Goal: Task Accomplishment & Management: Use online tool/utility

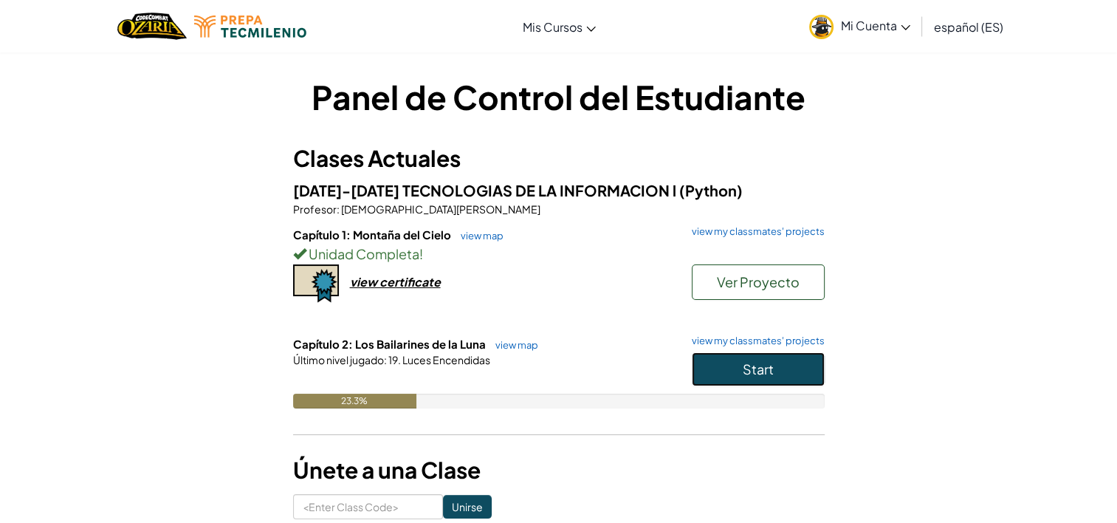
click at [738, 367] on button "Start" at bounding box center [758, 369] width 133 height 34
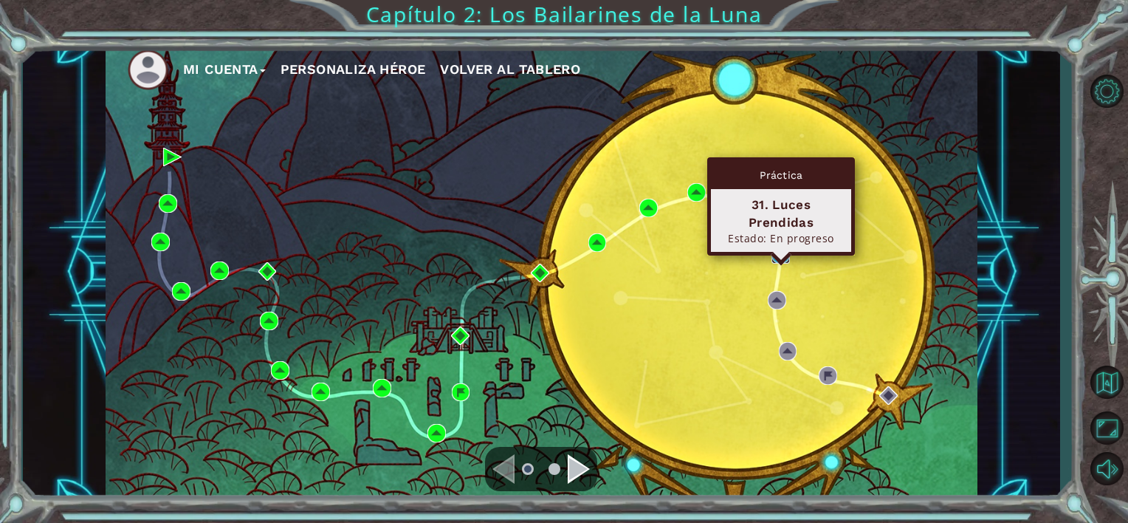
click at [789, 248] on img at bounding box center [781, 254] width 18 height 18
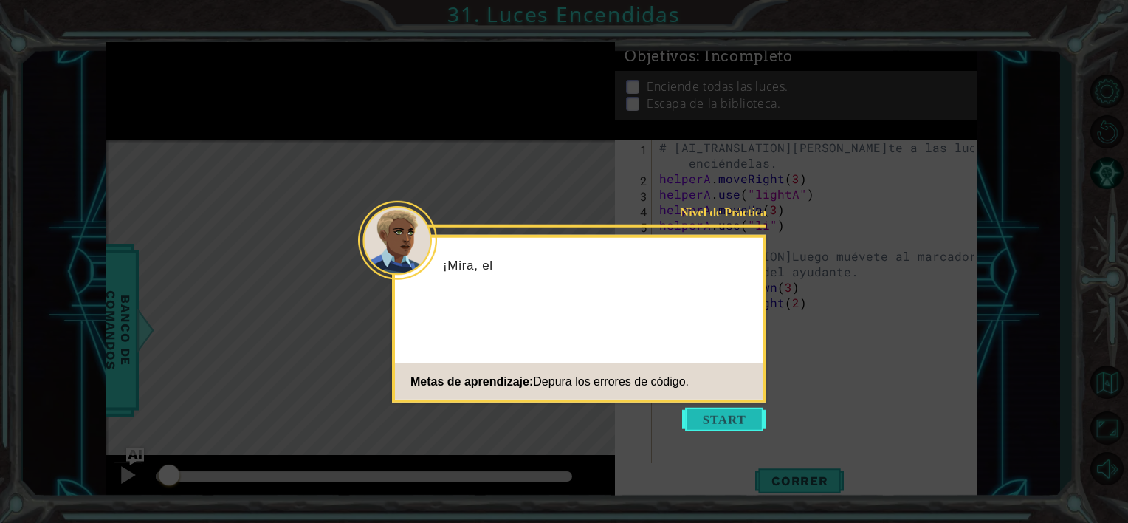
click at [722, 411] on button "Start" at bounding box center [724, 420] width 84 height 24
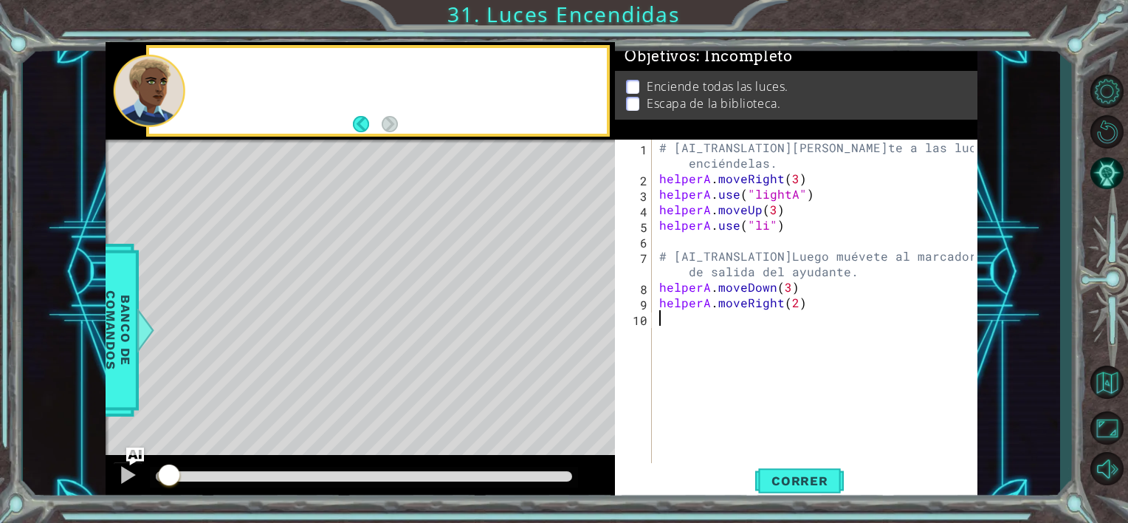
click at [719, 415] on div "# [AI_TRANSLATION]Muévete a las luces y enciéndelas. helperA . moveRight ( 3 ) …" at bounding box center [819, 326] width 325 height 372
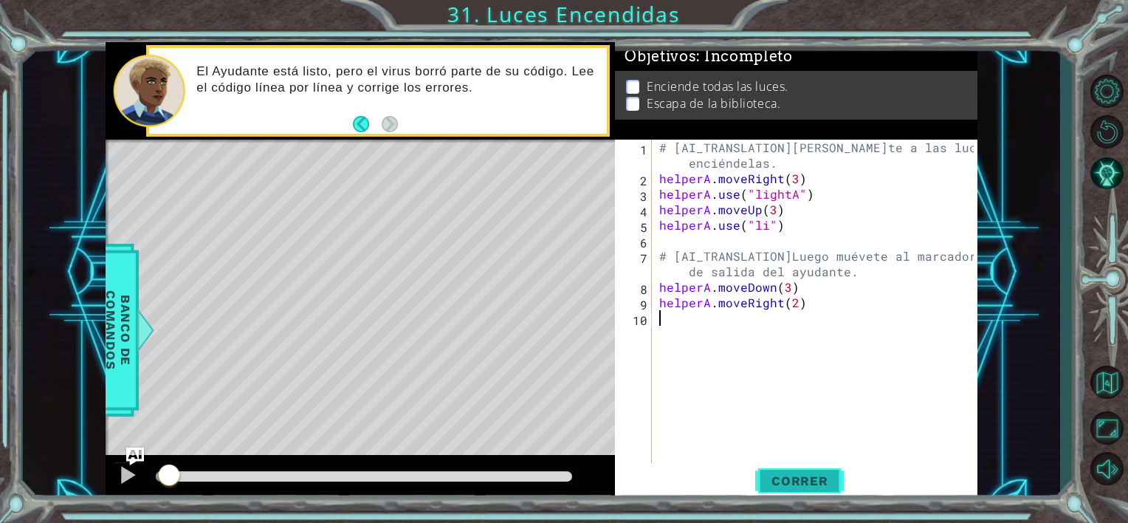
click at [819, 480] on span "Correr" at bounding box center [800, 480] width 86 height 15
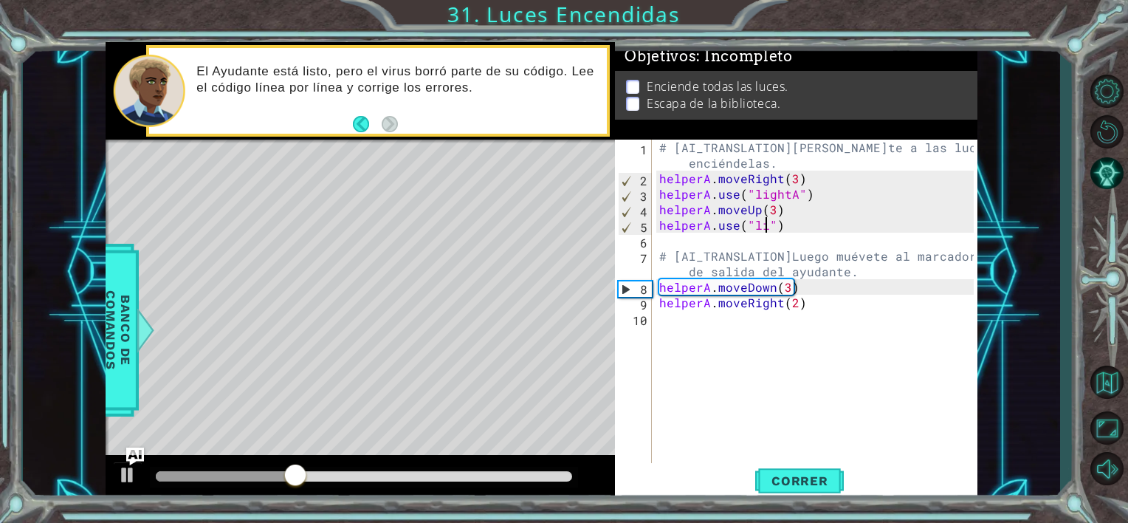
click at [766, 229] on div "# [AI_TRANSLATION]Muévete a las luces y enciéndelas. helperA . moveRight ( 3 ) …" at bounding box center [819, 326] width 325 height 372
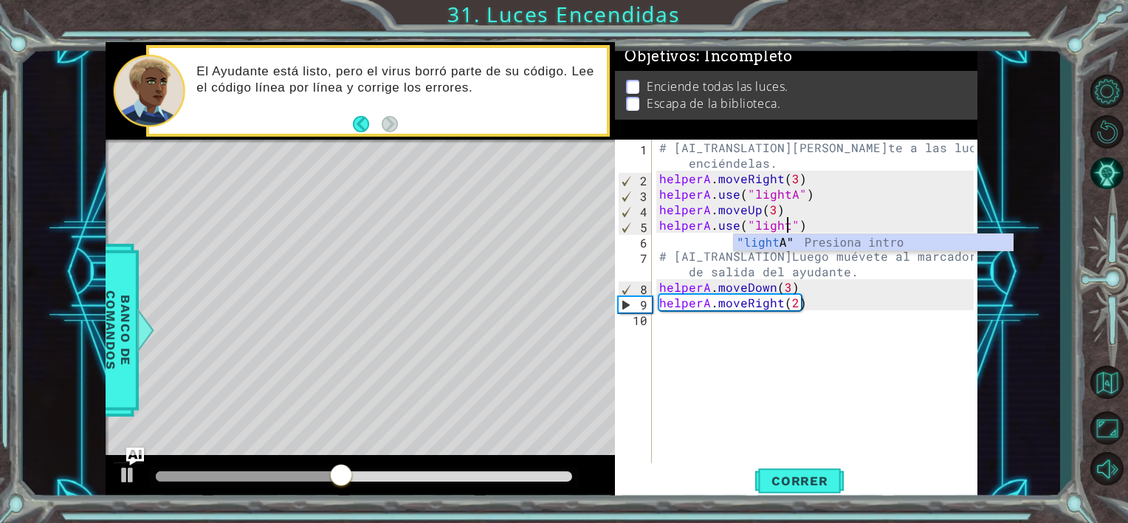
scroll to position [0, 8]
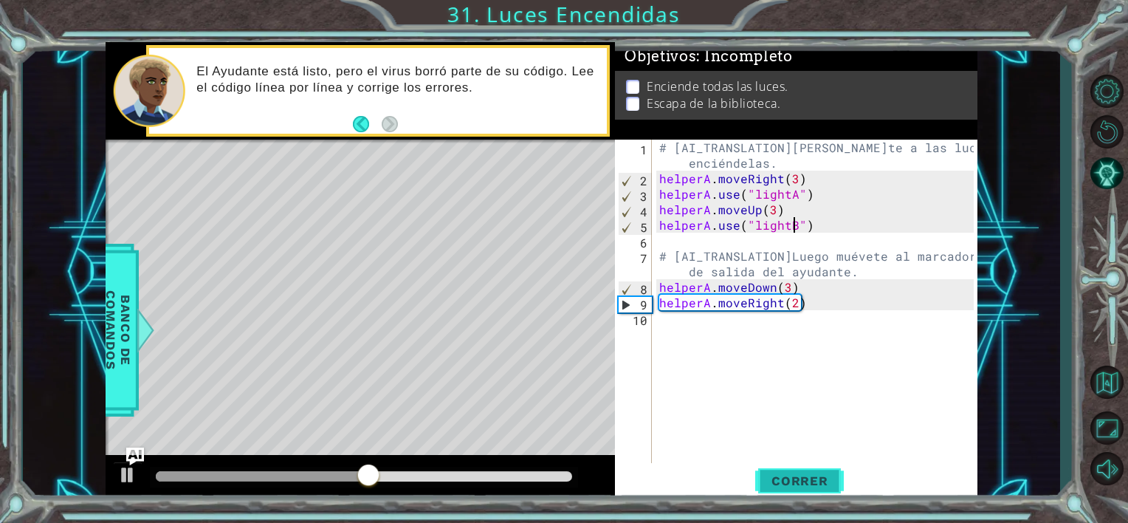
click at [813, 487] on span "Correr" at bounding box center [800, 480] width 86 height 15
drag, startPoint x: 182, startPoint y: 472, endPoint x: 408, endPoint y: 521, distance: 230.6
click at [399, 521] on div "1 ההההההההההההההההההההההההההההההההההההההההההההההההההההההההההההההההההההההההההההה…" at bounding box center [564, 261] width 1128 height 523
drag, startPoint x: 419, startPoint y: 473, endPoint x: 549, endPoint y: 487, distance: 130.8
click at [549, 487] on div at bounding box center [548, 476] width 27 height 27
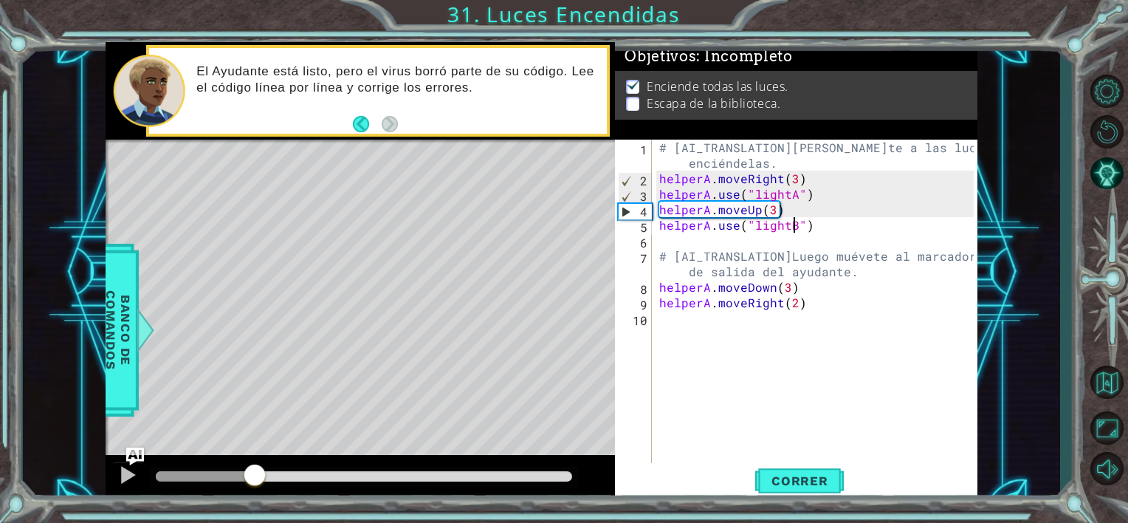
drag, startPoint x: 566, startPoint y: 486, endPoint x: 255, endPoint y: 428, distance: 316.3
click at [255, 428] on div "methods helper moveUp() moveDown() moveLeft() moveRight() use(thing) Banco de c…" at bounding box center [542, 272] width 872 height 460
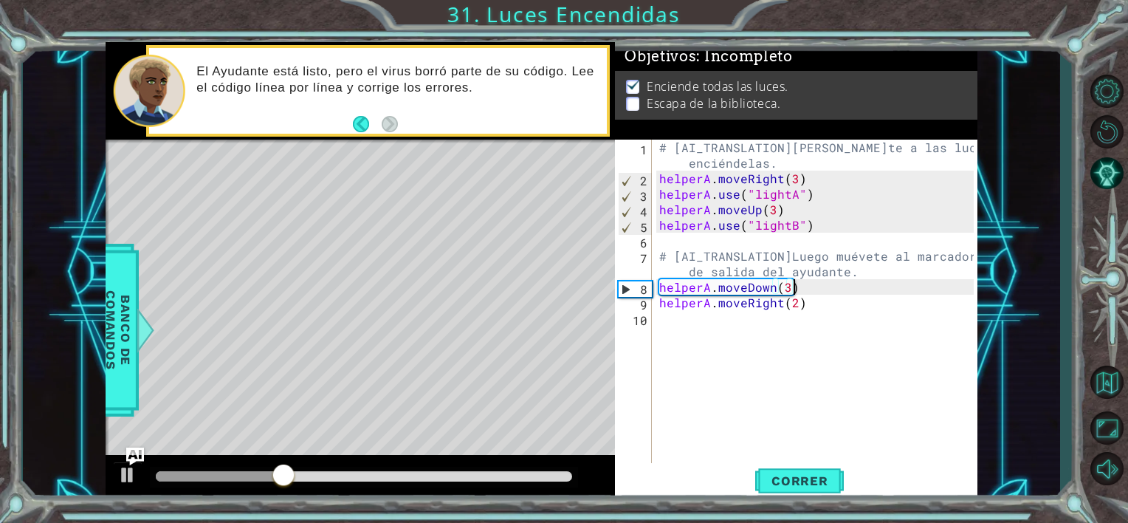
drag, startPoint x: 878, startPoint y: 281, endPoint x: 838, endPoint y: 309, distance: 49.2
click at [843, 288] on div "# [AI_TRANSLATION]Muévete a las luces y enciéndelas. helperA . moveRight ( 3 ) …" at bounding box center [819, 326] width 325 height 372
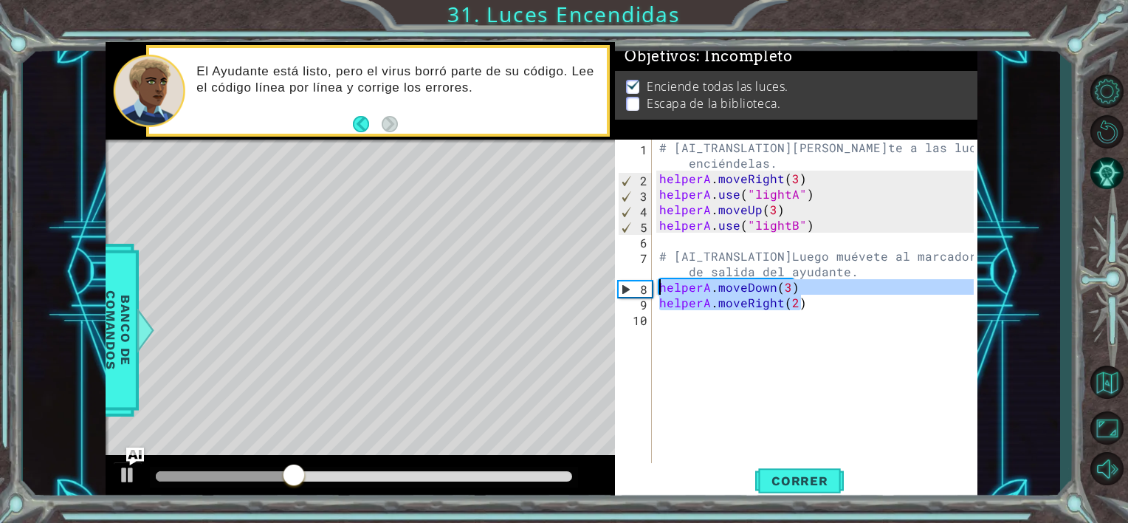
drag, startPoint x: 820, startPoint y: 310, endPoint x: 515, endPoint y: 289, distance: 305.7
click at [517, 289] on div "1 ההההההההההההההההההההההההההההההההההההההההההההההההההההההההההההההההההההההההההההה…" at bounding box center [542, 272] width 872 height 460
type textarea "helperA.moveDown(3) helperA.moveRight(2)"
click at [715, 338] on div "# [AI_TRANSLATION]Muévete a las luces y enciéndelas. helperA . moveRight ( 3 ) …" at bounding box center [819, 326] width 325 height 372
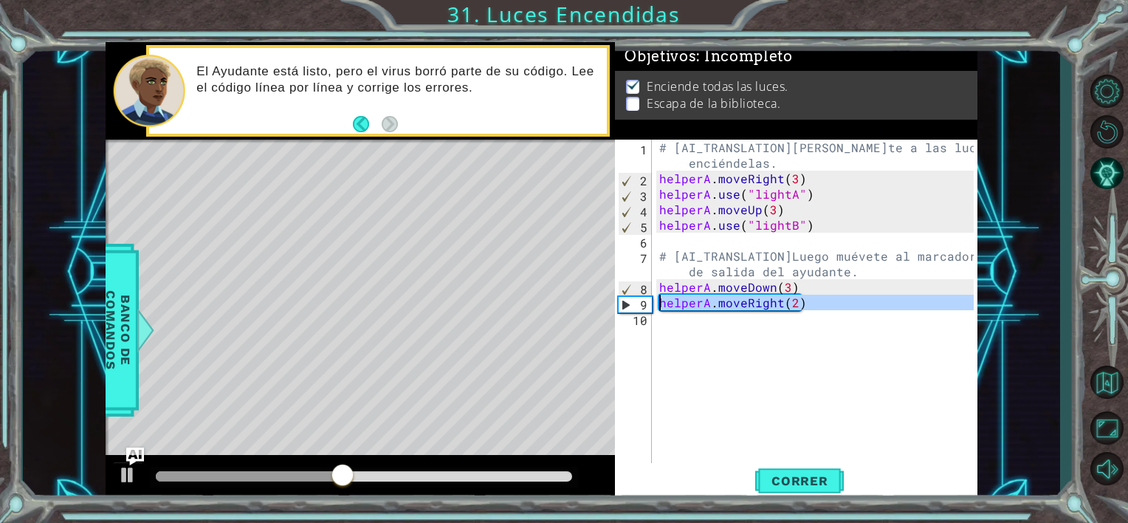
drag, startPoint x: 860, startPoint y: 318, endPoint x: 651, endPoint y: 301, distance: 208.9
click at [651, 301] on div "1 2 3 4 5 6 7 8 9 10 # [AI_TRANSLATION]Muévete a las luces y enciéndelas. helpe…" at bounding box center [794, 303] width 359 height 326
type textarea "helperA.moveRight(2)"
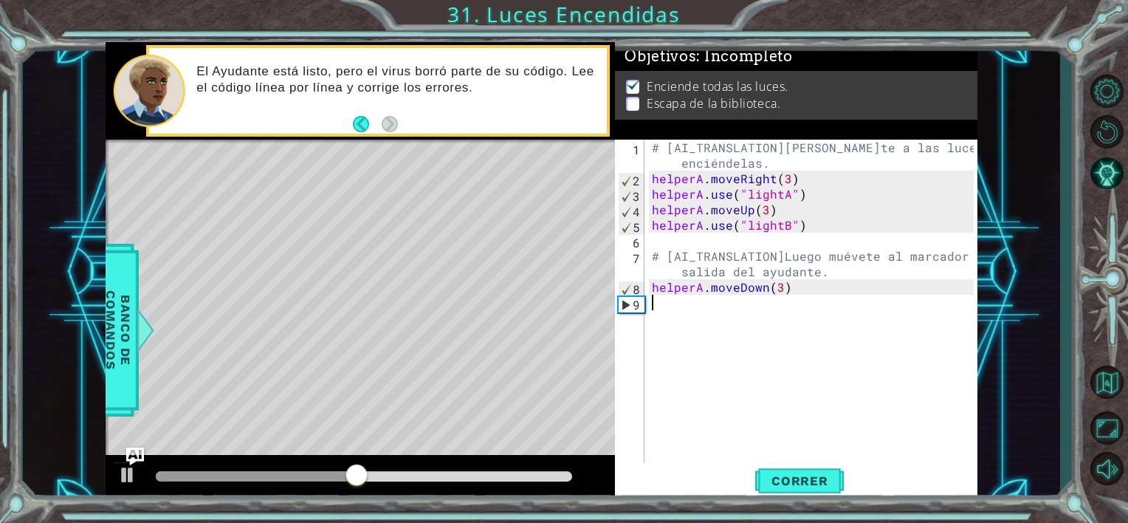
click at [769, 301] on div "# [AI_TRANSLATION]Muévete a las luces y enciéndelas. helperA . moveRight ( 3 ) …" at bounding box center [815, 326] width 332 height 372
drag, startPoint x: 747, startPoint y: 298, endPoint x: 770, endPoint y: 298, distance: 22.9
click at [748, 298] on div "# [AI_TRANSLATION]Muévete a las luces y enciéndelas. helperA . moveRight ( 3 ) …" at bounding box center [815, 326] width 332 height 372
click at [809, 291] on div "# [AI_TRANSLATION]Muévete a las luces y enciéndelas. helperA . moveRight ( 3 ) …" at bounding box center [815, 326] width 332 height 372
click at [784, 287] on div "# [AI_TRANSLATION]Muévete a las luces y enciéndelas. helperA . moveRight ( 3 ) …" at bounding box center [815, 326] width 332 height 372
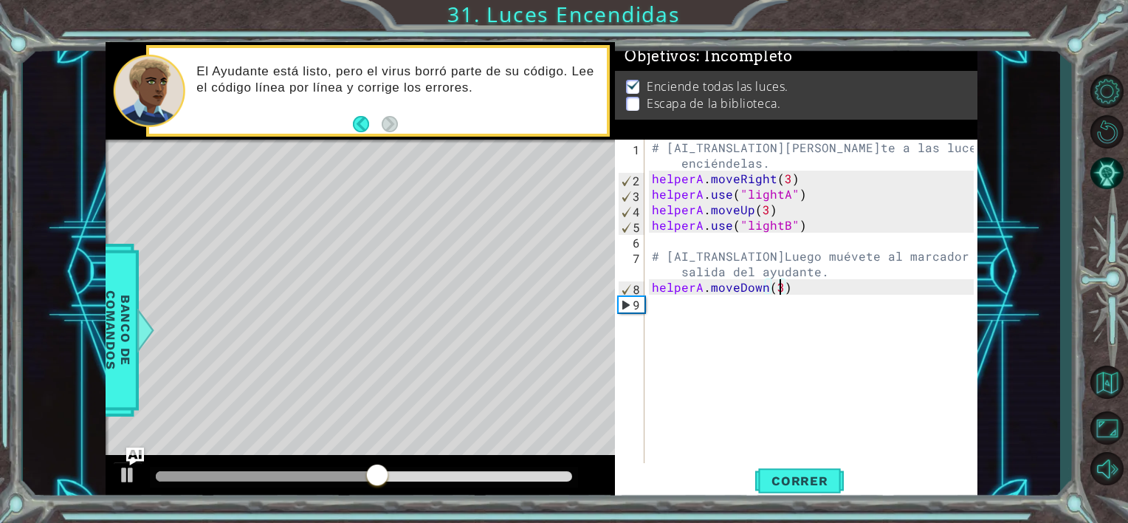
click at [783, 287] on div "# [AI_TRANSLATION]Muévete a las luces y enciéndelas. helperA . moveRight ( 3 ) …" at bounding box center [815, 326] width 332 height 372
click at [781, 287] on div "# [AI_TRANSLATION]Muévete a las luces y enciéndelas. helperA . moveRight ( 3 ) …" at bounding box center [815, 326] width 332 height 372
type textarea "helperA.moveDown(1)"
drag, startPoint x: 671, startPoint y: 321, endPoint x: 645, endPoint y: 323, distance: 25.9
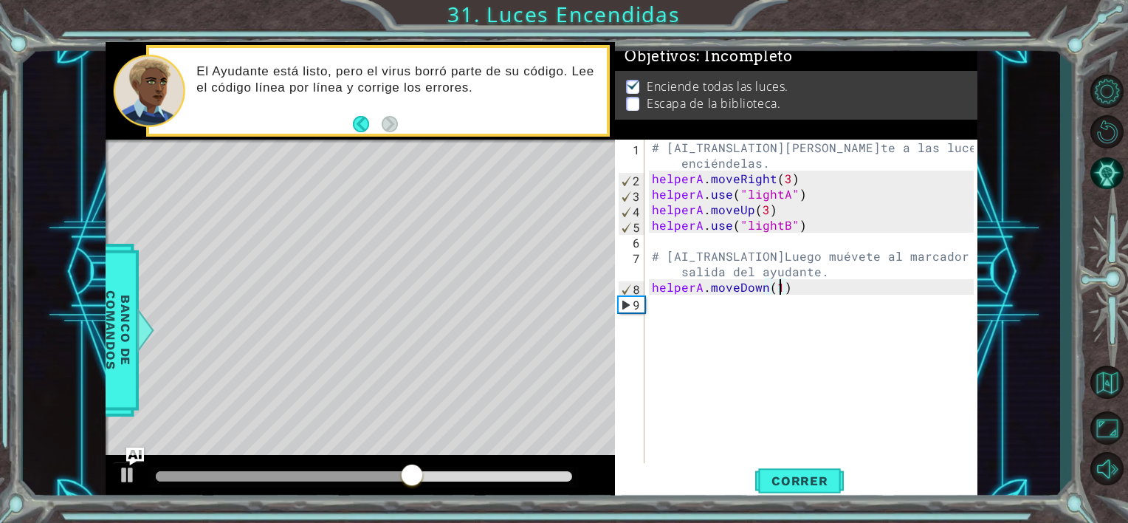
click at [647, 322] on div "helperA.moveDown(1) [PHONE_NUMBER] [AI_TRANSLATION]Muévete a las luces y encién…" at bounding box center [794, 303] width 359 height 326
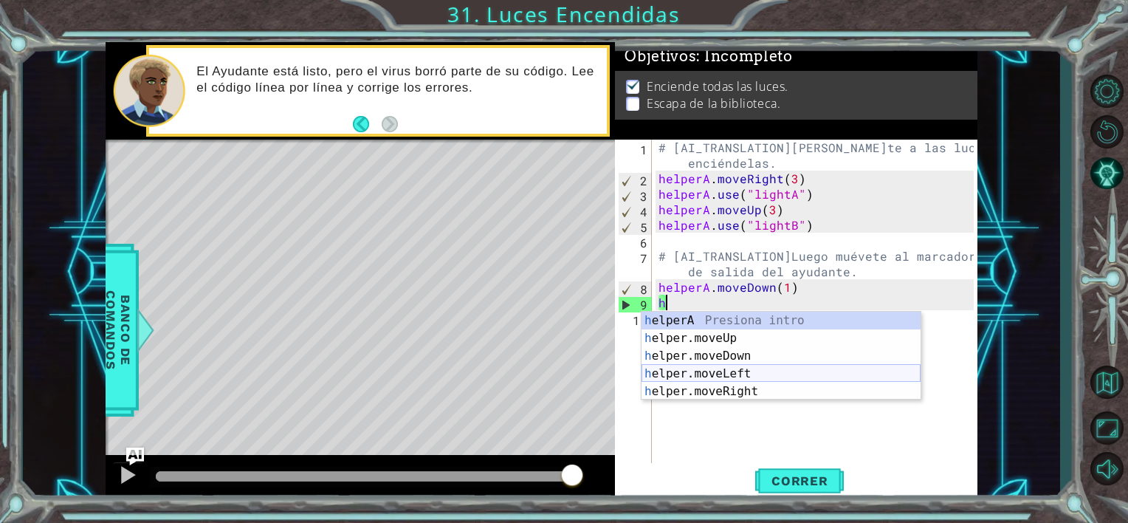
click at [709, 372] on div "h elperA Presiona intro h elper.moveUp Presiona intro h elper.moveDown Presiona…" at bounding box center [781, 374] width 279 height 124
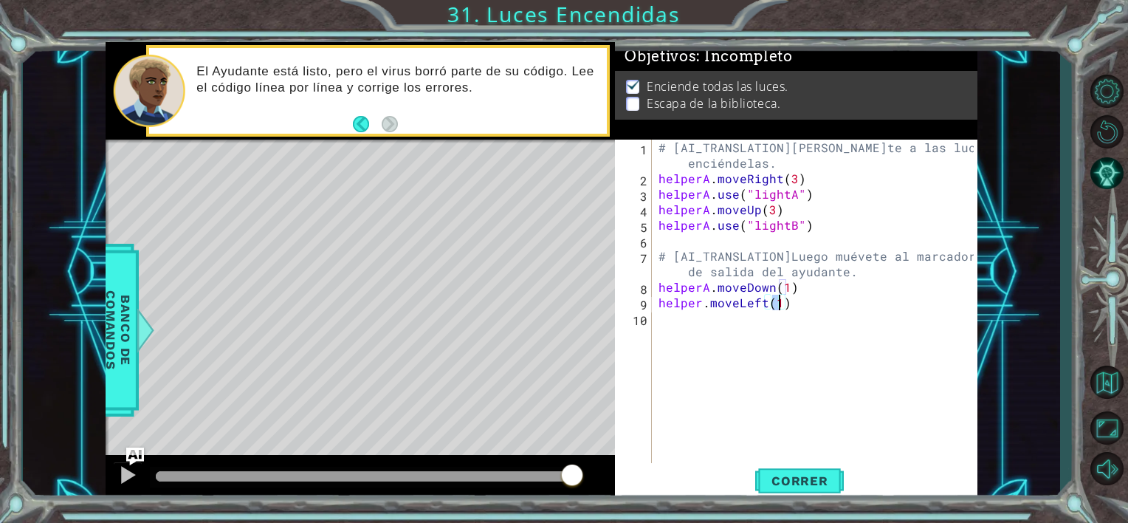
drag, startPoint x: 794, startPoint y: 487, endPoint x: 650, endPoint y: 485, distance: 144.0
click at [792, 487] on span "Correr" at bounding box center [800, 480] width 86 height 15
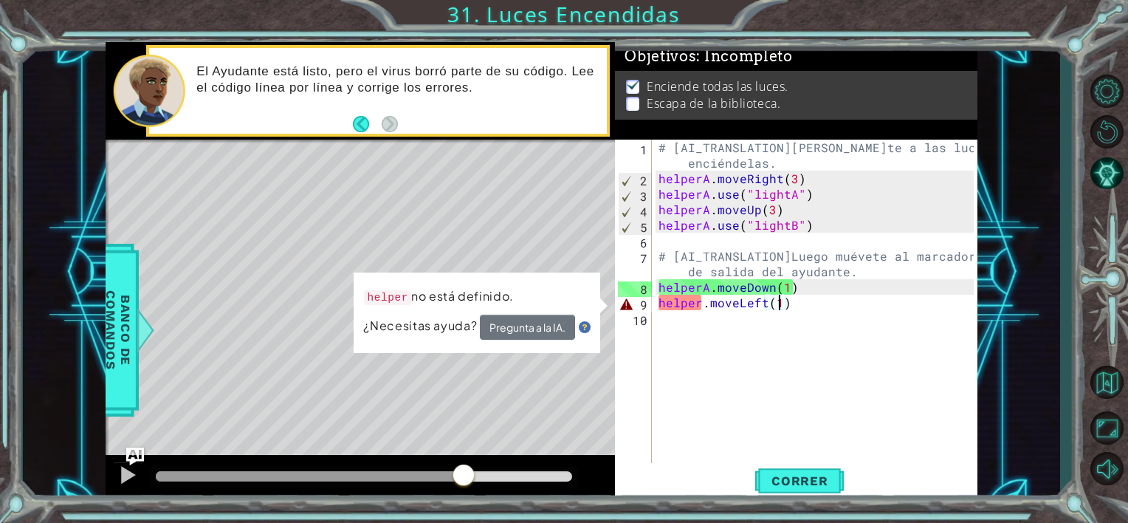
drag, startPoint x: 168, startPoint y: 479, endPoint x: 470, endPoint y: 487, distance: 301.4
click at [465, 488] on div at bounding box center [463, 476] width 27 height 27
click at [697, 301] on div "# [AI_TRANSLATION]Muévete a las luces y enciéndelas. helperA . moveRight ( 3 ) …" at bounding box center [819, 326] width 326 height 372
click at [700, 309] on div "# [AI_TRANSLATION]Muévete a las luces y enciéndelas. helperA . moveRight ( 3 ) …" at bounding box center [819, 326] width 326 height 372
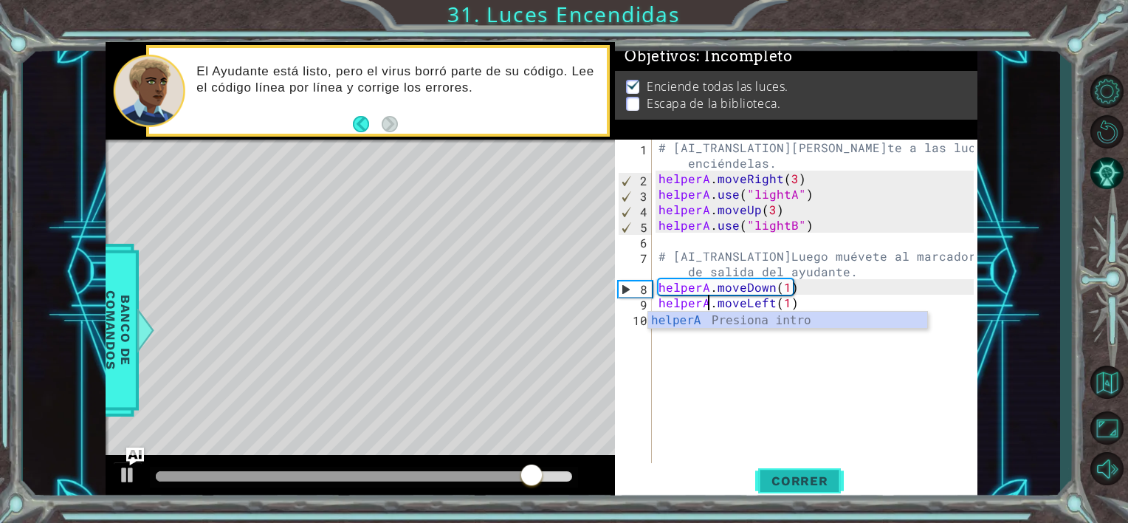
click at [792, 472] on button "Correr" at bounding box center [799, 481] width 89 height 36
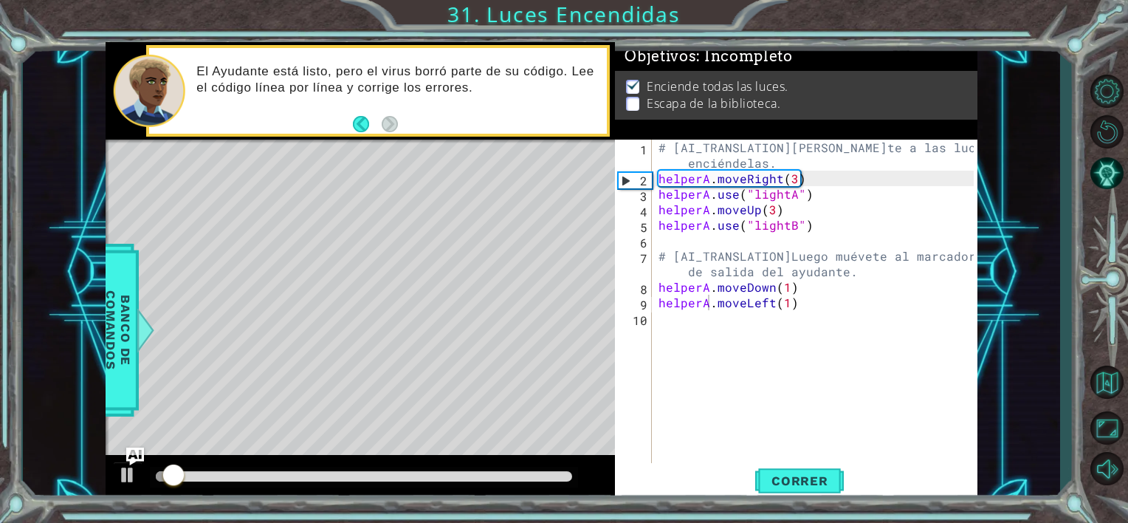
drag, startPoint x: 184, startPoint y: 470, endPoint x: 361, endPoint y: 482, distance: 177.7
click at [368, 482] on div at bounding box center [364, 477] width 428 height 21
drag, startPoint x: 215, startPoint y: 470, endPoint x: 205, endPoint y: 470, distance: 10.3
click at [205, 470] on div at bounding box center [364, 477] width 428 height 21
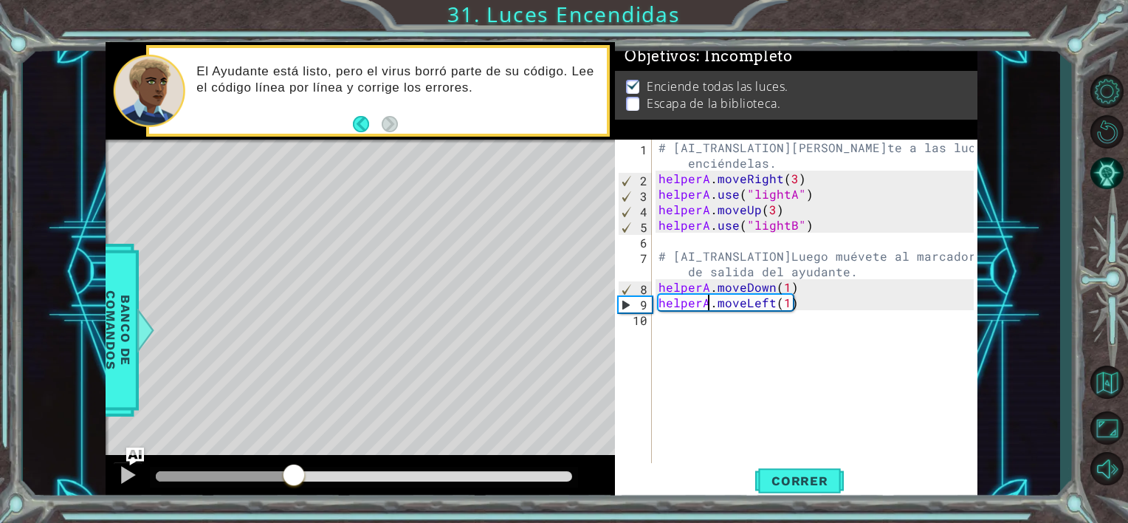
drag, startPoint x: 187, startPoint y: 470, endPoint x: 522, endPoint y: 428, distance: 337.9
click at [298, 470] on div at bounding box center [294, 476] width 27 height 27
click at [778, 302] on div "# [AI_TRANSLATION]Muévete a las luces y enciéndelas. helperA . moveRight ( 3 ) …" at bounding box center [819, 326] width 326 height 372
click at [764, 302] on div "# [AI_TRANSLATION]Muévete a las luces y enciéndelas. helperA . moveRight ( 3 ) …" at bounding box center [819, 326] width 326 height 372
click at [772, 303] on div "# [AI_TRANSLATION]Muévete a las luces y enciéndelas. helperA . moveRight ( 3 ) …" at bounding box center [819, 326] width 326 height 372
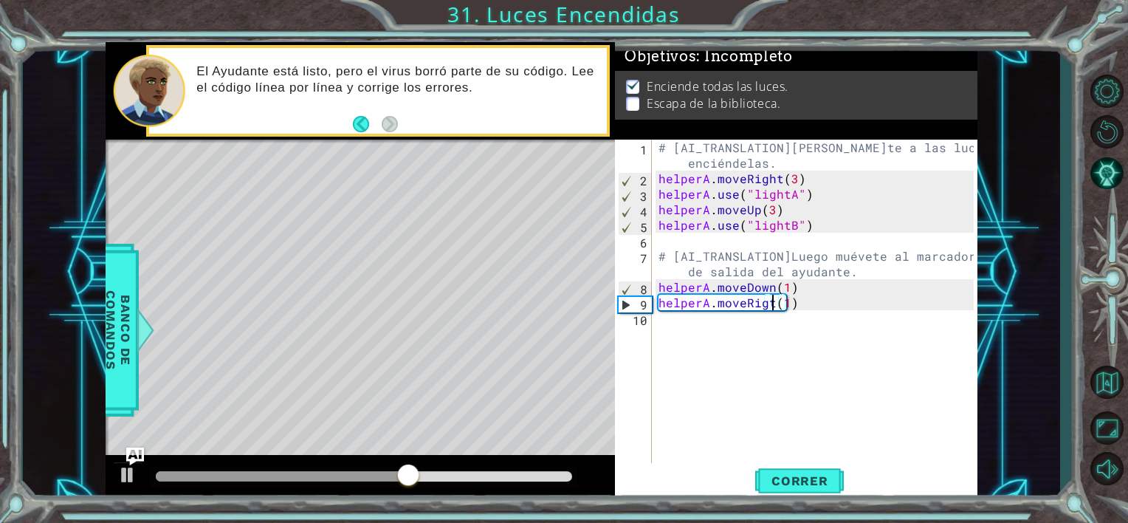
scroll to position [0, 7]
type textarea "helperA.moveRight(1)"
click at [814, 482] on span "Correr" at bounding box center [800, 480] width 86 height 15
drag, startPoint x: 187, startPoint y: 473, endPoint x: 476, endPoint y: 470, distance: 288.8
click at [462, 476] on div at bounding box center [458, 476] width 27 height 27
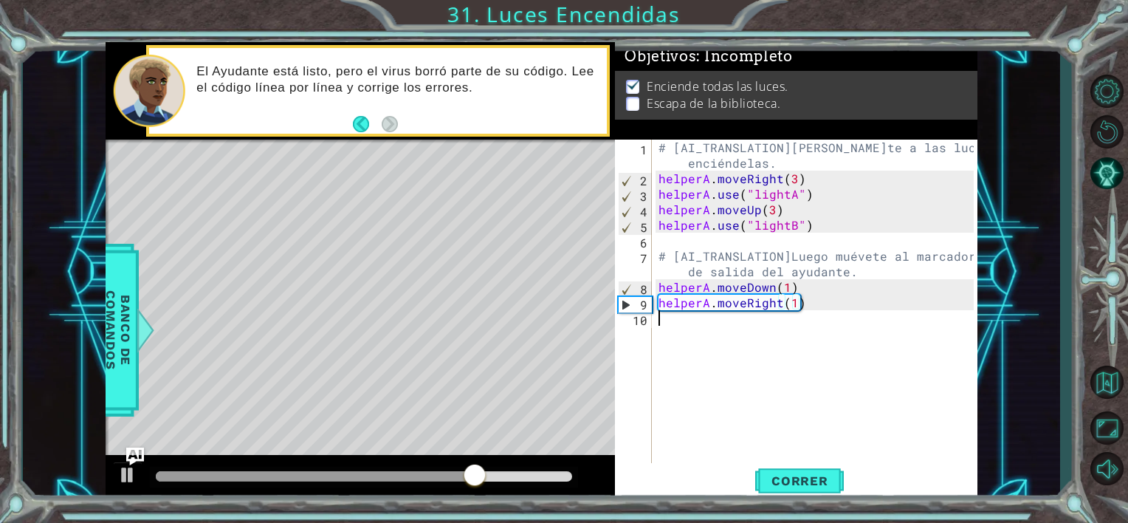
drag, startPoint x: 859, startPoint y: 343, endPoint x: 849, endPoint y: 337, distance: 11.3
click at [857, 343] on div "# [AI_TRANSLATION]Muévete a las luces y enciéndelas. helperA . moveRight ( 3 ) …" at bounding box center [819, 326] width 326 height 372
click at [871, 339] on div "# [AI_TRANSLATION]Muévete a las luces y enciéndelas. helperA . moveRight ( 3 ) …" at bounding box center [819, 326] width 326 height 372
drag, startPoint x: 894, startPoint y: 352, endPoint x: 905, endPoint y: 359, distance: 13.9
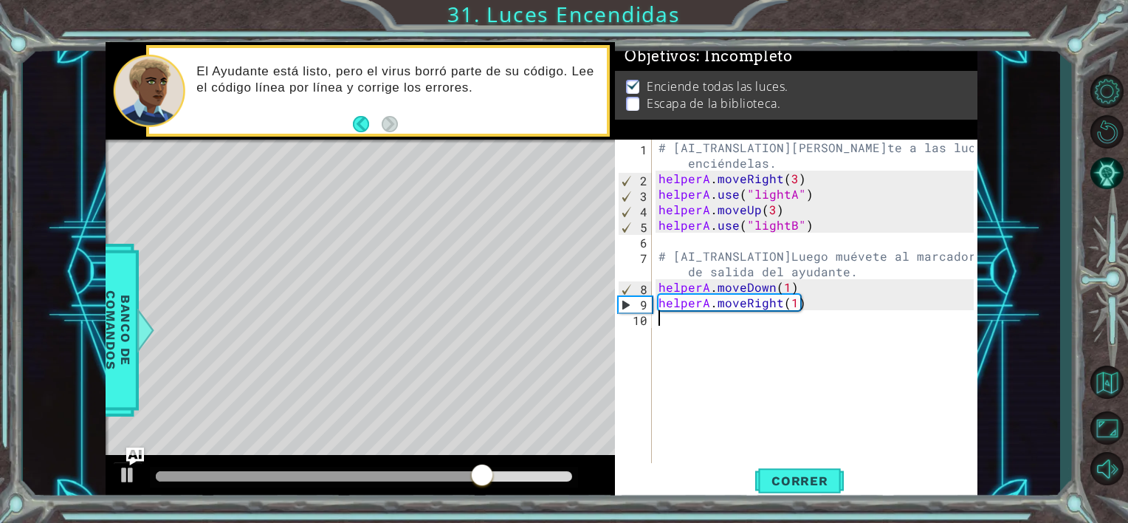
click at [902, 357] on div "# [AI_TRANSLATION]Muévete a las luces y enciéndelas. helperA . moveRight ( 3 ) …" at bounding box center [819, 326] width 326 height 372
drag, startPoint x: 961, startPoint y: 365, endPoint x: 953, endPoint y: 361, distance: 9.6
click at [957, 363] on div "# [AI_TRANSLATION]Muévete a las luces y enciéndelas. helperA . moveRight ( 3 ) …" at bounding box center [819, 326] width 326 height 372
drag, startPoint x: 795, startPoint y: 310, endPoint x: 803, endPoint y: 312, distance: 9.0
click at [803, 312] on div "# [AI_TRANSLATION]Muévete a las luces y enciéndelas. helperA . moveRight ( 3 ) …" at bounding box center [819, 326] width 326 height 372
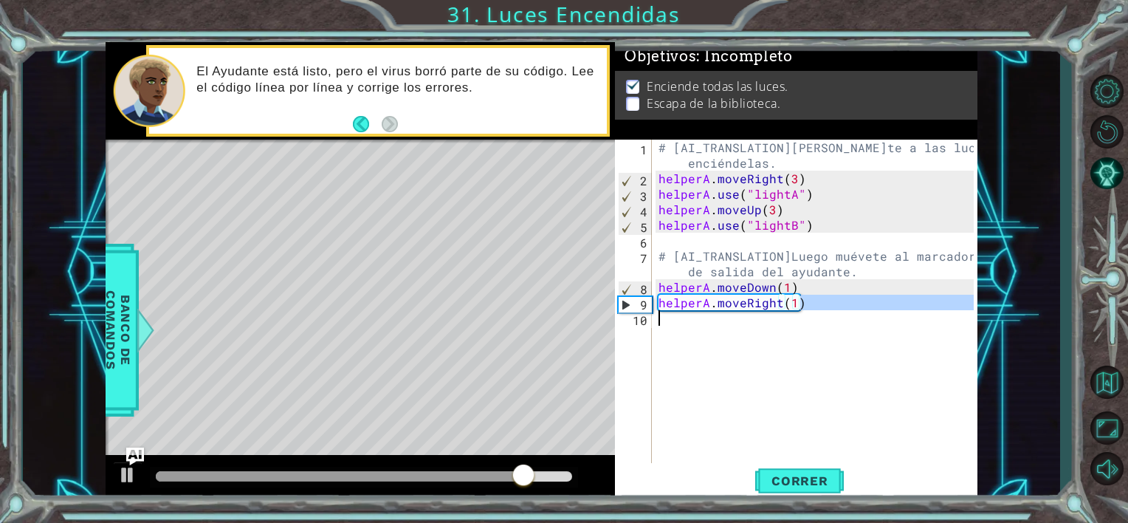
type textarea "helperA.moveRight(1)"
click at [794, 312] on div "# [AI_TRANSLATION]Muévete a las luces y enciéndelas. helperA . moveRight ( 3 ) …" at bounding box center [815, 303] width 318 height 326
click at [788, 309] on div "# [AI_TRANSLATION]Muévete a las luces y enciéndelas. helperA . moveRight ( 3 ) …" at bounding box center [819, 326] width 326 height 372
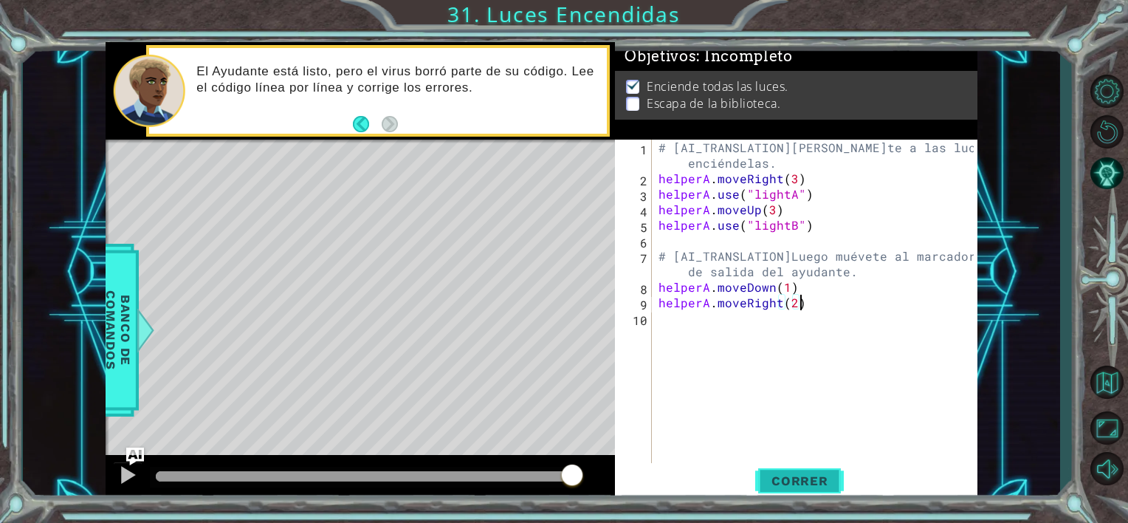
type textarea "helperA.moveRight(2)"
click at [782, 479] on span "Correr" at bounding box center [800, 480] width 86 height 15
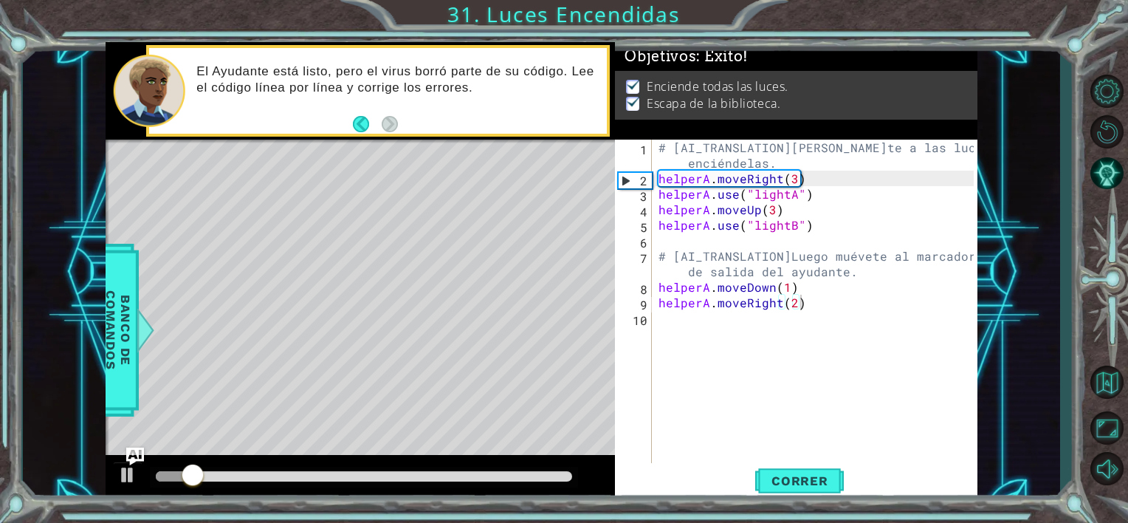
drag, startPoint x: 180, startPoint y: 460, endPoint x: 220, endPoint y: 469, distance: 40.9
click at [241, 470] on div at bounding box center [361, 478] width 510 height 47
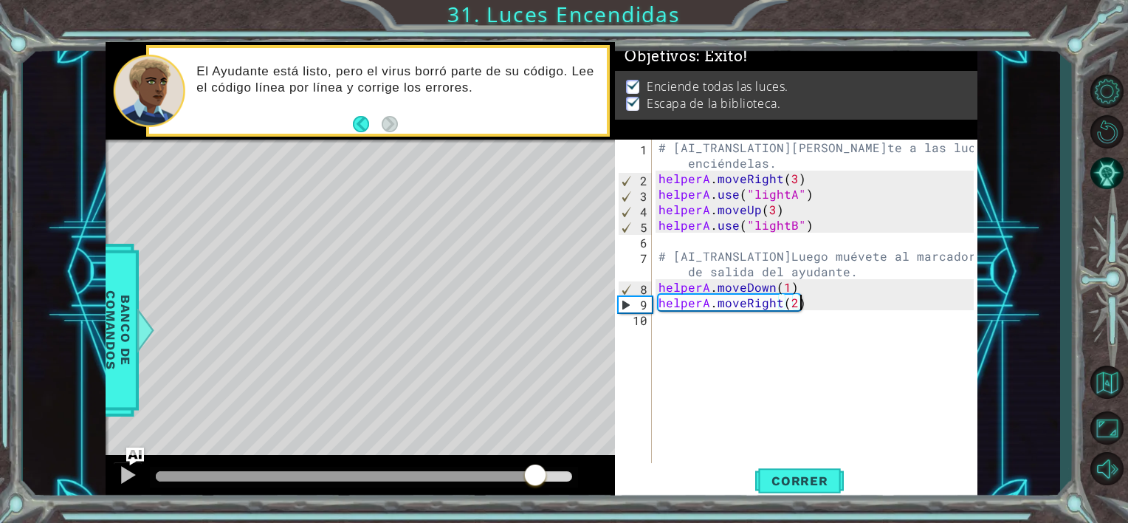
drag, startPoint x: 213, startPoint y: 469, endPoint x: 578, endPoint y: 496, distance: 366.6
click at [555, 501] on div at bounding box center [361, 478] width 510 height 47
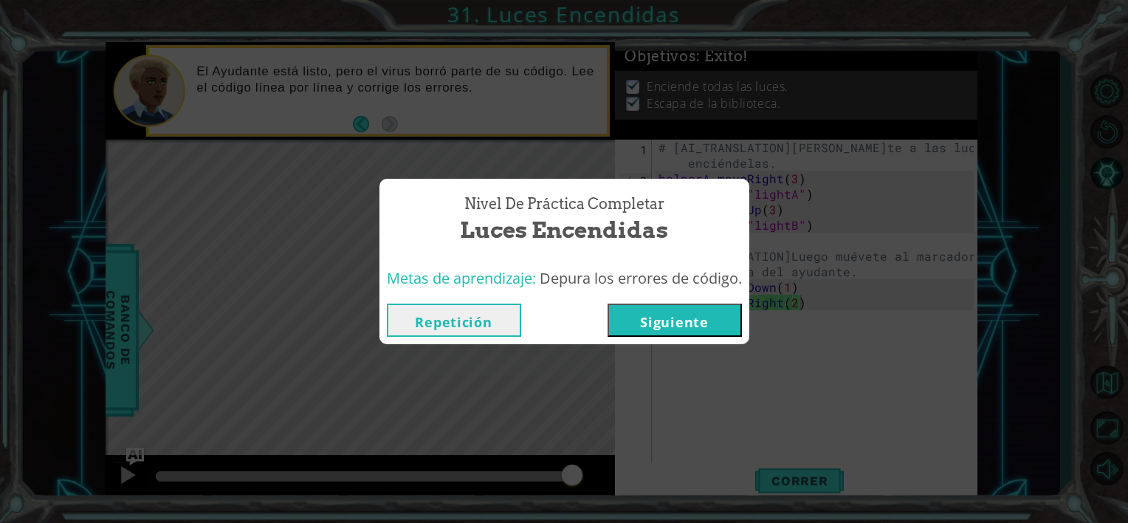
click at [631, 317] on button "Siguiente" at bounding box center [675, 320] width 134 height 33
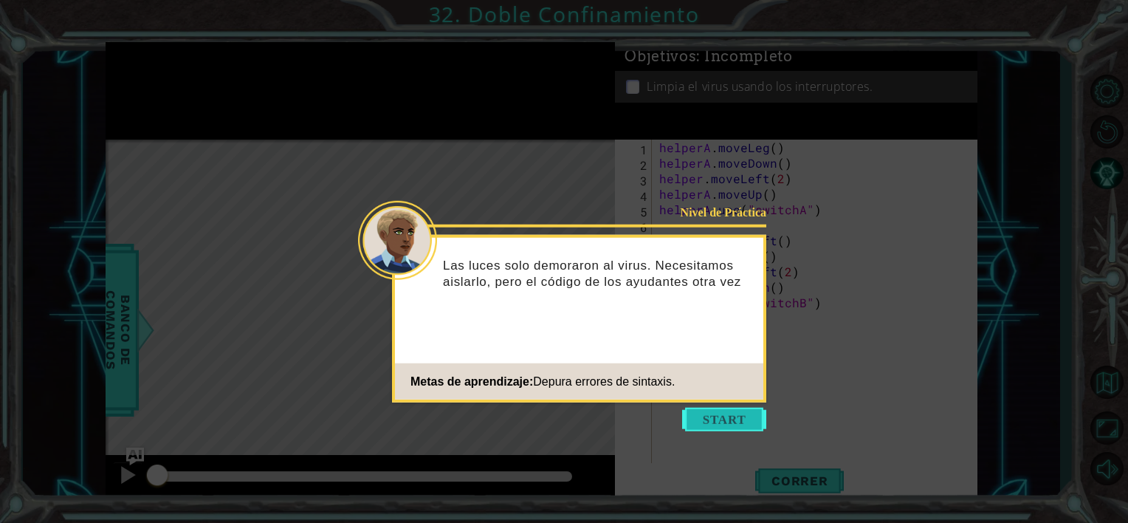
click at [710, 411] on button "Start" at bounding box center [724, 420] width 84 height 24
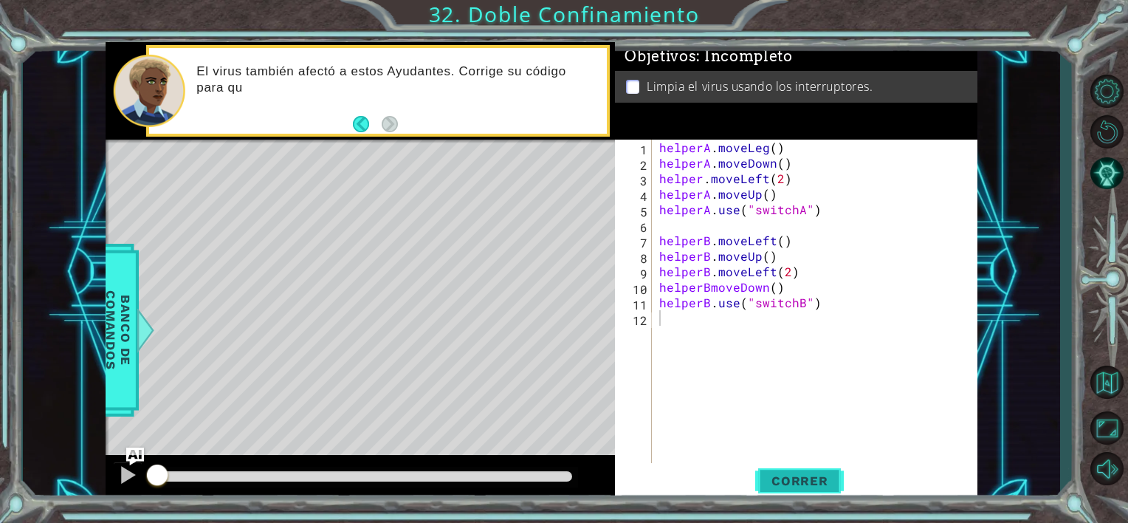
click at [772, 473] on button "Correr" at bounding box center [799, 481] width 89 height 36
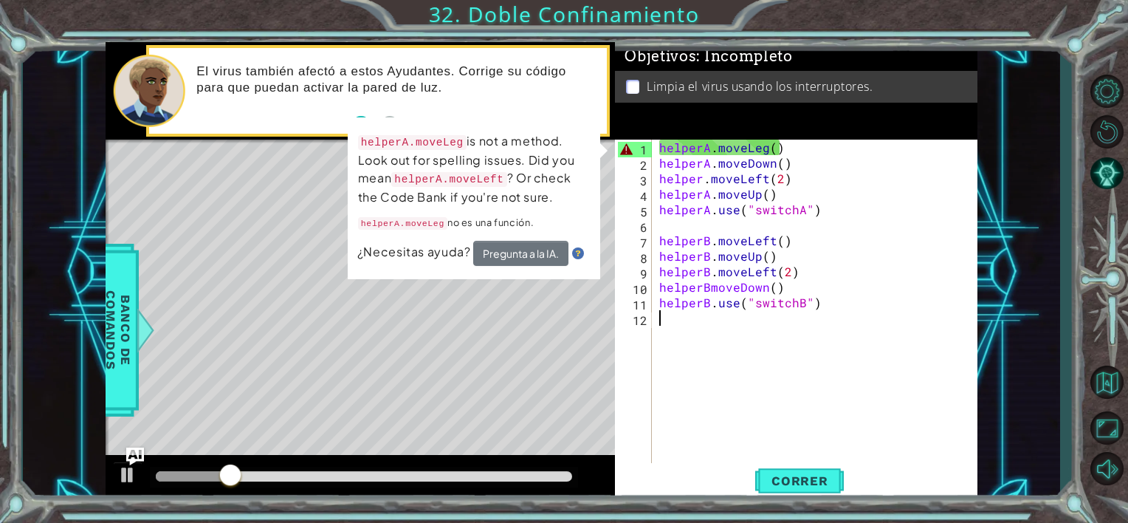
click at [765, 154] on div "helperA . moveLeg ( ) helperA . moveDown ( ) helper . moveLeft ( 2 ) helperA . …" at bounding box center [819, 318] width 325 height 357
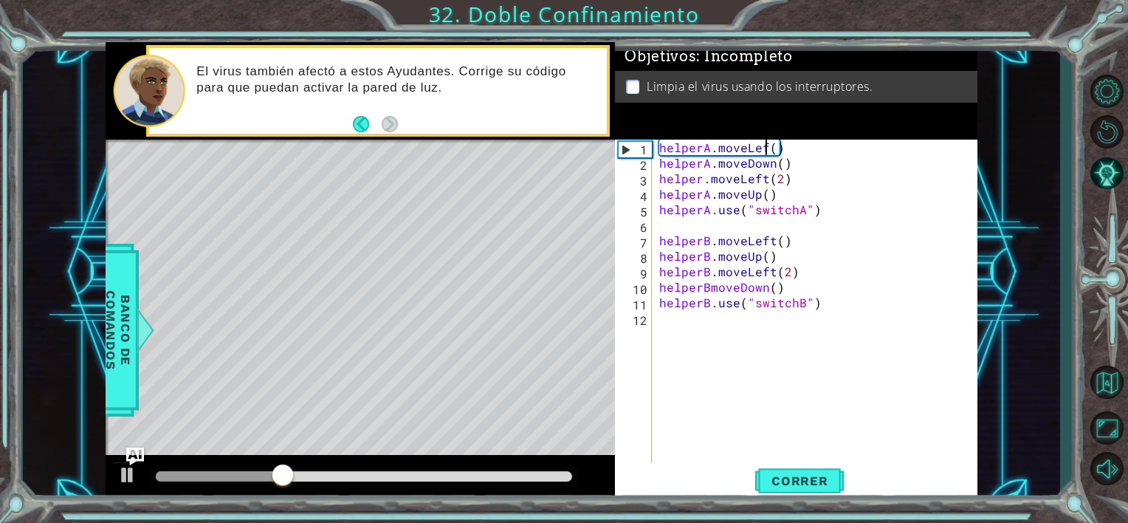
scroll to position [0, 7]
click at [780, 481] on span "Correr" at bounding box center [800, 480] width 86 height 15
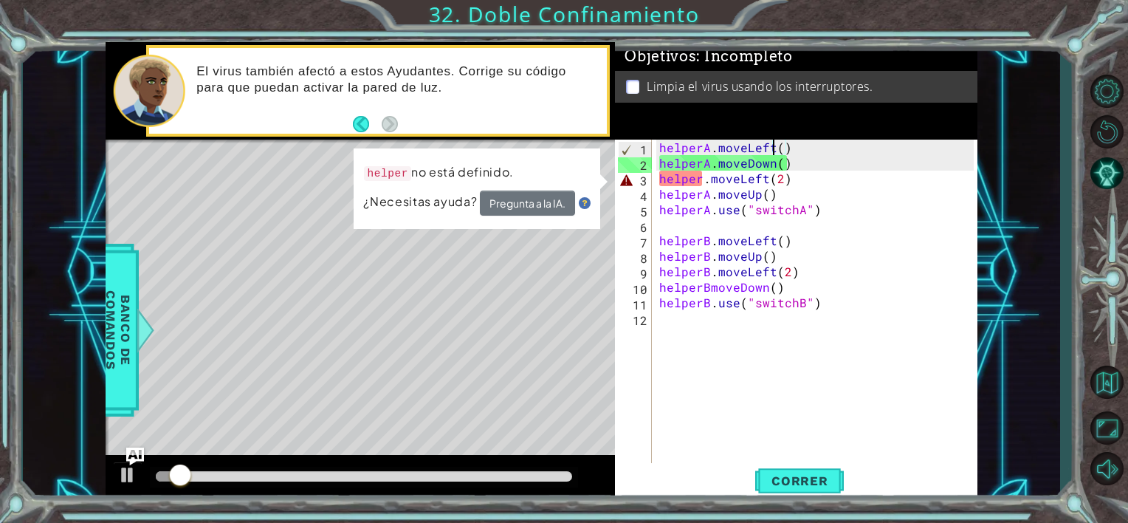
click at [714, 188] on div "helperA . moveLeft ( ) helperA . moveDown ( ) helper . moveLeft ( 2 ) helperA .…" at bounding box center [819, 318] width 325 height 357
click at [705, 183] on div "helperA . moveLeft ( ) helperA . moveDown ( ) helper . moveLeft ( 2 ) helperA .…" at bounding box center [819, 318] width 325 height 357
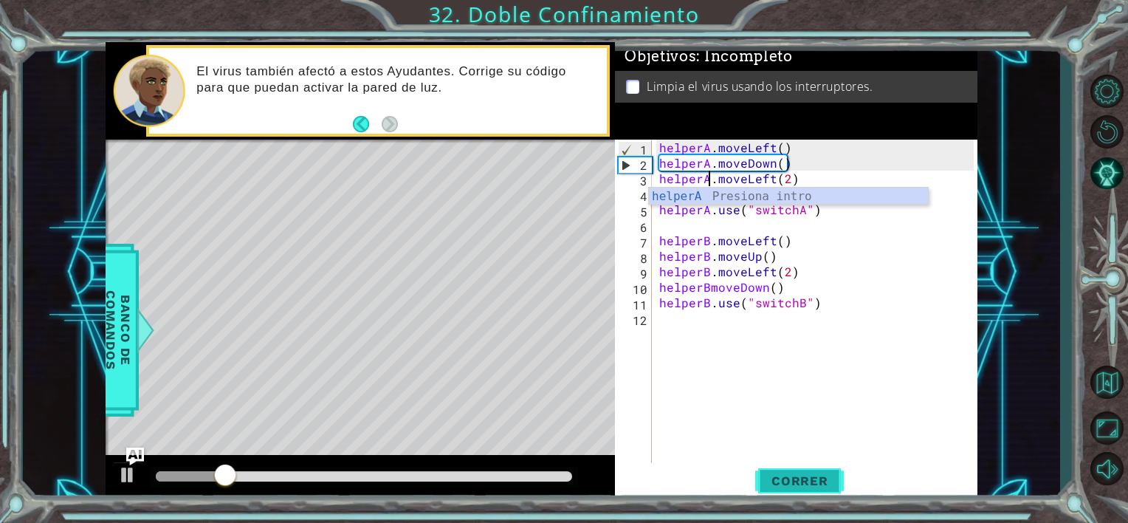
click at [775, 478] on span "Correr" at bounding box center [800, 480] width 86 height 15
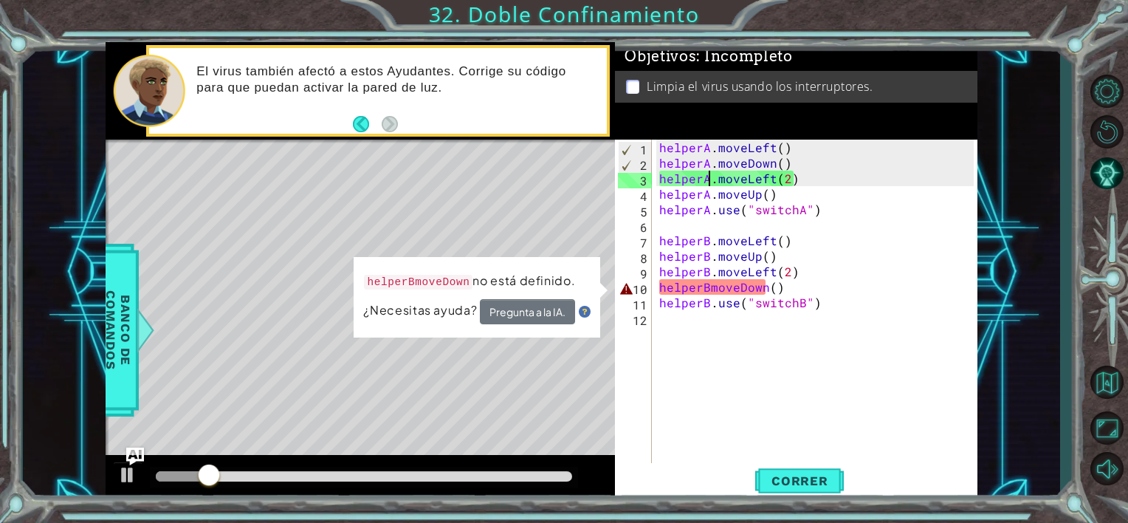
click at [706, 289] on div "helperA . moveLeft ( ) helperA . moveDown ( ) helperA . moveLeft ( 2 ) helperA …" at bounding box center [819, 318] width 325 height 357
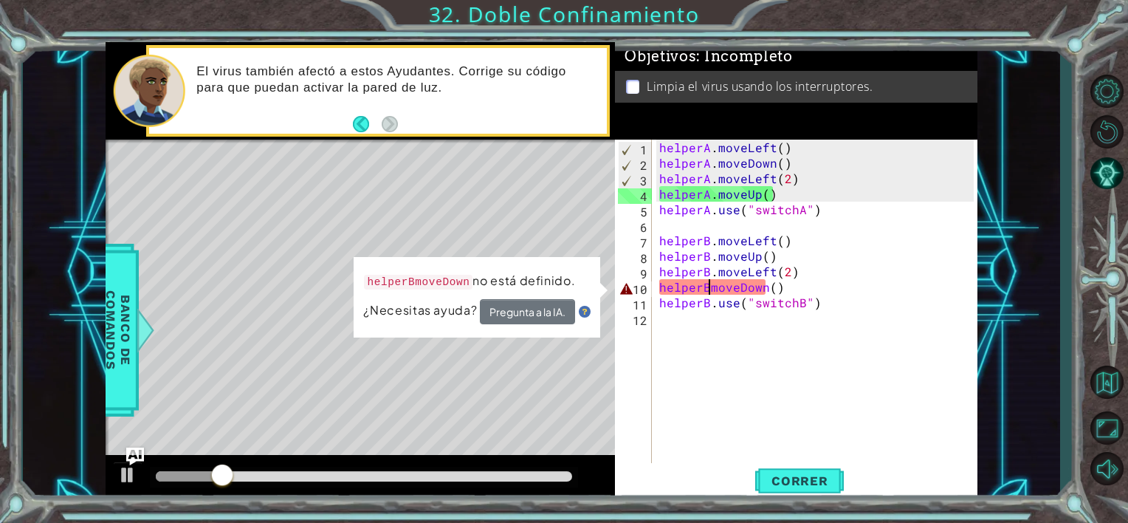
type textarea "helperB.moveDown()"
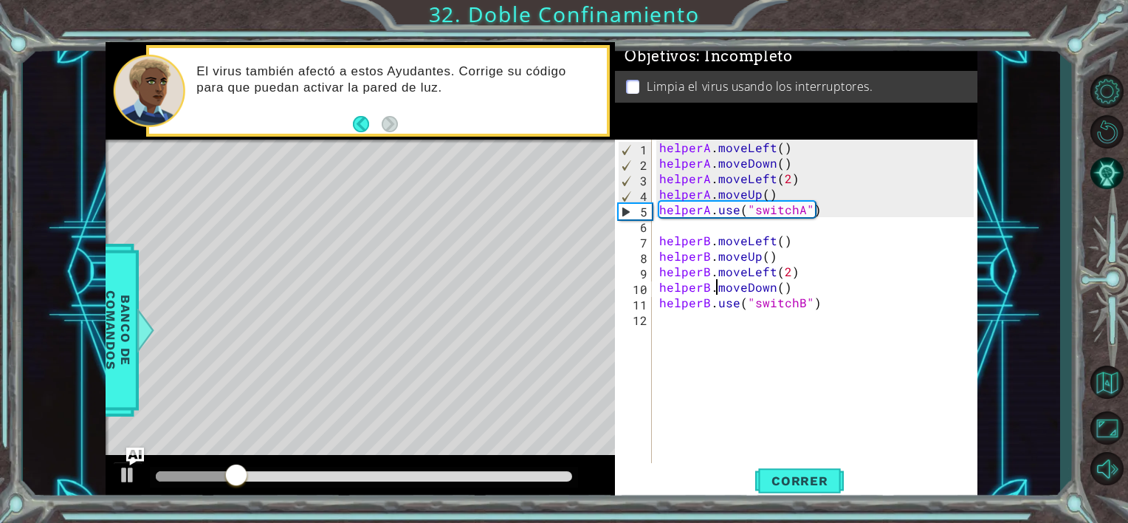
click at [769, 428] on div "helperA . moveLeft ( ) helperA . moveDown ( ) helperA . moveLeft ( 2 ) helperA …" at bounding box center [819, 318] width 325 height 357
click at [784, 468] on button "Correr" at bounding box center [799, 481] width 89 height 36
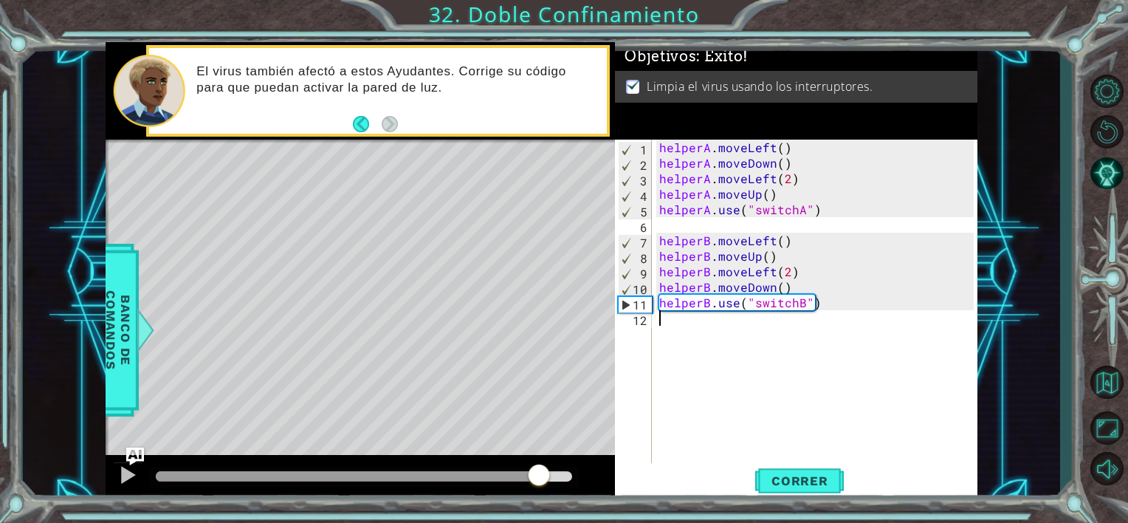
drag, startPoint x: 220, startPoint y: 479, endPoint x: 582, endPoint y: 482, distance: 361.9
click at [552, 481] on div at bounding box center [539, 476] width 27 height 27
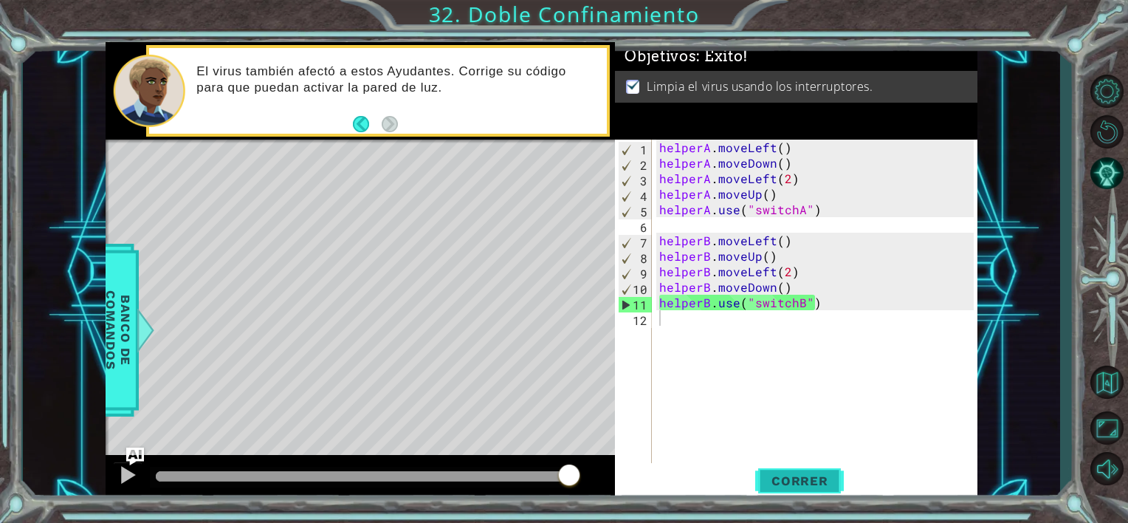
click at [812, 483] on span "Correr" at bounding box center [800, 480] width 86 height 15
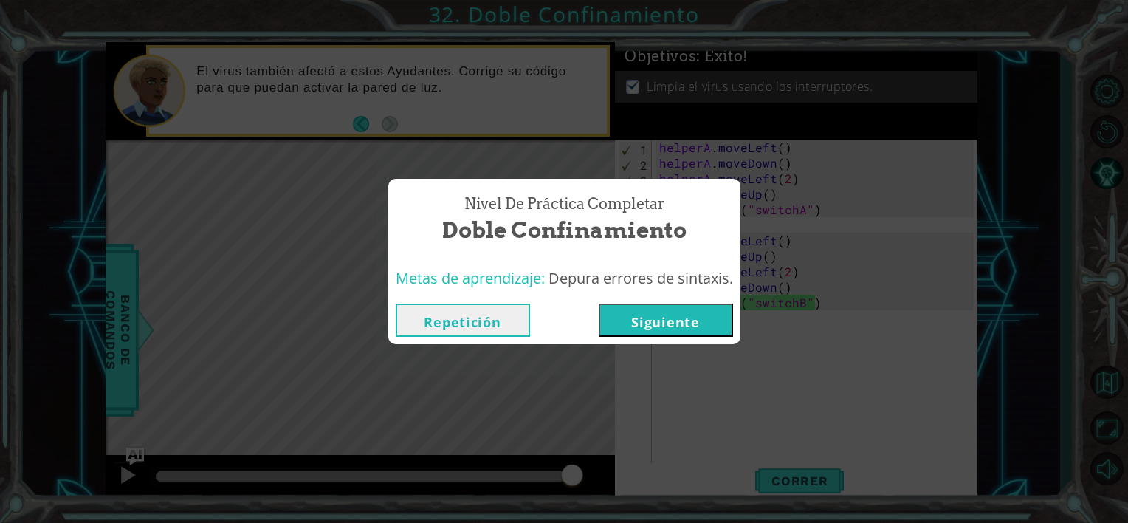
click at [696, 318] on button "Siguiente" at bounding box center [666, 320] width 134 height 33
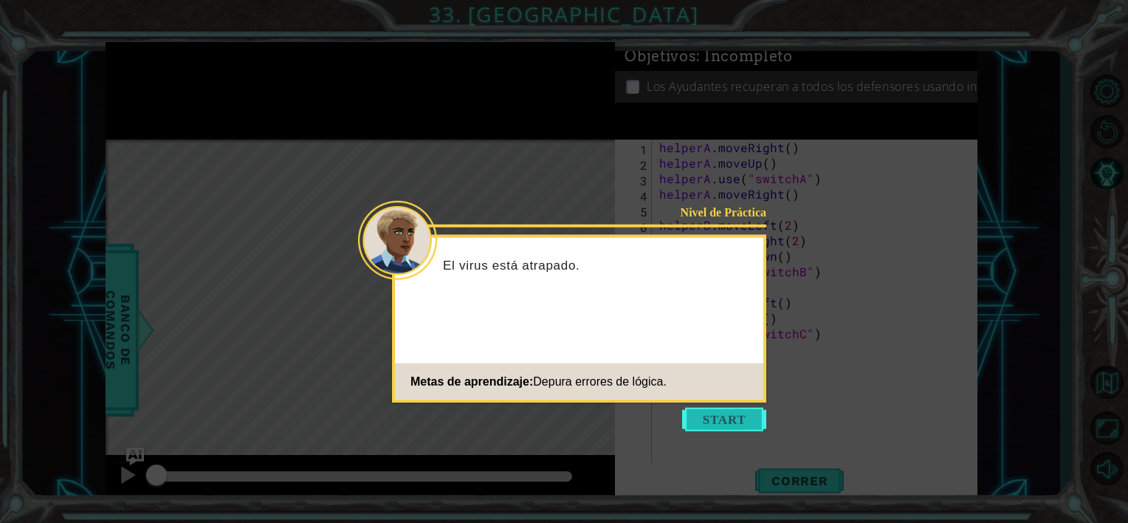
click at [716, 416] on button "Start" at bounding box center [724, 420] width 84 height 24
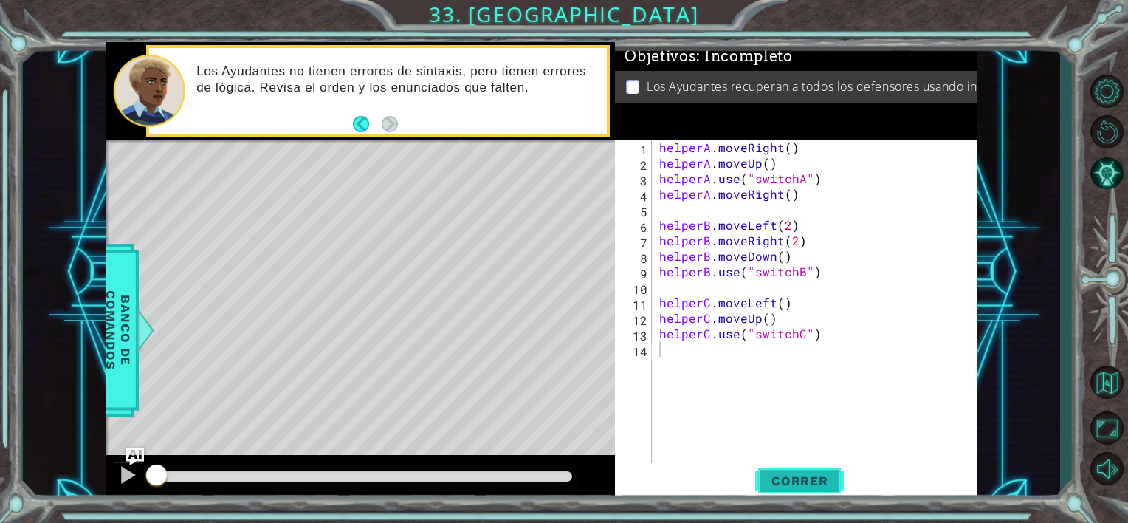
click at [795, 478] on span "Correr" at bounding box center [800, 480] width 86 height 15
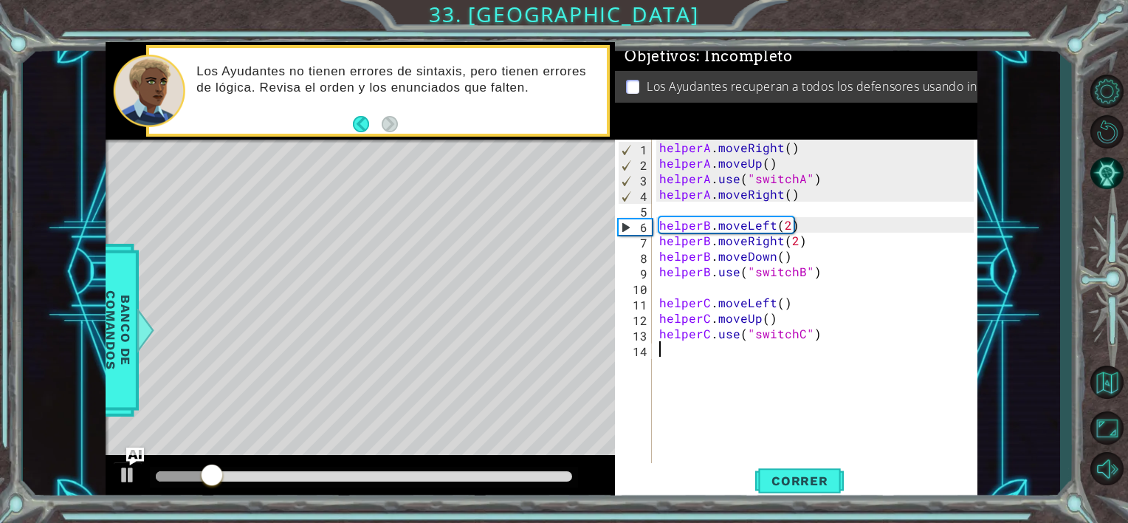
click at [780, 166] on div "helperA . moveRight ( ) helperA . moveUp ( ) helperA . use ( "switchA" ) helper…" at bounding box center [819, 318] width 325 height 357
type textarea "helperA.moveUp()"
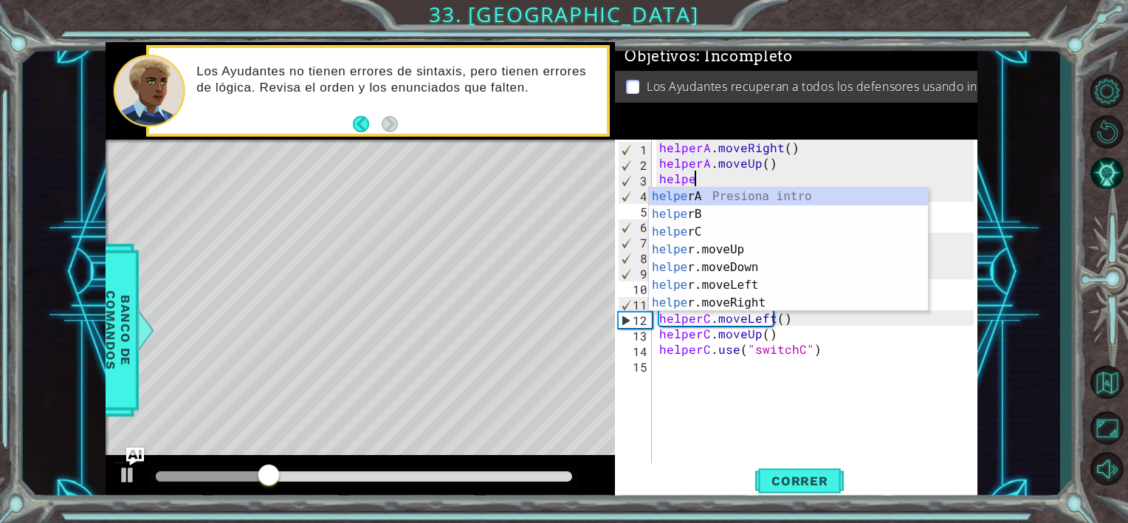
scroll to position [0, 1]
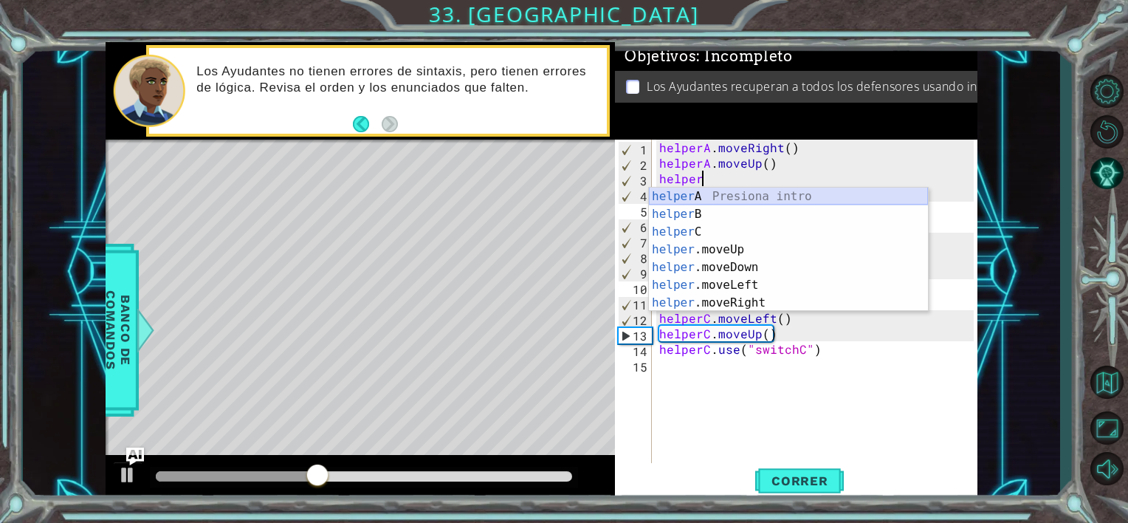
click at [682, 198] on div "helper A Presiona intro helper B Presiona intro helper C Presiona intro helper …" at bounding box center [788, 268] width 279 height 160
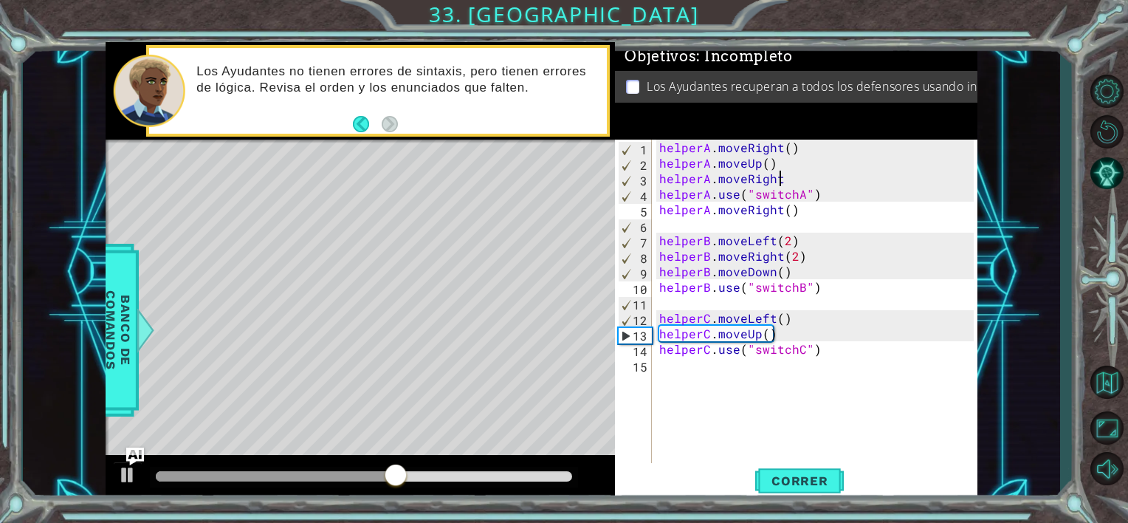
scroll to position [0, 6]
type textarea "helperA.moveRight()"
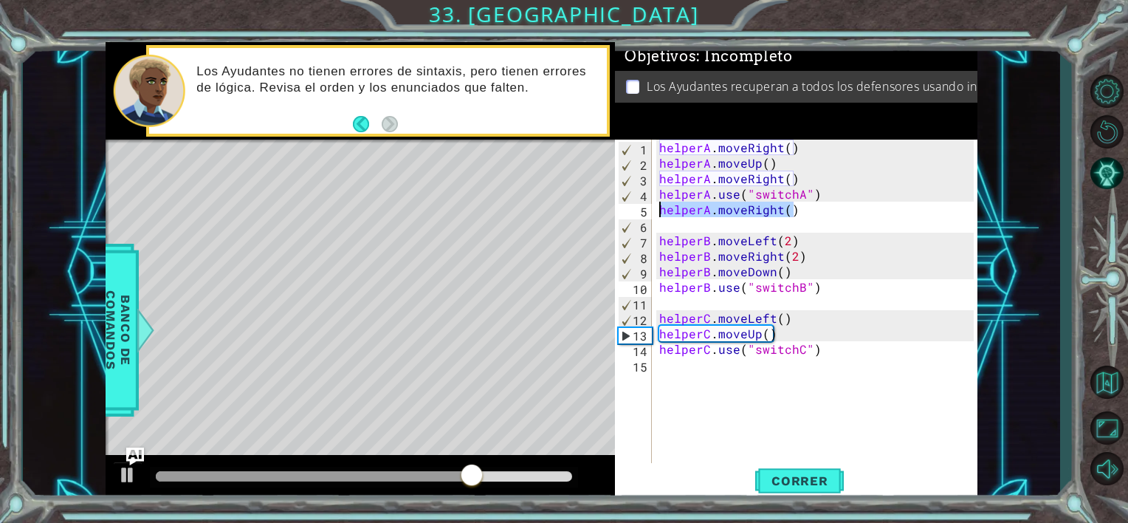
drag, startPoint x: 812, startPoint y: 212, endPoint x: 649, endPoint y: 209, distance: 163.2
click at [649, 209] on div "helperA.moveRight() 1 2 3 4 5 6 7 8 9 10 11 12 13 14 15 helperA . moveRight ( )…" at bounding box center [794, 303] width 359 height 326
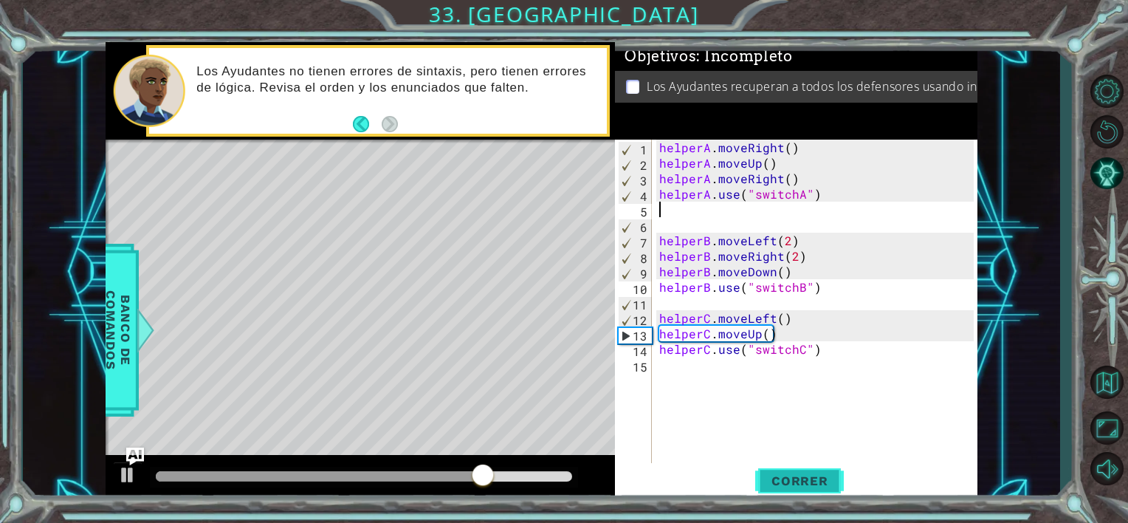
click at [787, 467] on button "Correr" at bounding box center [799, 481] width 89 height 36
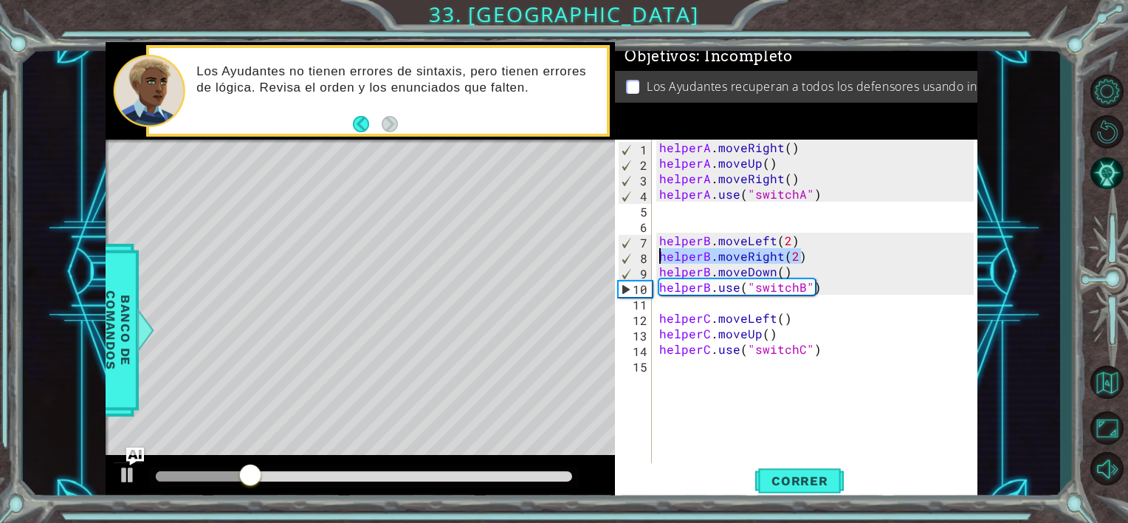
drag, startPoint x: 833, startPoint y: 254, endPoint x: 658, endPoint y: 254, distance: 175.0
click at [658, 254] on div "helperA . moveRight ( ) helperA . moveUp ( ) helperA . moveRight ( ) helperA . …" at bounding box center [819, 318] width 325 height 357
type textarea "helperB.moveRight(2)"
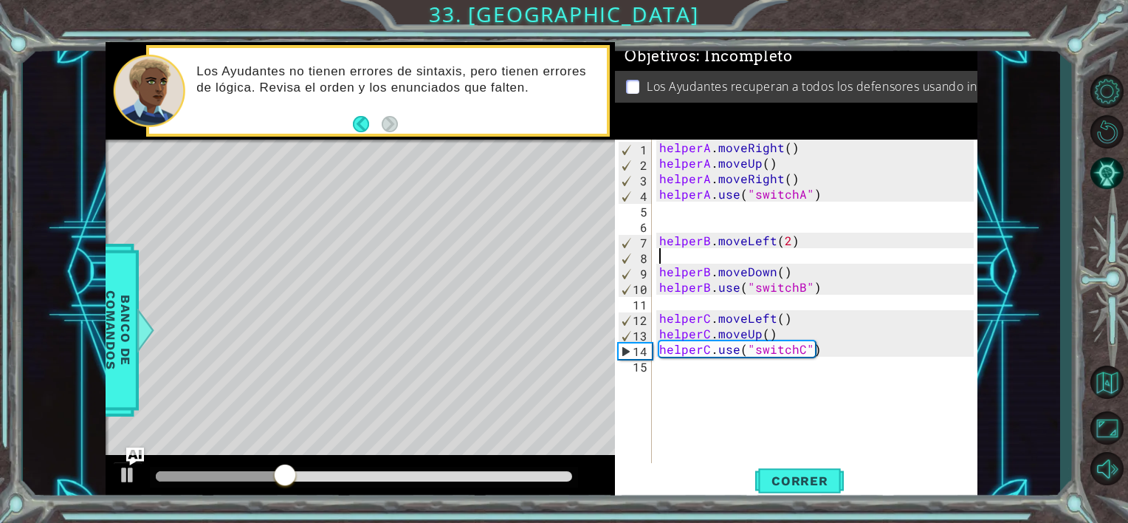
drag, startPoint x: 1025, startPoint y: 295, endPoint x: 936, endPoint y: 278, distance: 90.8
click at [994, 289] on div "1 ההההההההההההההההההההההההההההההההההההההההההההההההההההההההההההההההההההההההההההה…" at bounding box center [542, 272] width 1038 height 460
type textarea "helperB.moveLeft(2)"
click at [689, 248] on div "helperA . moveRight ( ) helperA . moveUp ( ) helperA . moveRight ( ) helperA . …" at bounding box center [819, 318] width 325 height 357
click at [691, 254] on div "helperA . moveRight ( ) helperA . moveUp ( ) helperA . moveRight ( ) helperA . …" at bounding box center [819, 318] width 325 height 357
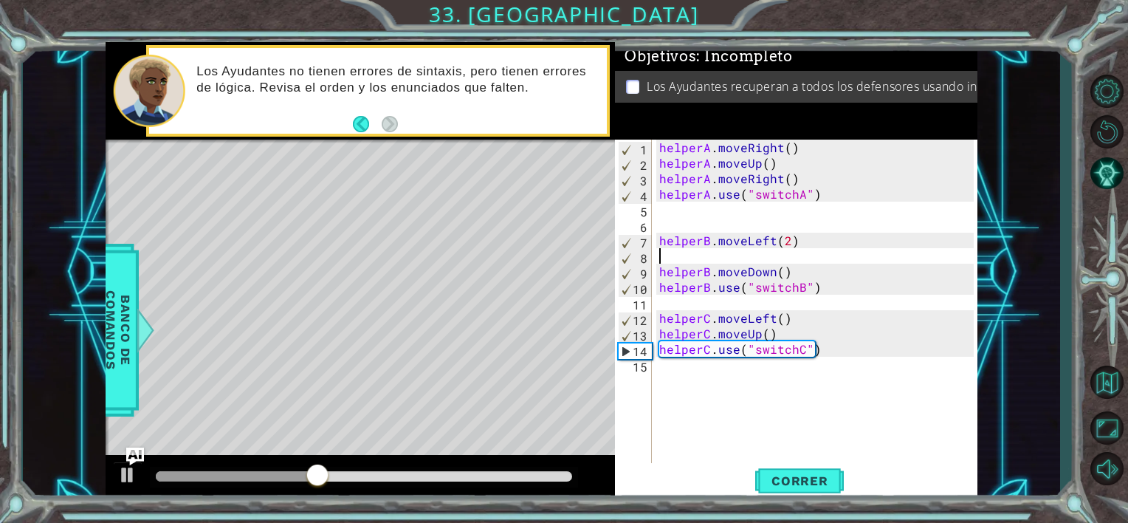
type textarea "helperB.moveLeft(2)"
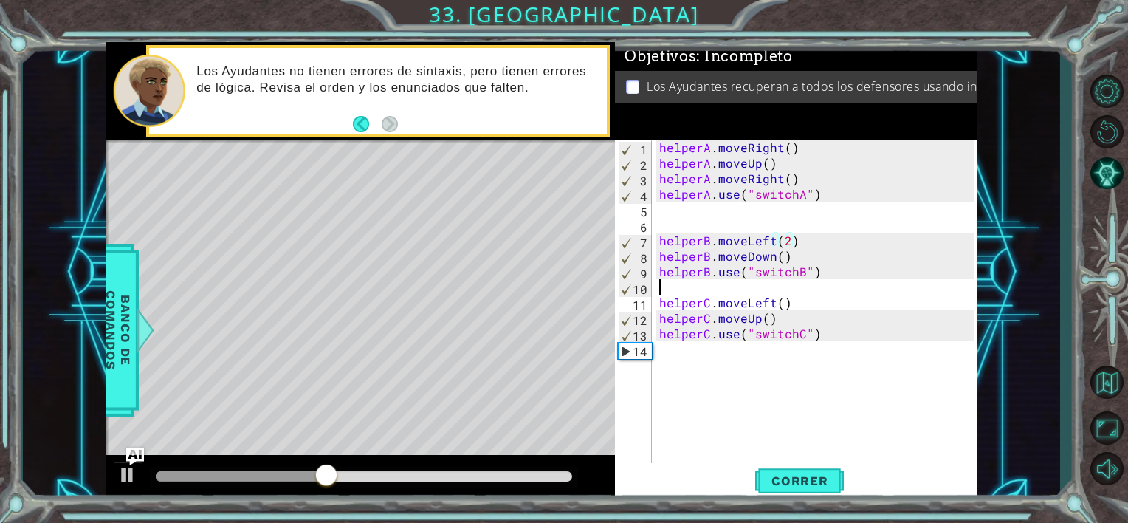
click at [775, 281] on div "helperA . moveRight ( ) helperA . moveUp ( ) helperA . moveRight ( ) helperA . …" at bounding box center [819, 318] width 325 height 357
click at [860, 260] on div "helperA . moveRight ( ) helperA . moveUp ( ) helperA . moveRight ( ) helperA . …" at bounding box center [819, 318] width 325 height 357
type textarea "helperB.moveDown()"
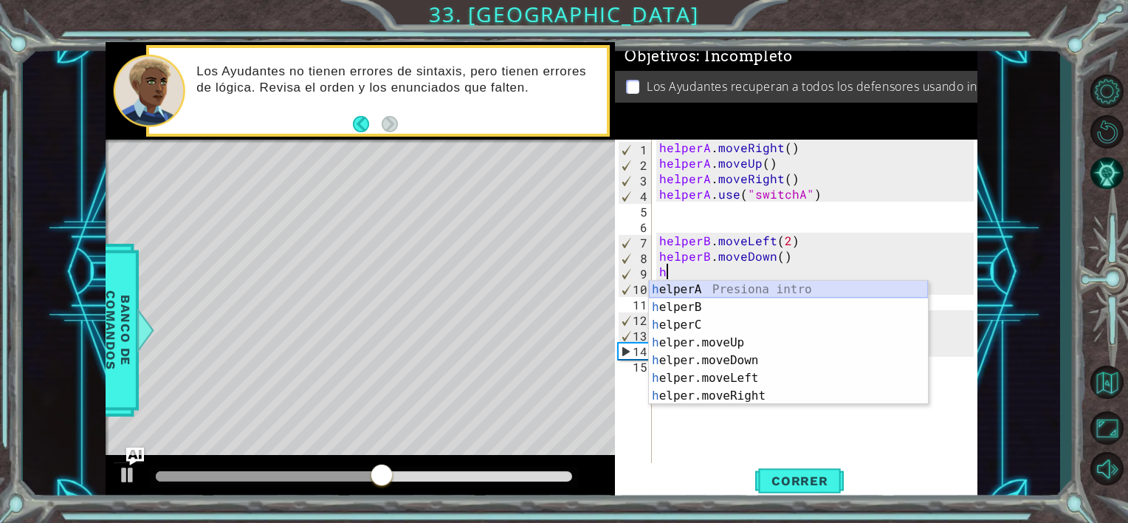
click at [684, 292] on div "h elperA Presiona intro h elperB Presiona intro h elperC Presiona intro h elper…" at bounding box center [788, 361] width 279 height 160
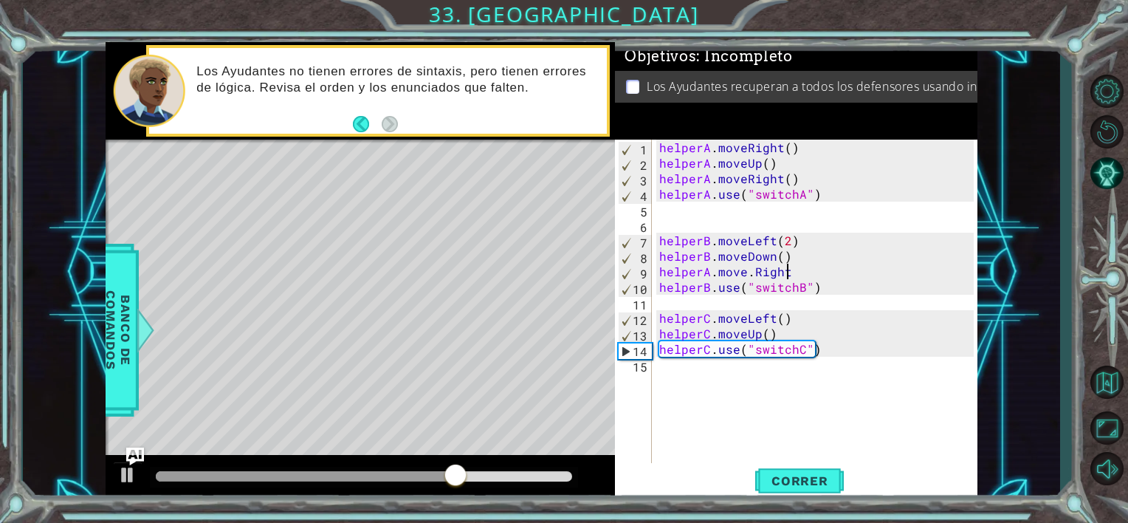
scroll to position [0, 7]
click at [792, 481] on span "Correr" at bounding box center [800, 480] width 86 height 15
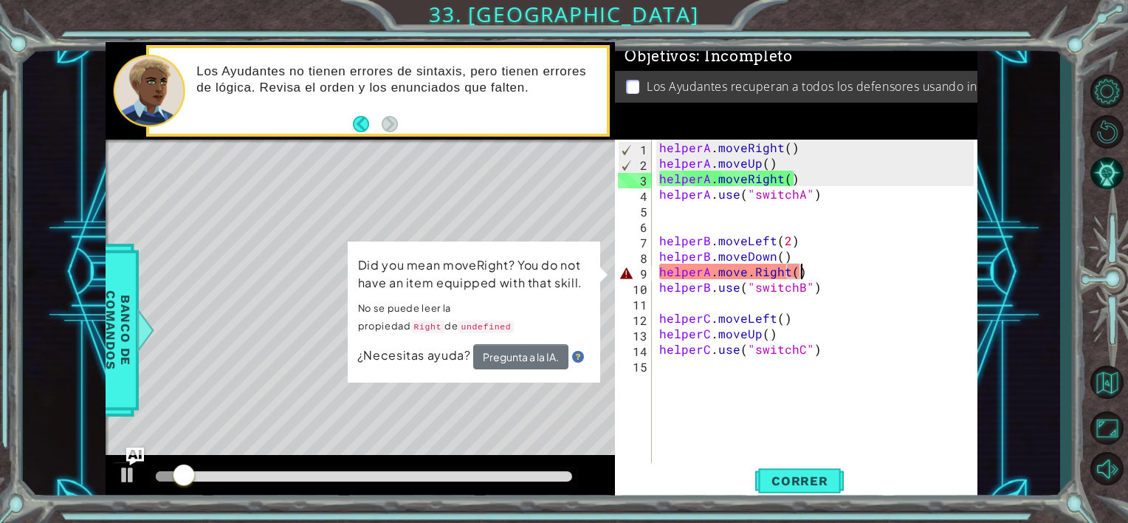
click at [750, 272] on div "helperA . moveRight ( ) helperA . moveUp ( ) helperA . moveRight ( ) helperA . …" at bounding box center [819, 318] width 325 height 357
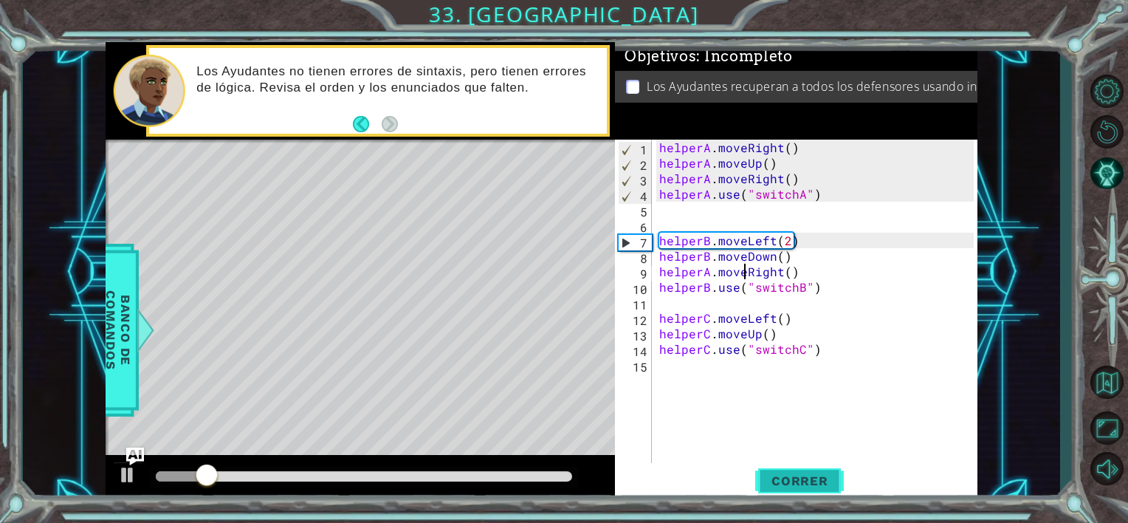
click at [792, 479] on span "Correr" at bounding box center [800, 480] width 86 height 15
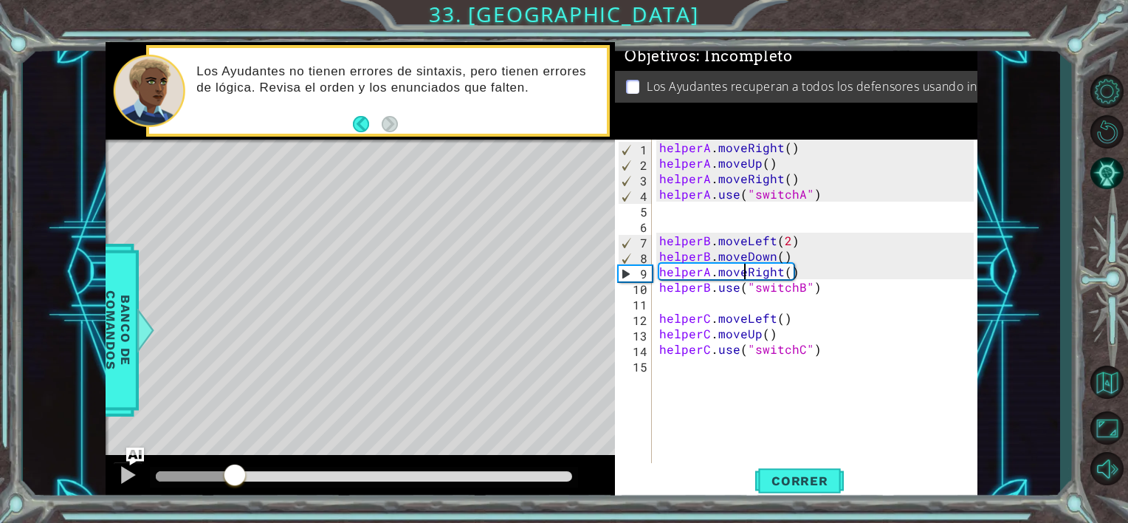
drag, startPoint x: 176, startPoint y: 481, endPoint x: 235, endPoint y: 481, distance: 58.3
click at [235, 481] on div at bounding box center [235, 476] width 27 height 27
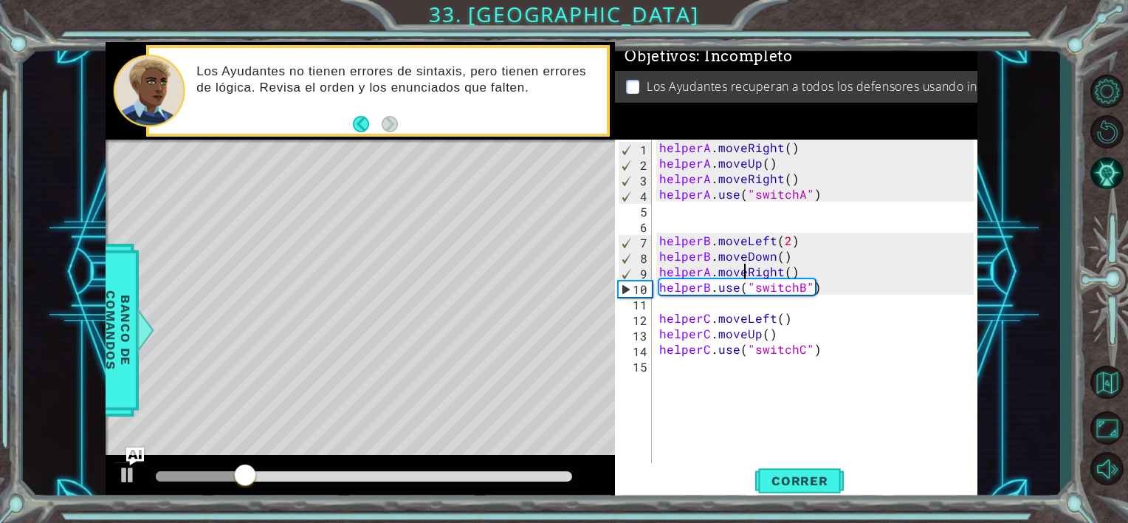
click at [710, 275] on div "helperA . moveRight ( ) helperA . moveUp ( ) helperA . moveRight ( ) helperA . …" at bounding box center [819, 318] width 325 height 357
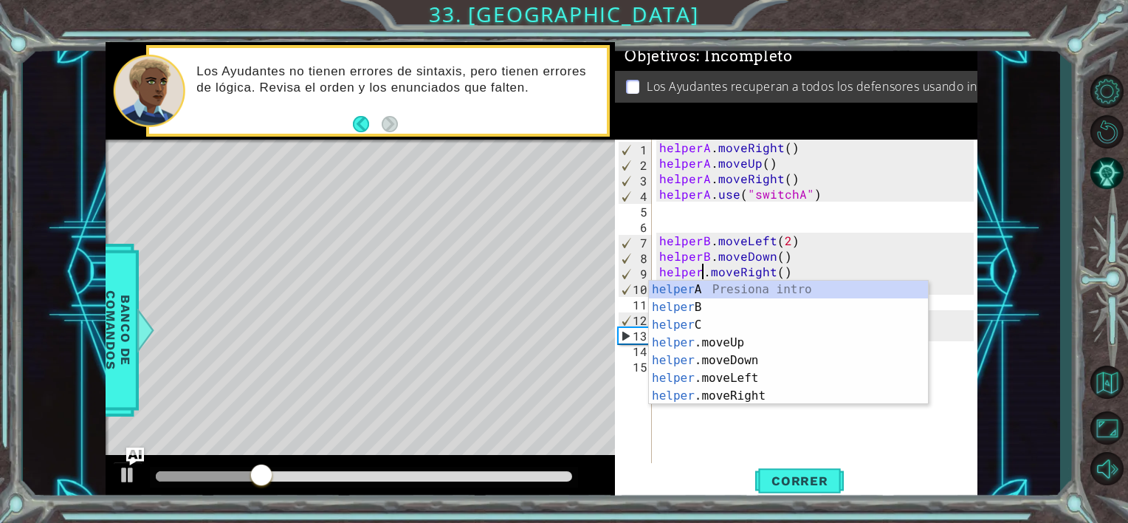
scroll to position [0, 3]
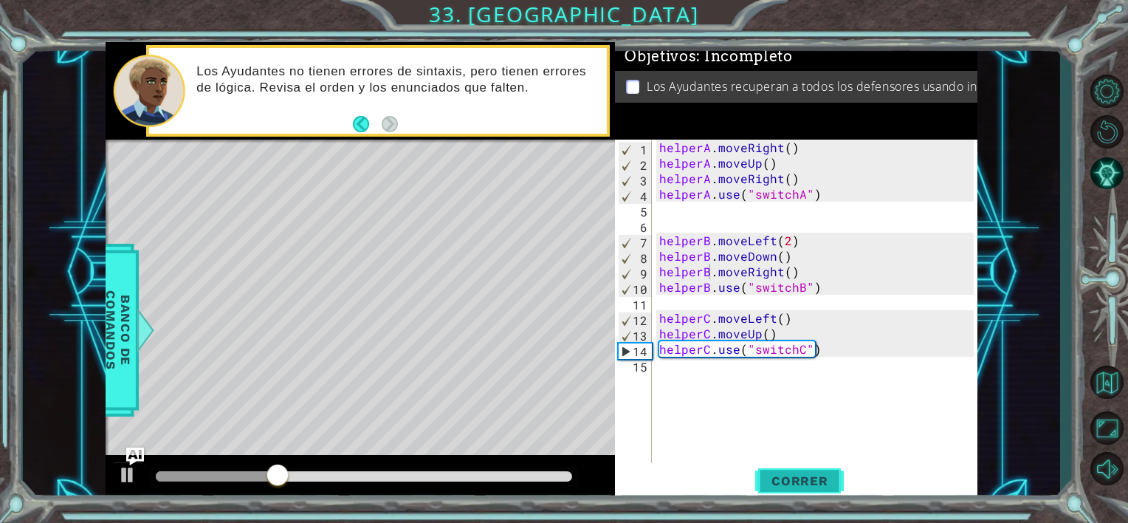
click at [784, 486] on span "Correr" at bounding box center [800, 480] width 86 height 15
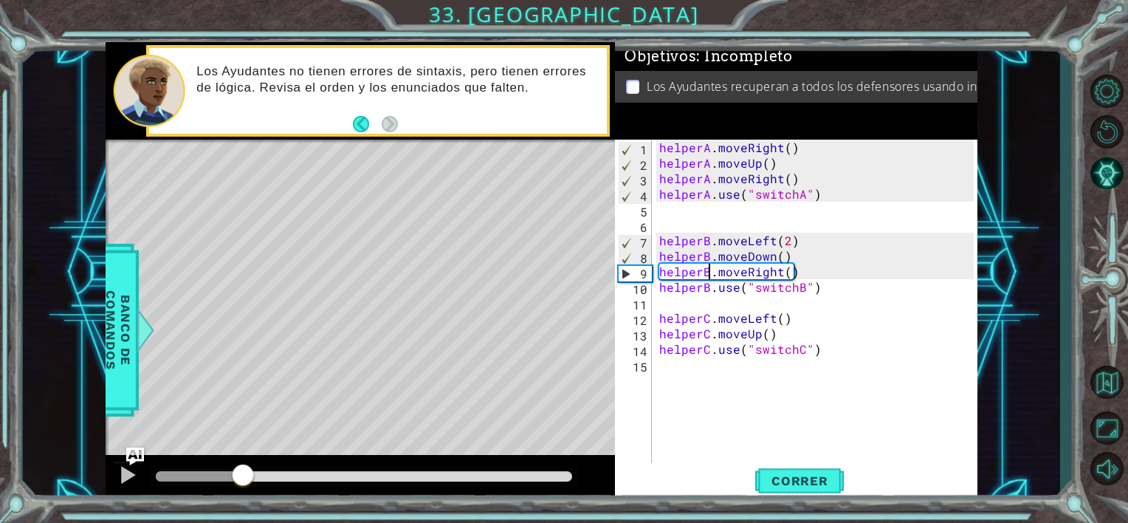
drag, startPoint x: 166, startPoint y: 477, endPoint x: 394, endPoint y: 450, distance: 229.0
click at [256, 479] on div at bounding box center [243, 476] width 27 height 27
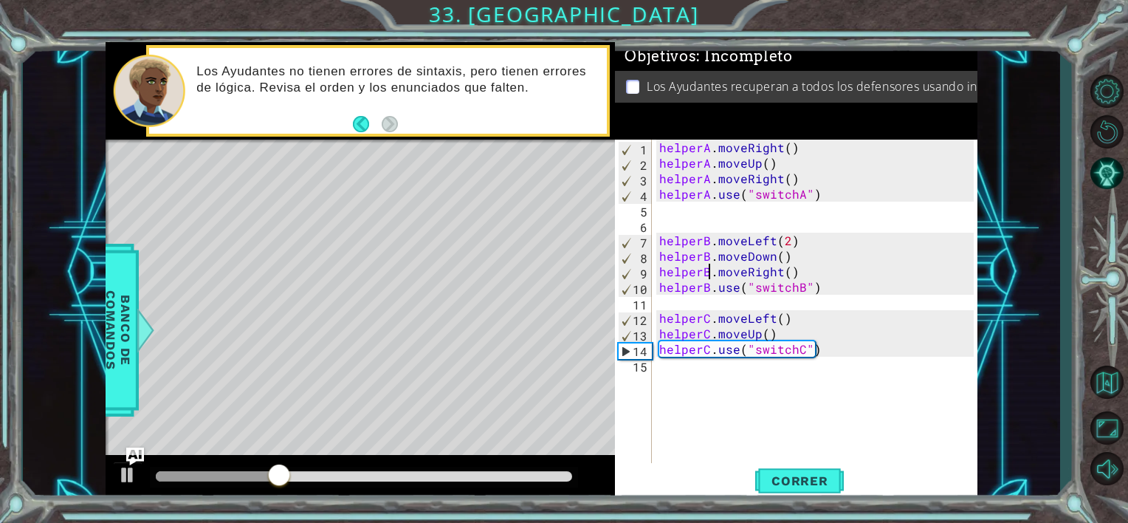
click at [789, 272] on div "helperA . moveRight ( ) helperA . moveUp ( ) helperA . moveRight ( ) helperA . …" at bounding box center [819, 318] width 325 height 357
type textarea "helperB.moveRight(2)"
drag, startPoint x: 789, startPoint y: 481, endPoint x: 734, endPoint y: 479, distance: 54.7
click at [789, 481] on span "Correr" at bounding box center [800, 480] width 86 height 15
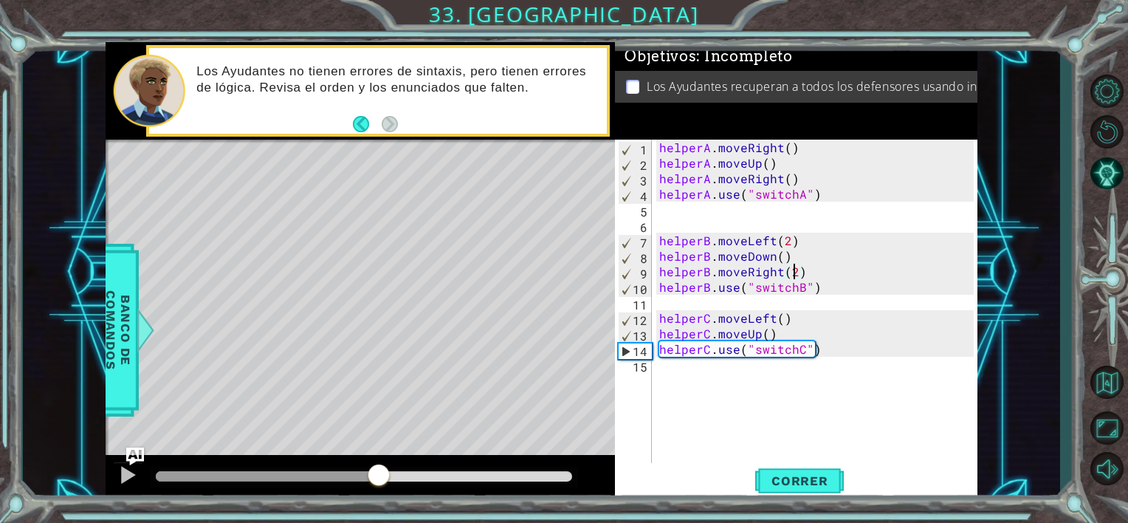
drag, startPoint x: 171, startPoint y: 472, endPoint x: 378, endPoint y: 473, distance: 206.8
click at [378, 473] on div at bounding box center [379, 476] width 27 height 27
click at [826, 371] on div "helperA . moveRight ( ) helperA . moveUp ( ) helperA . moveRight ( ) helperA . …" at bounding box center [819, 318] width 325 height 357
click at [783, 481] on span "Correr" at bounding box center [800, 480] width 86 height 15
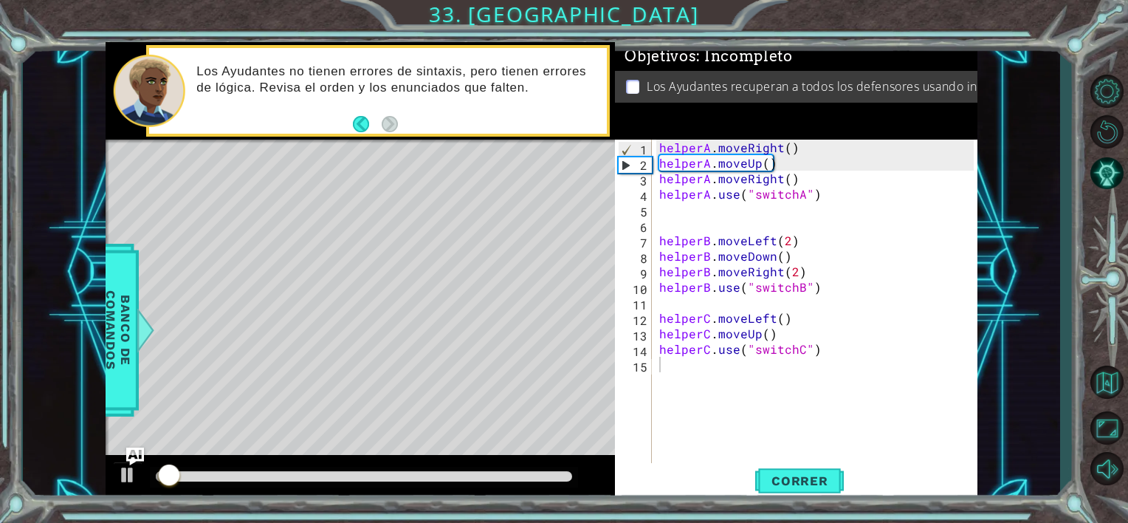
drag, startPoint x: 150, startPoint y: 481, endPoint x: 211, endPoint y: 481, distance: 61.3
click at [211, 481] on div at bounding box center [364, 477] width 428 height 21
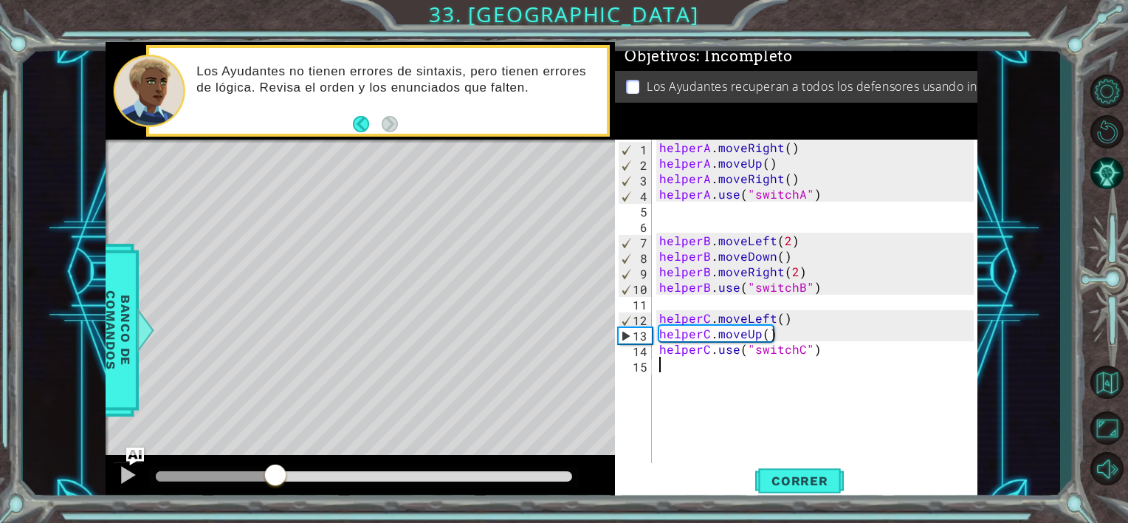
drag, startPoint x: 180, startPoint y: 476, endPoint x: 275, endPoint y: 493, distance: 96.8
click at [275, 493] on div at bounding box center [361, 478] width 510 height 47
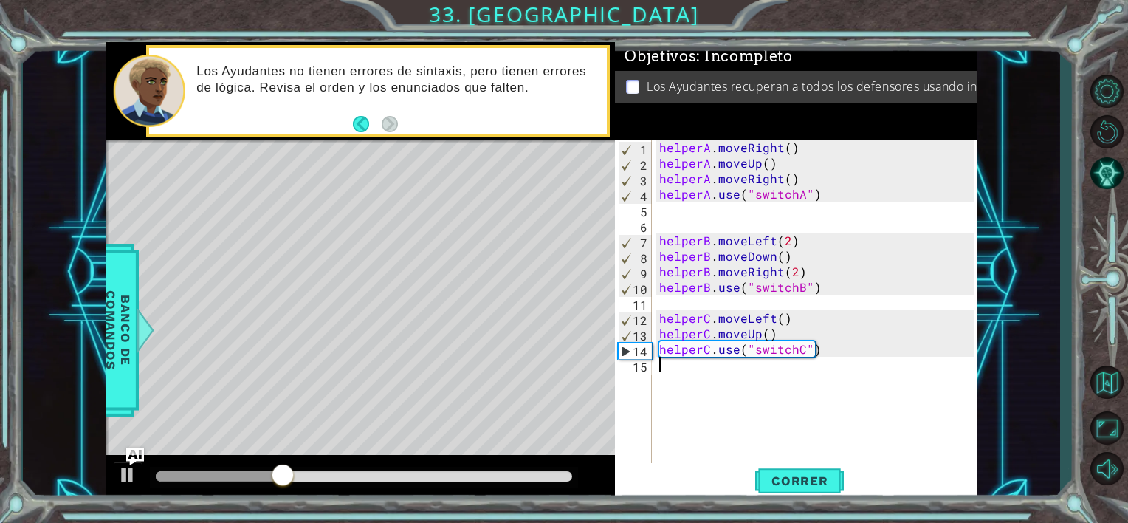
click at [778, 337] on div "helperA . moveRight ( ) helperA . moveUp ( ) helperA . moveRight ( ) helperA . …" at bounding box center [819, 318] width 325 height 357
type textarea "helperC.moveUp()"
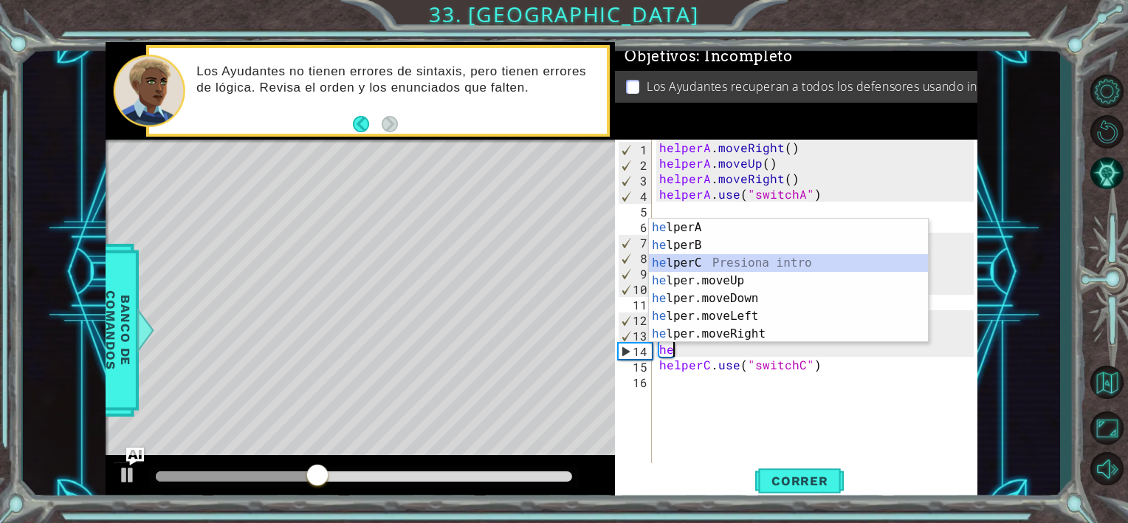
click at [687, 263] on div "he lperA Presiona intro he lperB Presiona intro he lperC Presiona intro he lper…" at bounding box center [788, 299] width 279 height 160
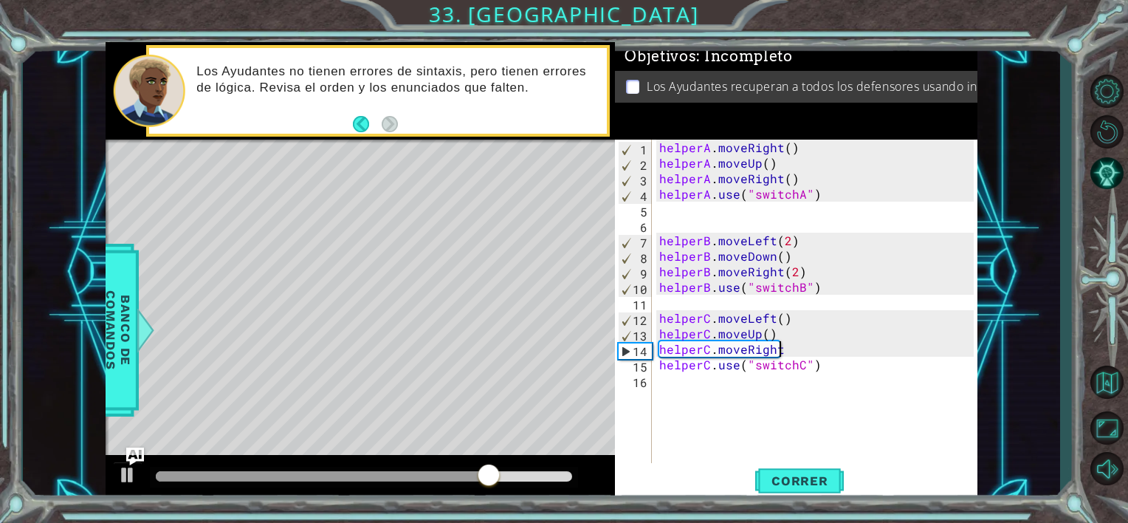
scroll to position [0, 7]
type textarea "helperC.moveRight()"
click at [769, 475] on span "Correr" at bounding box center [800, 480] width 86 height 15
drag, startPoint x: 186, startPoint y: 474, endPoint x: 623, endPoint y: 464, distance: 436.5
click at [558, 465] on div at bounding box center [545, 476] width 27 height 27
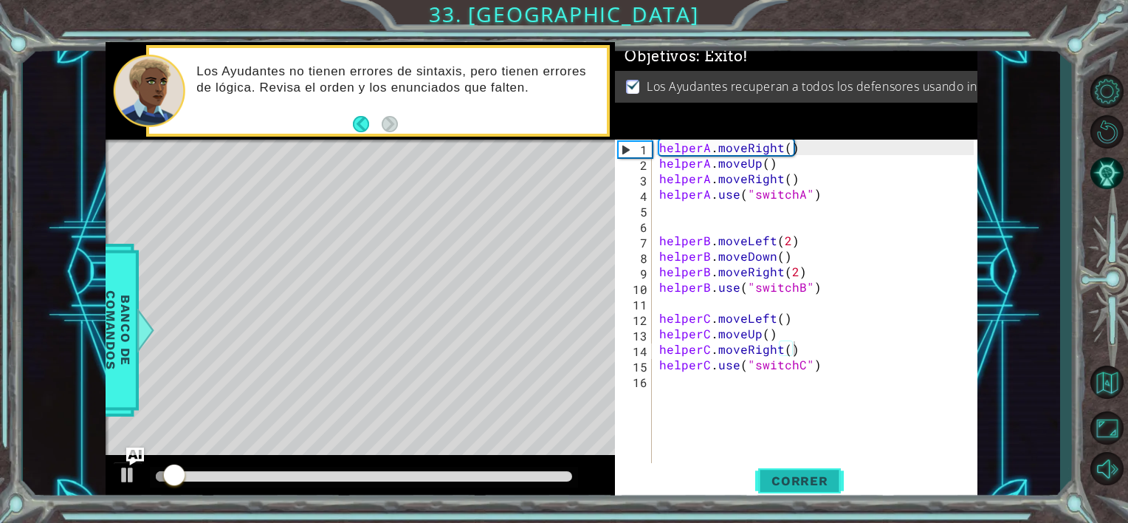
click at [816, 487] on span "Correr" at bounding box center [800, 480] width 86 height 15
click at [814, 473] on span "Correr" at bounding box center [800, 480] width 86 height 15
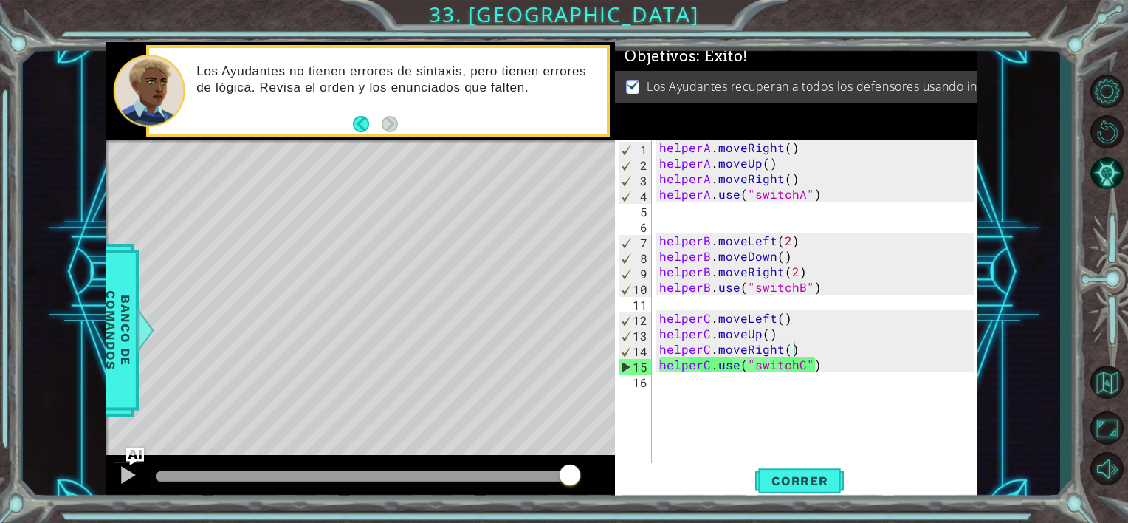
drag, startPoint x: 208, startPoint y: 482, endPoint x: 580, endPoint y: 481, distance: 372.9
click at [580, 481] on div at bounding box center [570, 476] width 27 height 27
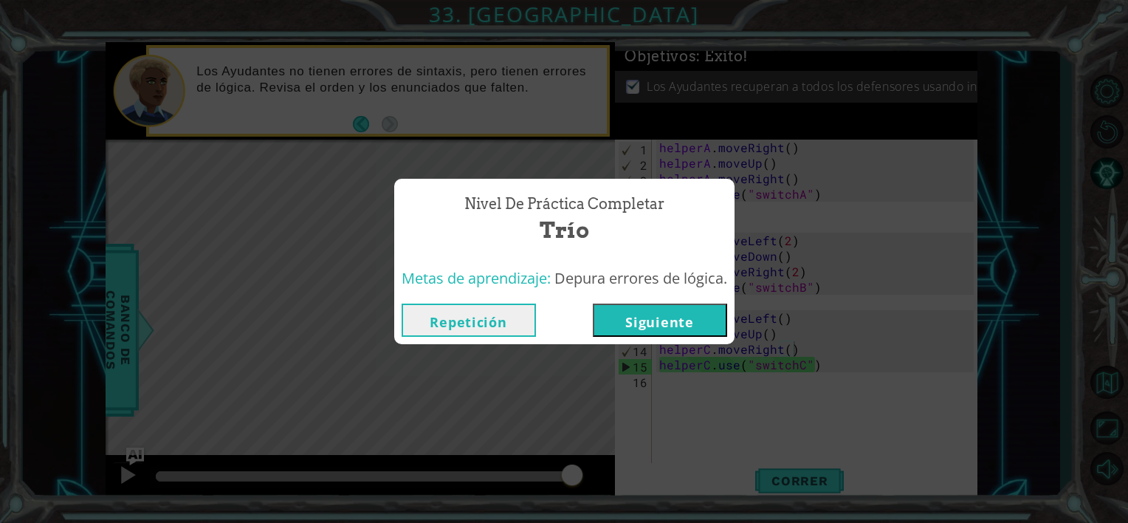
click at [654, 329] on button "Siguiente" at bounding box center [660, 320] width 134 height 33
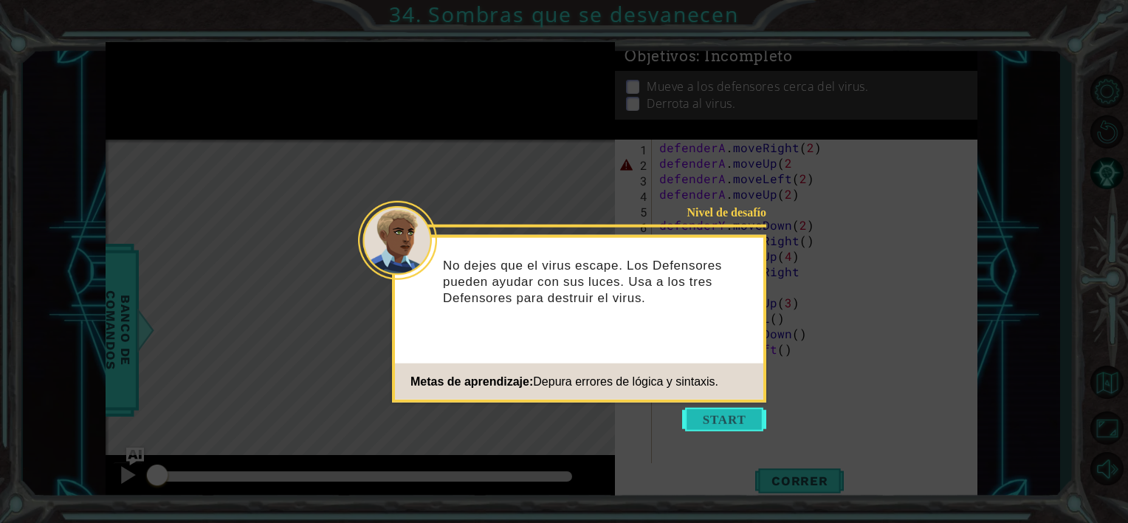
click at [695, 409] on button "Start" at bounding box center [724, 420] width 84 height 24
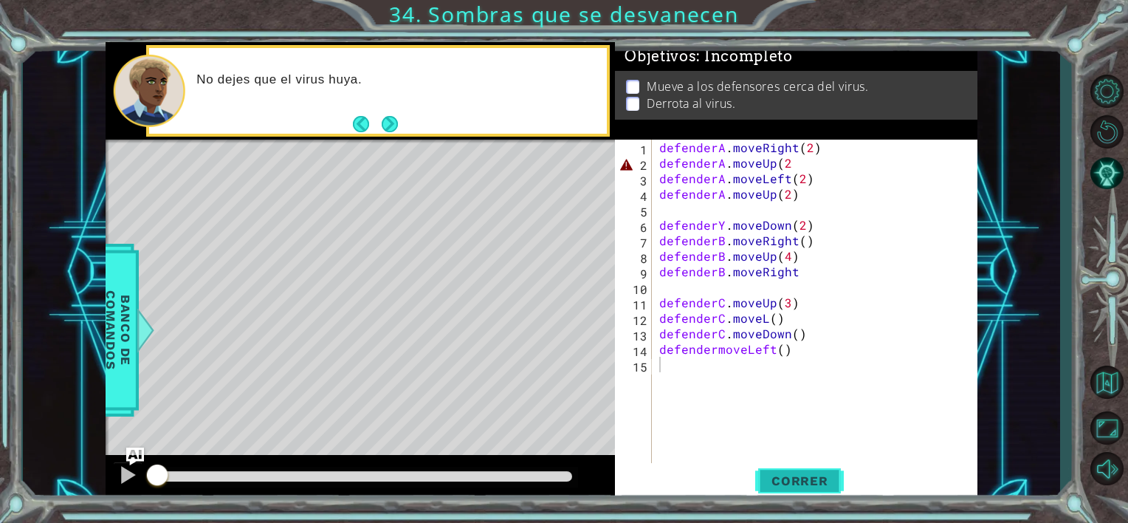
click at [826, 490] on button "Correr" at bounding box center [799, 481] width 89 height 36
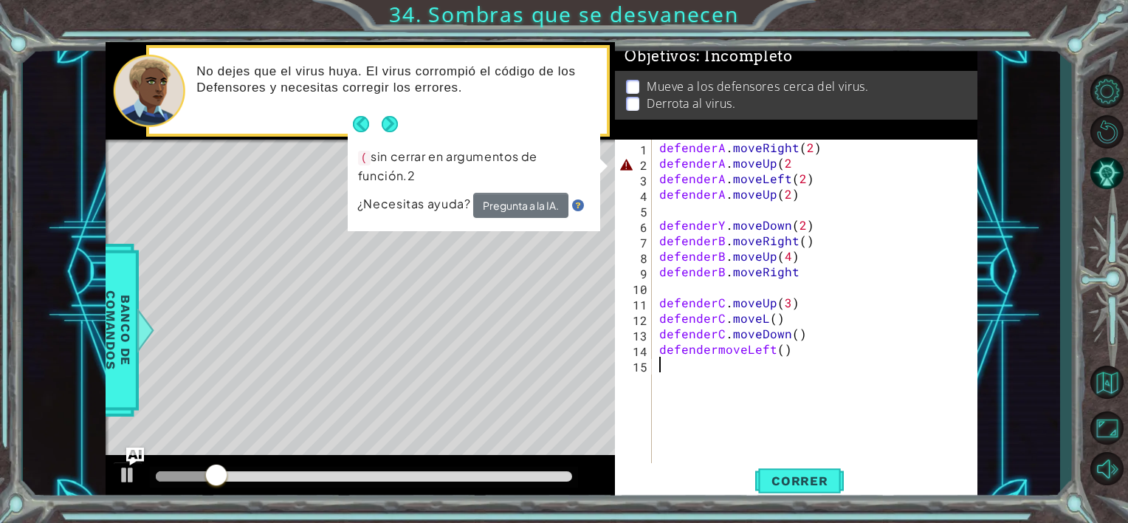
click at [398, 121] on div "No dejes que el virus huya. El virus corrompió el código de los Defensores y ne…" at bounding box center [378, 91] width 458 height 86
click at [391, 121] on button "Next" at bounding box center [390, 123] width 17 height 17
drag, startPoint x: 261, startPoint y: 458, endPoint x: 266, endPoint y: 472, distance: 14.7
click at [264, 470] on div at bounding box center [361, 478] width 510 height 47
drag, startPoint x: 272, startPoint y: 473, endPoint x: 86, endPoint y: 474, distance: 186.1
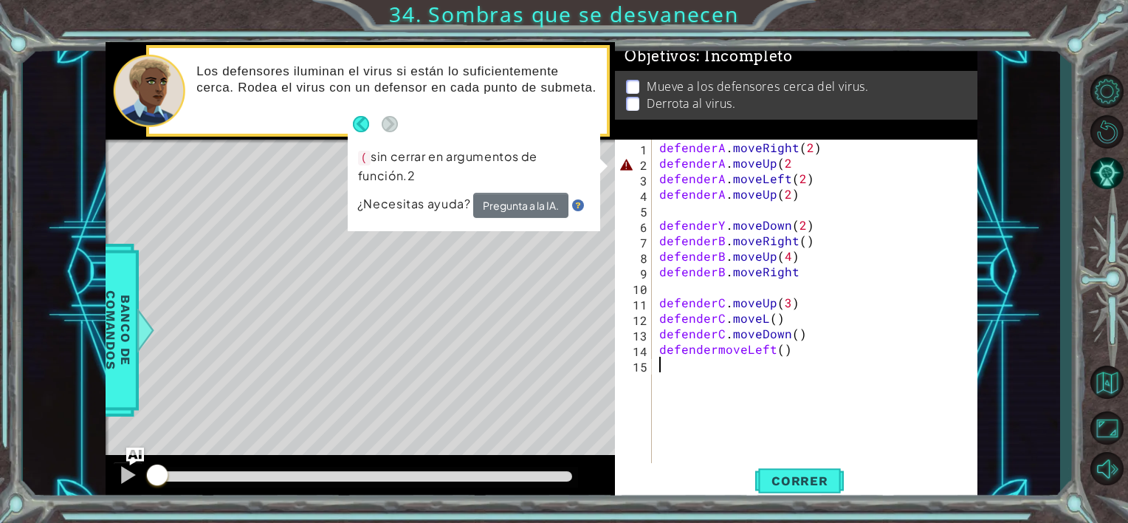
click at [86, 474] on div "1 ההההההההההההההההההההההההההההההההההההההההההההההההההההההההההההההההההההההההההההה…" at bounding box center [542, 272] width 1038 height 460
click at [795, 167] on div "defenderA . moveRight ( 2 ) defenderA . moveUp ( 2 defenderA . moveLeft ( 2 ) d…" at bounding box center [819, 318] width 325 height 357
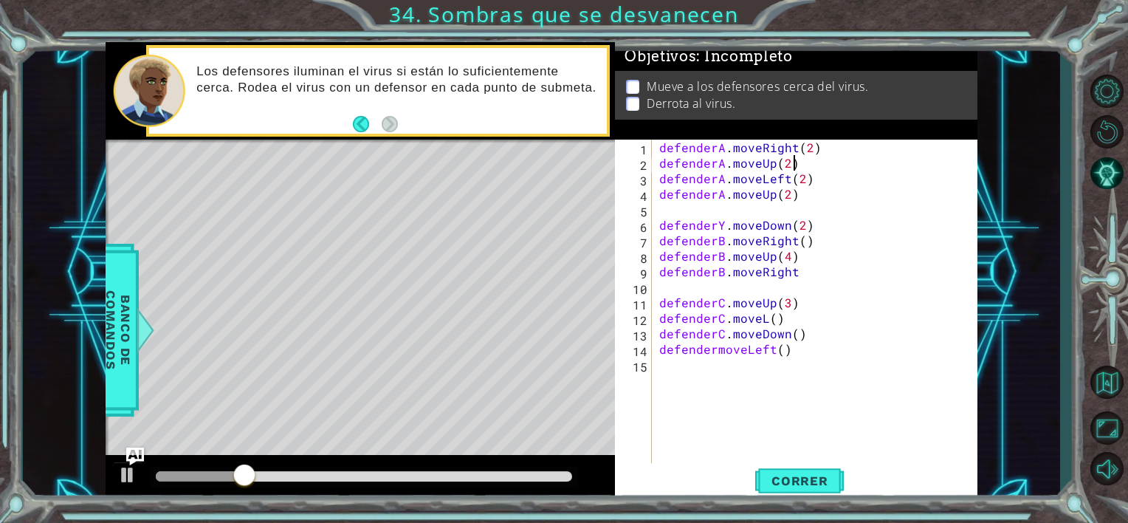
scroll to position [0, 7]
click at [803, 482] on span "Correr" at bounding box center [800, 480] width 86 height 15
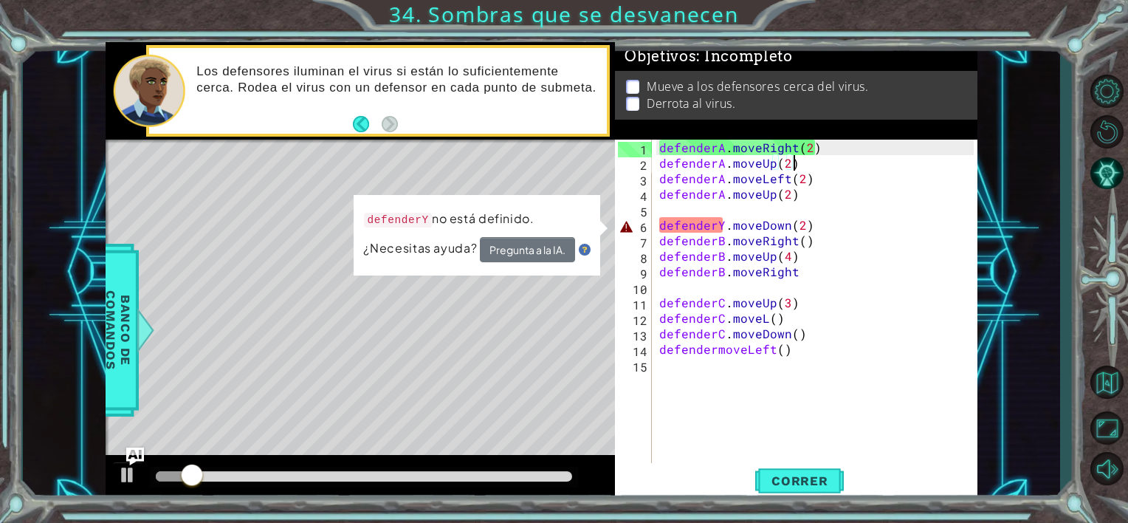
click at [732, 236] on div "defenderA . moveRight ( 2 ) defenderA . moveUp ( 2 ) defenderA . moveLeft ( 2 )…" at bounding box center [819, 318] width 325 height 357
click at [721, 224] on div "defenderA . moveRight ( 2 ) defenderA . moveUp ( 2 ) defenderA . moveLeft ( 2 )…" at bounding box center [819, 318] width 325 height 357
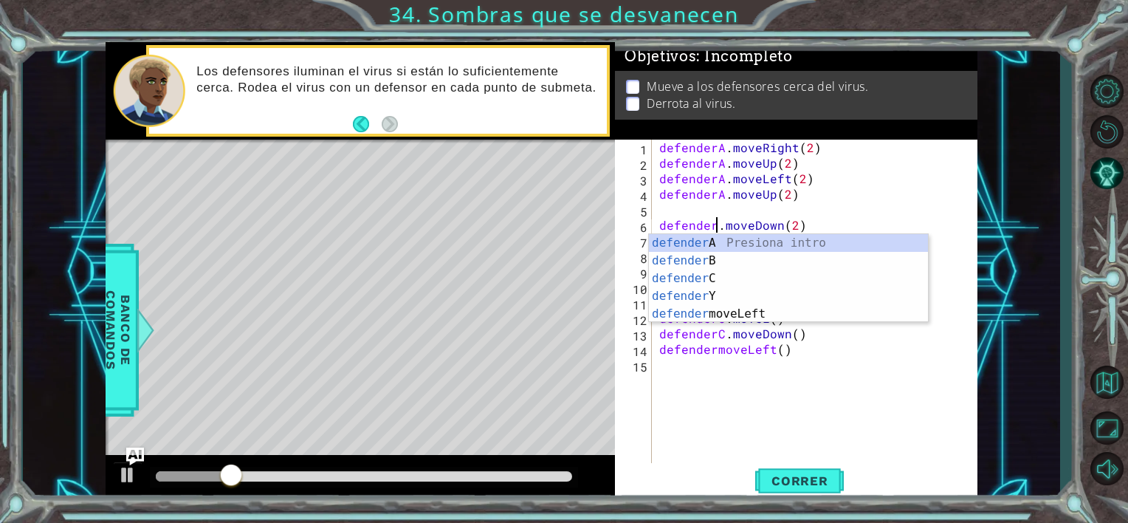
scroll to position [0, 4]
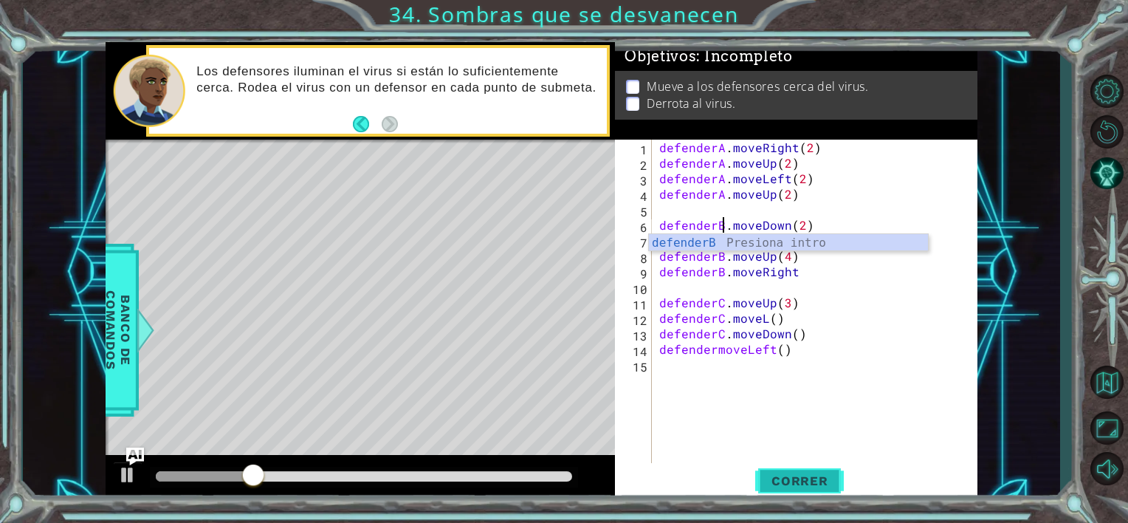
click at [771, 473] on span "Correr" at bounding box center [800, 480] width 86 height 15
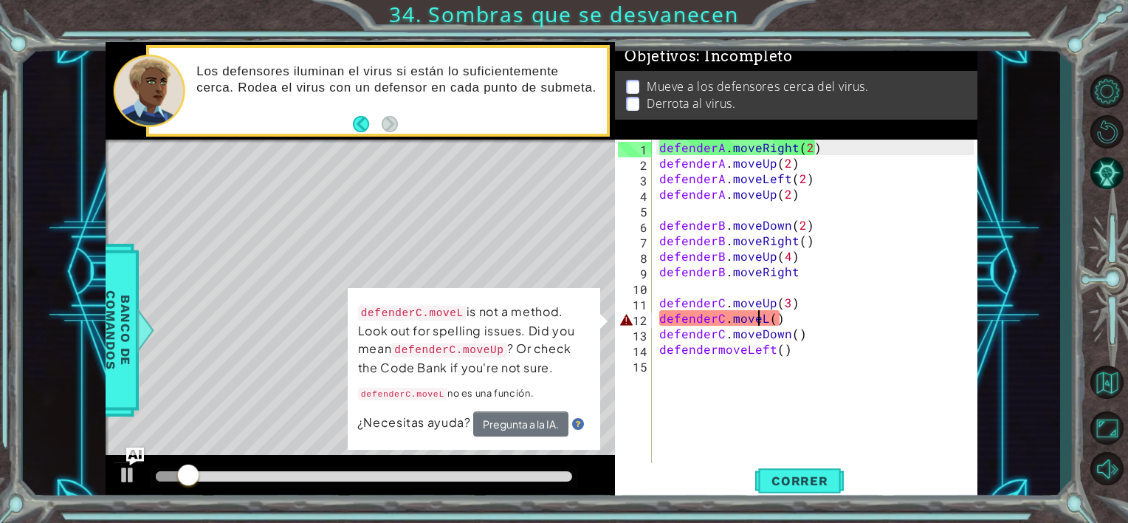
click at [760, 322] on div "defenderA . moveRight ( 2 ) defenderA . moveUp ( 2 ) defenderA . moveLeft ( 2 )…" at bounding box center [819, 318] width 325 height 357
click at [765, 318] on div "defenderA . moveRight ( 2 ) defenderA . moveUp ( 2 ) defenderA . moveLeft ( 2 )…" at bounding box center [819, 318] width 325 height 357
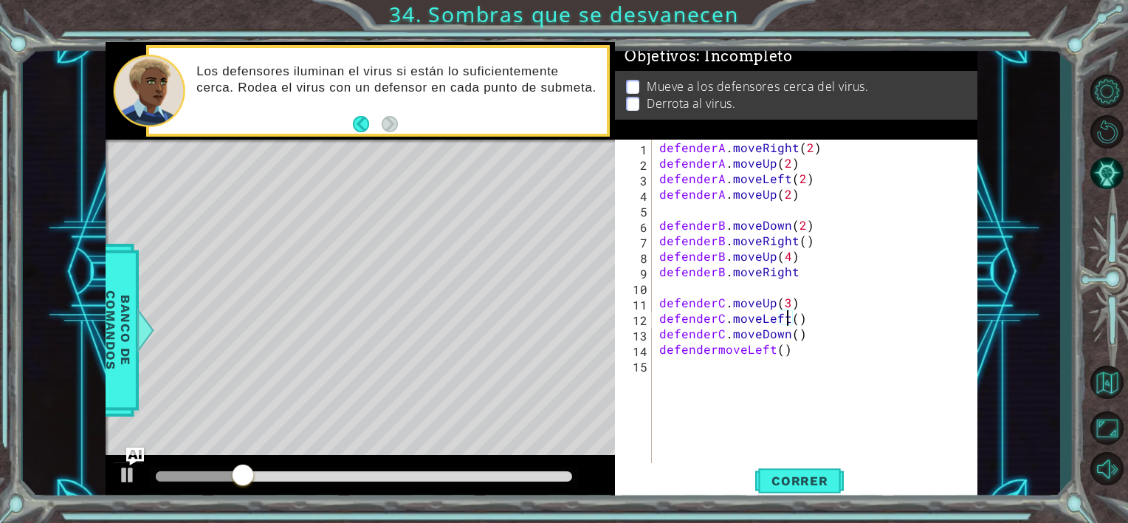
scroll to position [0, 7]
click at [795, 481] on span "Correr" at bounding box center [800, 480] width 86 height 15
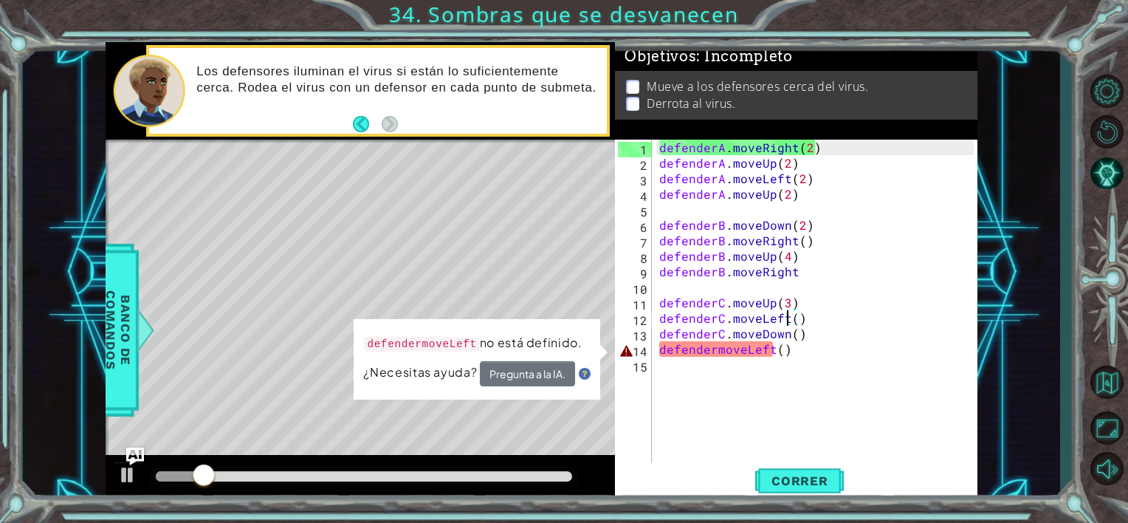
click at [715, 353] on div "defenderA . moveRight ( 2 ) defenderA . moveUp ( 2 ) defenderA . moveLeft ( 2 )…" at bounding box center [819, 318] width 325 height 357
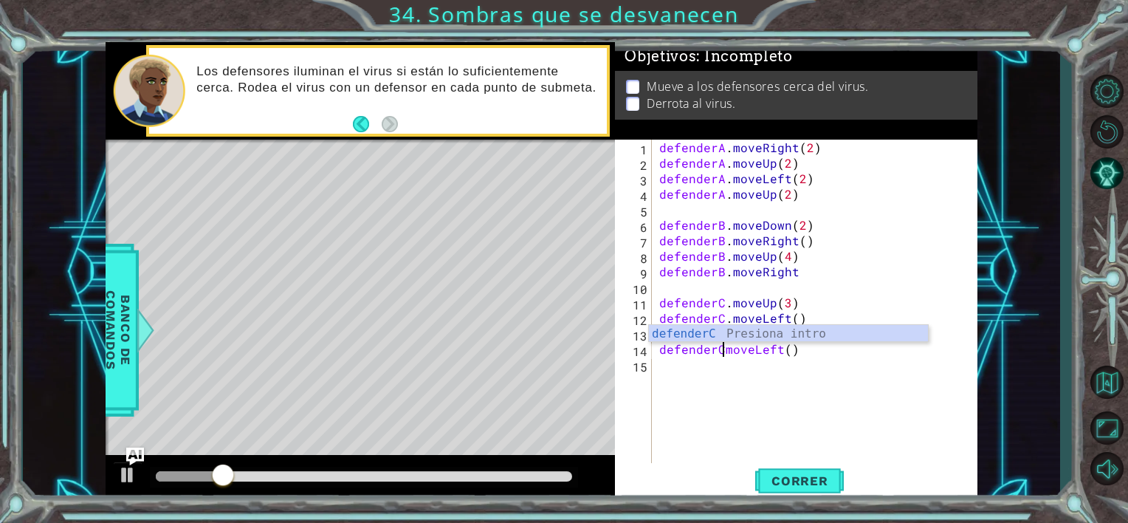
scroll to position [0, 4]
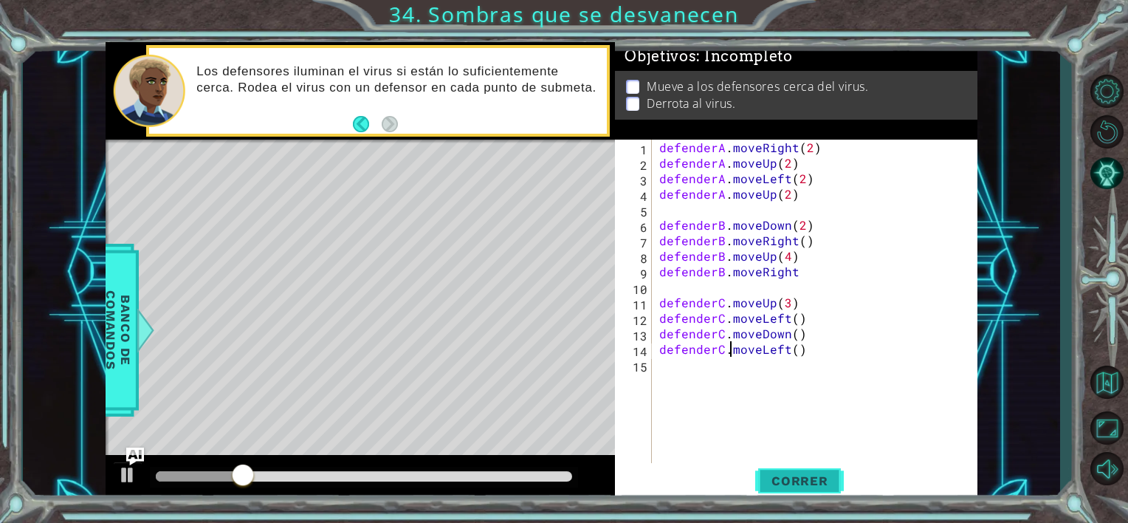
click at [815, 470] on button "Correr" at bounding box center [799, 481] width 89 height 36
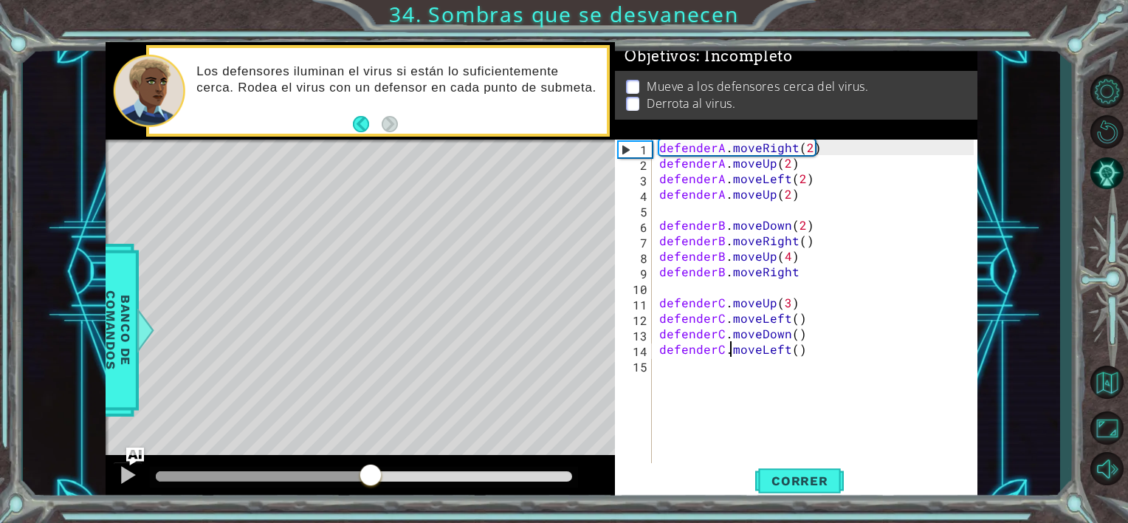
click at [383, 449] on div "methods defender moveUp() moveDown() moveLeft() moveRight() Banco de comandos L…" at bounding box center [542, 272] width 872 height 460
click at [893, 257] on div "defenderA . moveRight ( 2 ) defenderA . moveUp ( 2 ) defenderA . moveLeft ( 2 )…" at bounding box center [819, 318] width 325 height 357
click at [897, 271] on div "defenderA . moveRight ( 2 ) defenderA . moveUp ( 2 ) defenderA . moveLeft ( 2 )…" at bounding box center [819, 318] width 325 height 357
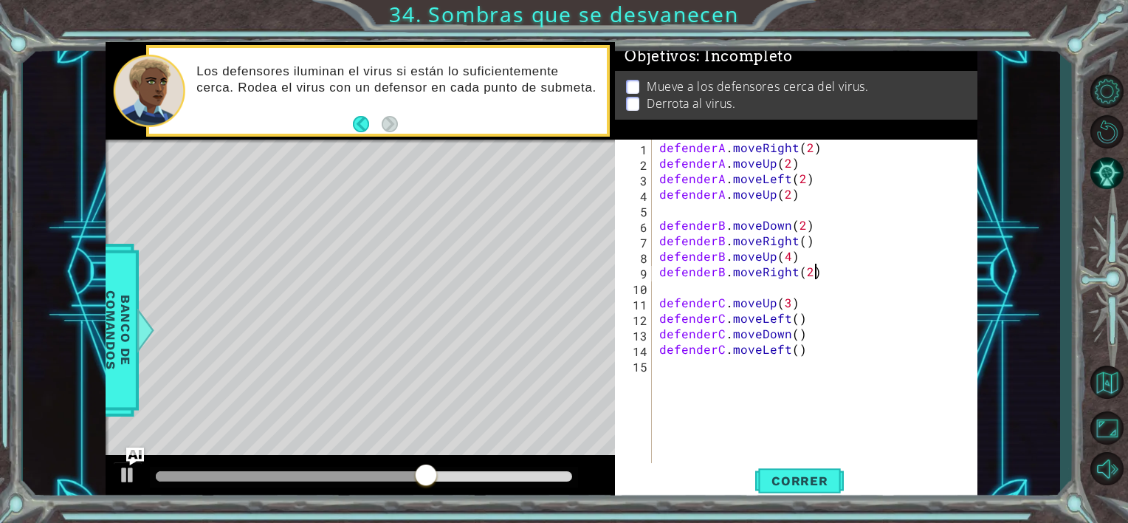
scroll to position [0, 9]
type textarea "defenderB.moveRight(2)"
click at [797, 481] on span "Correr" at bounding box center [800, 480] width 86 height 15
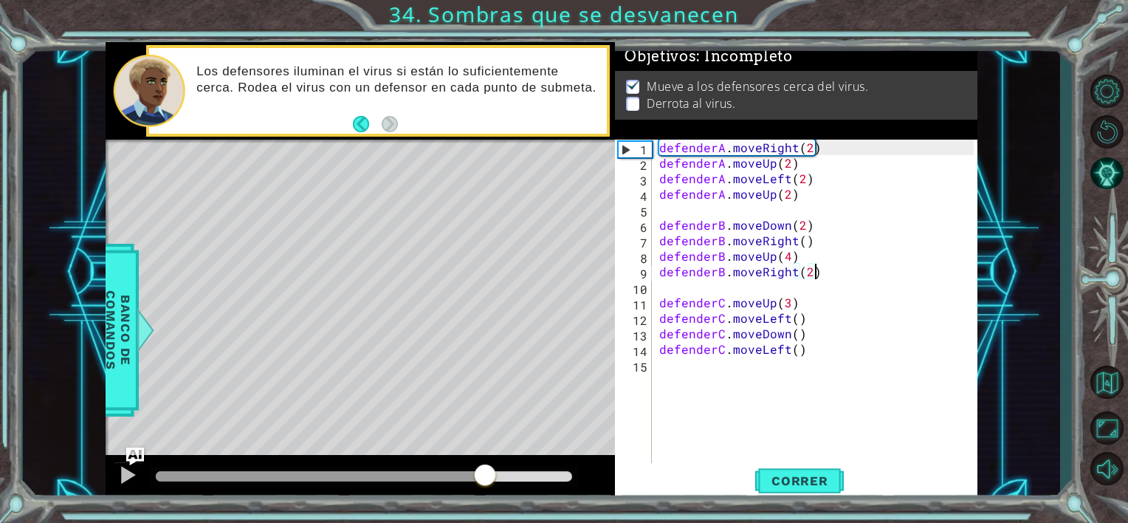
drag, startPoint x: 168, startPoint y: 477, endPoint x: 485, endPoint y: 490, distance: 317.1
click at [485, 490] on div at bounding box center [361, 478] width 510 height 47
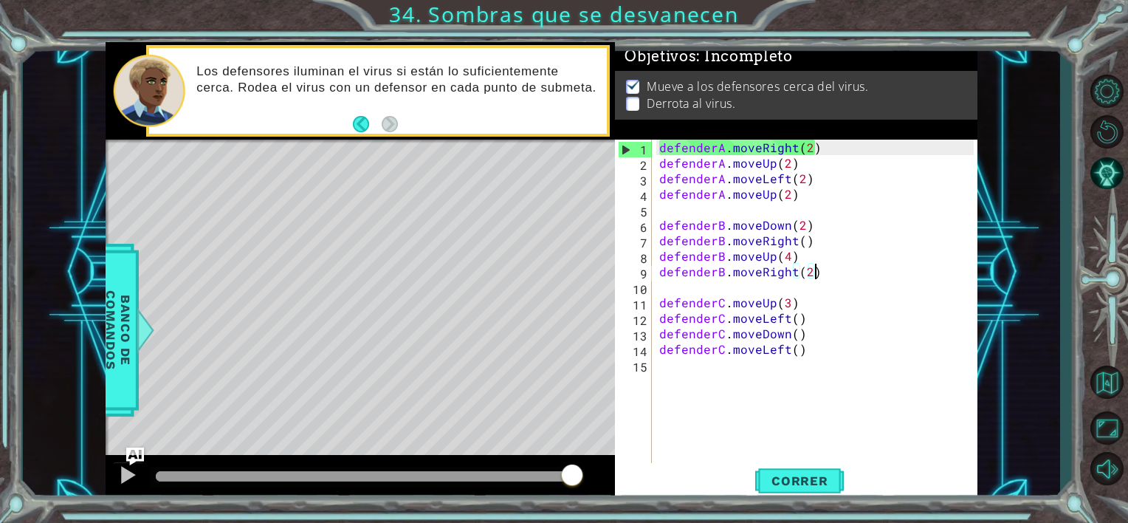
click at [821, 366] on div "defenderA . moveRight ( 2 ) defenderA . moveUp ( 2 ) defenderA . moveLeft ( 2 )…" at bounding box center [819, 318] width 325 height 357
click at [635, 102] on p at bounding box center [632, 104] width 13 height 14
click at [818, 485] on span "Correr" at bounding box center [800, 480] width 86 height 15
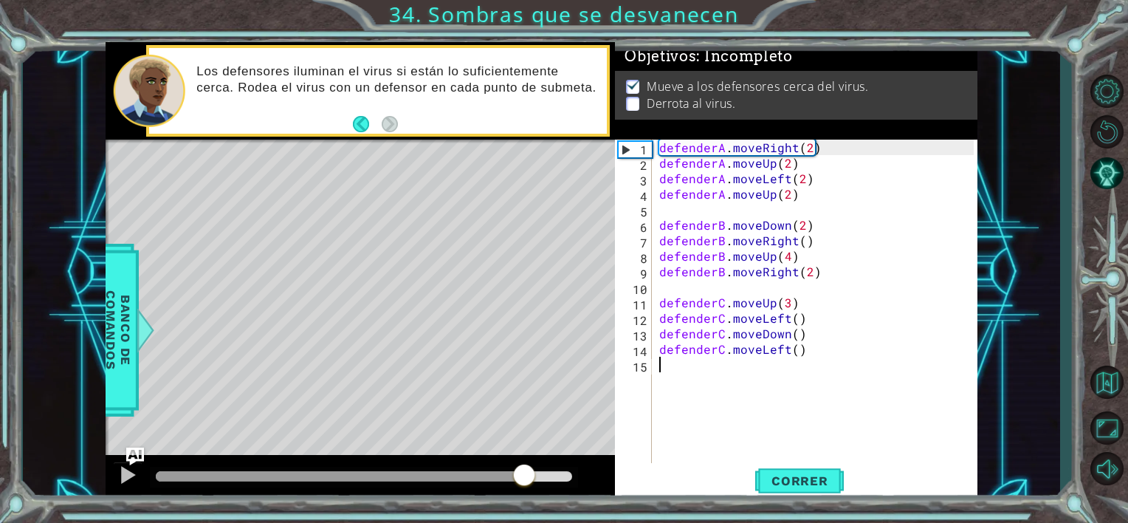
drag, startPoint x: 182, startPoint y: 481, endPoint x: 527, endPoint y: 476, distance: 345.6
click at [527, 476] on div at bounding box center [524, 476] width 27 height 27
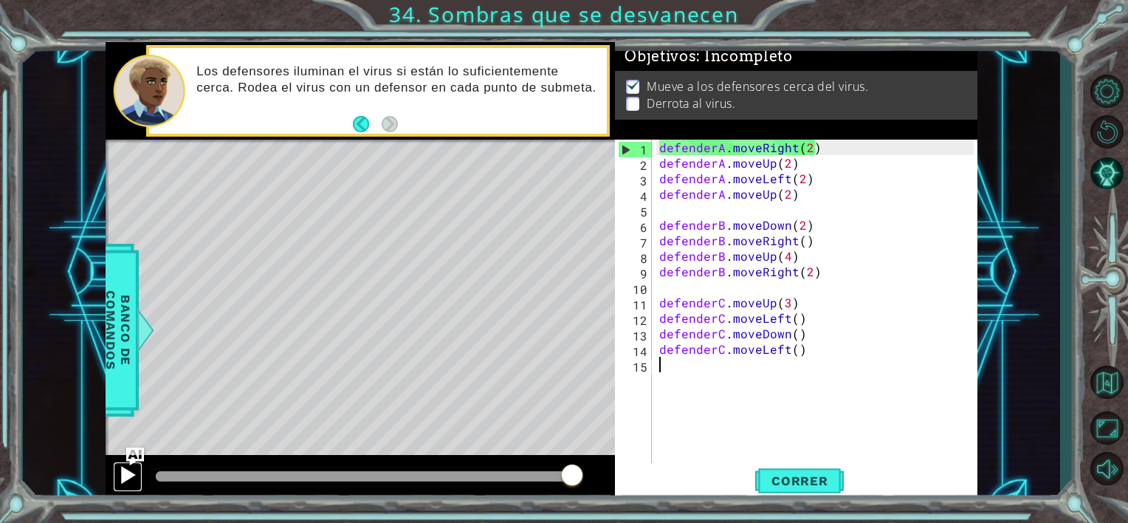
click at [129, 468] on div at bounding box center [127, 474] width 19 height 19
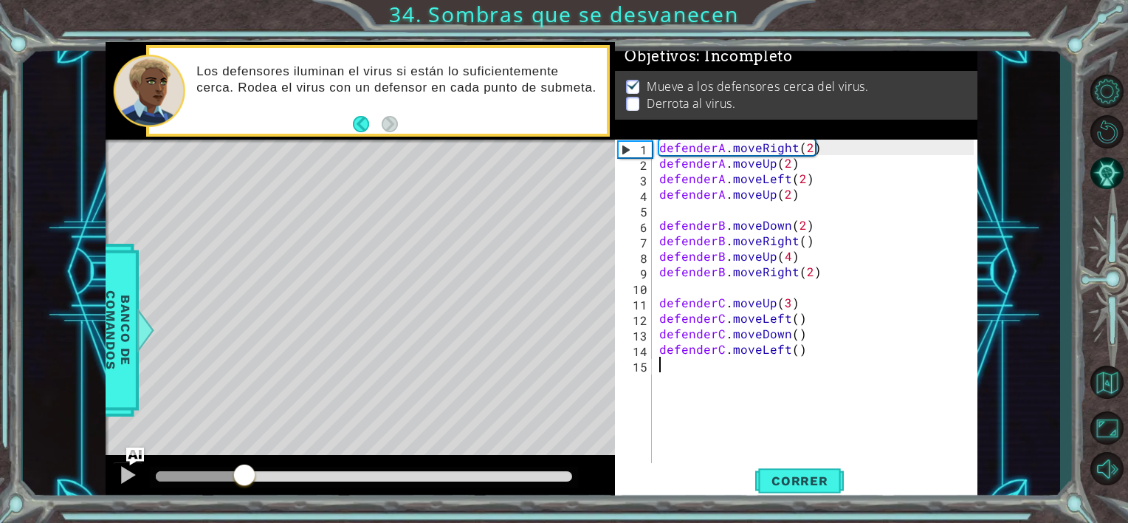
click at [258, 485] on div at bounding box center [244, 476] width 27 height 27
click at [778, 211] on div "defenderA . moveRight ( 2 ) defenderA . moveUp ( 2 ) defenderA . moveLeft ( 2 )…" at bounding box center [819, 318] width 325 height 357
click at [779, 206] on div "defenderA . moveRight ( 2 ) defenderA . moveUp ( 2 ) defenderA . moveLeft ( 2 )…" at bounding box center [819, 318] width 325 height 357
click at [789, 199] on div "defenderA . moveRight ( 2 ) defenderA . moveUp ( 2 ) defenderA . moveLeft ( 2 )…" at bounding box center [819, 318] width 325 height 357
type textarea "defenderA.moveUp()"
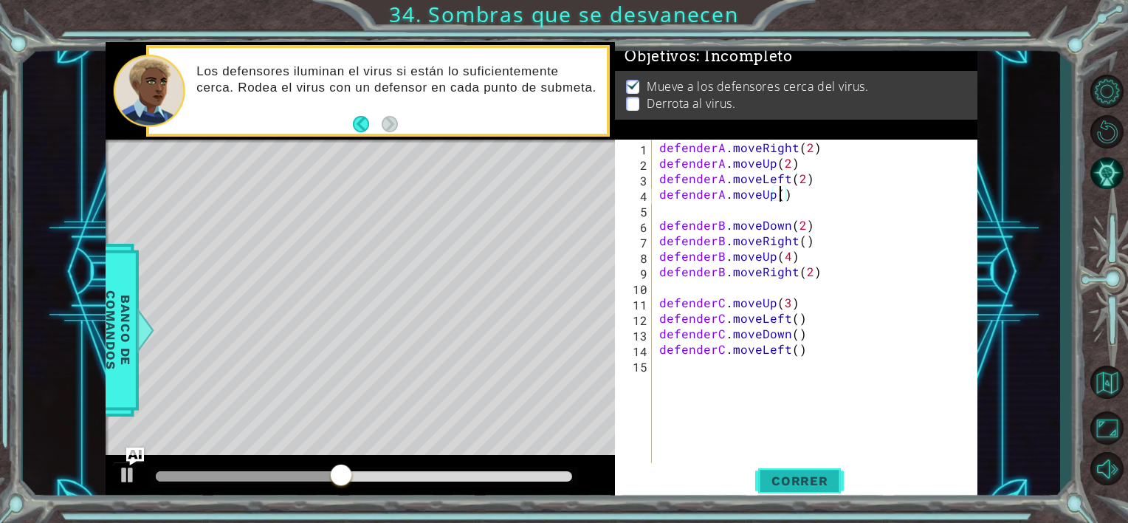
click at [812, 487] on span "Correr" at bounding box center [800, 480] width 86 height 15
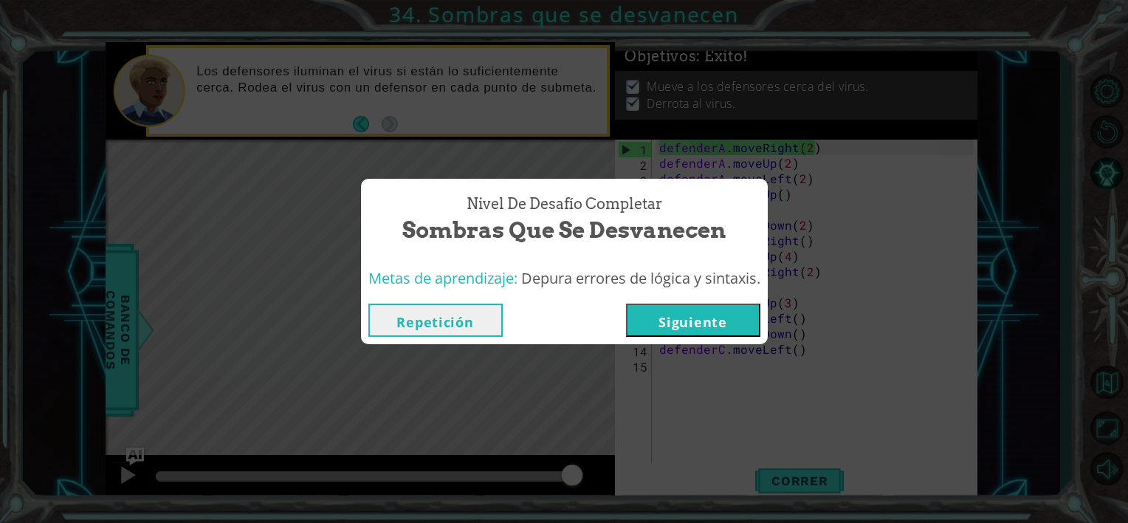
click at [700, 319] on button "Siguiente" at bounding box center [693, 320] width 134 height 33
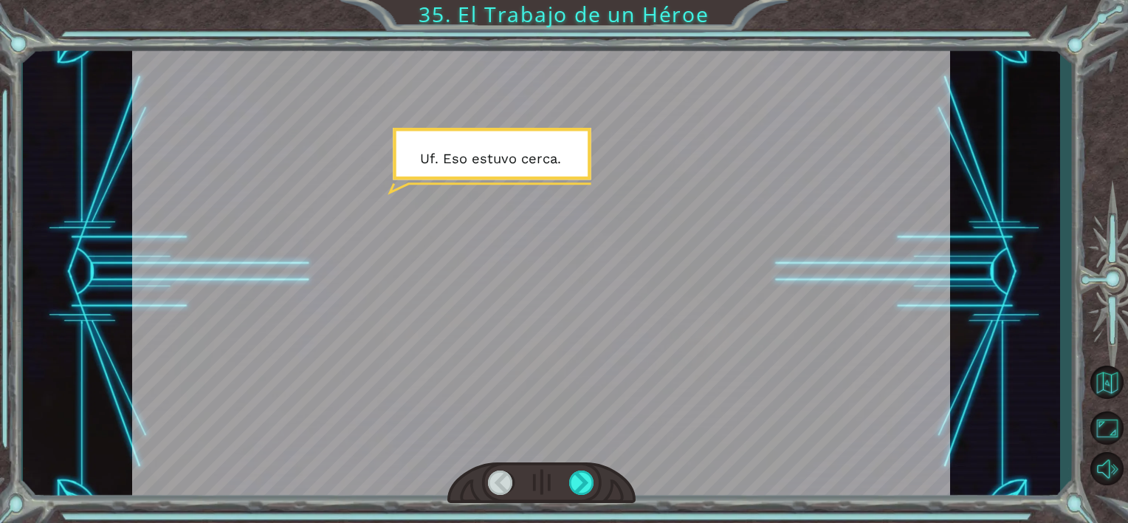
click at [588, 457] on div at bounding box center [541, 272] width 818 height 460
click at [588, 476] on div at bounding box center [582, 482] width 26 height 25
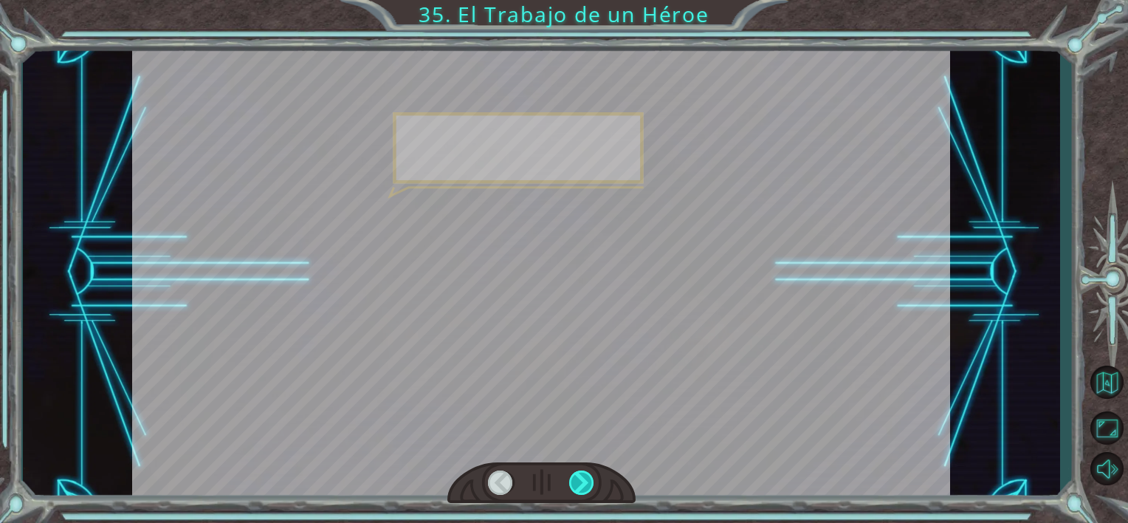
click at [588, 476] on div at bounding box center [582, 482] width 26 height 25
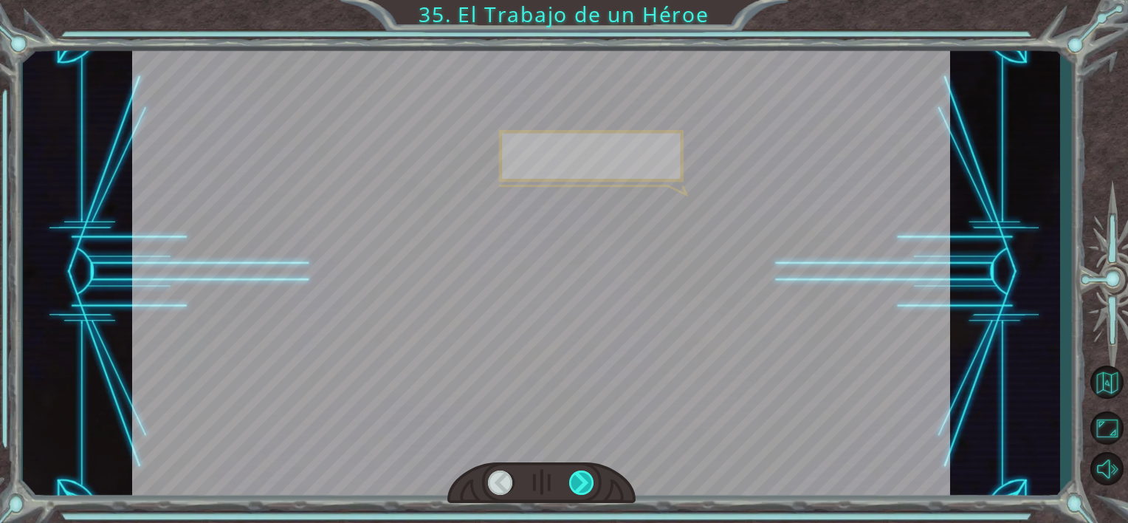
click at [588, 476] on div at bounding box center [582, 482] width 26 height 25
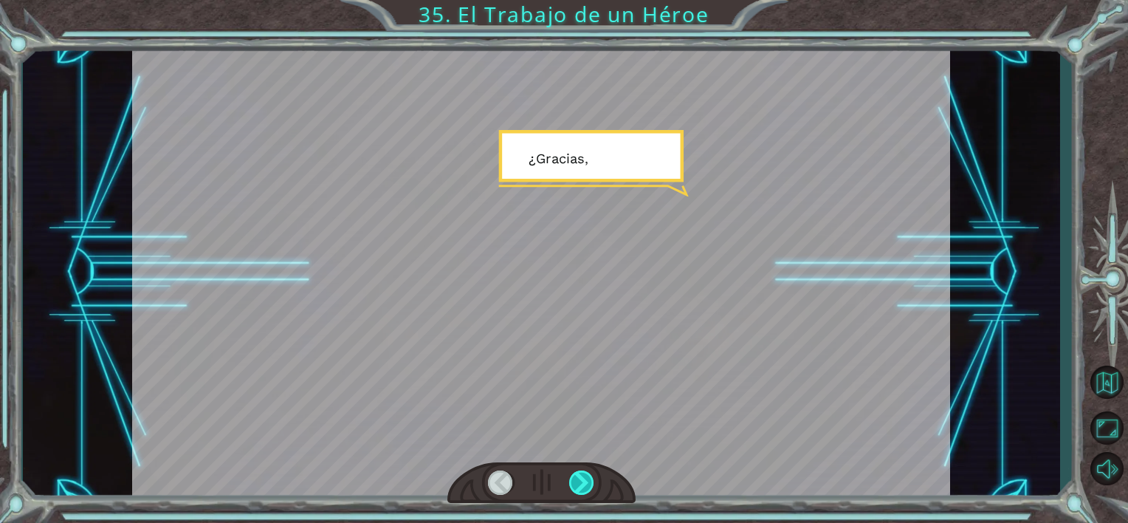
click at [588, 476] on div at bounding box center [582, 482] width 26 height 25
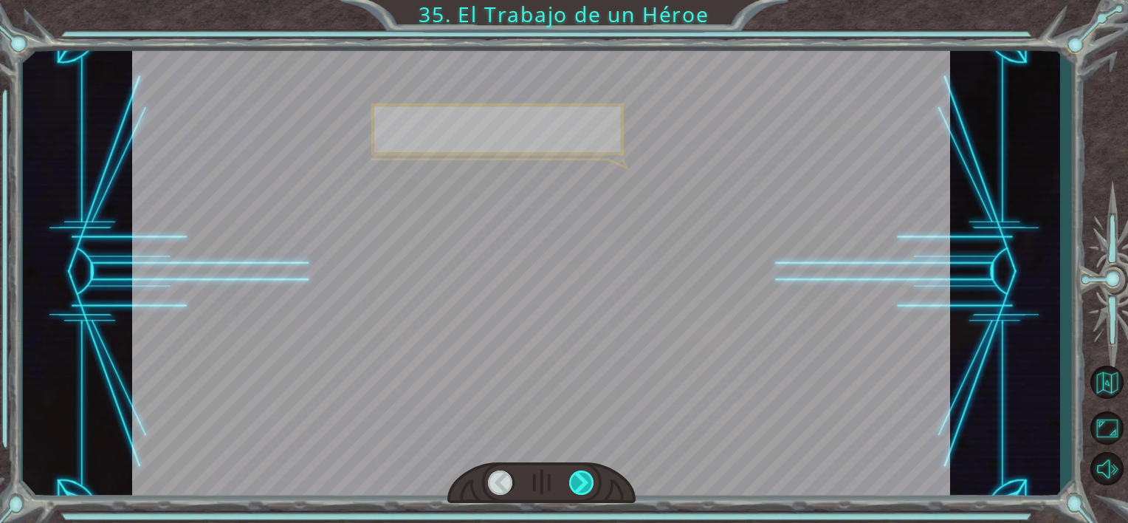
click at [588, 476] on div at bounding box center [582, 482] width 26 height 25
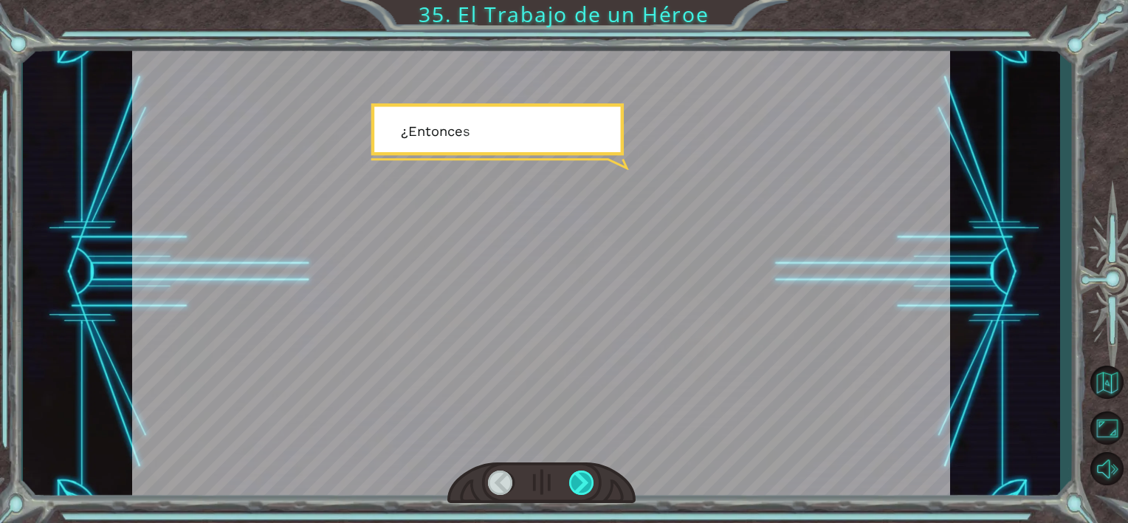
click at [588, 476] on div at bounding box center [582, 482] width 26 height 25
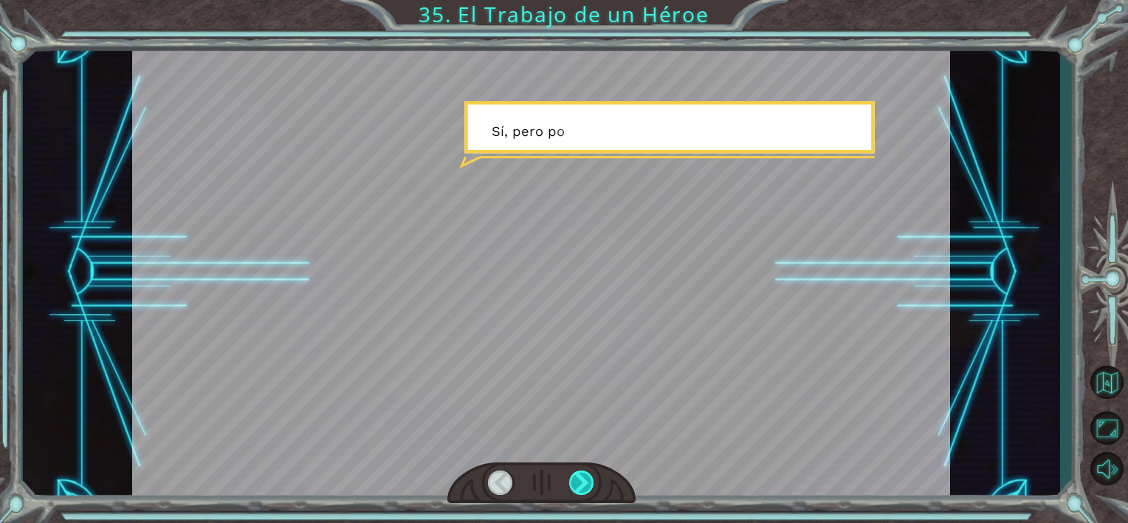
click at [588, 476] on div at bounding box center [582, 482] width 26 height 25
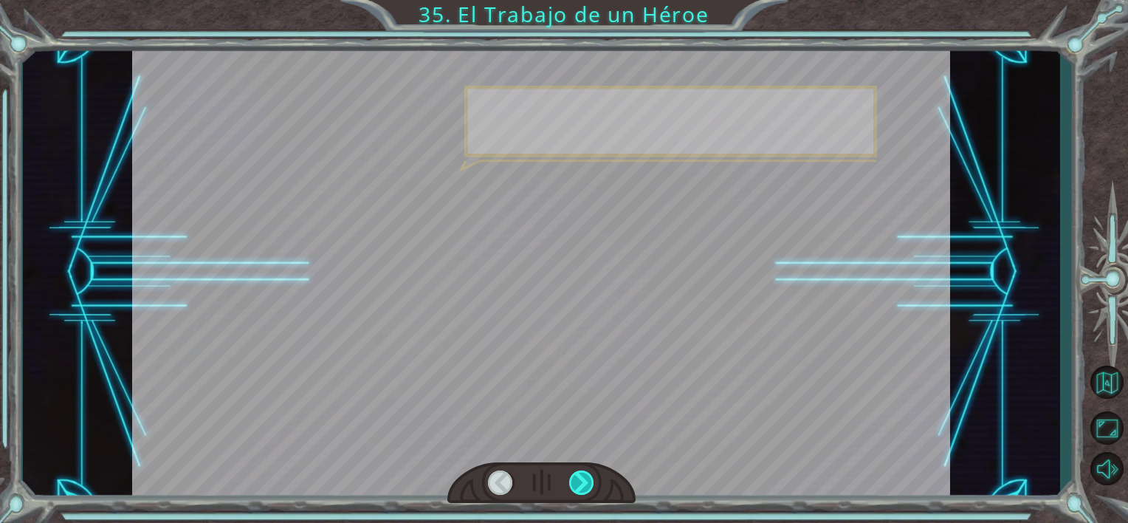
click at [588, 476] on div at bounding box center [582, 482] width 26 height 25
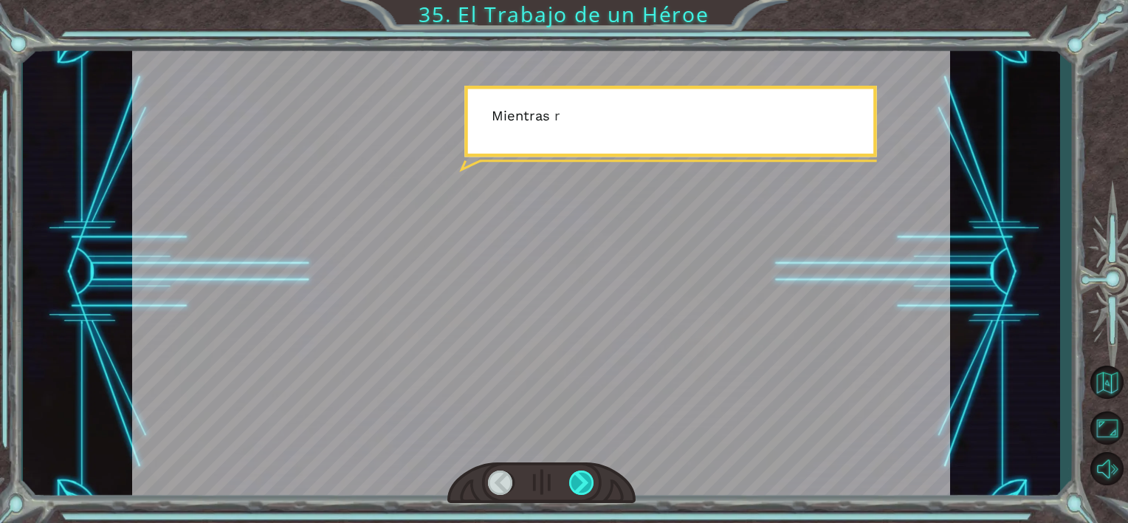
click at [588, 476] on div at bounding box center [582, 482] width 26 height 25
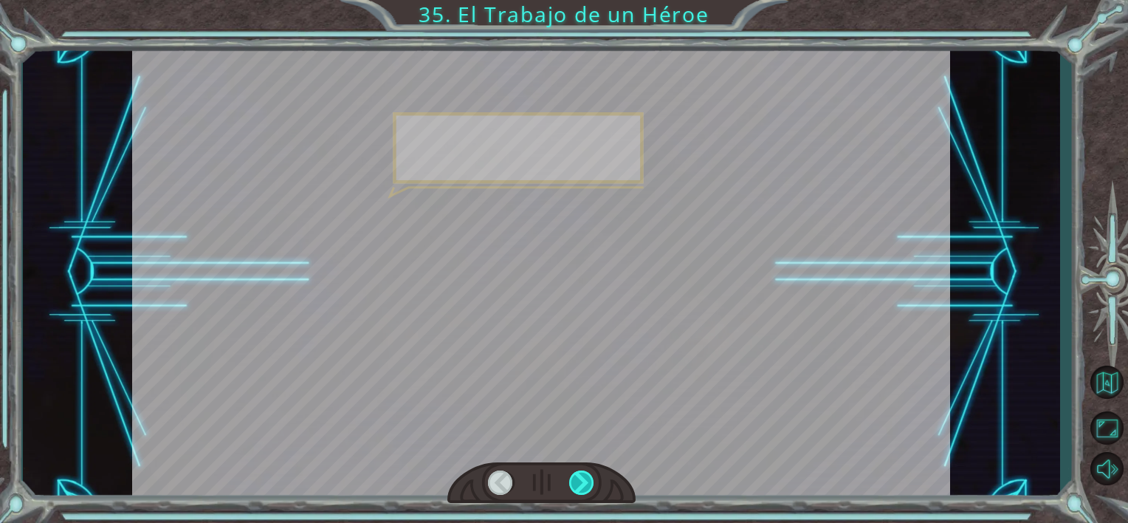
click at [588, 476] on div at bounding box center [582, 482] width 26 height 25
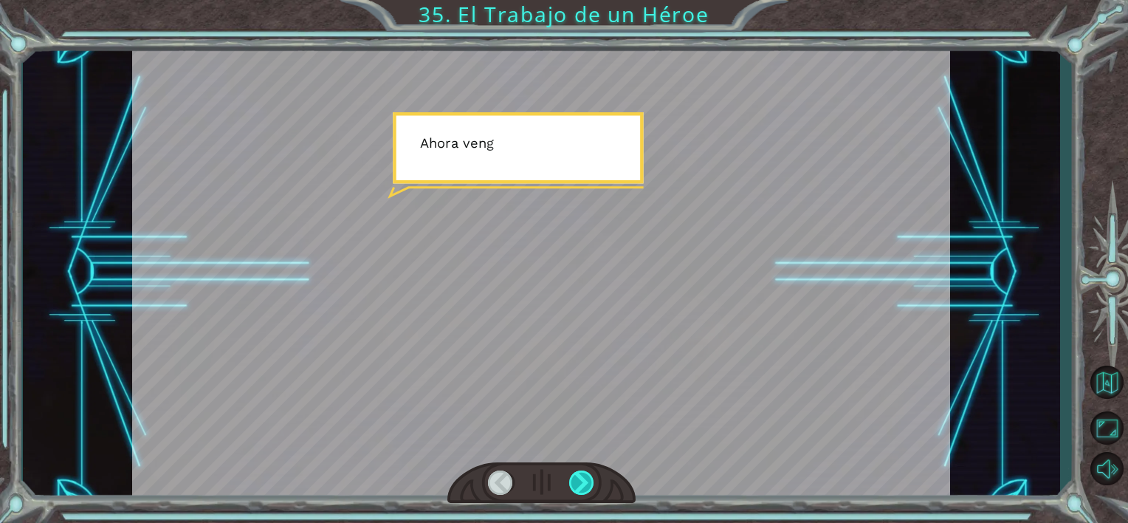
click at [588, 476] on div at bounding box center [582, 482] width 26 height 25
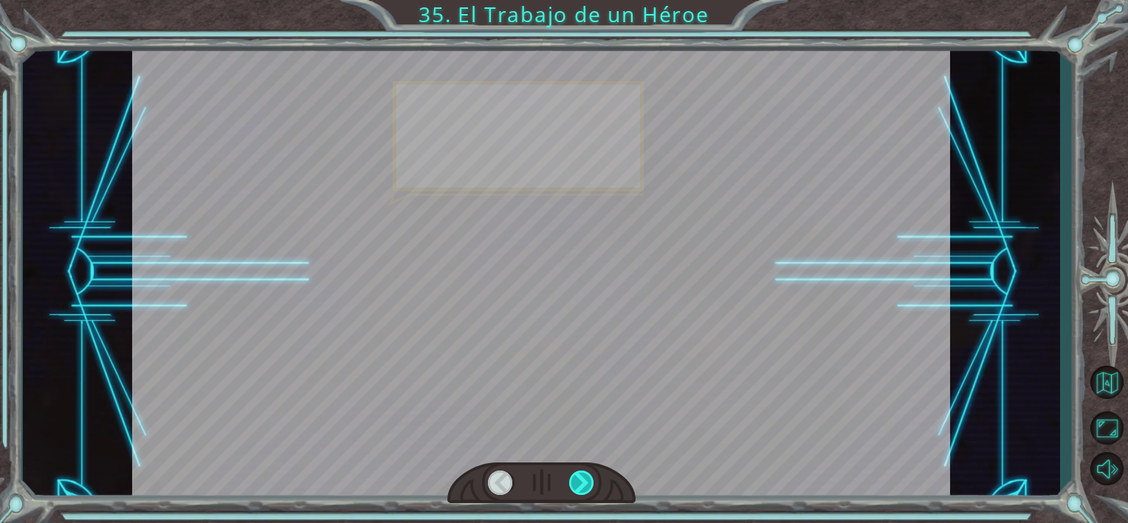
click at [588, 476] on div at bounding box center [582, 482] width 26 height 25
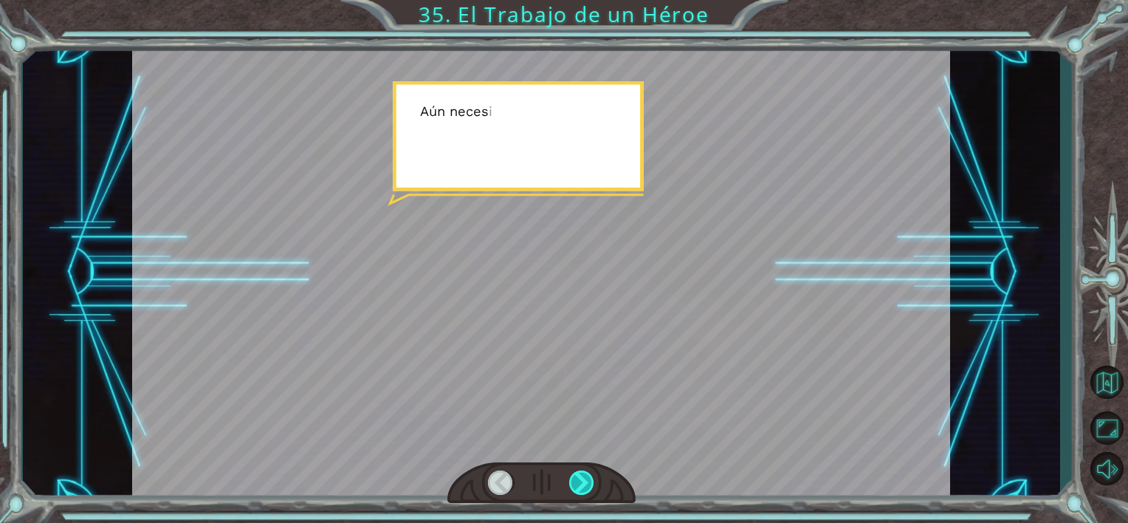
click at [588, 476] on div at bounding box center [582, 482] width 26 height 25
drag, startPoint x: 588, startPoint y: 476, endPoint x: 577, endPoint y: 476, distance: 10.3
click at [579, 476] on div at bounding box center [582, 482] width 26 height 25
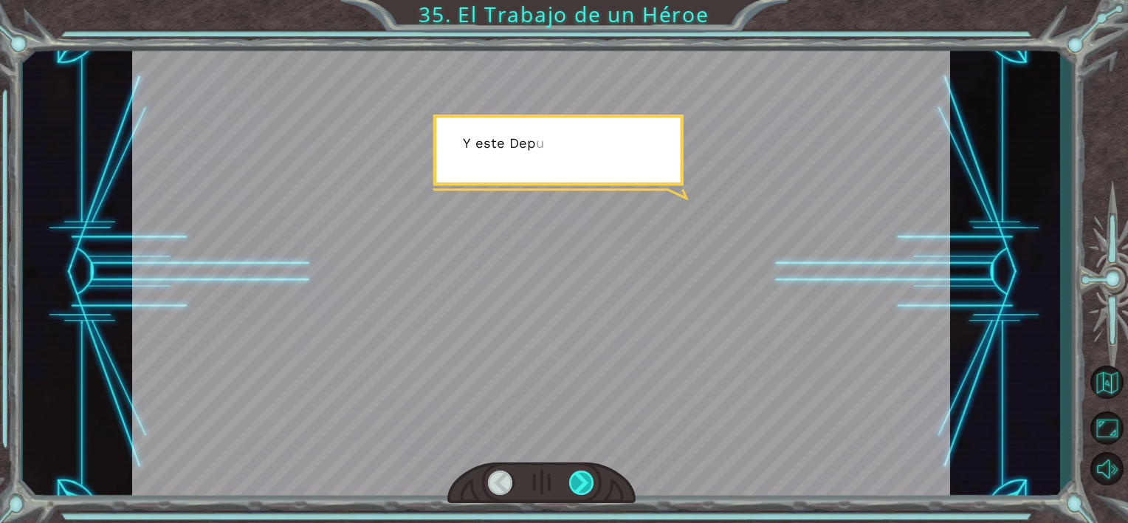
click at [575, 478] on div at bounding box center [582, 482] width 26 height 25
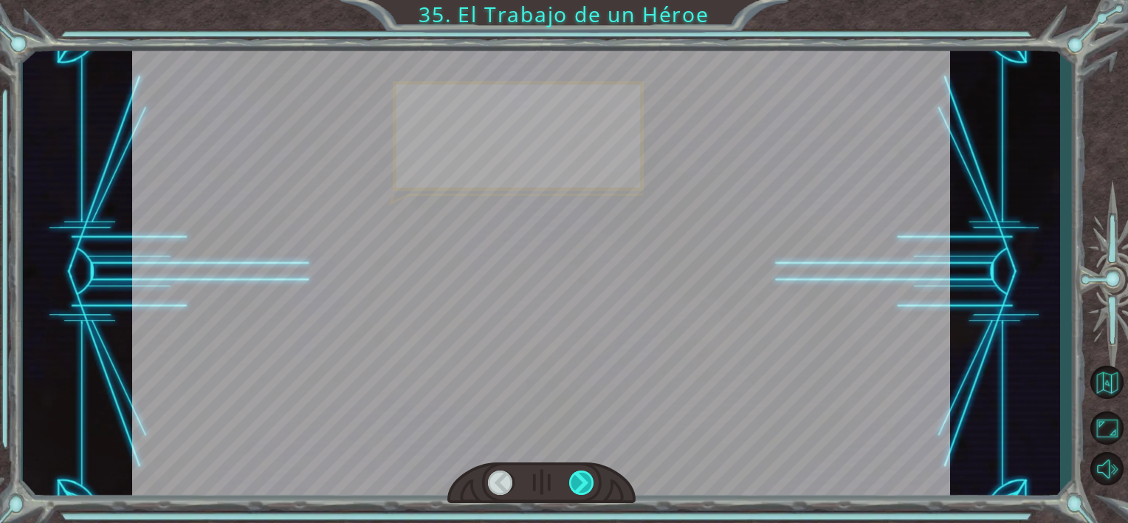
click at [575, 478] on div at bounding box center [582, 482] width 26 height 25
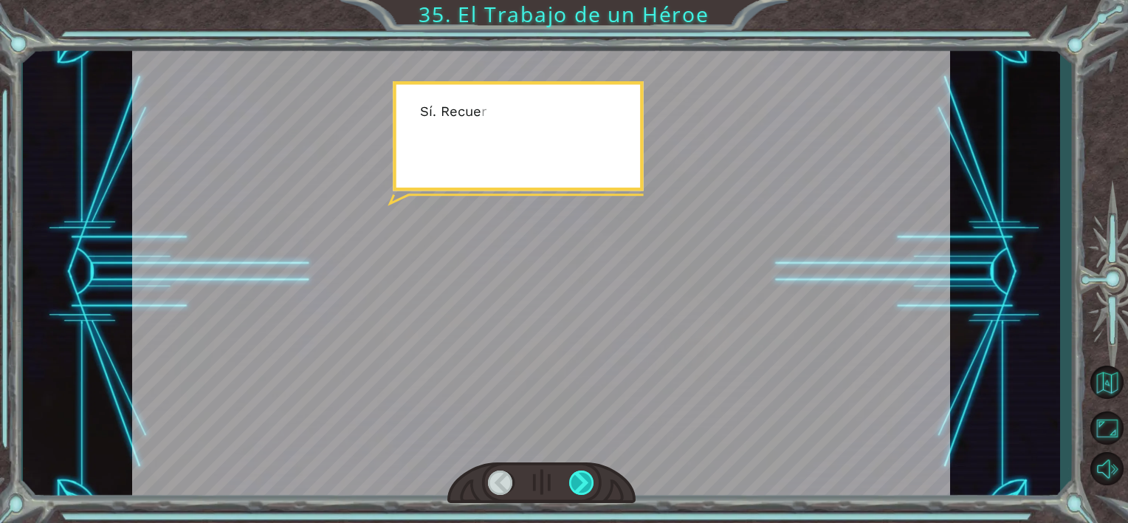
click at [575, 478] on div at bounding box center [582, 482] width 26 height 25
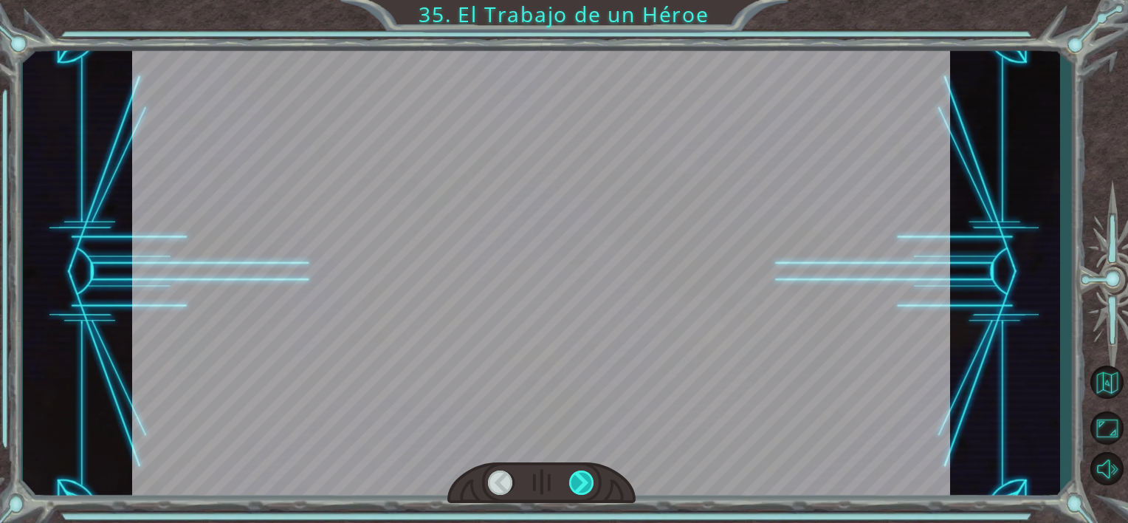
click at [575, 478] on div at bounding box center [582, 482] width 26 height 25
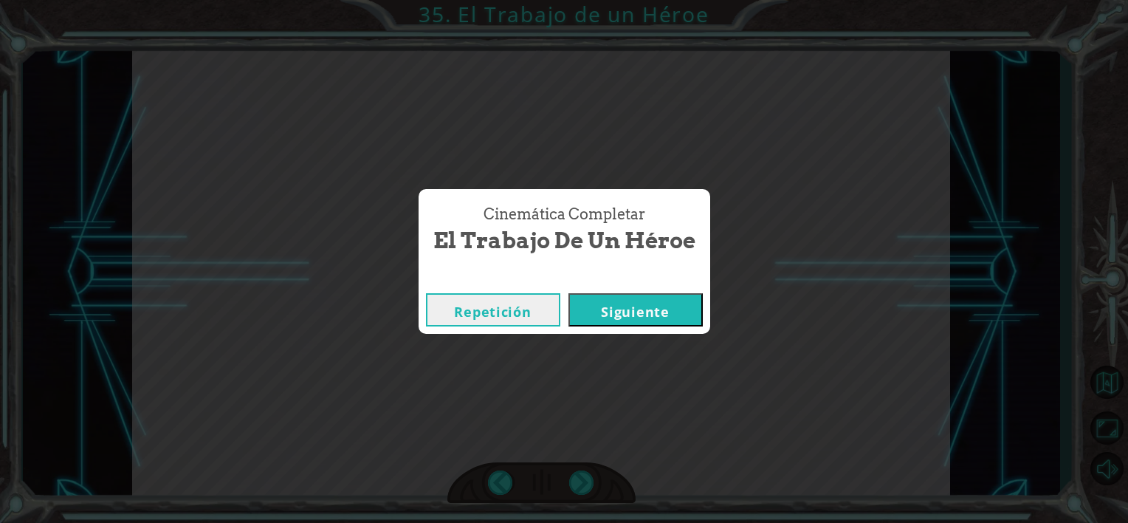
click at [640, 308] on button "Siguiente" at bounding box center [636, 309] width 134 height 33
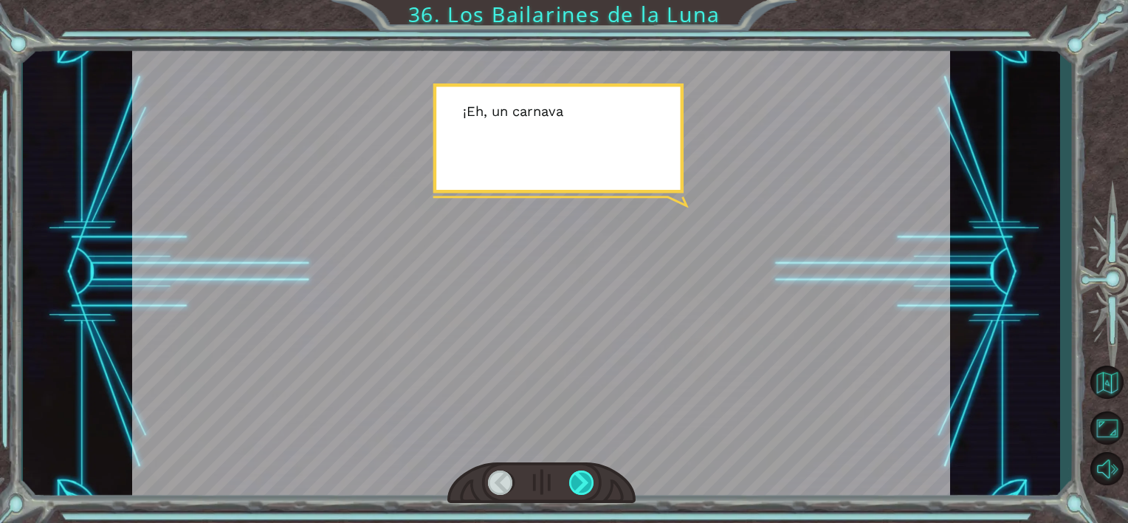
click at [586, 471] on div at bounding box center [582, 482] width 26 height 25
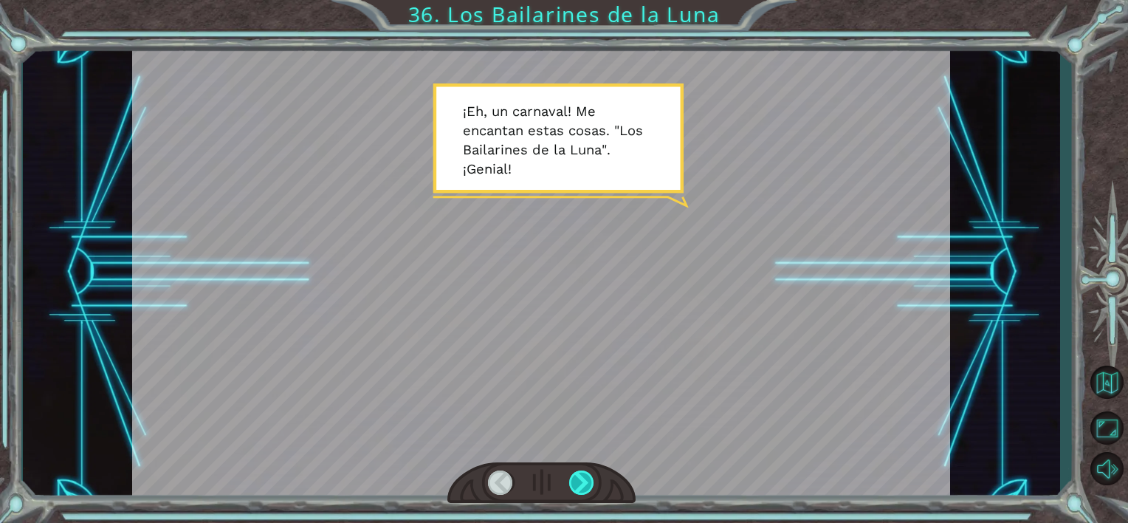
click at [586, 471] on div at bounding box center [582, 482] width 26 height 25
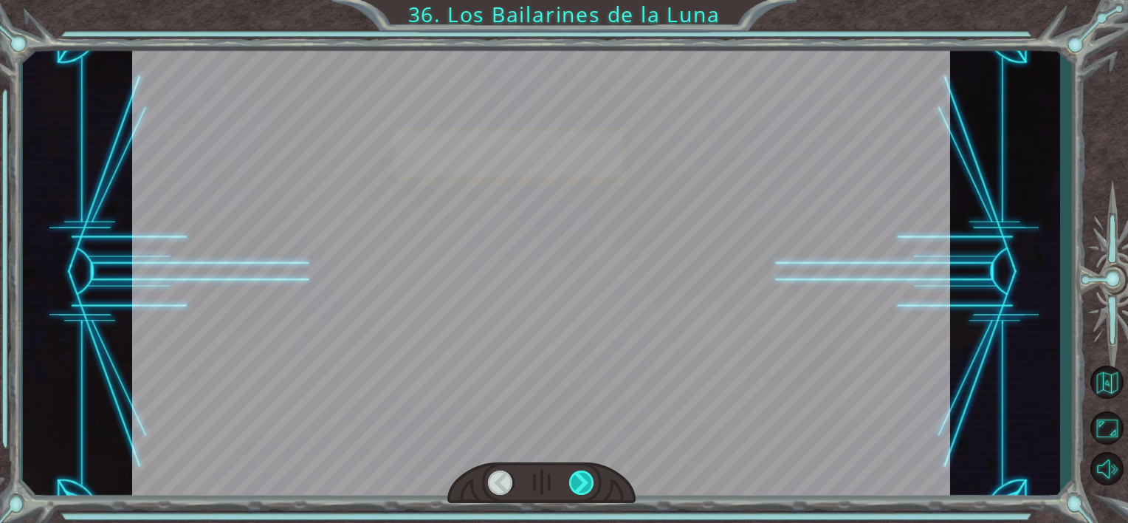
click at [586, 471] on div at bounding box center [582, 482] width 26 height 25
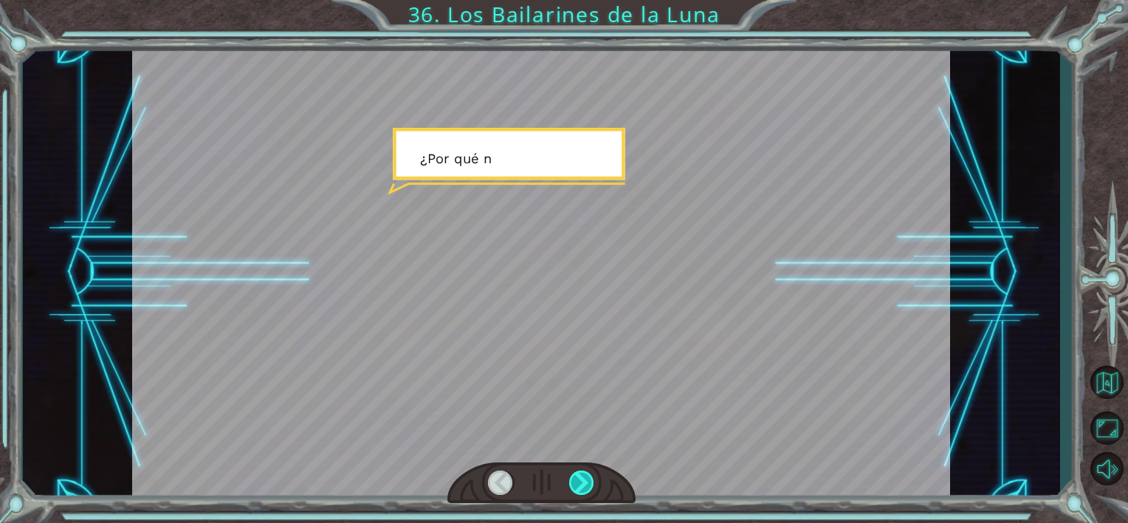
click at [586, 471] on div at bounding box center [582, 482] width 26 height 25
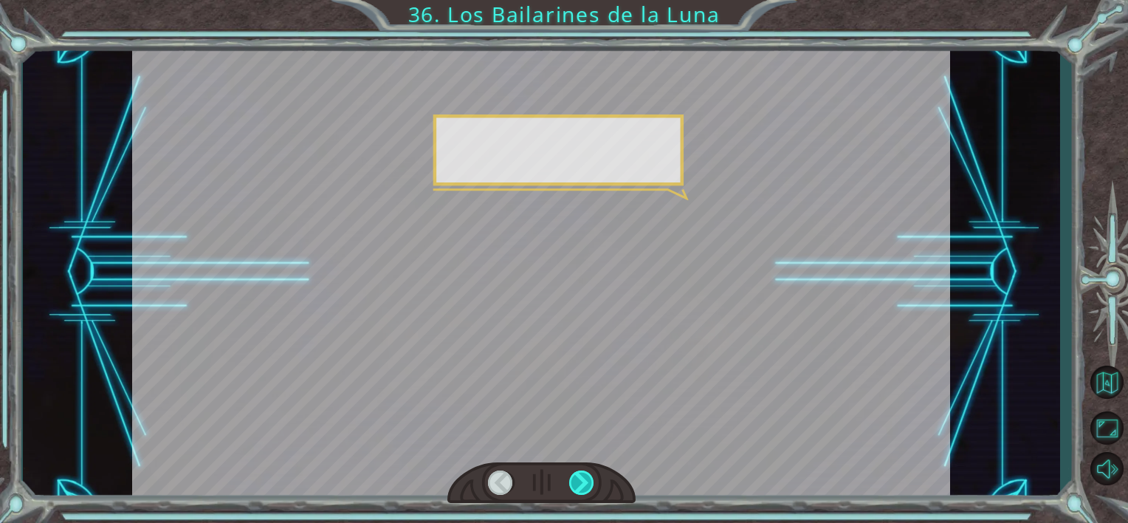
click at [586, 471] on div at bounding box center [582, 482] width 26 height 25
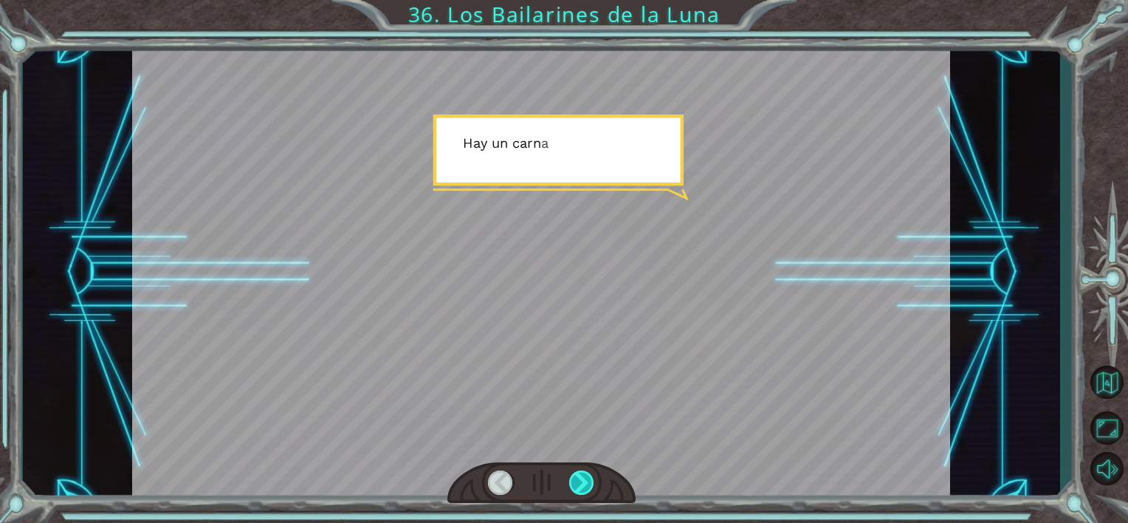
click at [586, 471] on div at bounding box center [582, 482] width 26 height 25
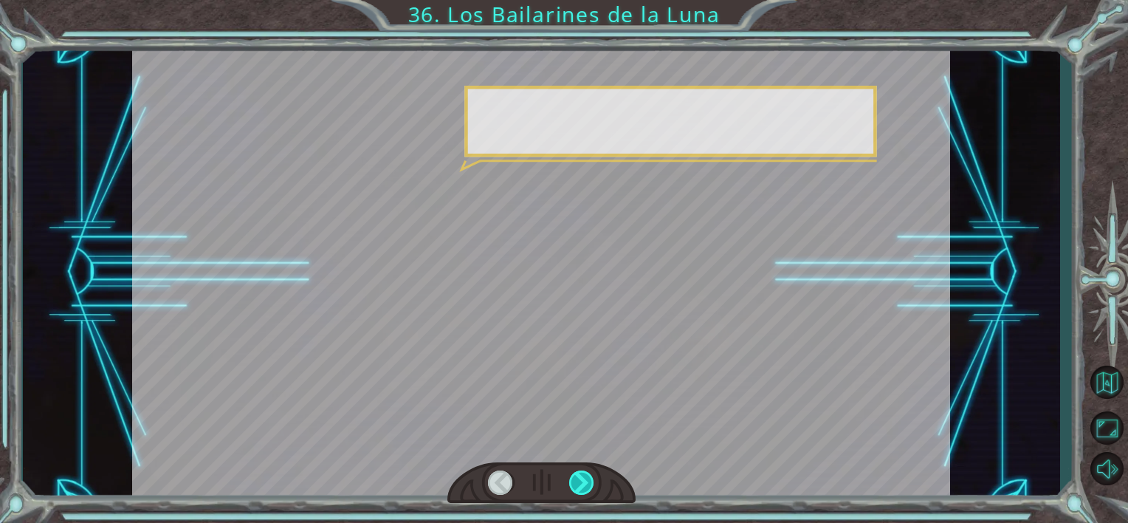
click at [586, 471] on div at bounding box center [582, 482] width 26 height 25
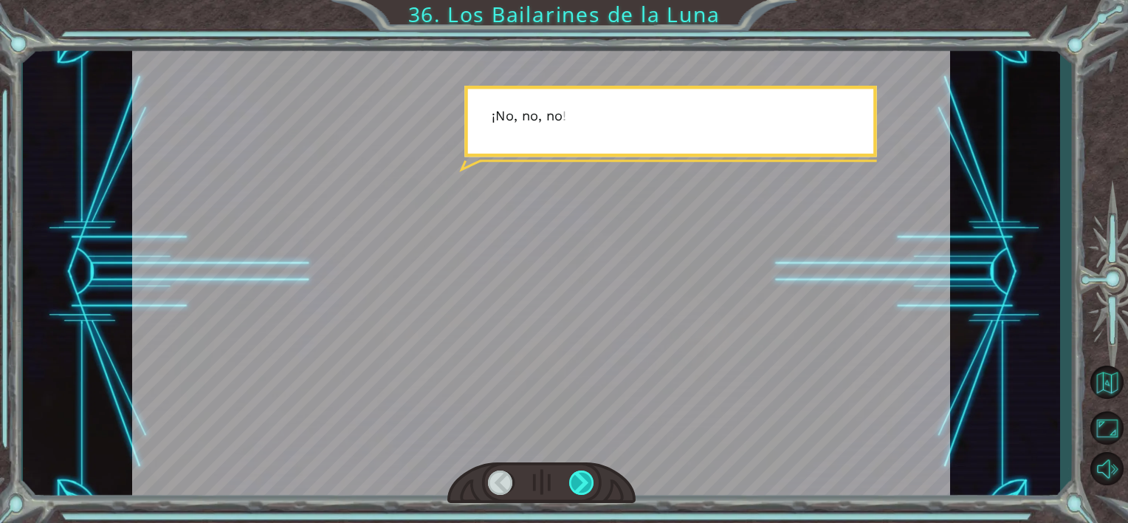
click at [586, 471] on div at bounding box center [582, 482] width 26 height 25
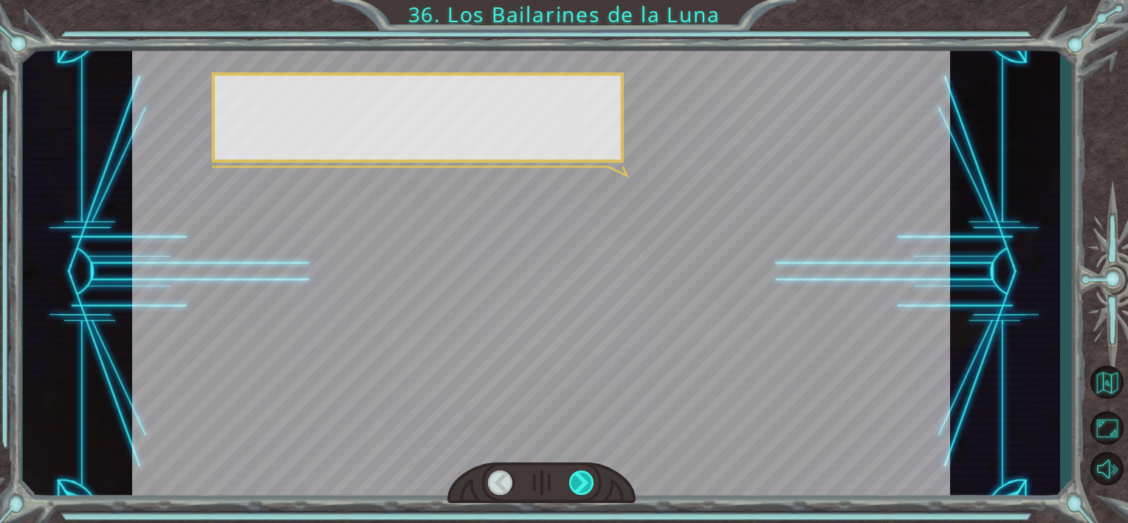
click at [586, 471] on div at bounding box center [582, 482] width 26 height 25
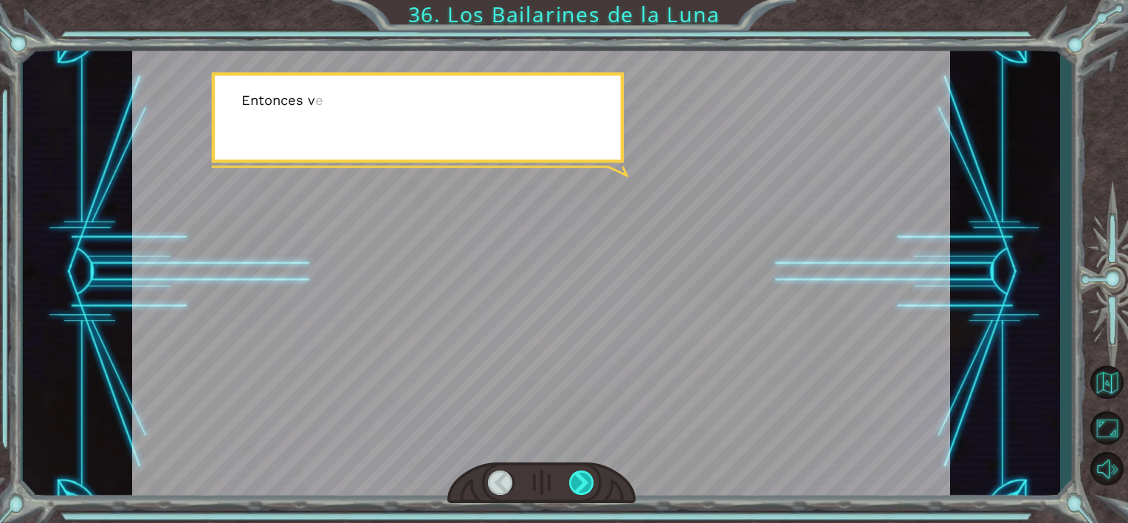
click at [582, 476] on div at bounding box center [582, 482] width 26 height 25
click at [582, 479] on div at bounding box center [582, 482] width 26 height 25
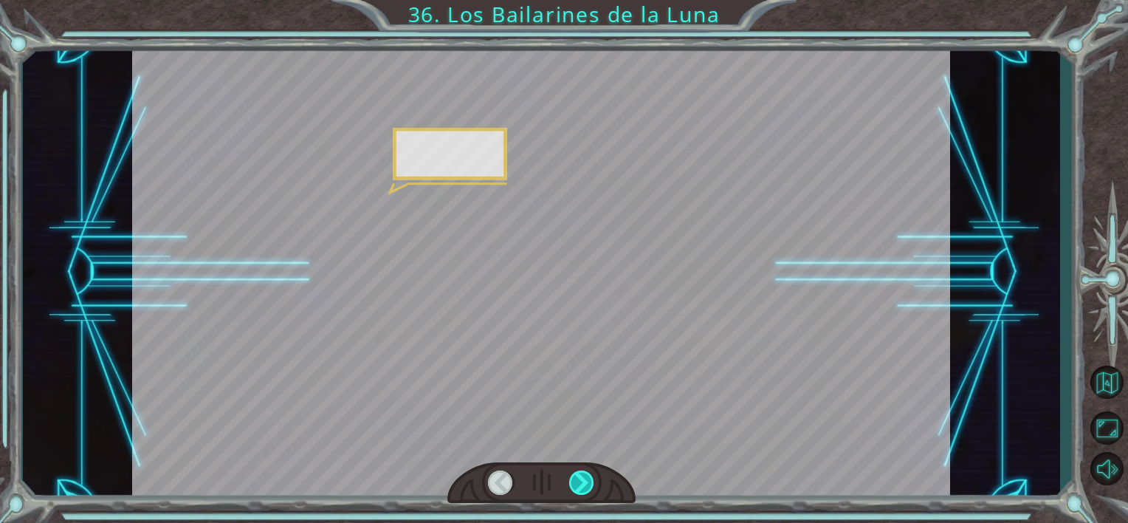
click at [582, 479] on div at bounding box center [582, 482] width 26 height 25
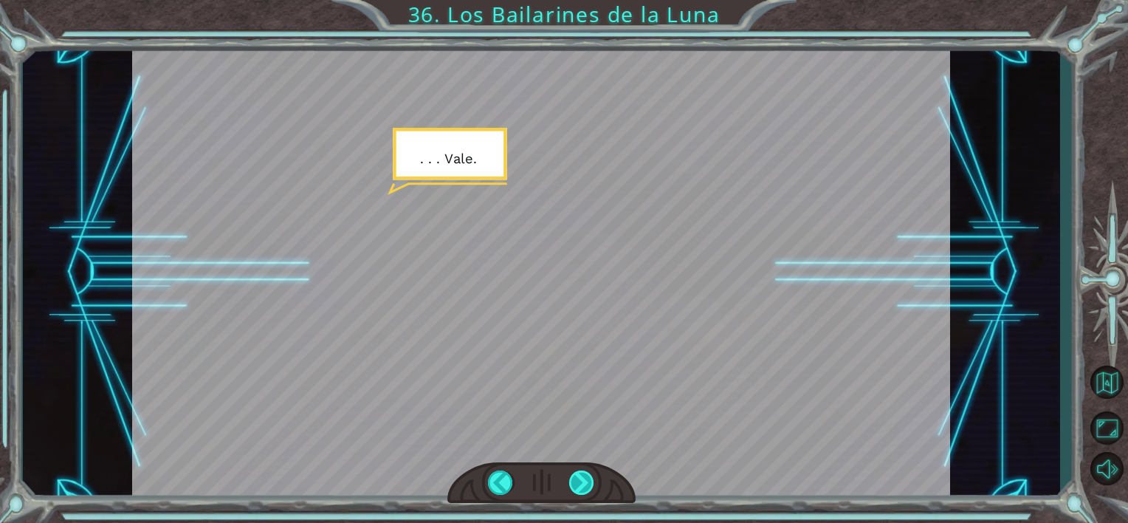
click at [582, 479] on div at bounding box center [582, 482] width 26 height 25
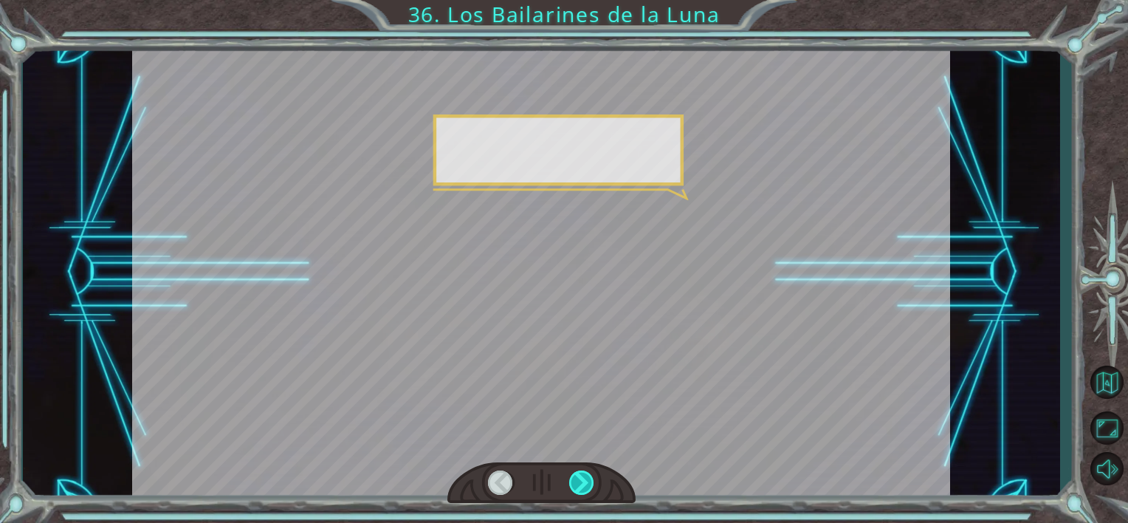
click at [582, 479] on div at bounding box center [582, 482] width 26 height 25
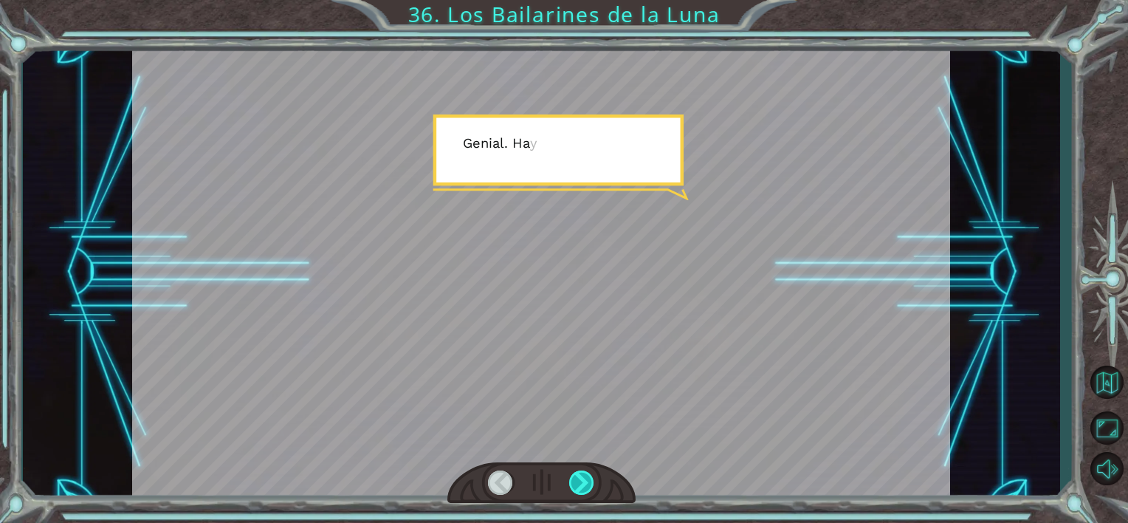
click at [582, 479] on div at bounding box center [582, 482] width 26 height 25
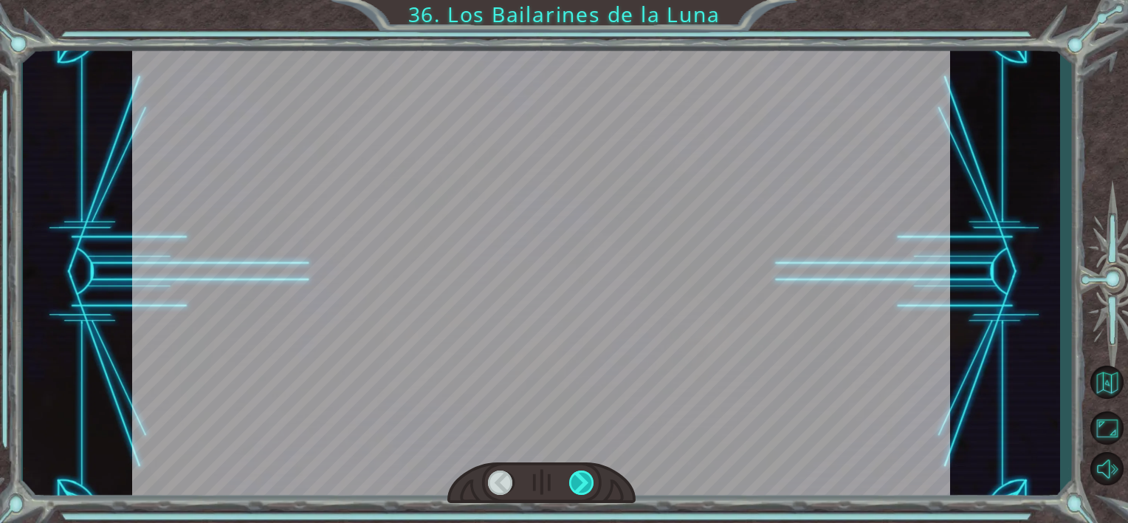
click at [582, 479] on div at bounding box center [582, 482] width 26 height 25
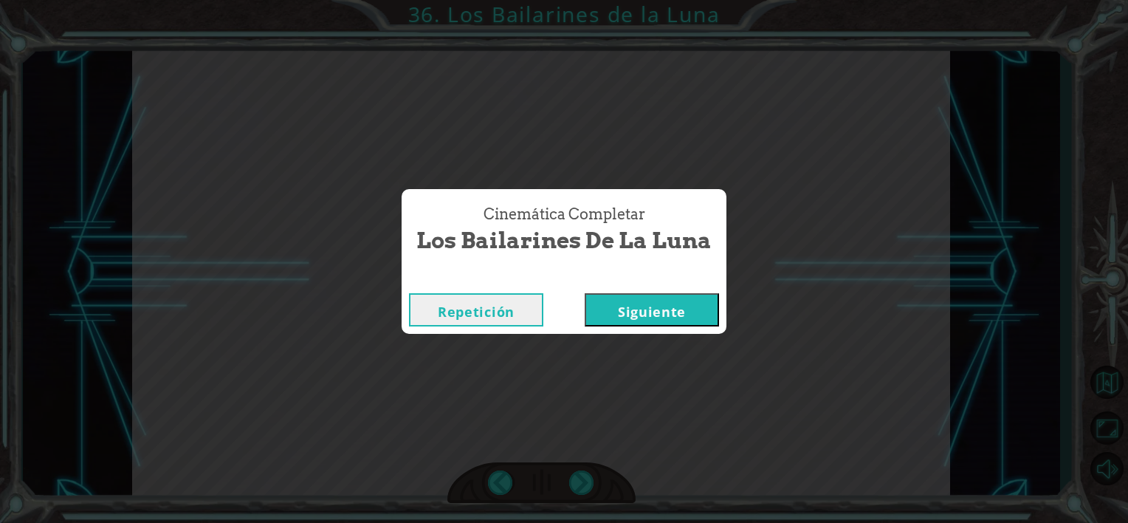
click at [644, 316] on button "Siguiente" at bounding box center [652, 309] width 134 height 33
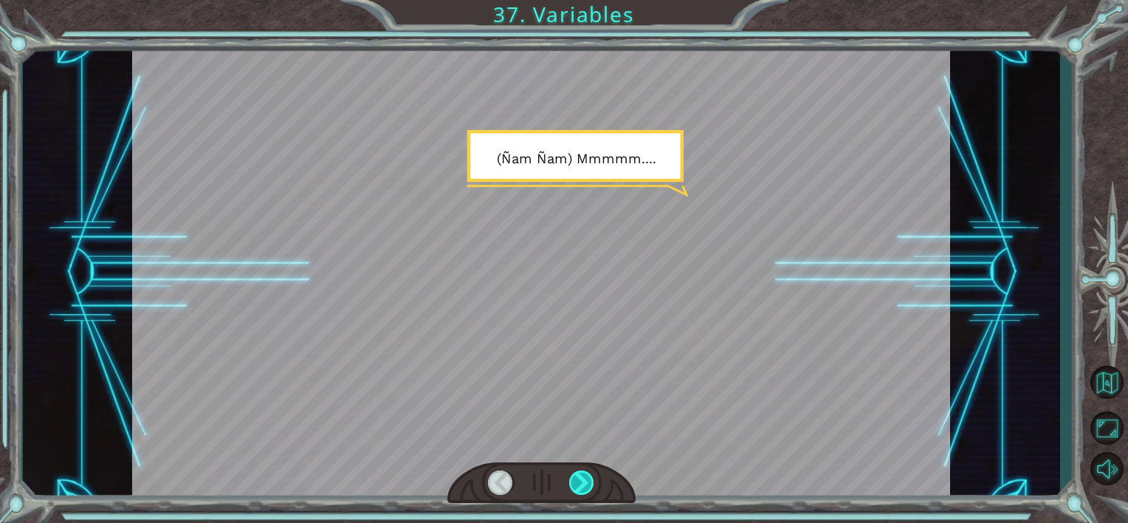
click at [579, 493] on div at bounding box center [582, 482] width 26 height 25
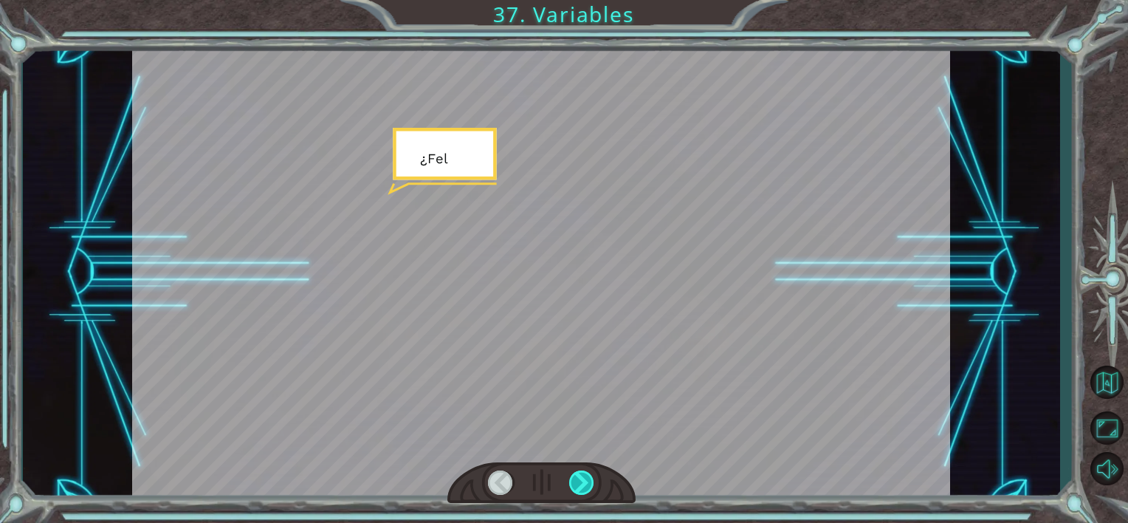
click at [580, 484] on div at bounding box center [582, 482] width 26 height 25
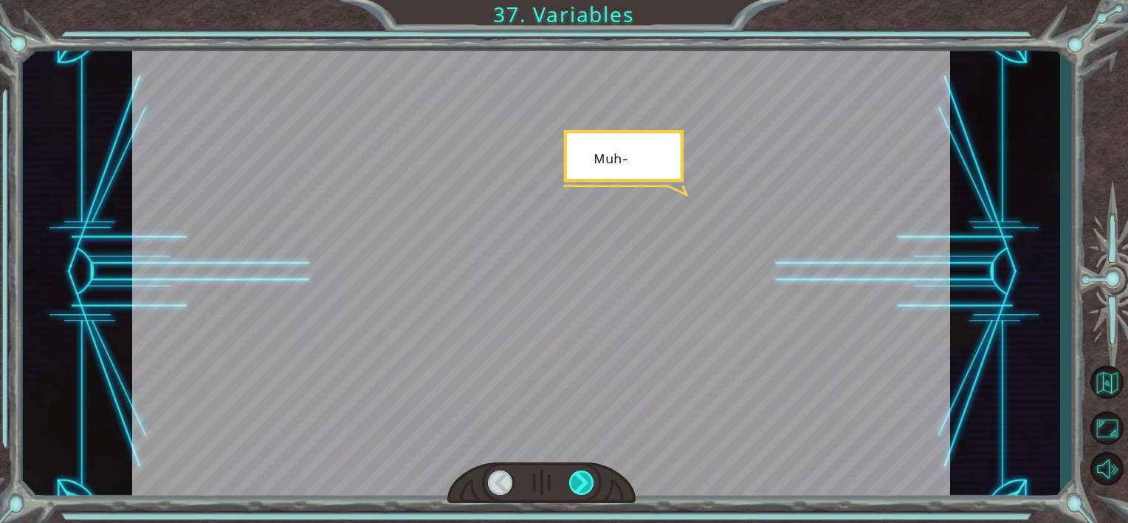
click at [580, 484] on div at bounding box center [582, 482] width 26 height 25
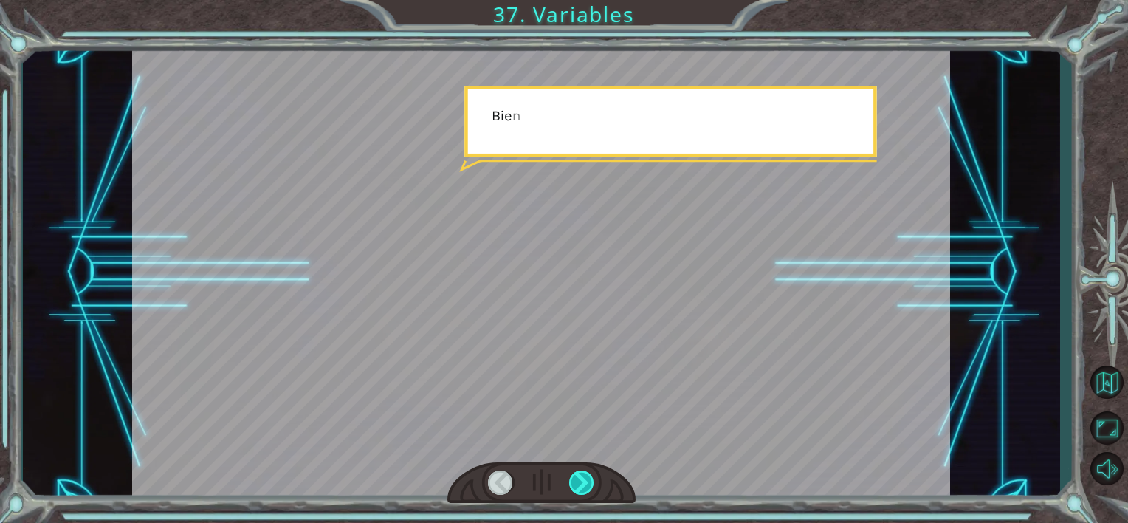
click at [580, 484] on div at bounding box center [582, 482] width 26 height 25
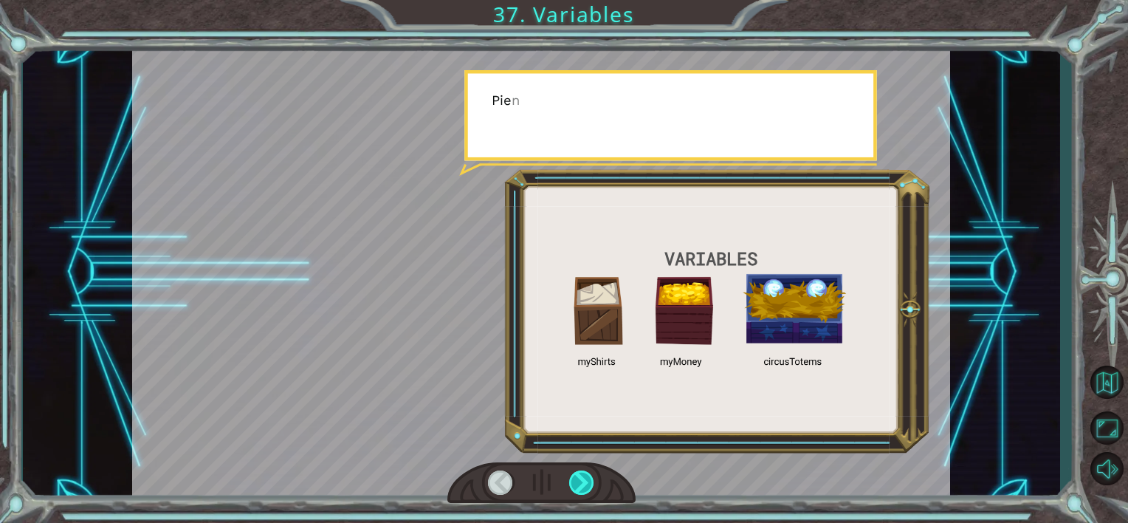
click at [580, 484] on div at bounding box center [582, 482] width 26 height 25
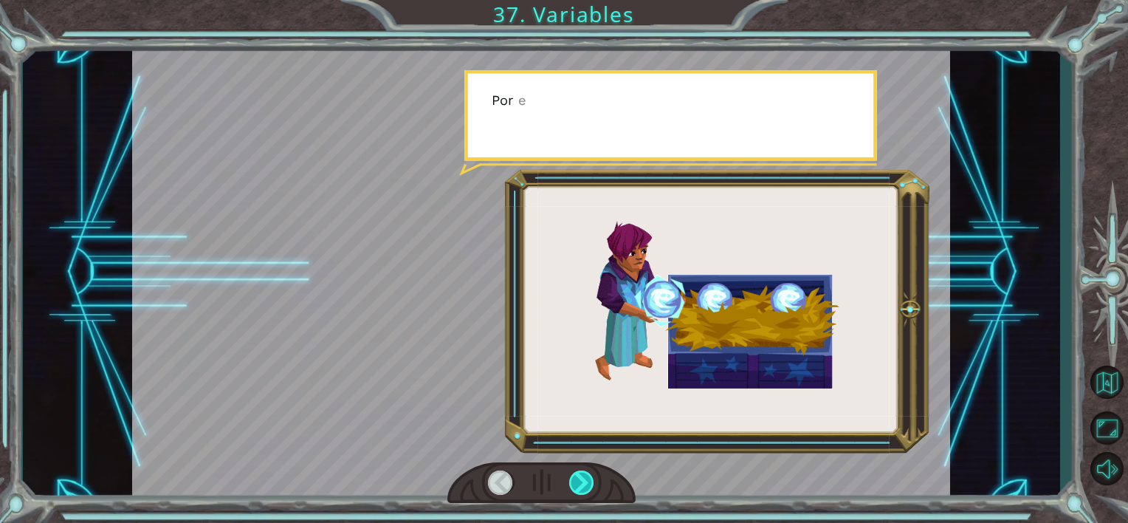
click at [580, 482] on div at bounding box center [582, 482] width 26 height 25
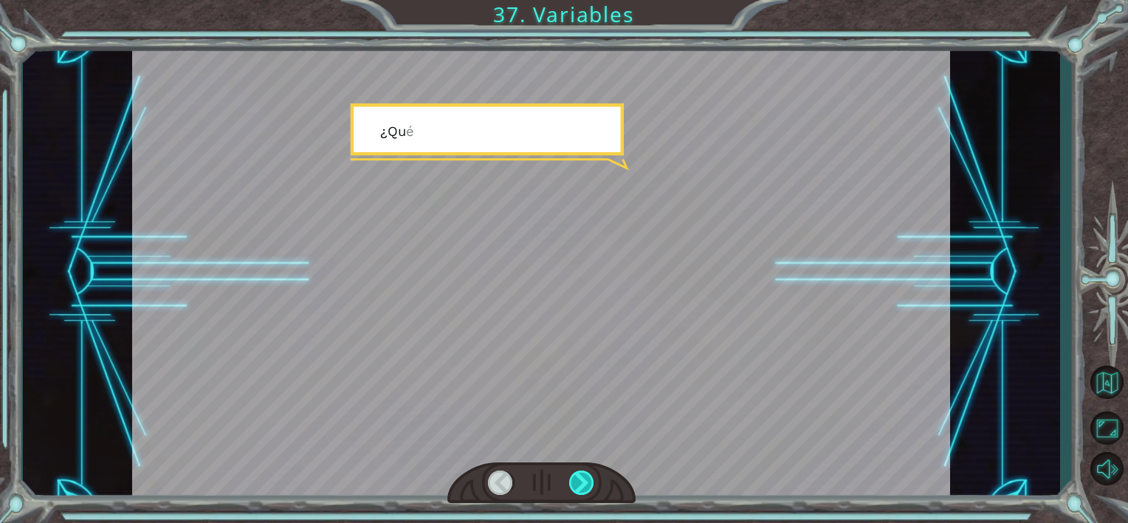
click at [580, 482] on div at bounding box center [582, 482] width 26 height 25
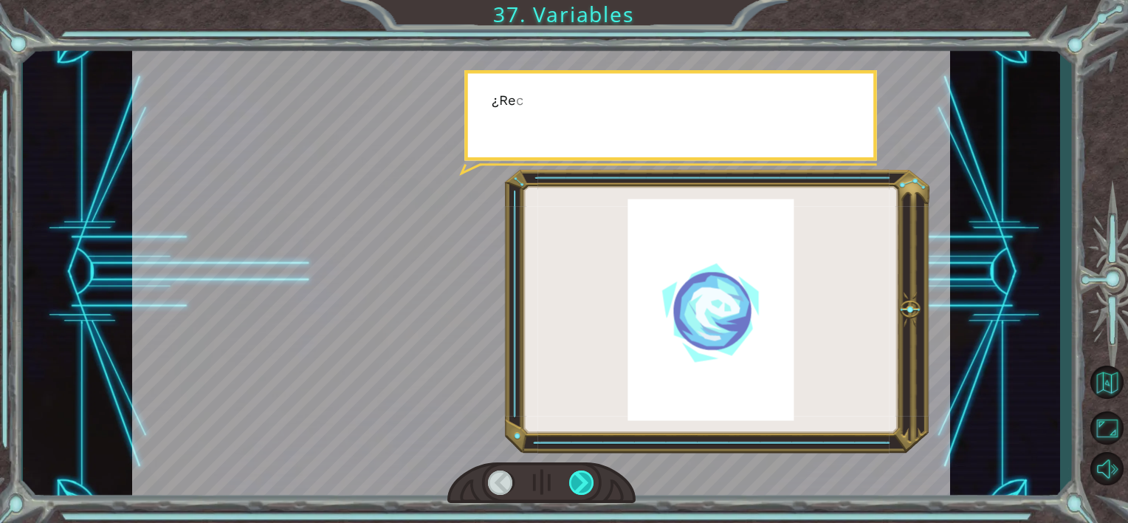
click at [580, 482] on div at bounding box center [582, 482] width 26 height 25
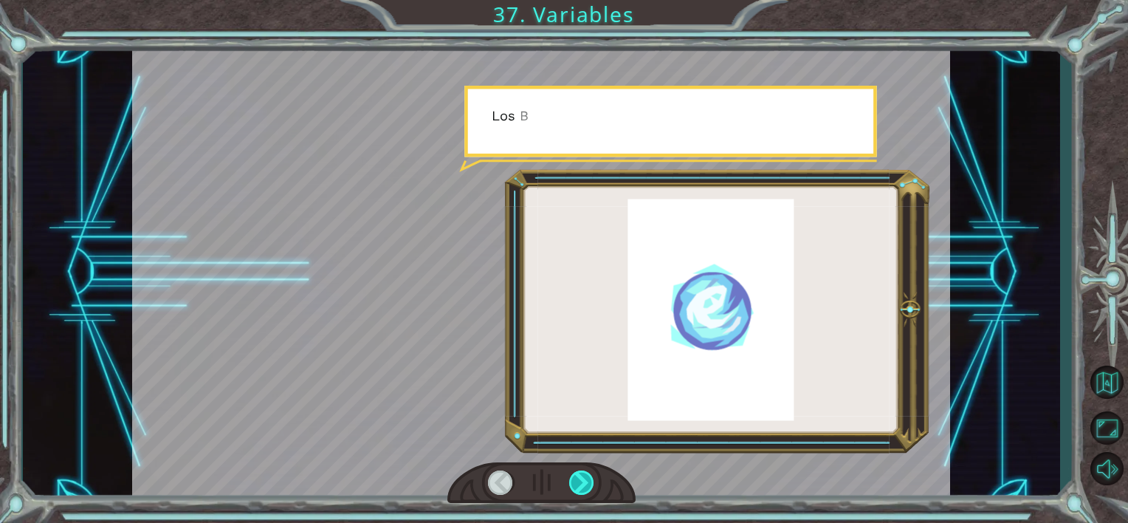
click at [580, 482] on div at bounding box center [582, 482] width 26 height 25
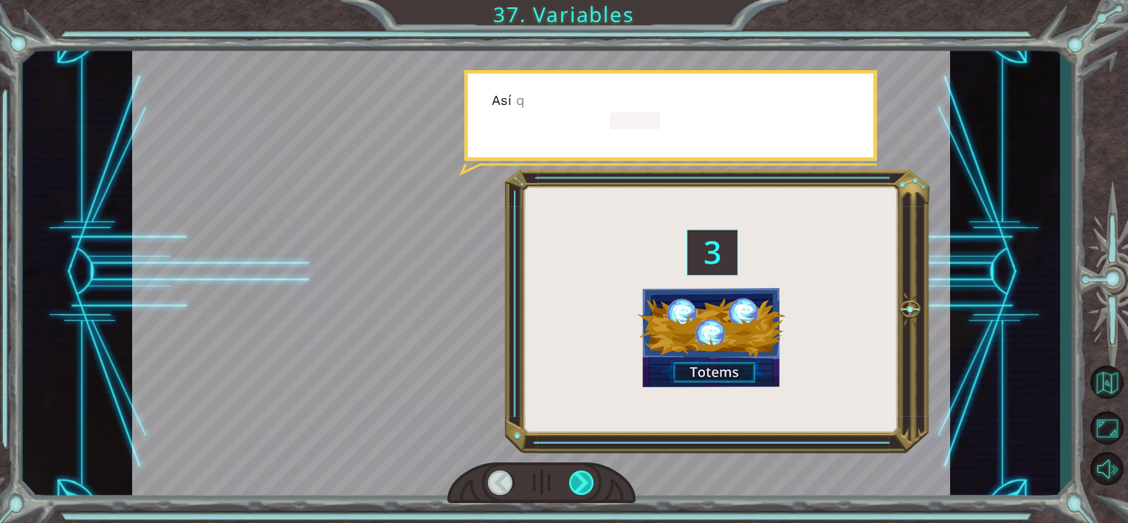
click at [580, 482] on div at bounding box center [582, 482] width 26 height 25
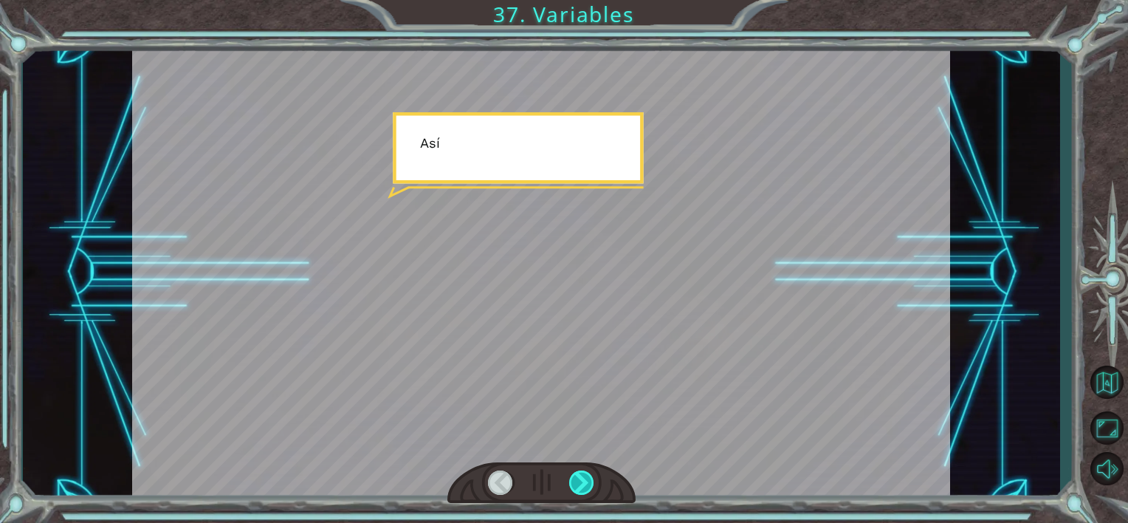
click at [580, 482] on div at bounding box center [582, 482] width 26 height 25
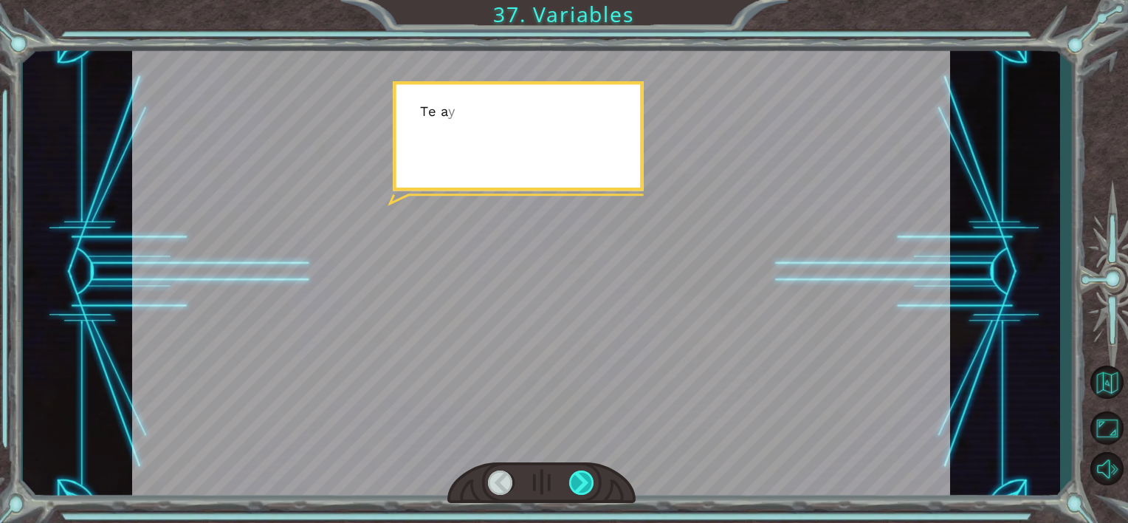
click at [580, 482] on div at bounding box center [582, 482] width 26 height 25
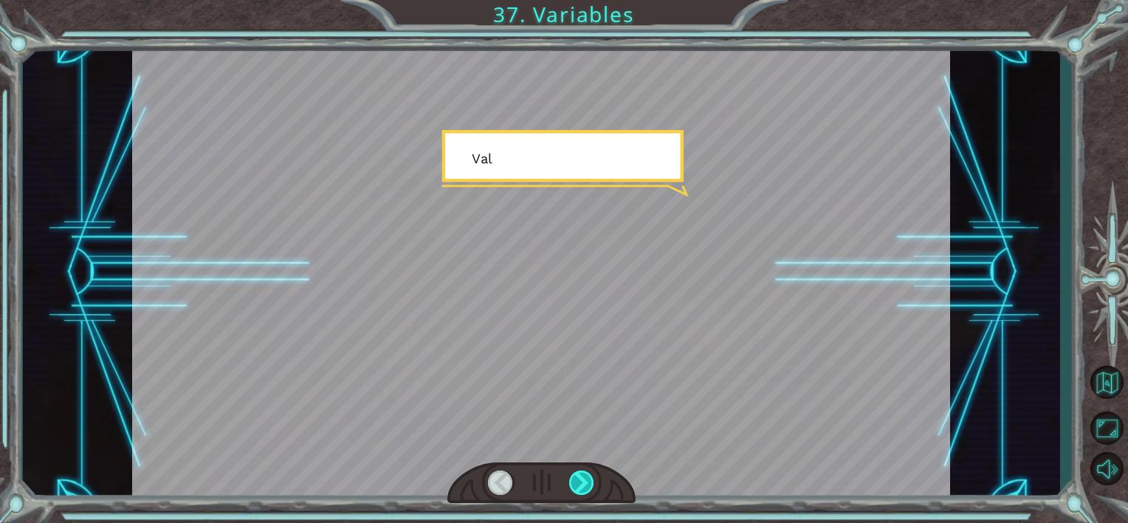
click at [580, 482] on div at bounding box center [582, 482] width 26 height 25
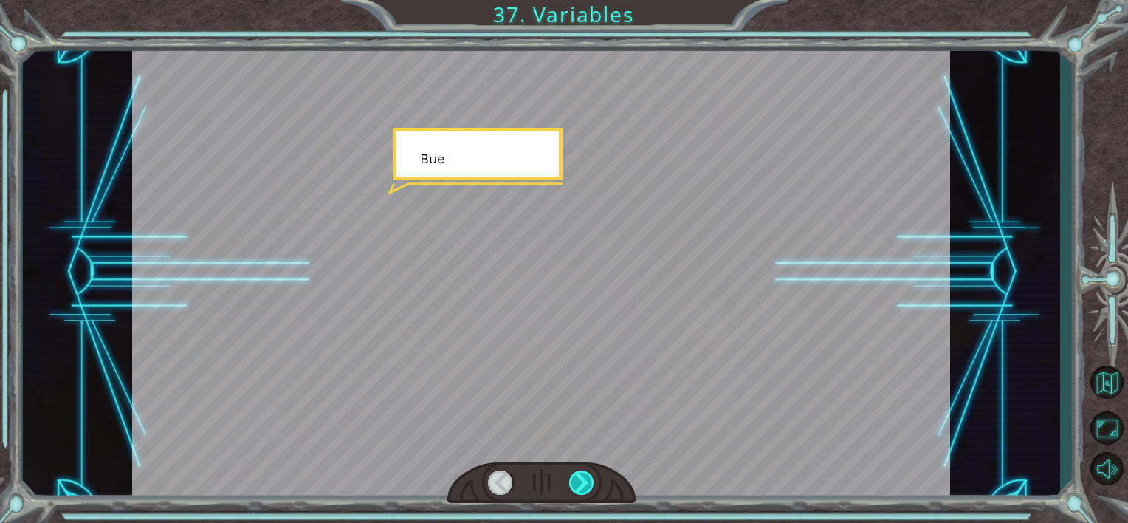
click at [580, 482] on div at bounding box center [582, 482] width 26 height 25
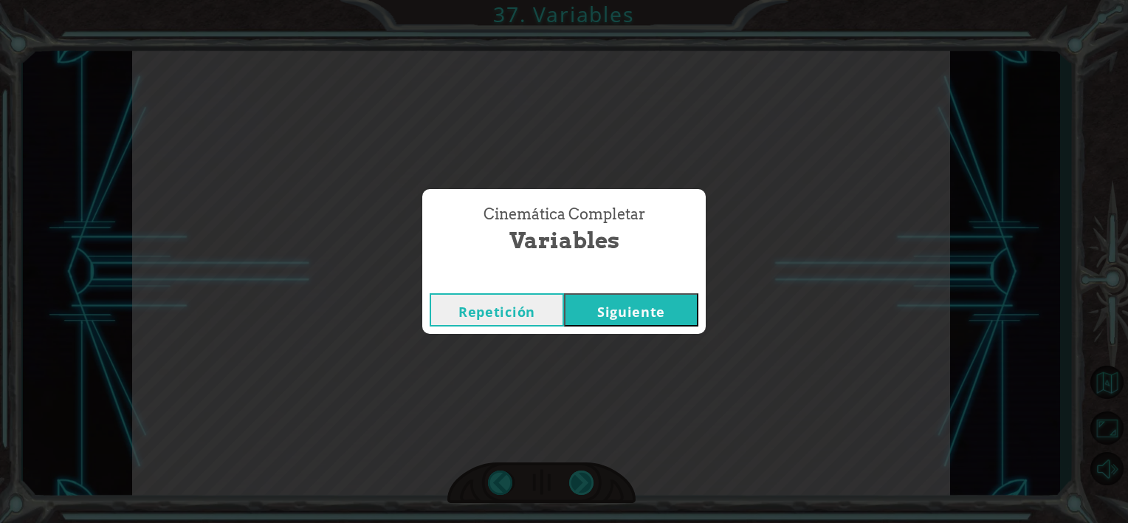
click at [580, 482] on div "Cinemática Completar Variables Repetición [GEOGRAPHIC_DATA]" at bounding box center [564, 261] width 1128 height 523
drag, startPoint x: 580, startPoint y: 482, endPoint x: 620, endPoint y: 298, distance: 188.2
click at [620, 298] on button "Siguiente" at bounding box center [631, 309] width 134 height 33
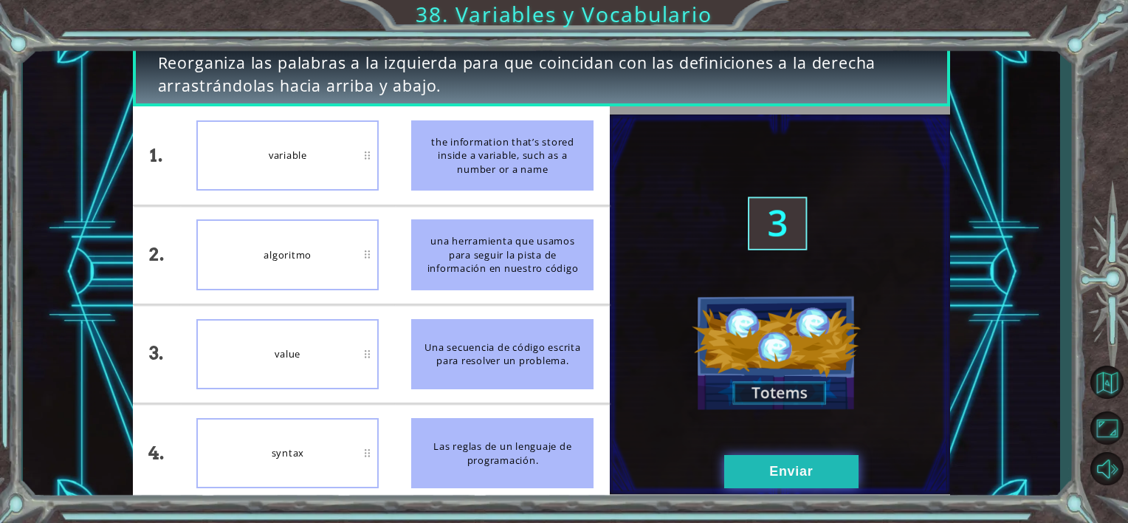
click at [755, 466] on button "Enviar" at bounding box center [791, 471] width 134 height 33
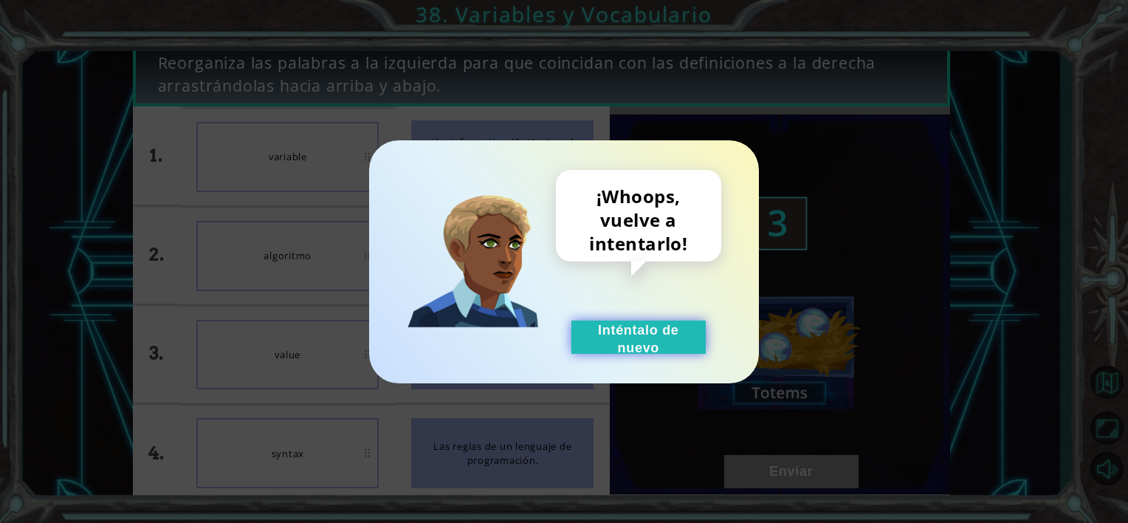
click at [620, 337] on button "Inténtalo de nuevo" at bounding box center [639, 336] width 134 height 33
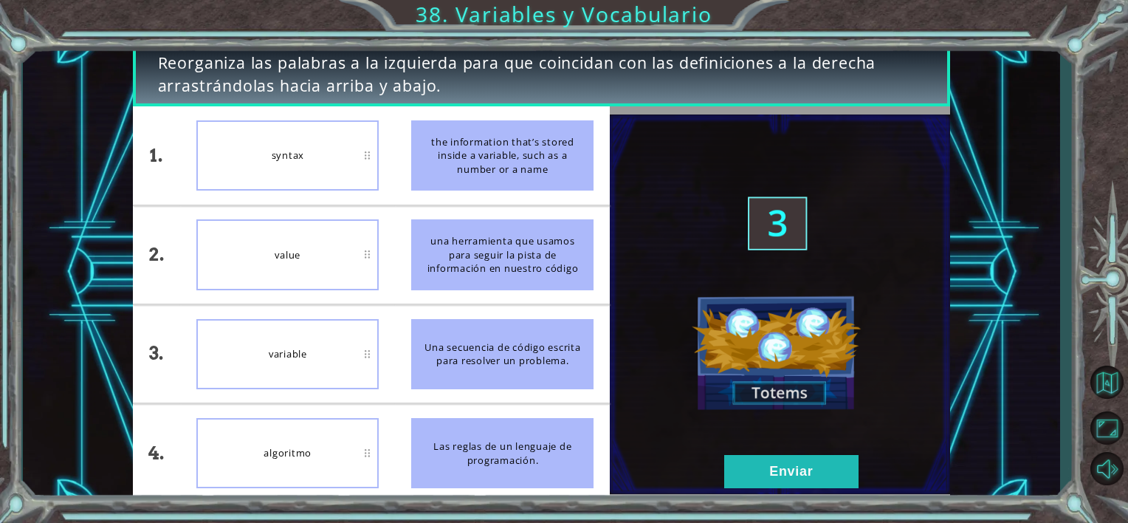
click at [620, 337] on button "Inténtalo de nuevo" at bounding box center [639, 336] width 134 height 33
click at [783, 473] on button "Enviar" at bounding box center [791, 471] width 134 height 33
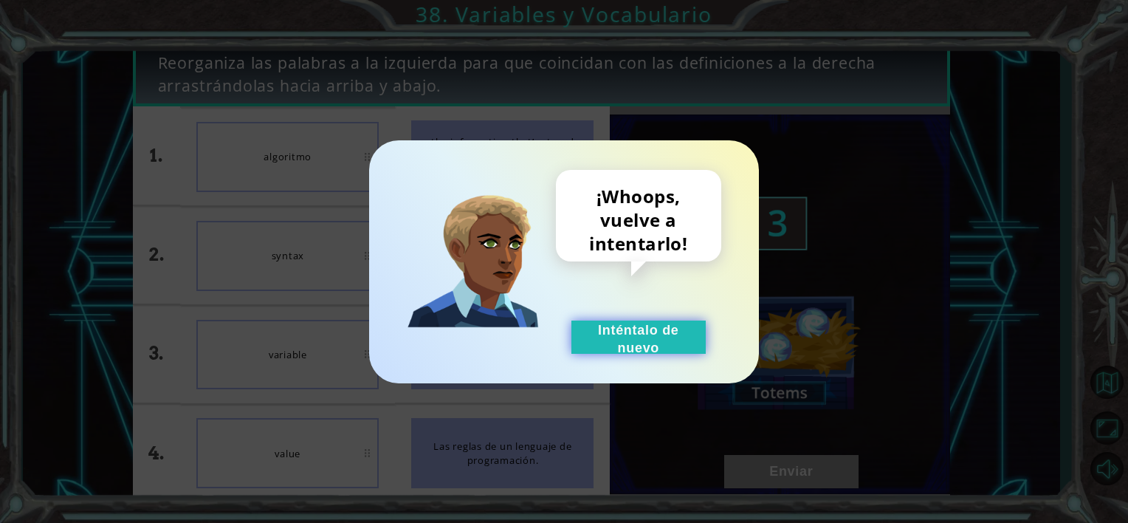
click at [596, 346] on button "Inténtalo de nuevo" at bounding box center [639, 336] width 134 height 33
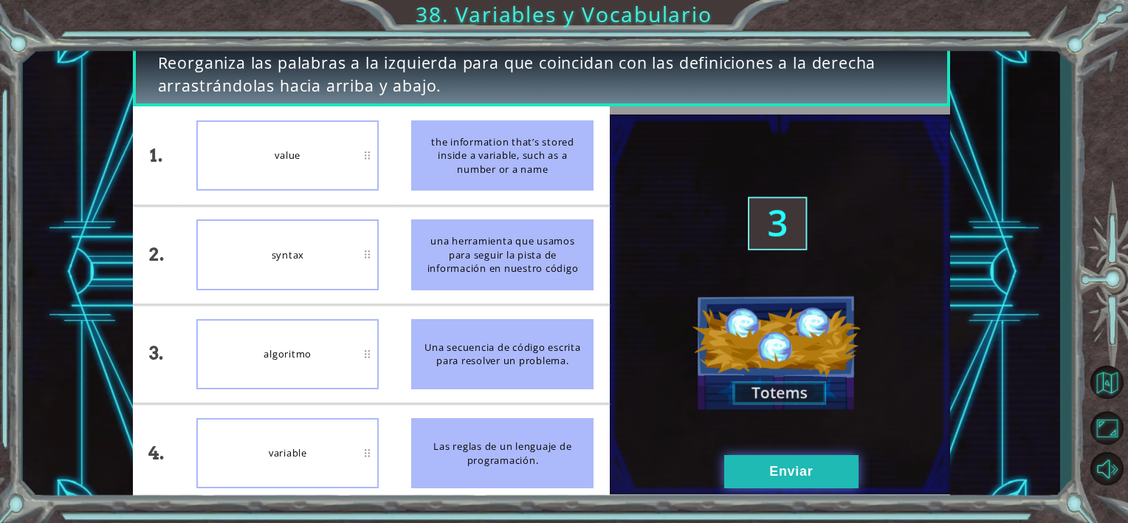
click at [756, 464] on button "Enviar" at bounding box center [791, 471] width 134 height 33
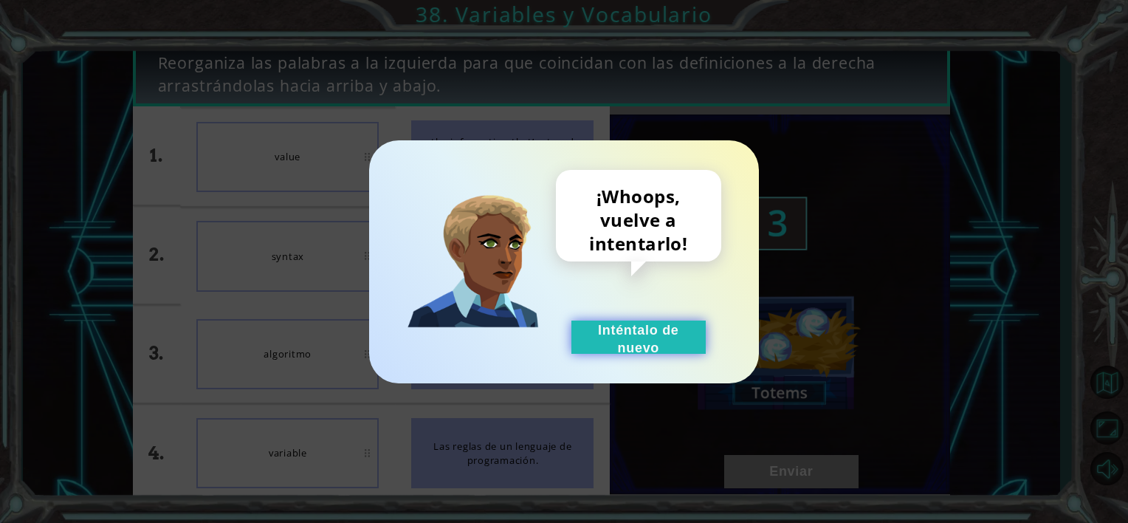
click at [632, 337] on button "Inténtalo de nuevo" at bounding box center [639, 336] width 134 height 33
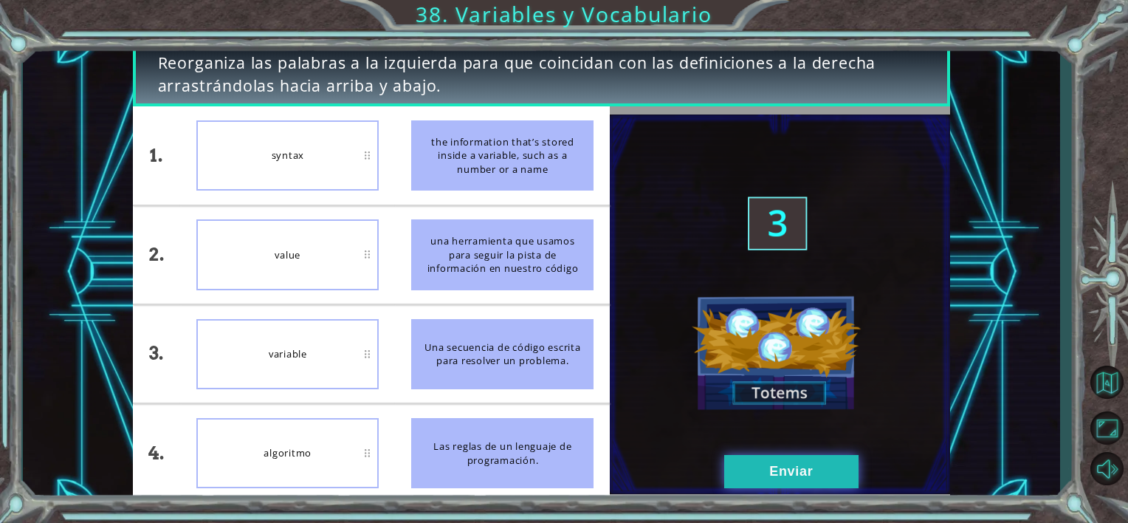
click at [815, 471] on button "Enviar" at bounding box center [791, 471] width 134 height 33
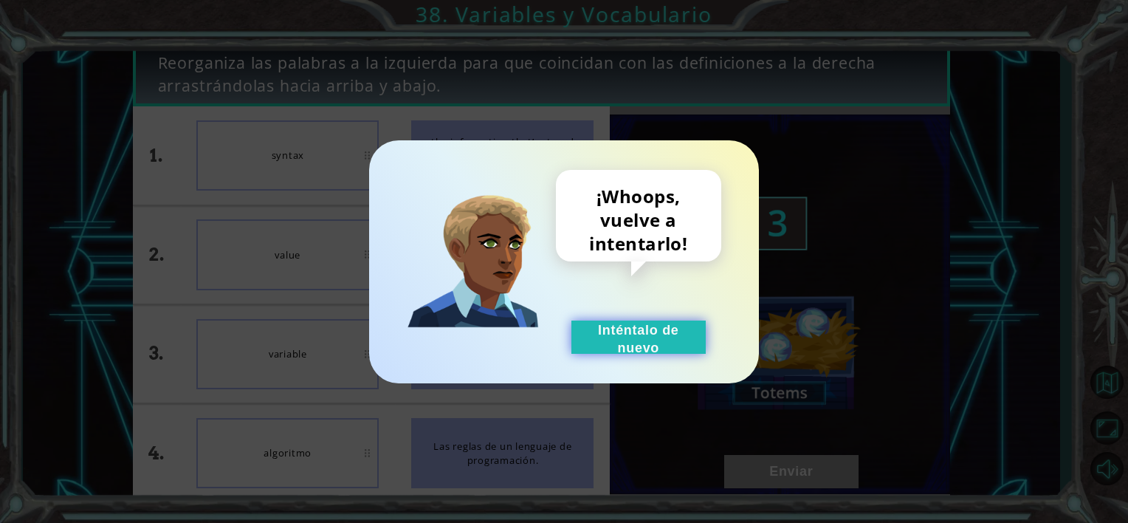
click at [648, 342] on button "Inténtalo de nuevo" at bounding box center [639, 336] width 134 height 33
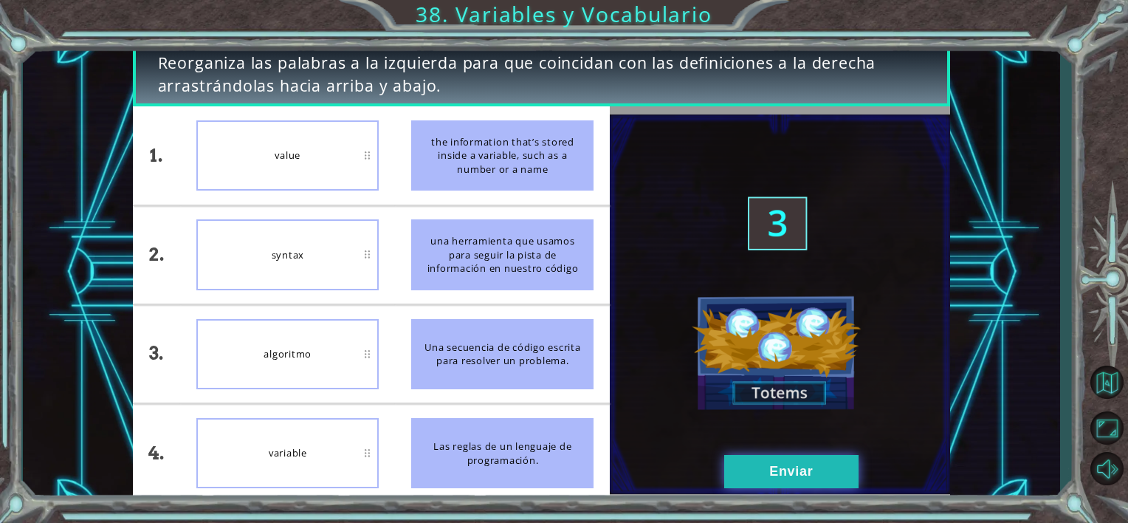
click at [800, 467] on button "Enviar" at bounding box center [791, 471] width 134 height 33
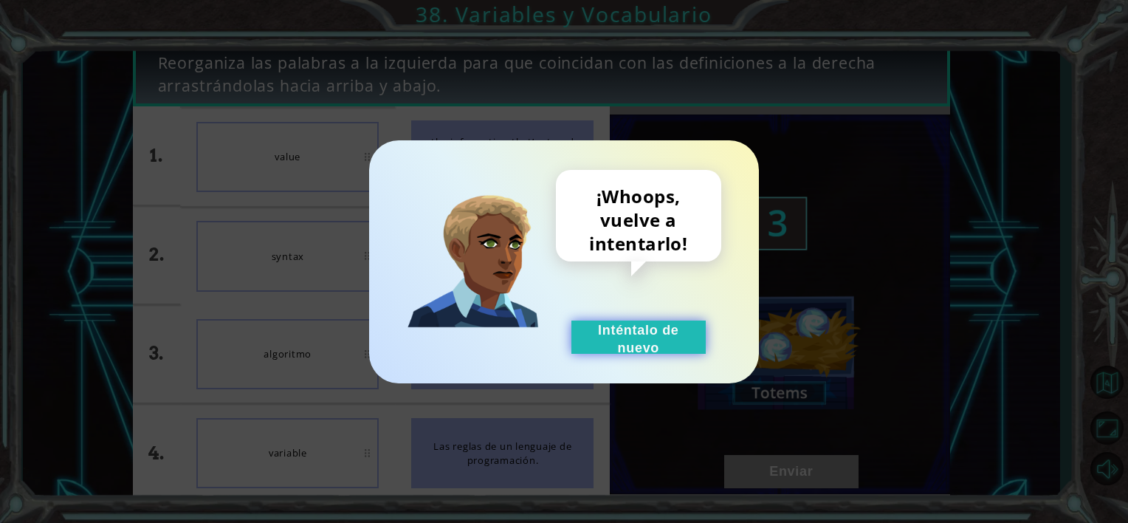
click at [645, 325] on button "Inténtalo de nuevo" at bounding box center [639, 336] width 134 height 33
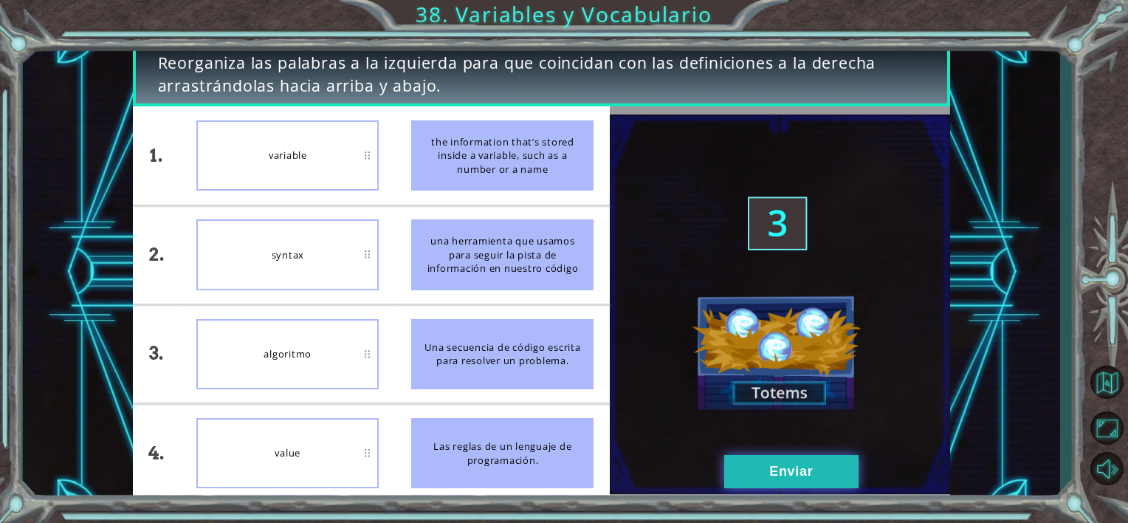
click at [833, 465] on button "Enviar" at bounding box center [791, 471] width 134 height 33
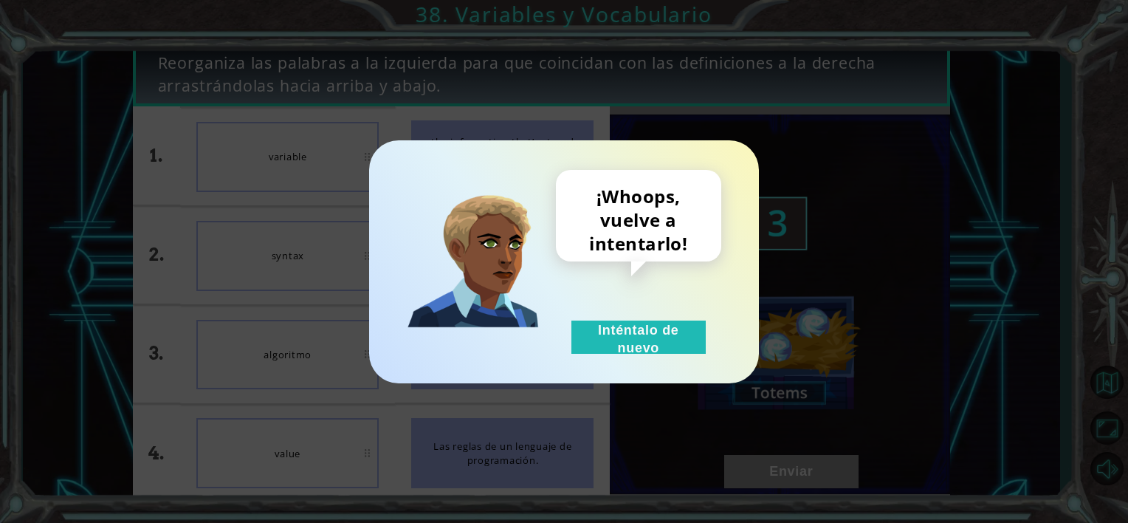
drag, startPoint x: 609, startPoint y: 320, endPoint x: 592, endPoint y: 366, distance: 49.3
click at [609, 322] on button "Inténtalo de nuevo" at bounding box center [639, 336] width 134 height 33
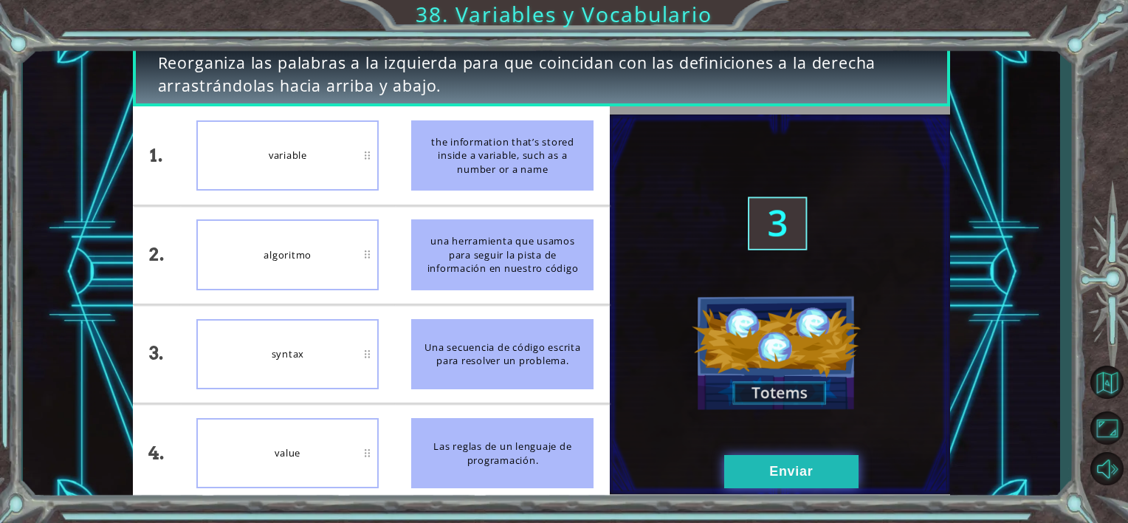
click at [779, 468] on button "Enviar" at bounding box center [791, 471] width 134 height 33
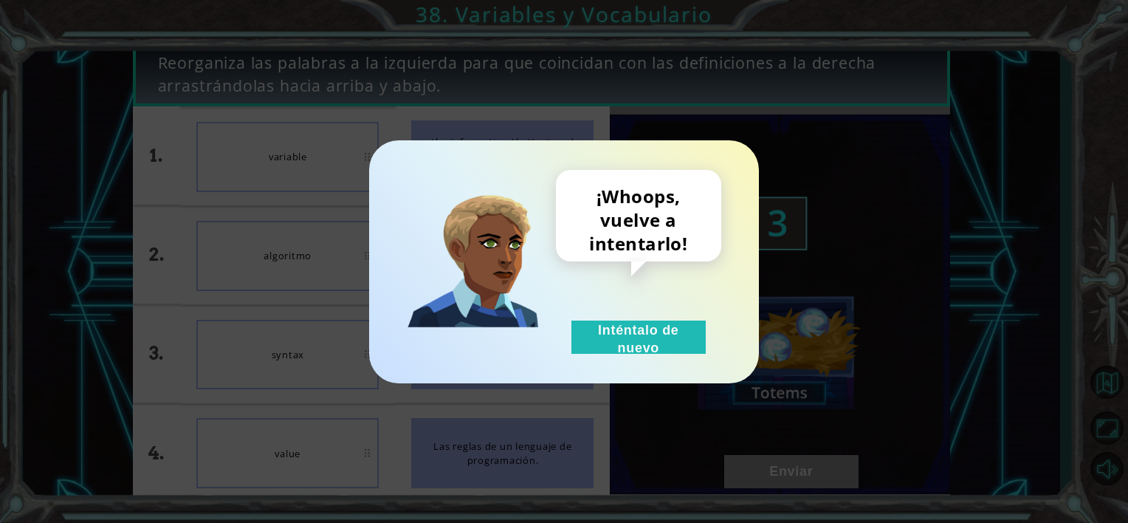
drag, startPoint x: 650, startPoint y: 346, endPoint x: 526, endPoint y: 389, distance: 131.5
click at [640, 349] on button "Inténtalo de nuevo" at bounding box center [639, 336] width 134 height 33
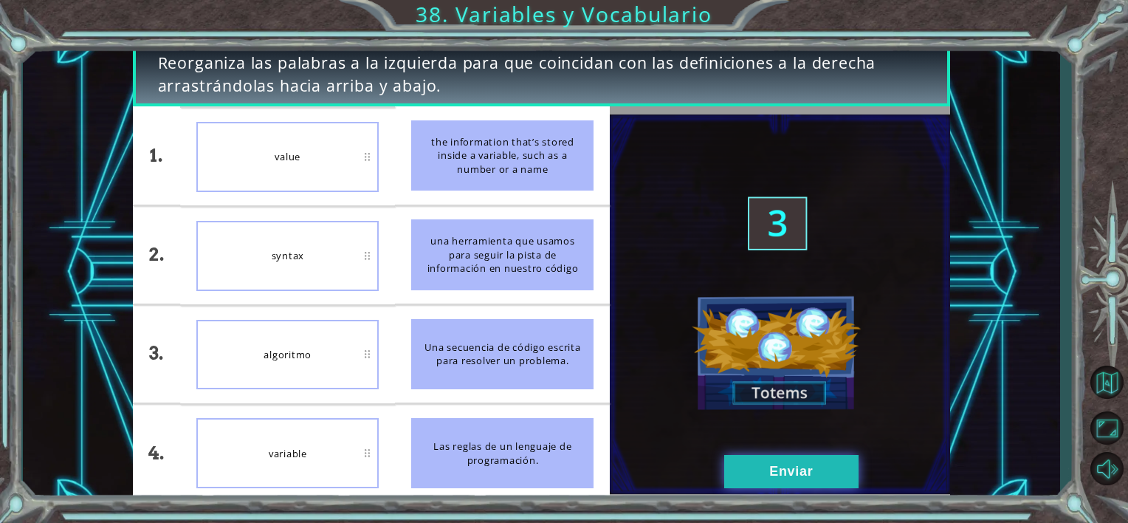
click at [831, 483] on button "Enviar" at bounding box center [791, 471] width 134 height 33
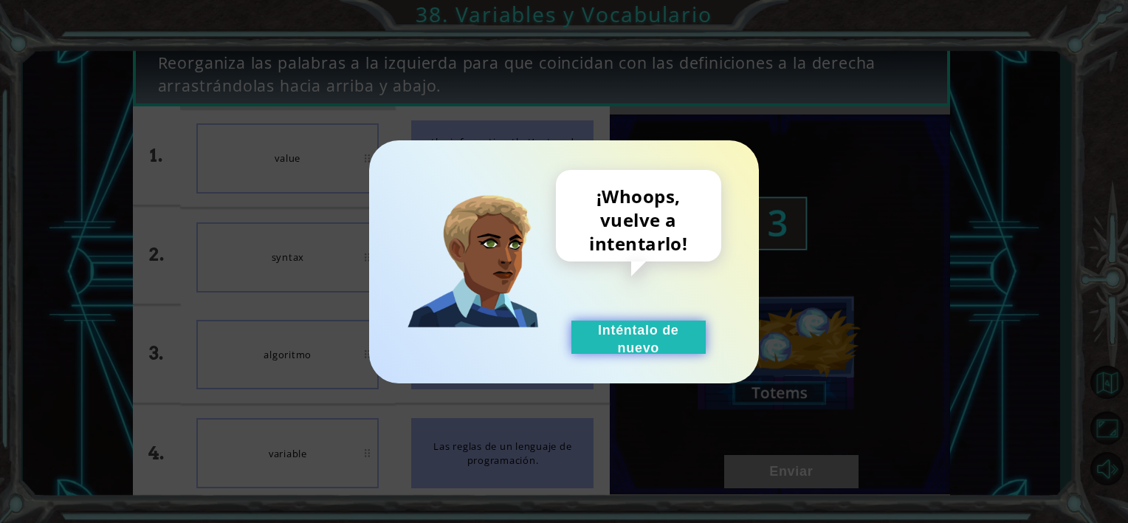
drag, startPoint x: 552, startPoint y: 322, endPoint x: 576, endPoint y: 332, distance: 25.8
click at [553, 322] on div "¡Whoops, vuelve a intentarlo! Inténtalo de nuevo" at bounding box center [564, 262] width 331 height 184
click at [576, 332] on button "Inténtalo de nuevo" at bounding box center [639, 336] width 134 height 33
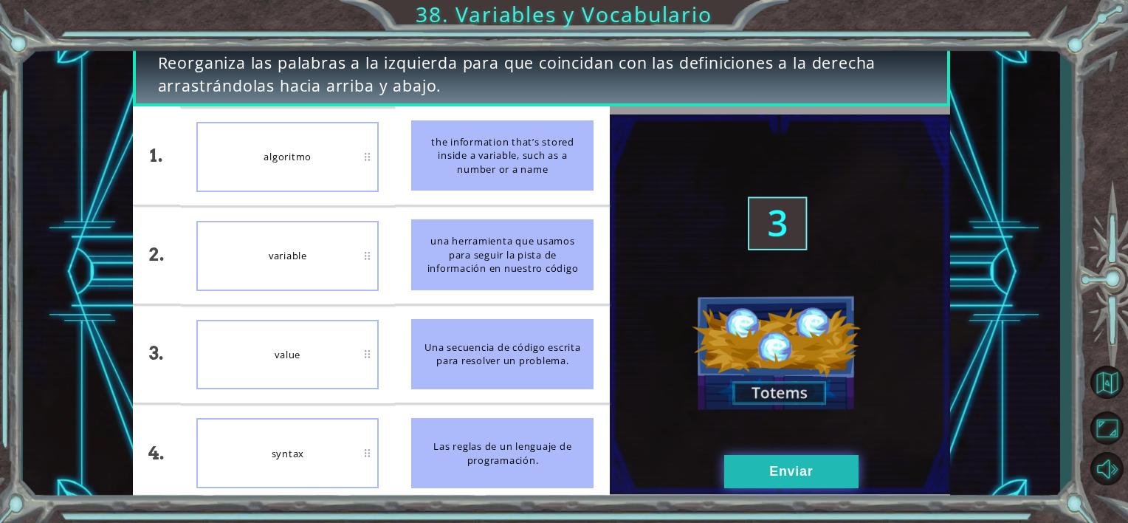
click at [801, 459] on button "Enviar" at bounding box center [791, 471] width 134 height 33
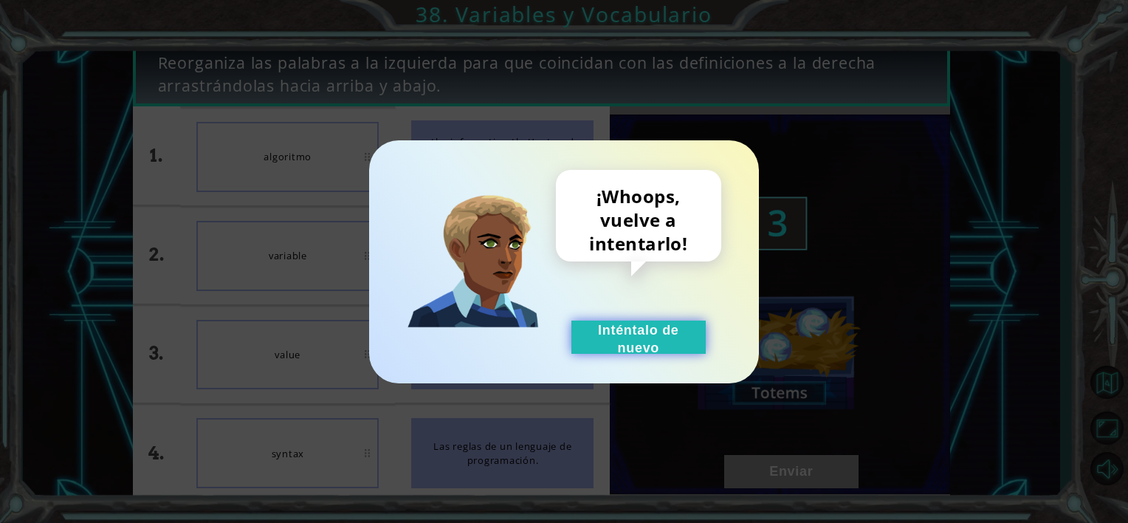
click at [615, 343] on button "Inténtalo de nuevo" at bounding box center [639, 336] width 134 height 33
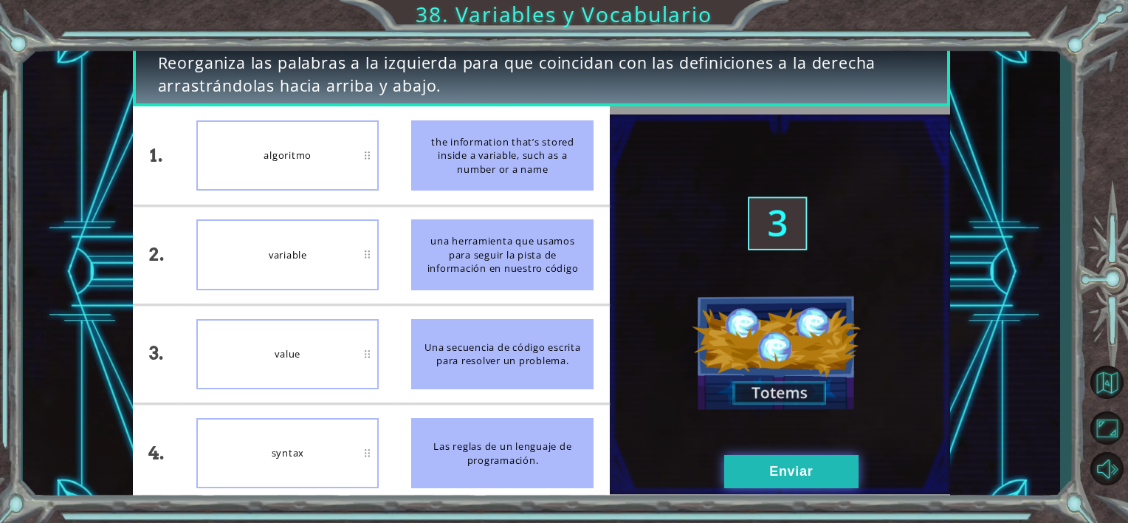
click at [792, 470] on button "Enviar" at bounding box center [791, 471] width 134 height 33
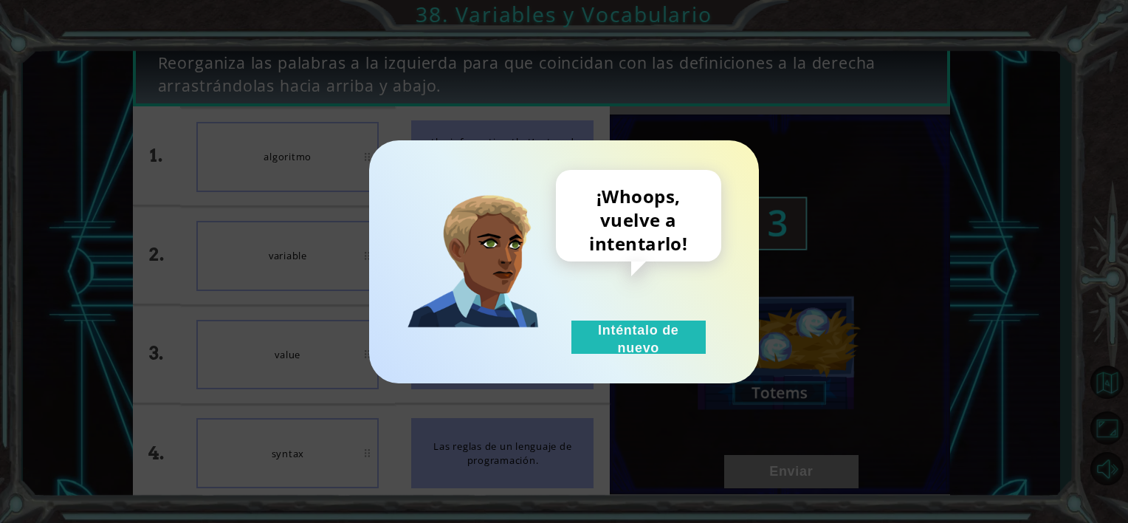
drag, startPoint x: 656, startPoint y: 360, endPoint x: 617, endPoint y: 361, distance: 38.4
click at [653, 360] on div "¡Whoops, vuelve a intentarlo! Inténtalo de nuevo" at bounding box center [564, 261] width 390 height 243
click at [560, 349] on div "¡Whoops, vuelve a intentarlo! Inténtalo de nuevo" at bounding box center [638, 262] width 165 height 184
drag, startPoint x: 733, startPoint y: 366, endPoint x: 687, endPoint y: 366, distance: 45.8
click at [687, 366] on div "¡Whoops, vuelve a intentarlo! Inténtalo de nuevo" at bounding box center [564, 261] width 390 height 243
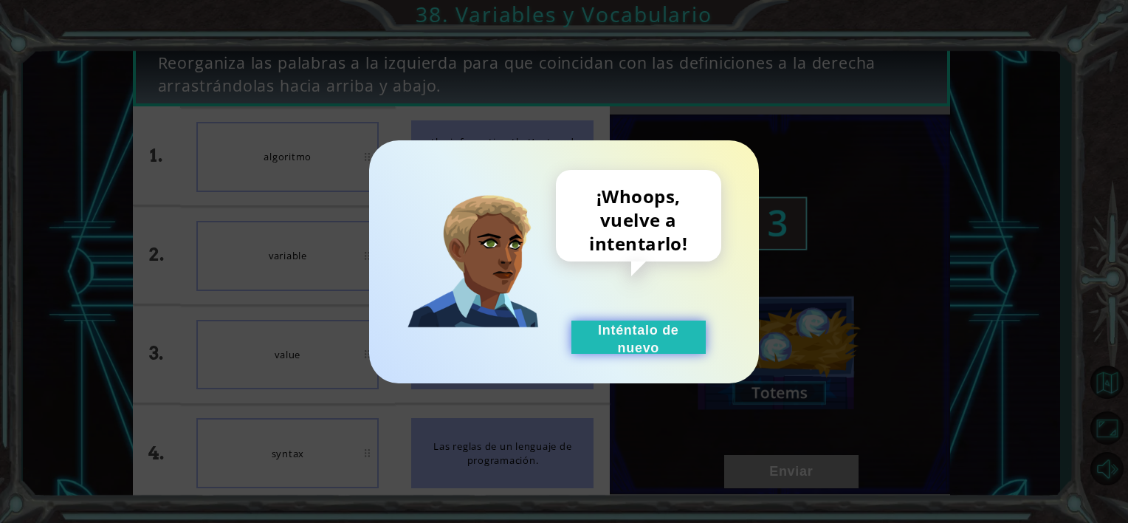
click at [624, 335] on button "Inténtalo de nuevo" at bounding box center [639, 336] width 134 height 33
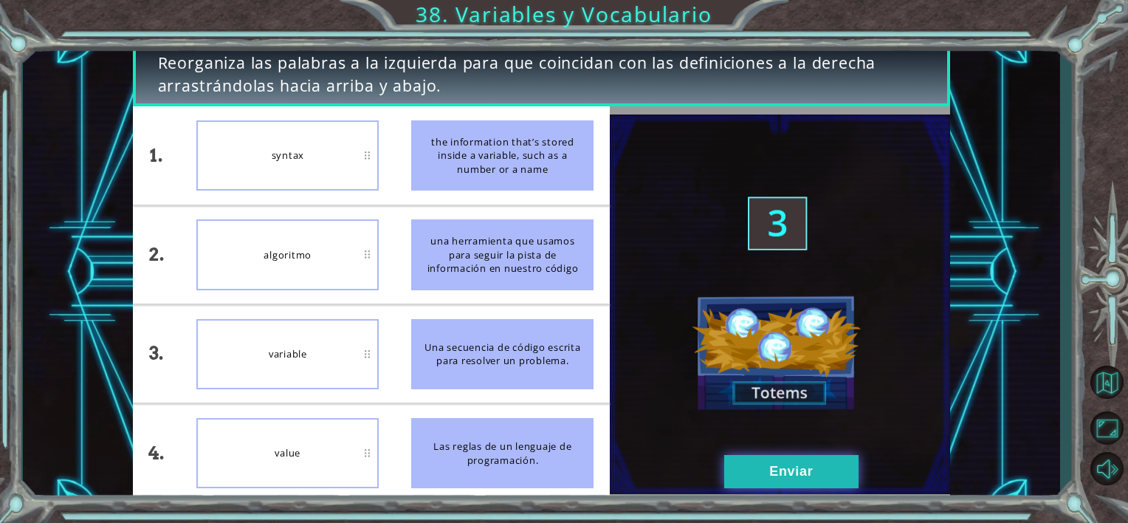
click at [818, 466] on button "Enviar" at bounding box center [791, 471] width 134 height 33
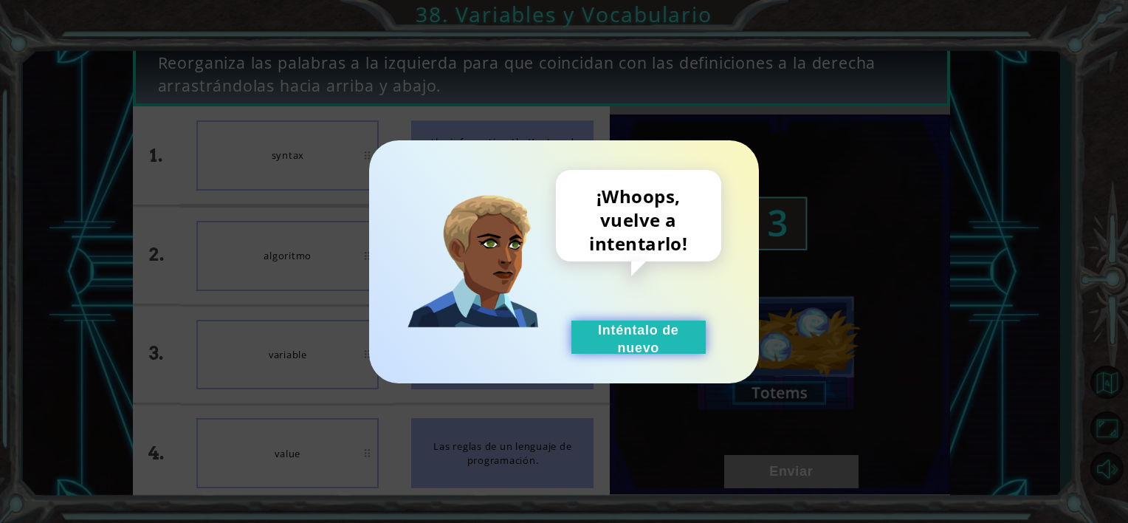
click at [583, 323] on button "Inténtalo de nuevo" at bounding box center [639, 336] width 134 height 33
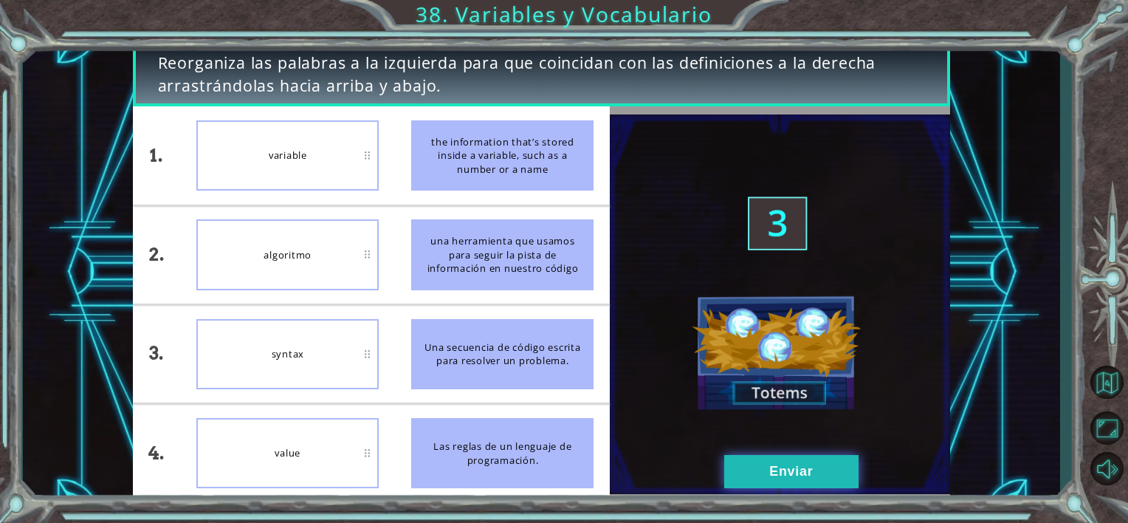
click at [826, 473] on button "Enviar" at bounding box center [791, 471] width 134 height 33
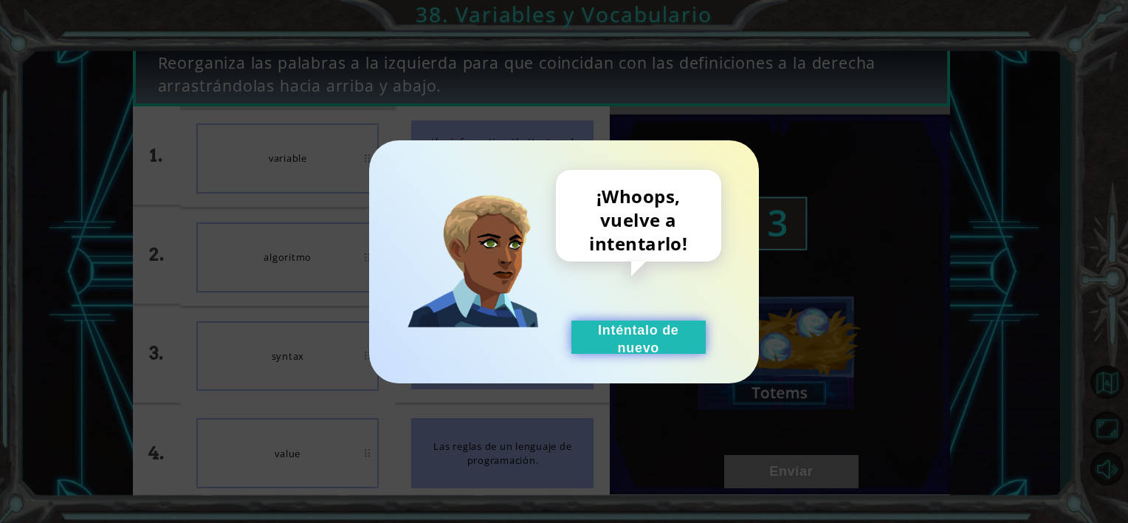
drag, startPoint x: 648, startPoint y: 329, endPoint x: 604, endPoint y: 325, distance: 43.7
click at [645, 329] on button "Inténtalo de nuevo" at bounding box center [639, 336] width 134 height 33
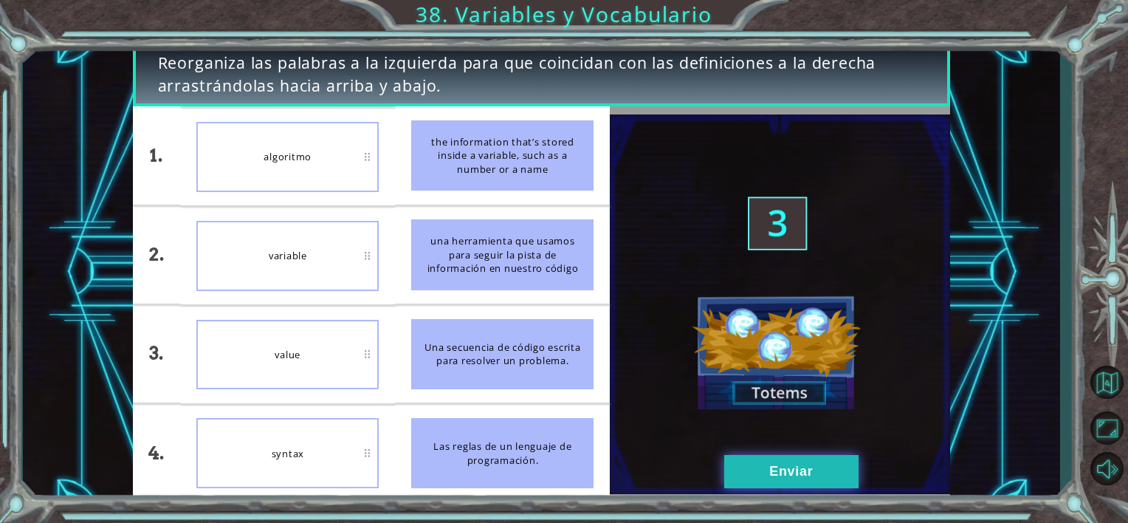
click at [766, 479] on button "Enviar" at bounding box center [791, 471] width 134 height 33
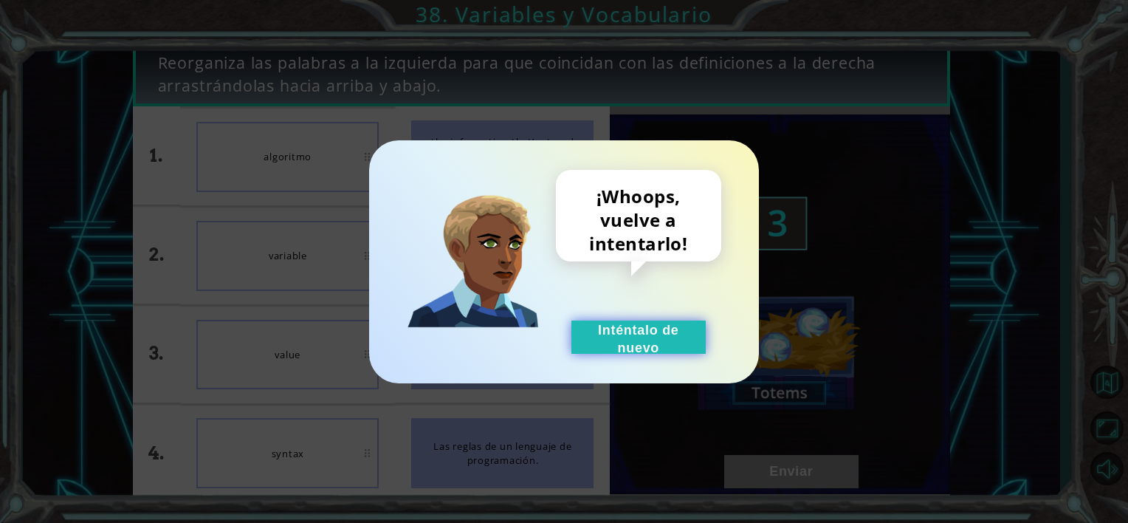
click at [592, 342] on button "Inténtalo de nuevo" at bounding box center [639, 336] width 134 height 33
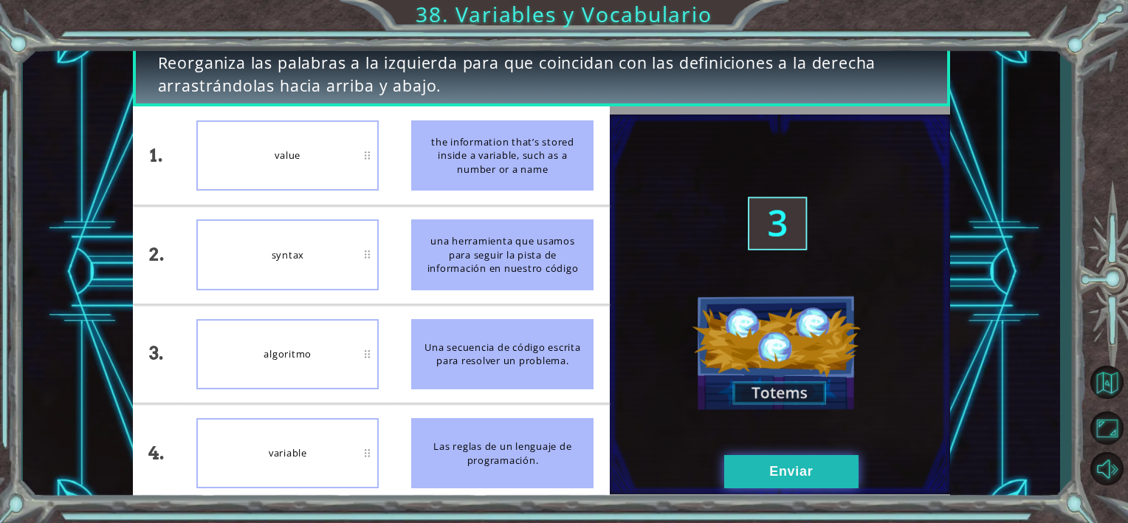
click at [752, 474] on button "Enviar" at bounding box center [791, 471] width 134 height 33
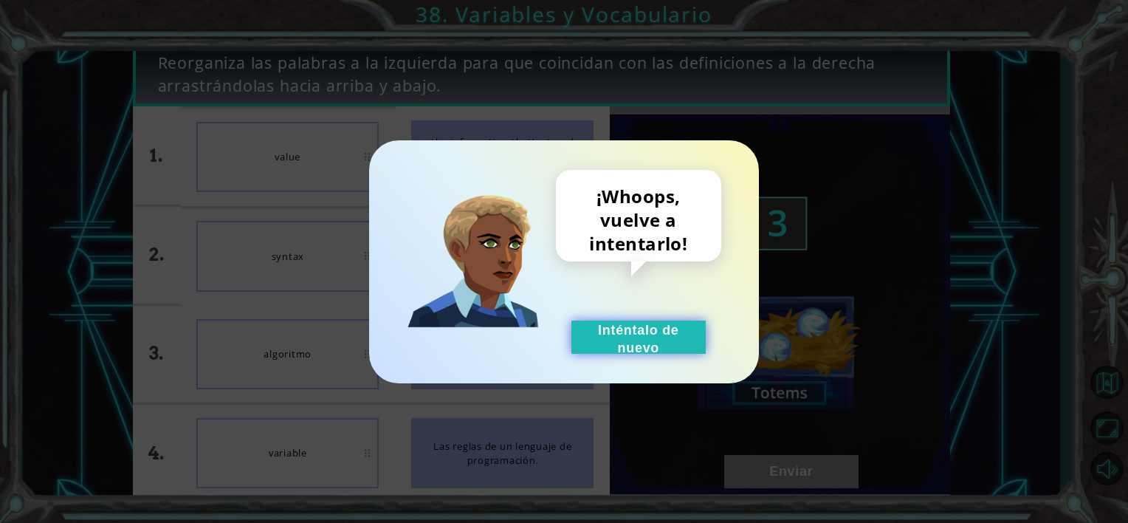
click at [614, 346] on button "Inténtalo de nuevo" at bounding box center [639, 336] width 134 height 33
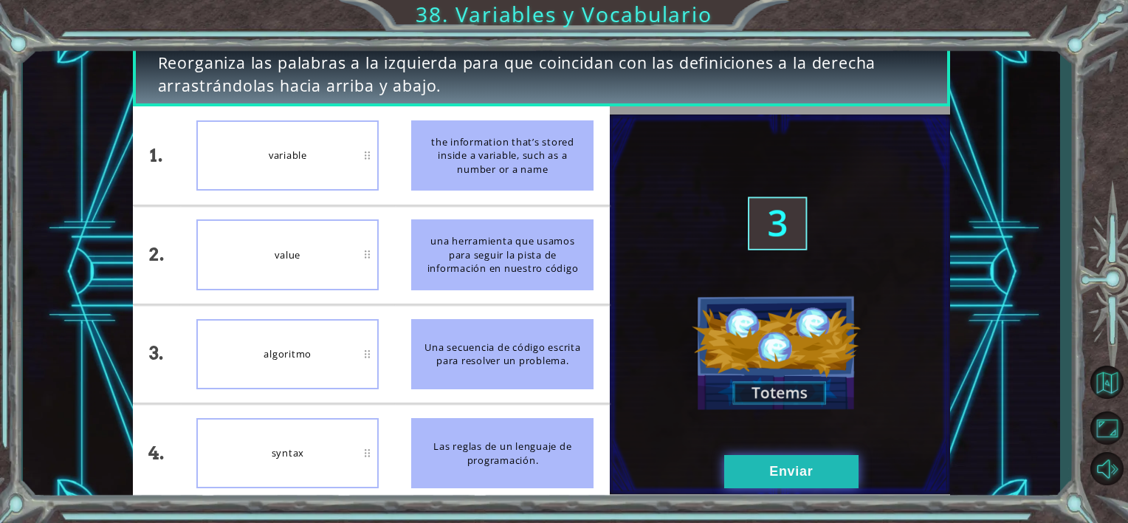
click at [732, 459] on button "Enviar" at bounding box center [791, 471] width 134 height 33
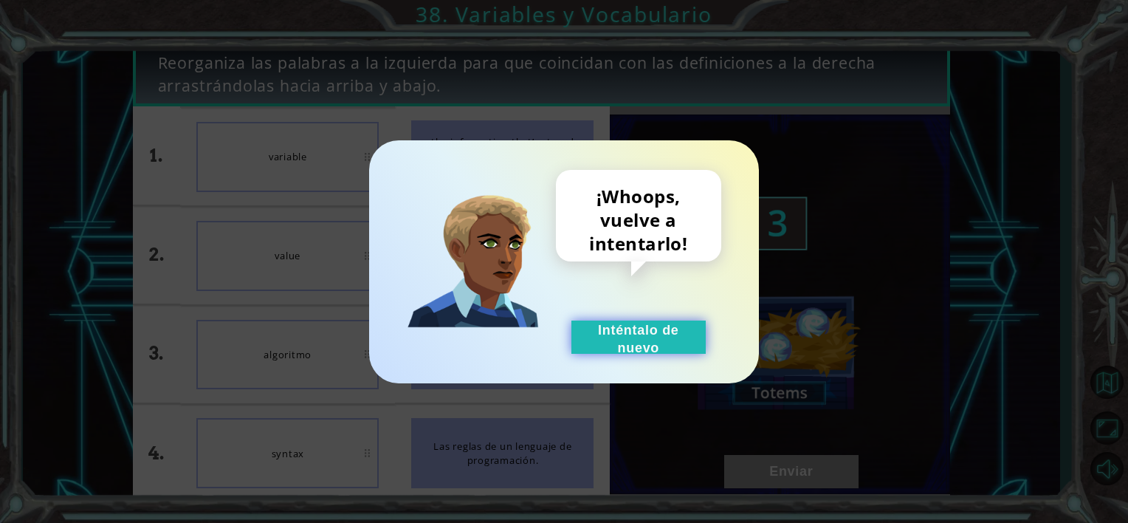
drag, startPoint x: 688, startPoint y: 334, endPoint x: 648, endPoint y: 334, distance: 39.9
click at [673, 333] on button "Inténtalo de nuevo" at bounding box center [639, 336] width 134 height 33
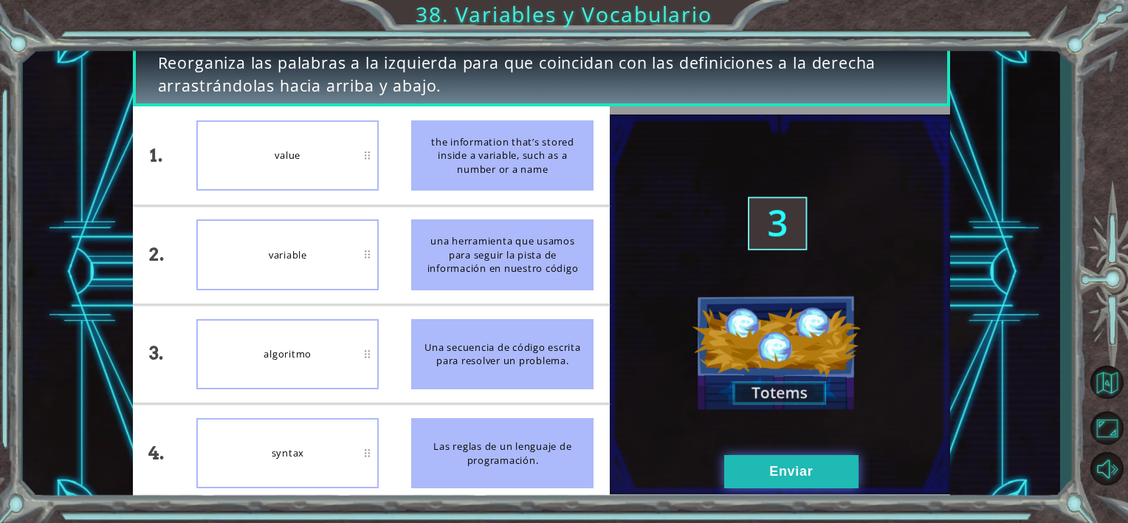
click at [796, 479] on button "Enviar" at bounding box center [791, 471] width 134 height 33
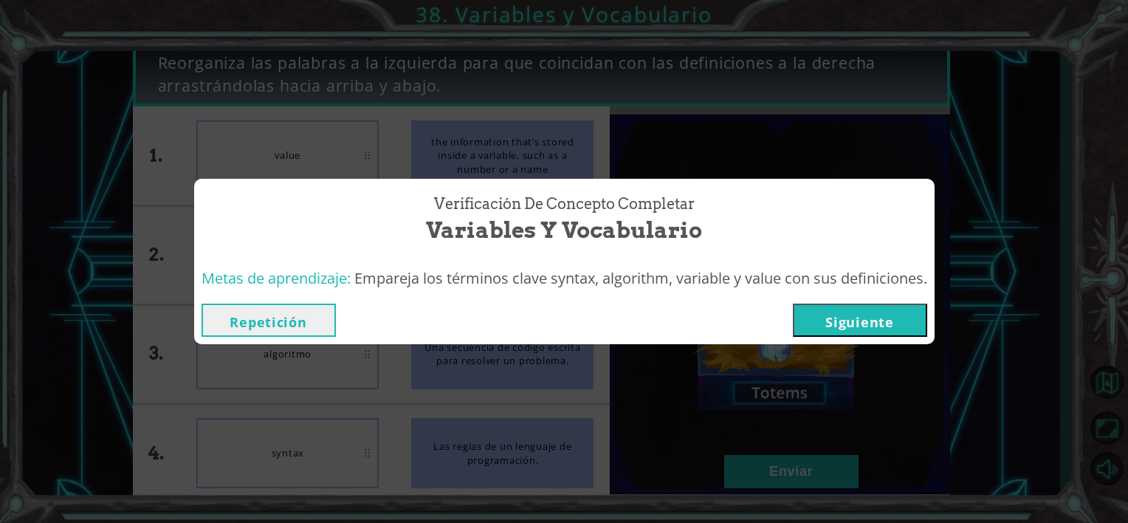
click at [817, 325] on button "Siguiente" at bounding box center [860, 320] width 134 height 33
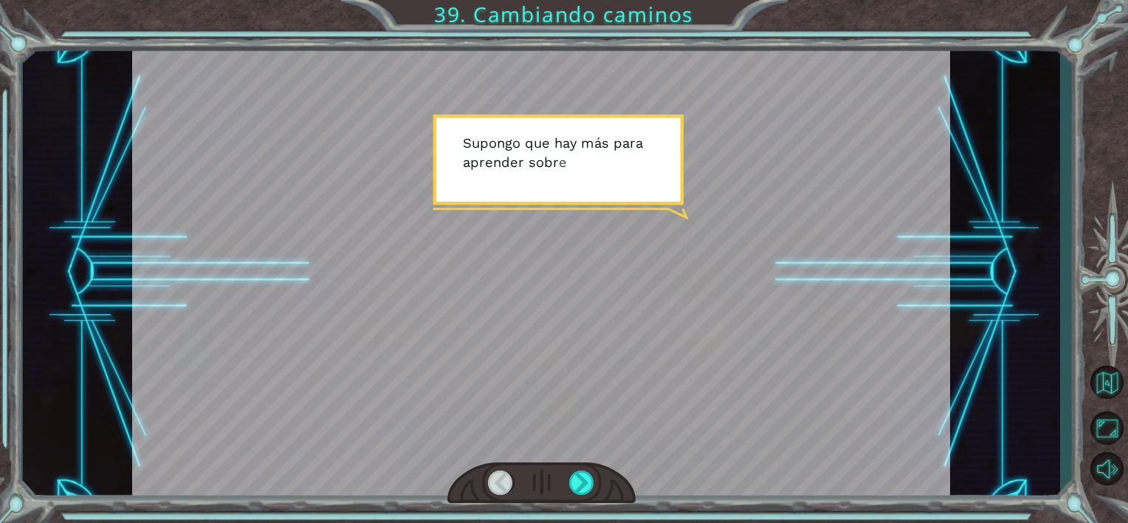
drag, startPoint x: 398, startPoint y: 237, endPoint x: 491, endPoint y: 270, distance: 98.8
click at [420, 242] on div at bounding box center [541, 272] width 818 height 460
click at [584, 424] on div at bounding box center [541, 272] width 818 height 460
drag, startPoint x: 585, startPoint y: 481, endPoint x: 588, endPoint y: 493, distance: 12.2
click at [588, 493] on div at bounding box center [541, 272] width 818 height 460
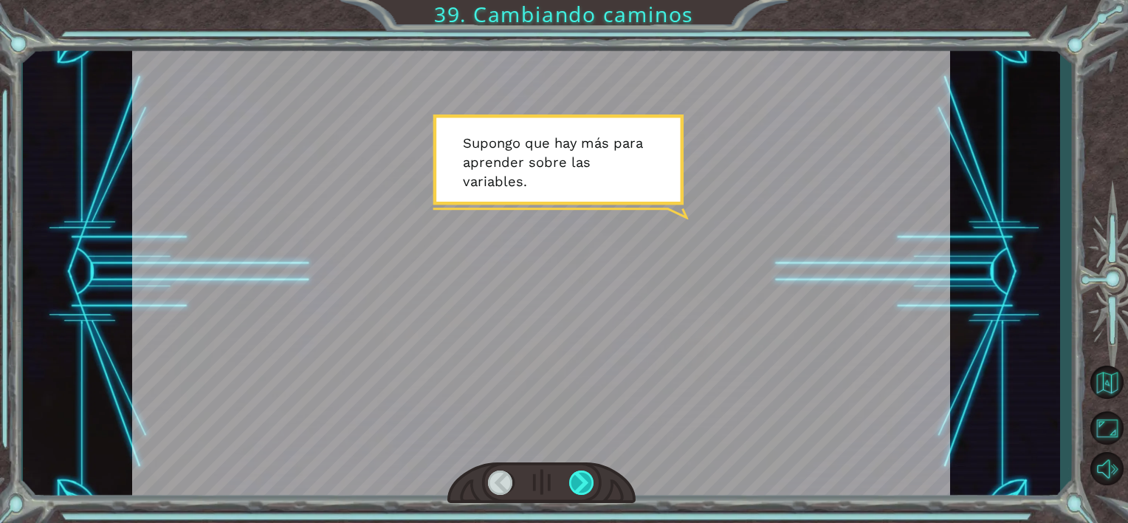
click at [589, 491] on div at bounding box center [582, 482] width 26 height 25
click at [589, 489] on div at bounding box center [582, 482] width 26 height 25
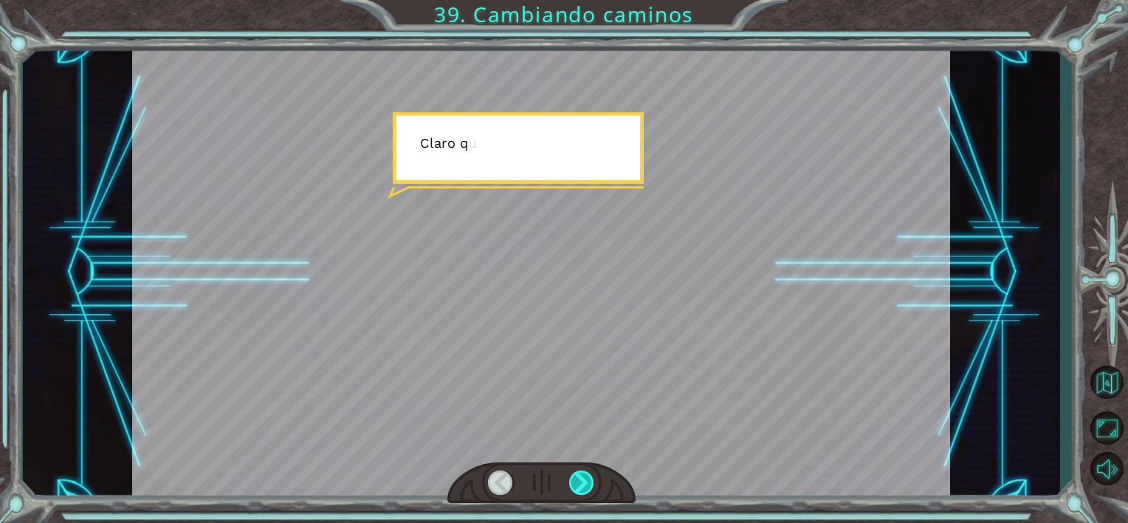
click at [589, 489] on div at bounding box center [582, 482] width 26 height 25
click at [588, 488] on div at bounding box center [582, 482] width 26 height 25
click at [583, 487] on div at bounding box center [582, 482] width 26 height 25
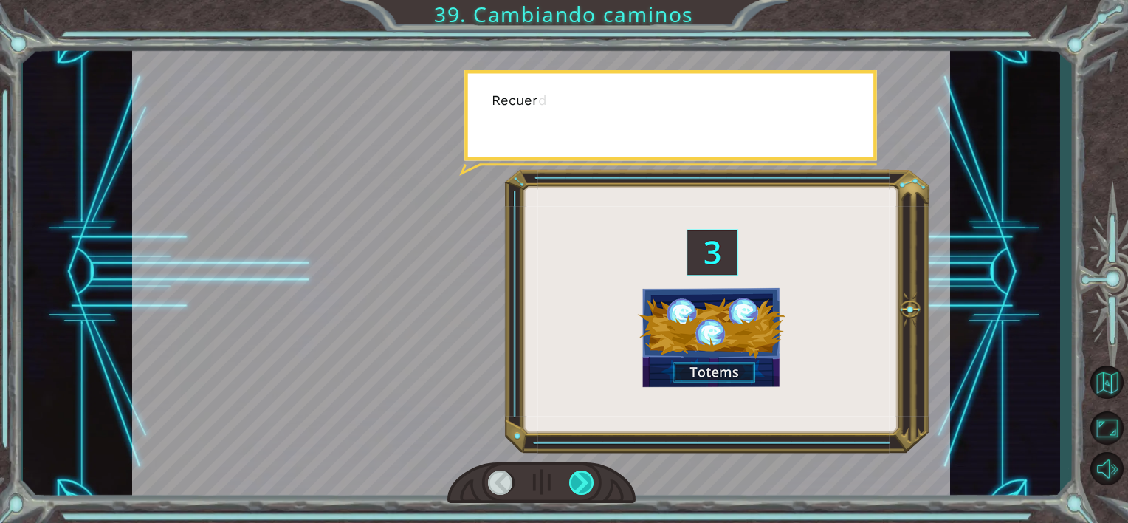
click at [583, 485] on div at bounding box center [582, 482] width 26 height 25
click at [583, 484] on div at bounding box center [582, 482] width 26 height 25
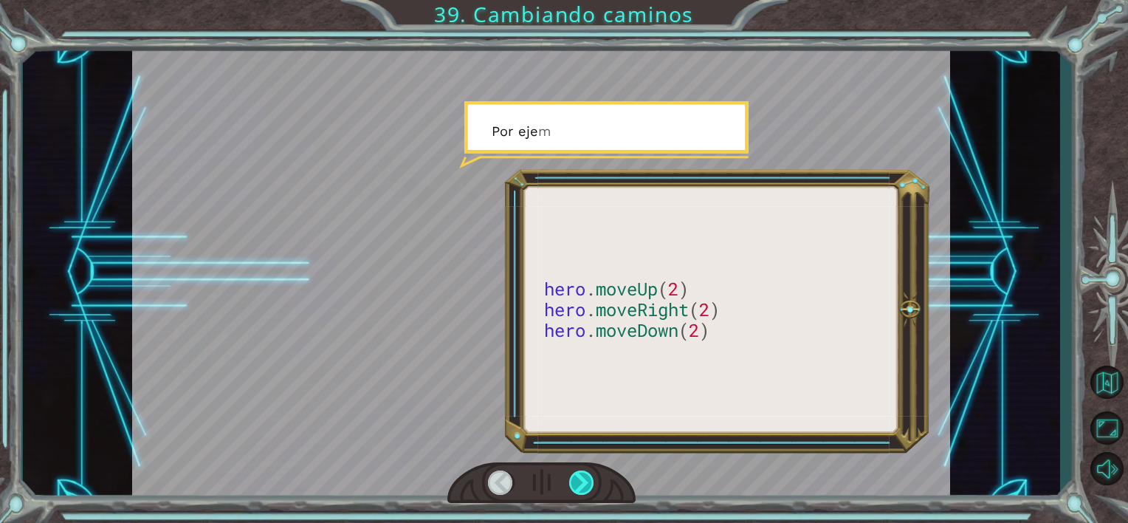
click at [583, 484] on div at bounding box center [582, 482] width 26 height 25
click at [582, 484] on div at bounding box center [582, 482] width 26 height 25
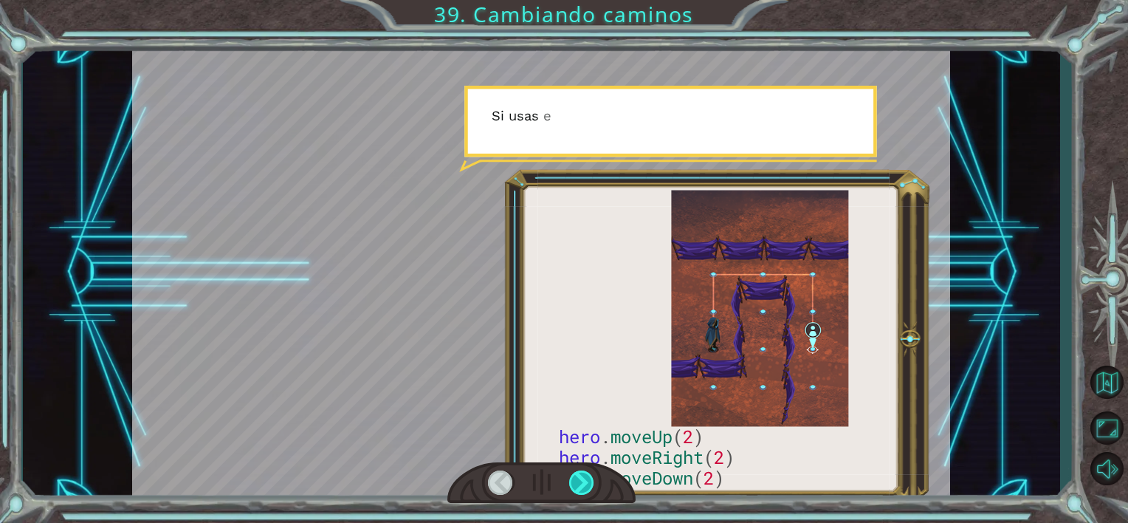
click at [582, 484] on div at bounding box center [582, 482] width 26 height 25
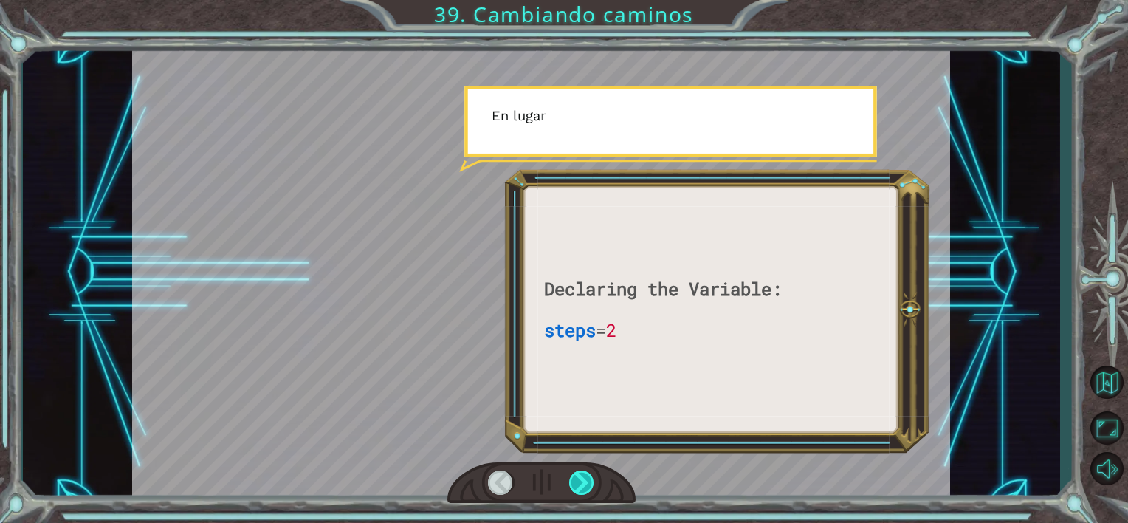
click at [582, 484] on div at bounding box center [582, 482] width 26 height 25
click at [582, 482] on div at bounding box center [582, 482] width 26 height 25
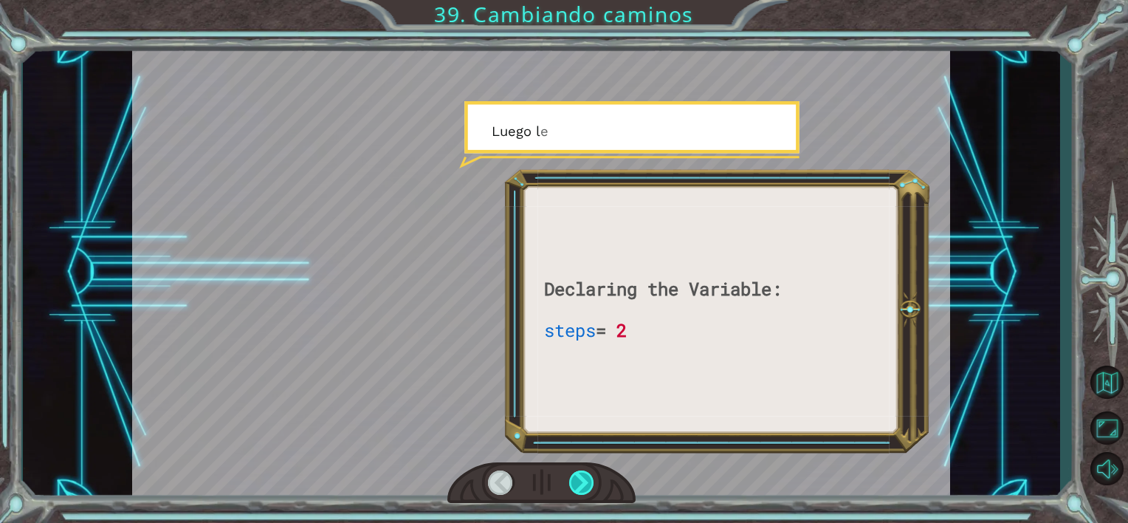
click at [580, 479] on div at bounding box center [582, 482] width 26 height 25
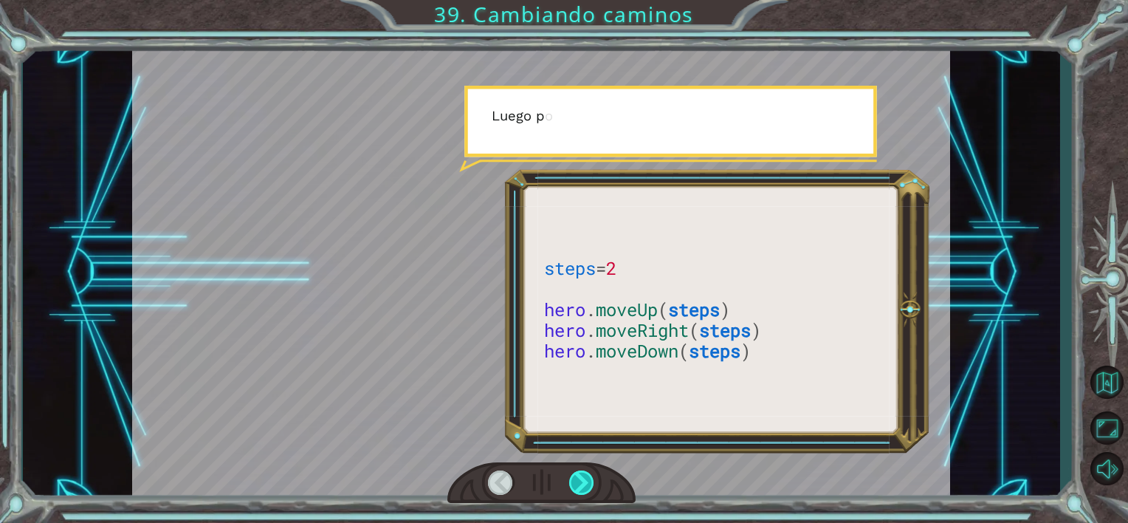
click at [580, 479] on div at bounding box center [582, 482] width 26 height 25
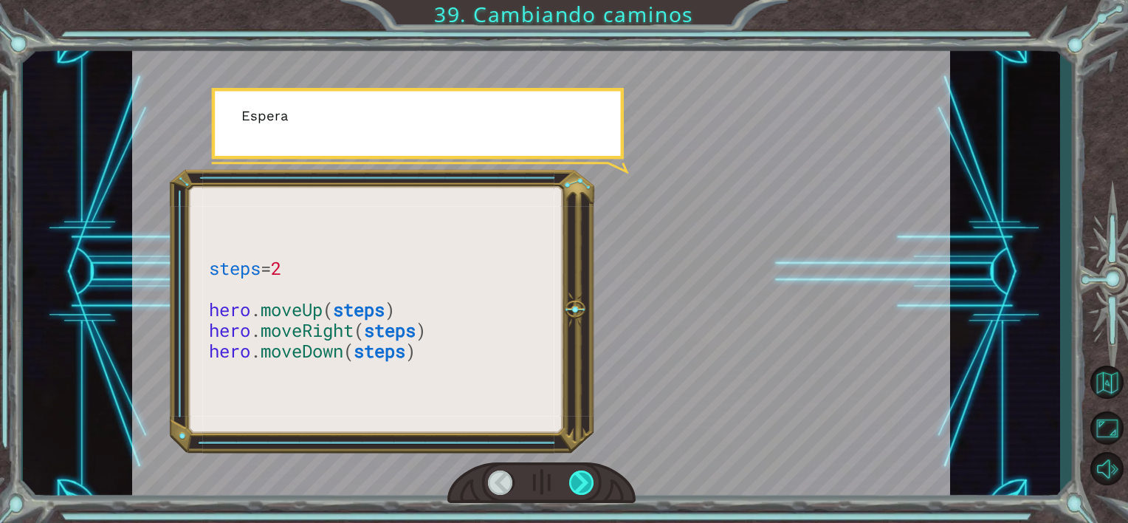
click at [580, 479] on div at bounding box center [582, 482] width 26 height 25
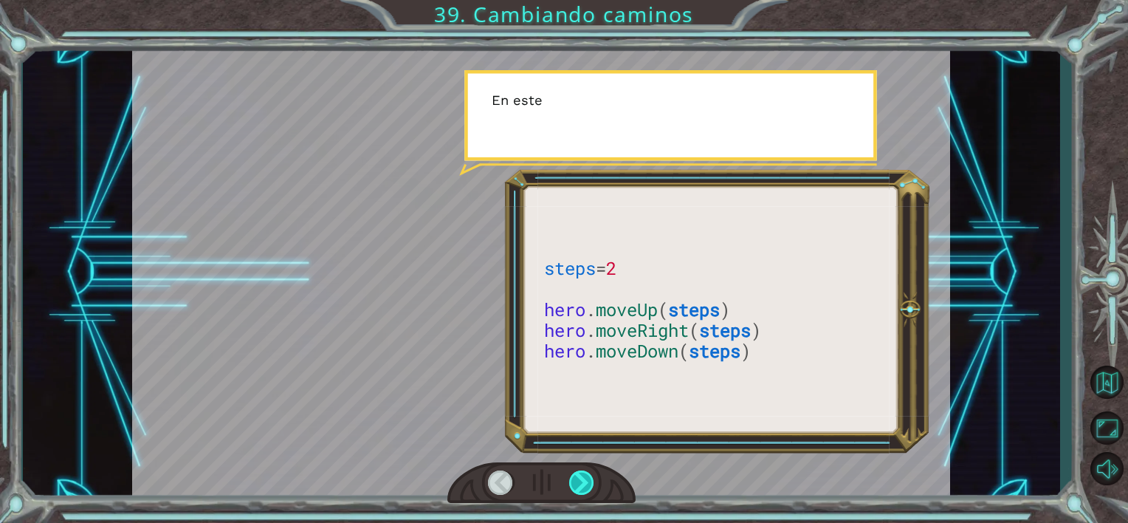
click at [580, 479] on div at bounding box center [582, 482] width 26 height 25
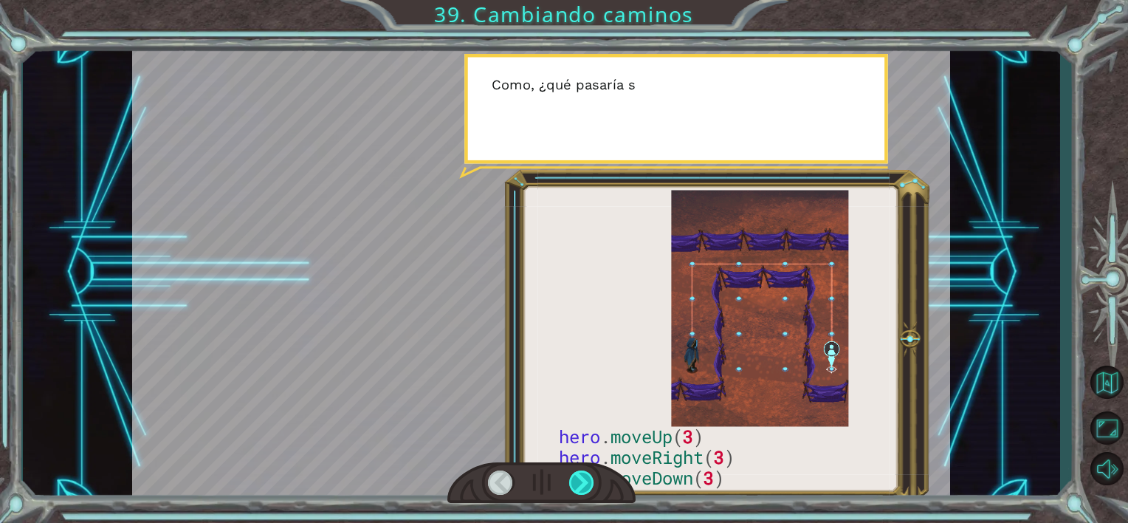
click at [580, 479] on div at bounding box center [582, 482] width 26 height 25
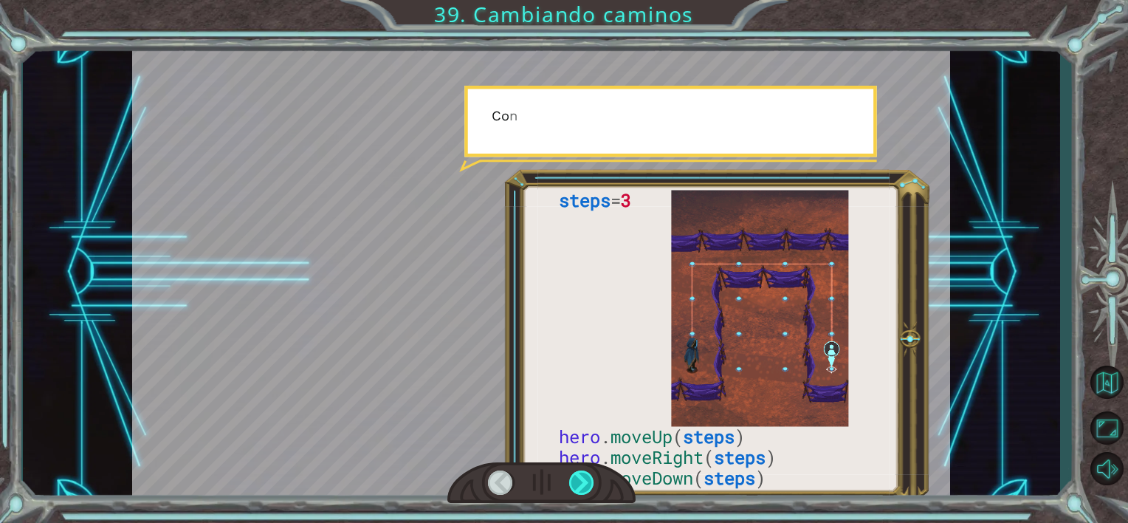
click at [580, 479] on div at bounding box center [582, 482] width 26 height 25
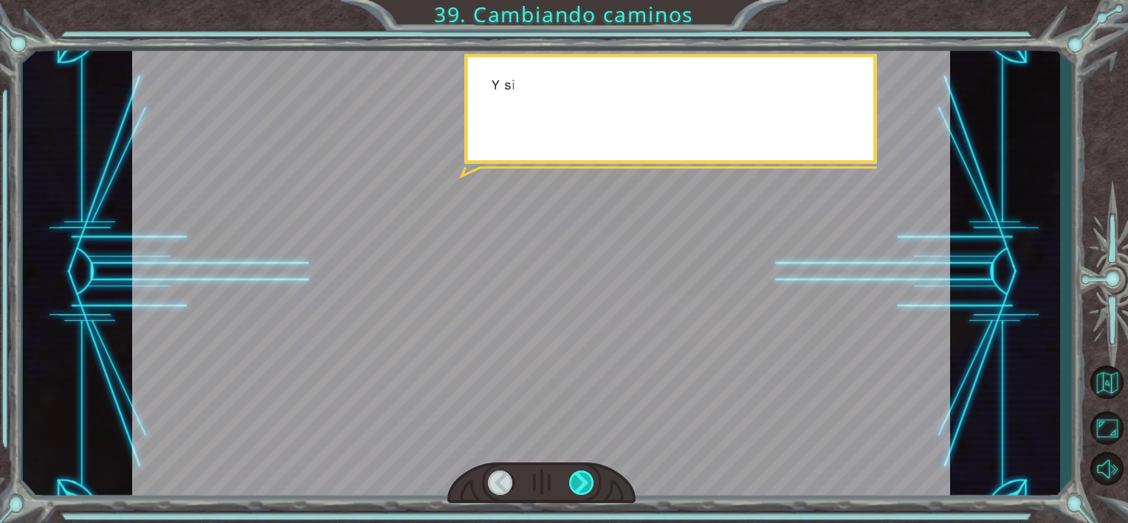
click at [580, 479] on div at bounding box center [582, 482] width 26 height 25
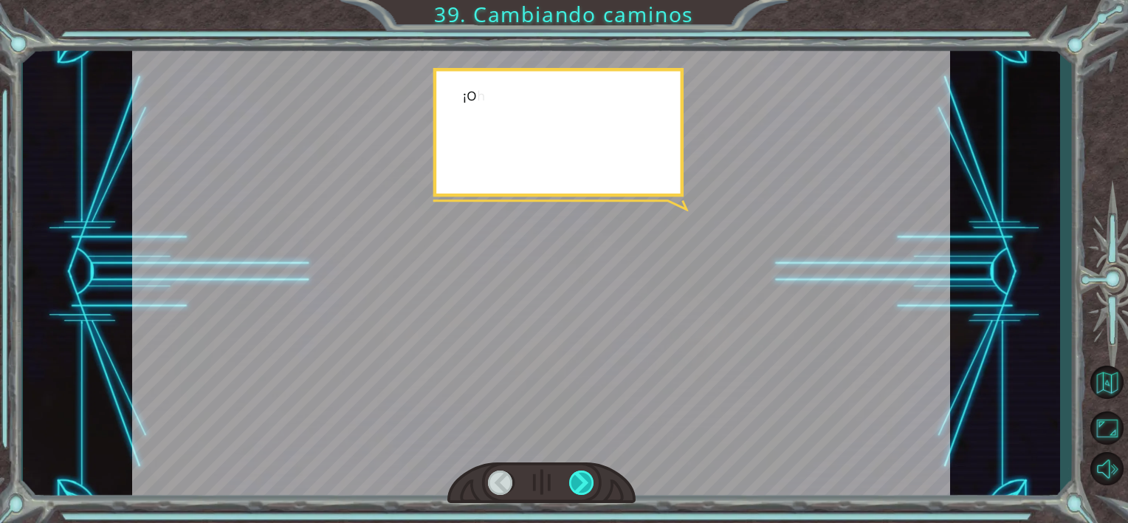
click at [579, 479] on div at bounding box center [582, 482] width 26 height 25
click at [573, 479] on div at bounding box center [582, 482] width 26 height 25
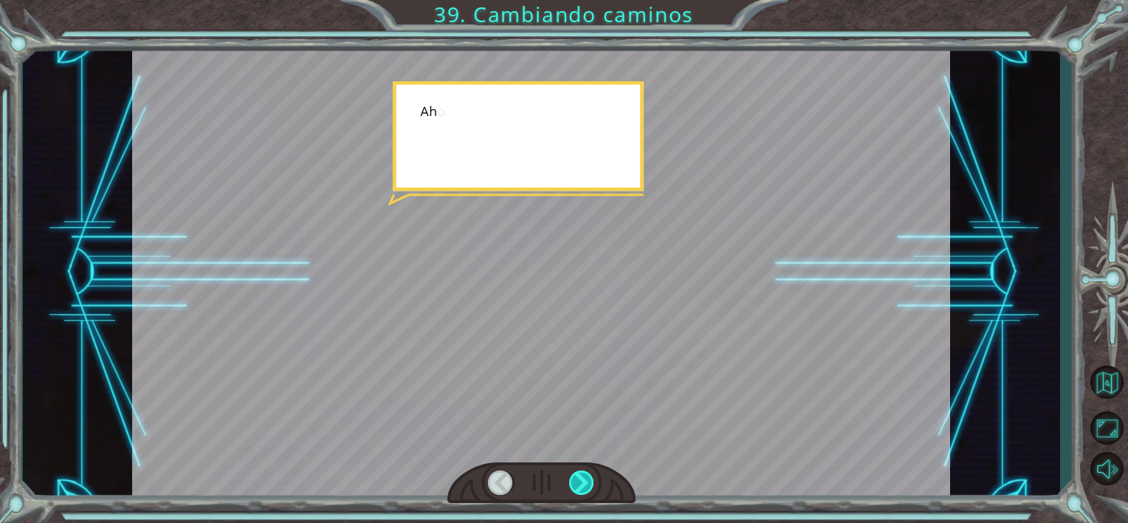
click at [573, 479] on div at bounding box center [582, 482] width 26 height 25
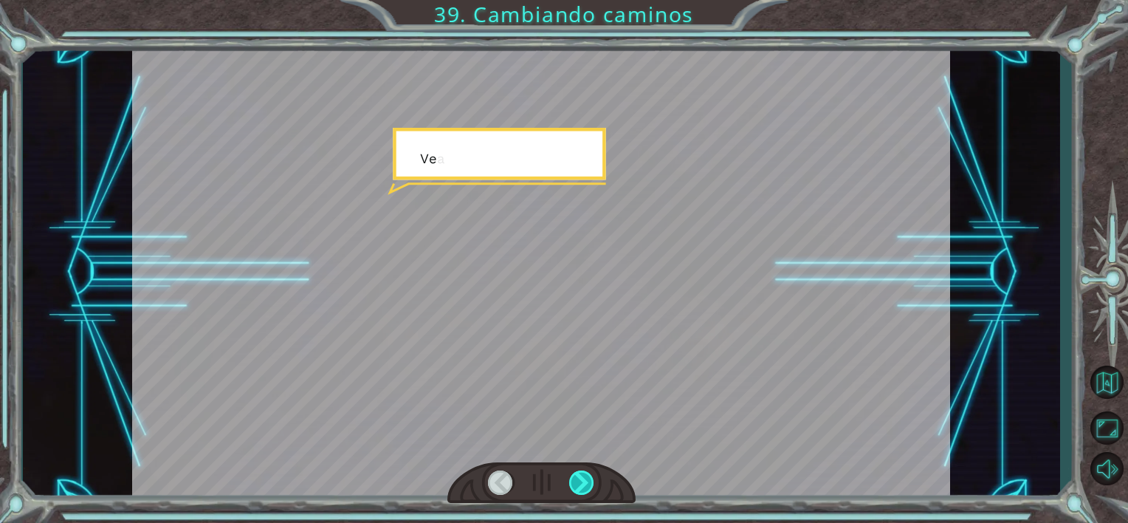
click at [573, 479] on div at bounding box center [582, 482] width 26 height 25
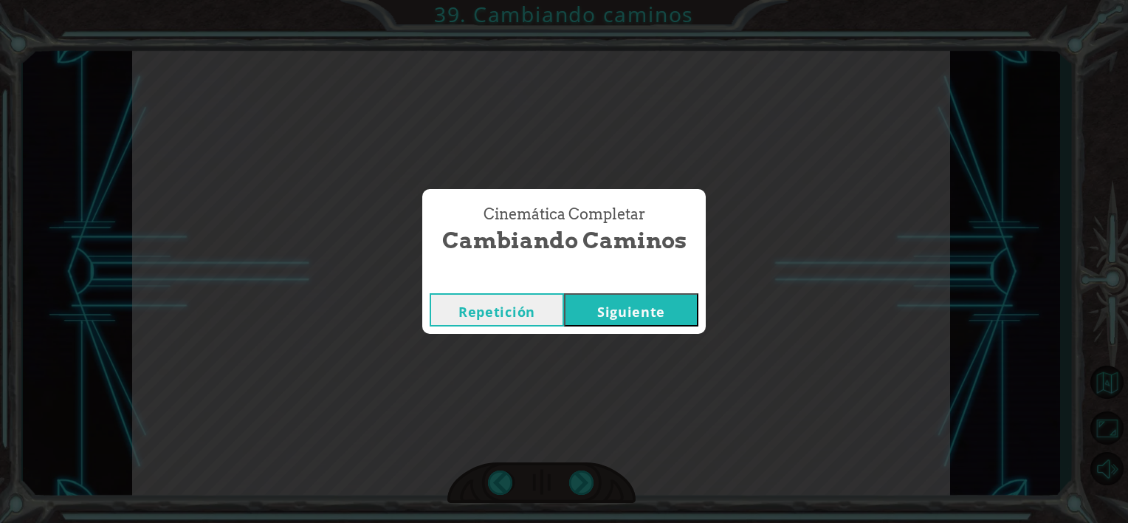
click at [921, 336] on div "Cinemática Completar Cambiando caminos Repetición [GEOGRAPHIC_DATA]" at bounding box center [564, 261] width 1128 height 523
click at [632, 304] on button "Siguiente" at bounding box center [631, 309] width 134 height 33
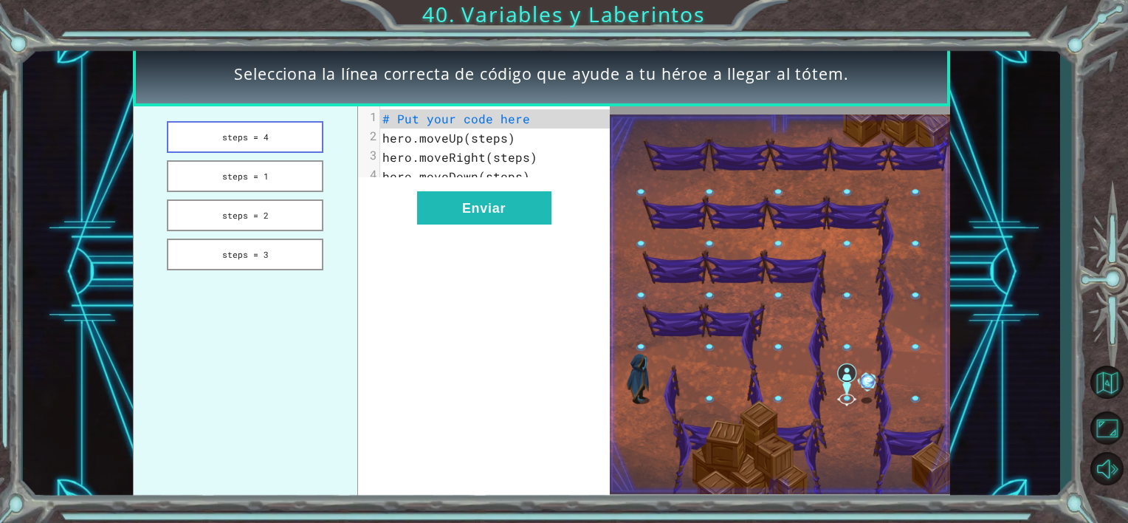
click at [260, 135] on button "steps = 4" at bounding box center [245, 137] width 157 height 32
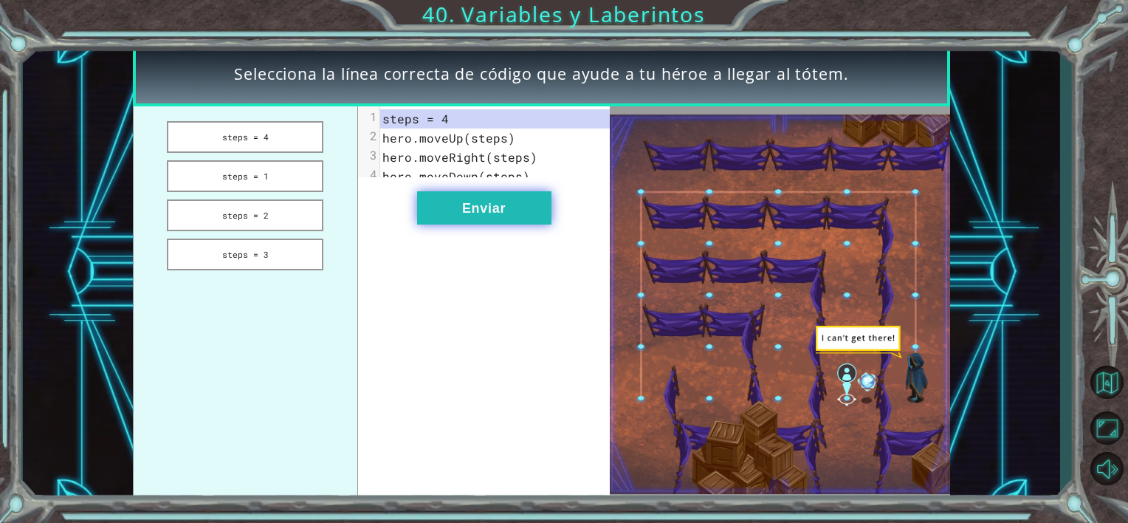
click at [445, 224] on button "Enviar" at bounding box center [484, 207] width 134 height 33
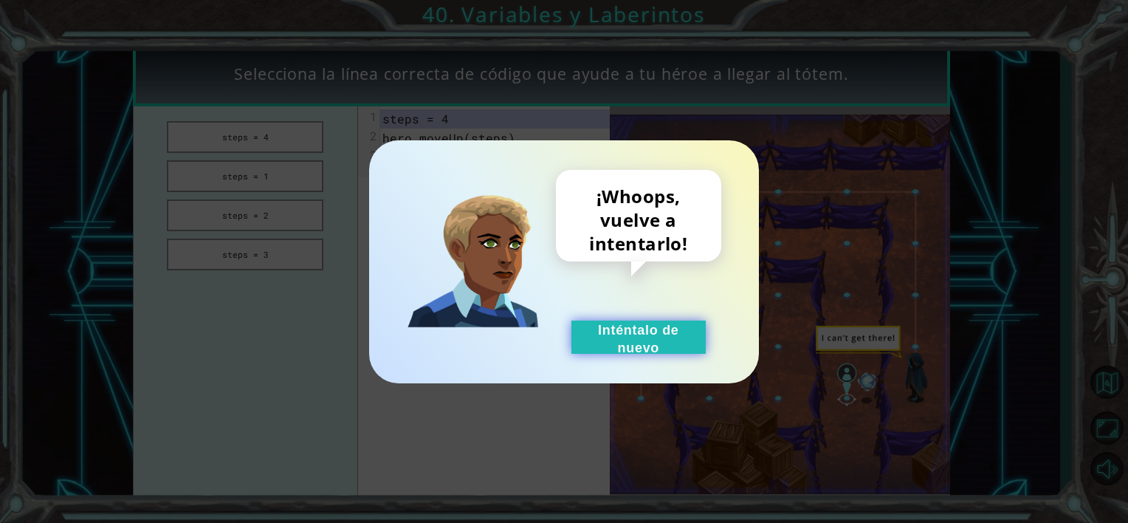
click at [615, 340] on button "Inténtalo de nuevo" at bounding box center [639, 336] width 134 height 33
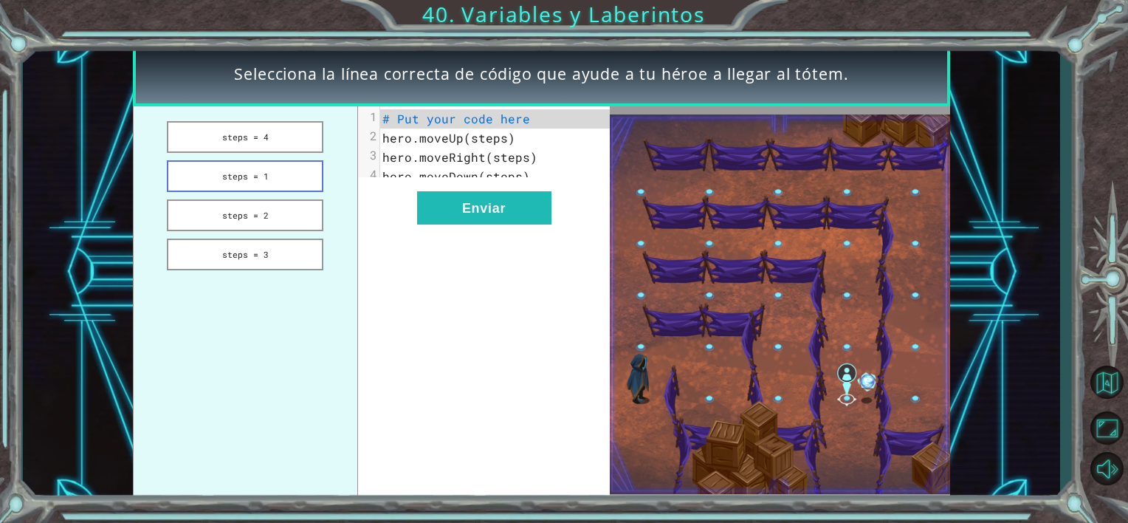
click at [233, 169] on button "steps = 1" at bounding box center [245, 176] width 157 height 32
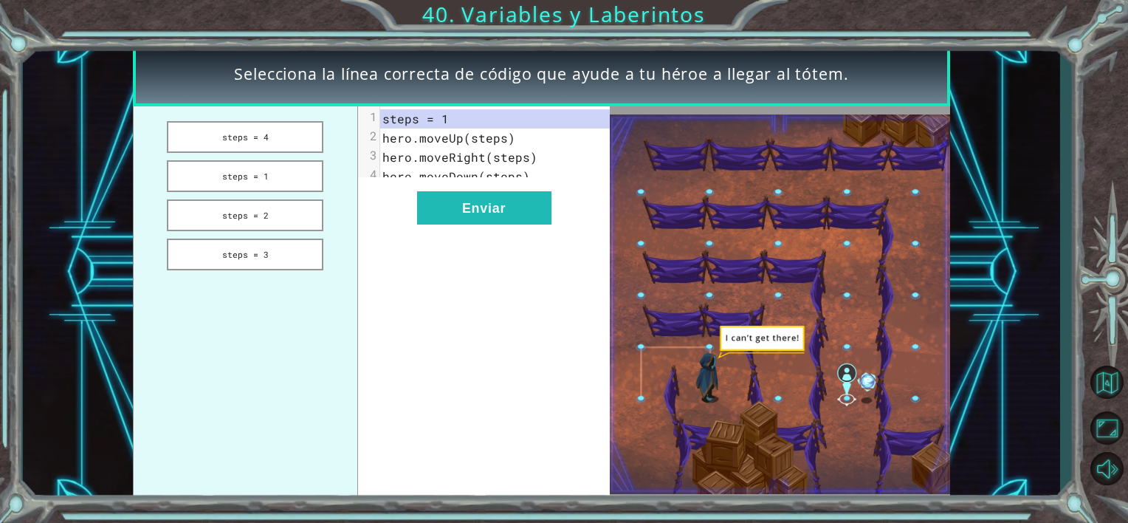
click at [251, 197] on ul "steps = 4 steps = 1 steps = 2 steps = 3" at bounding box center [245, 303] width 225 height 395
click at [259, 219] on button "steps = 2" at bounding box center [245, 215] width 157 height 32
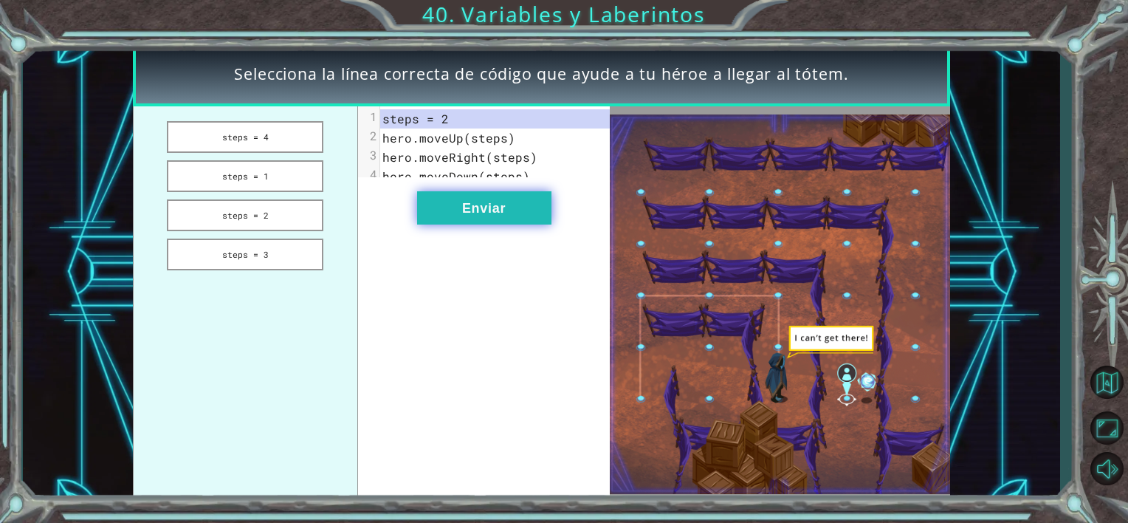
click at [483, 224] on button "Enviar" at bounding box center [484, 207] width 134 height 33
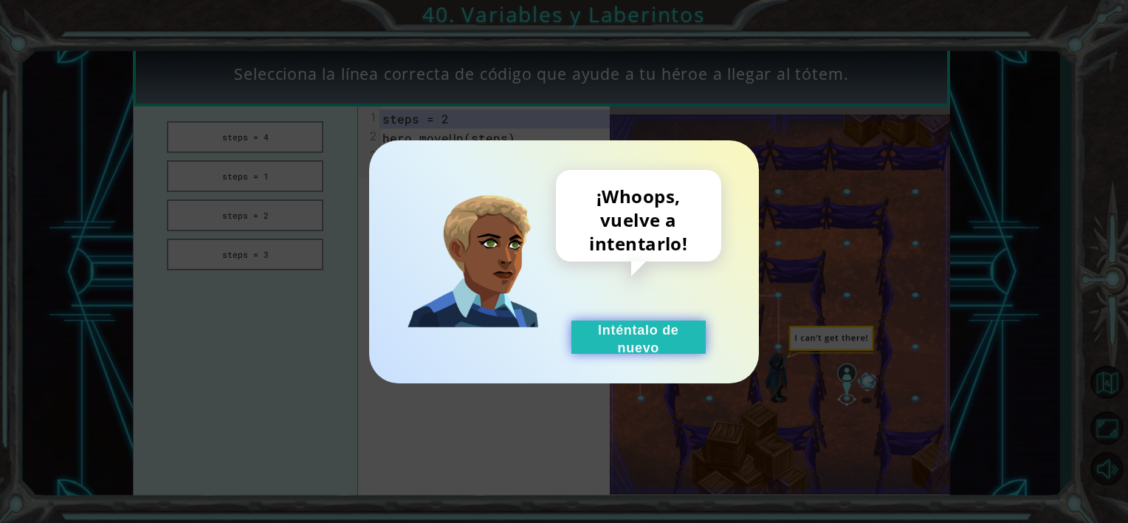
click at [593, 339] on button "Inténtalo de nuevo" at bounding box center [639, 336] width 134 height 33
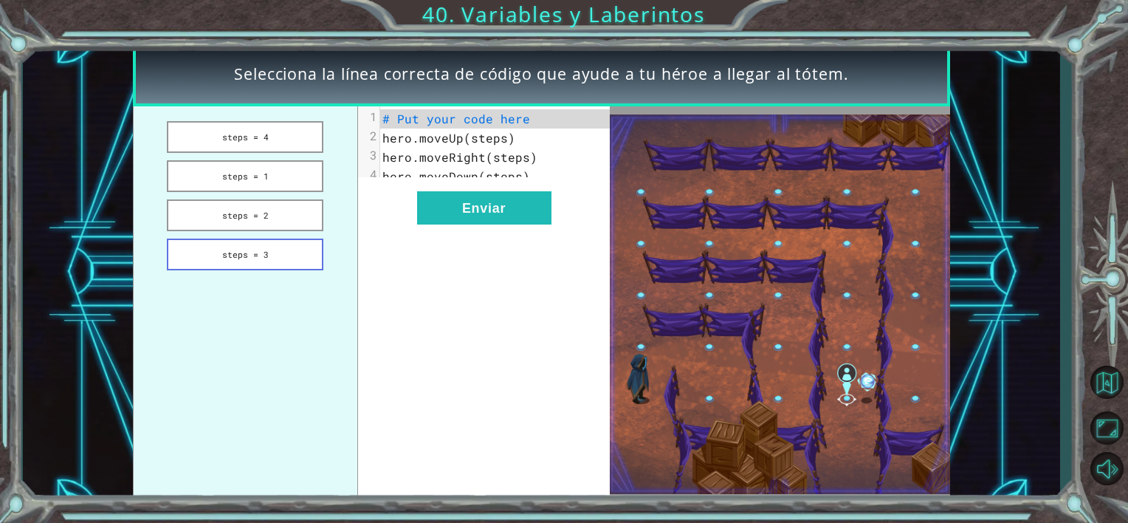
click at [272, 264] on button "steps = 3" at bounding box center [245, 255] width 157 height 32
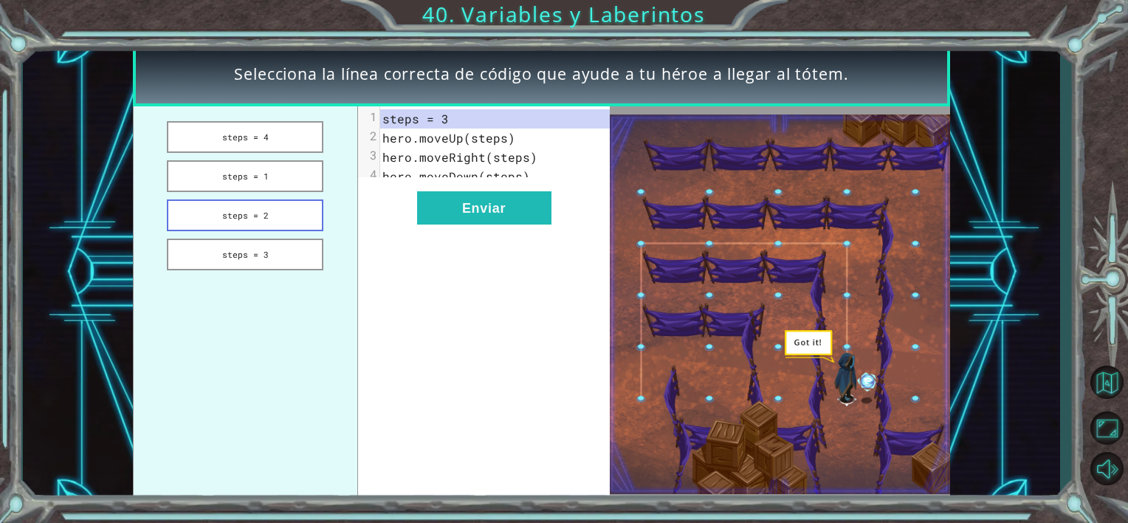
click at [198, 213] on button "steps = 2" at bounding box center [245, 215] width 157 height 32
click at [272, 269] on ul "steps = 4 steps = 1 steps = 2 steps = 3" at bounding box center [245, 303] width 225 height 395
click at [257, 258] on button "steps = 3" at bounding box center [245, 255] width 157 height 32
click at [206, 124] on button "steps = 4" at bounding box center [245, 137] width 157 height 32
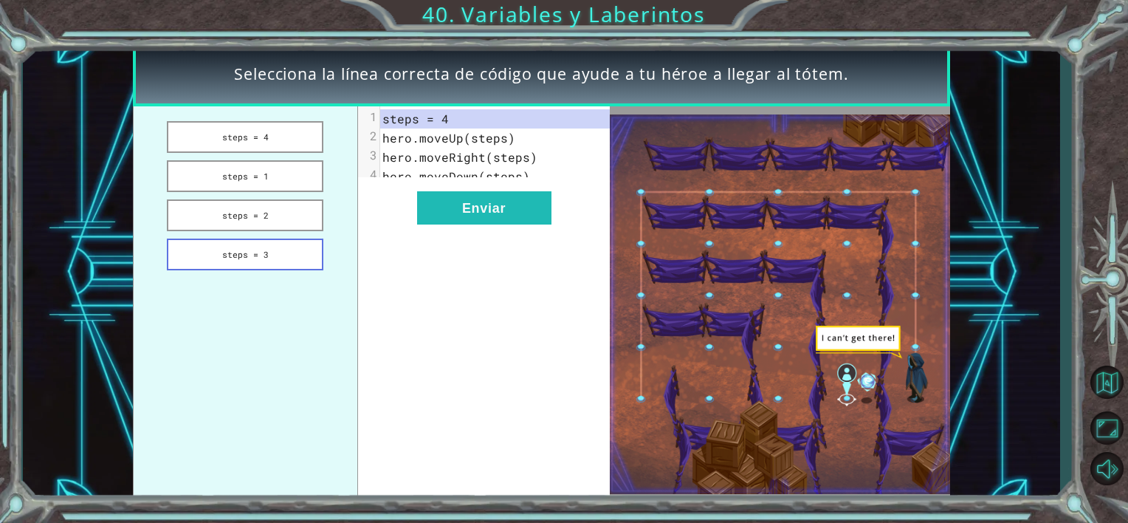
click at [224, 261] on button "steps = 3" at bounding box center [245, 255] width 157 height 32
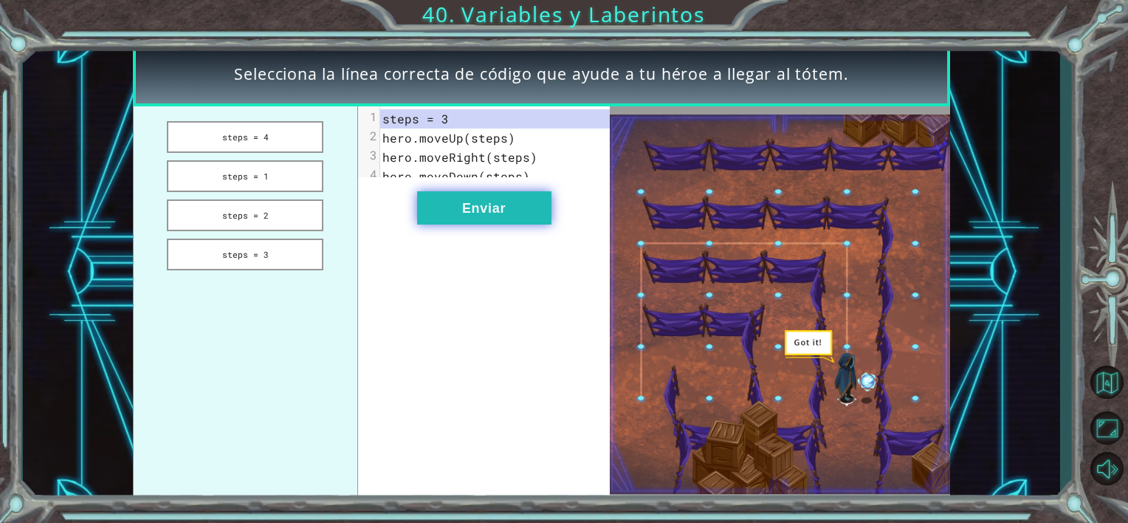
click at [449, 220] on button "Enviar" at bounding box center [484, 207] width 134 height 33
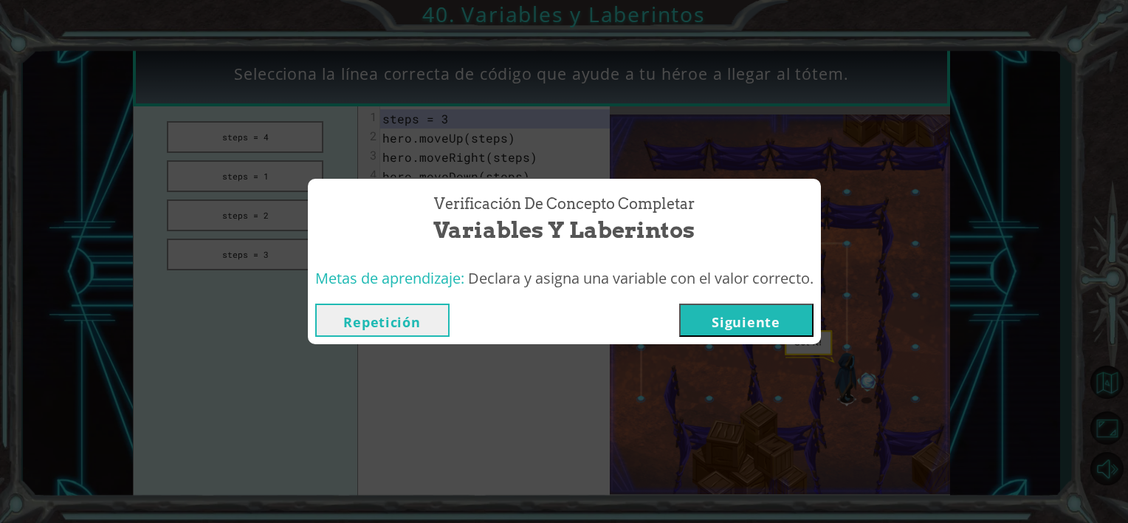
click at [768, 319] on button "Siguiente" at bounding box center [746, 320] width 134 height 33
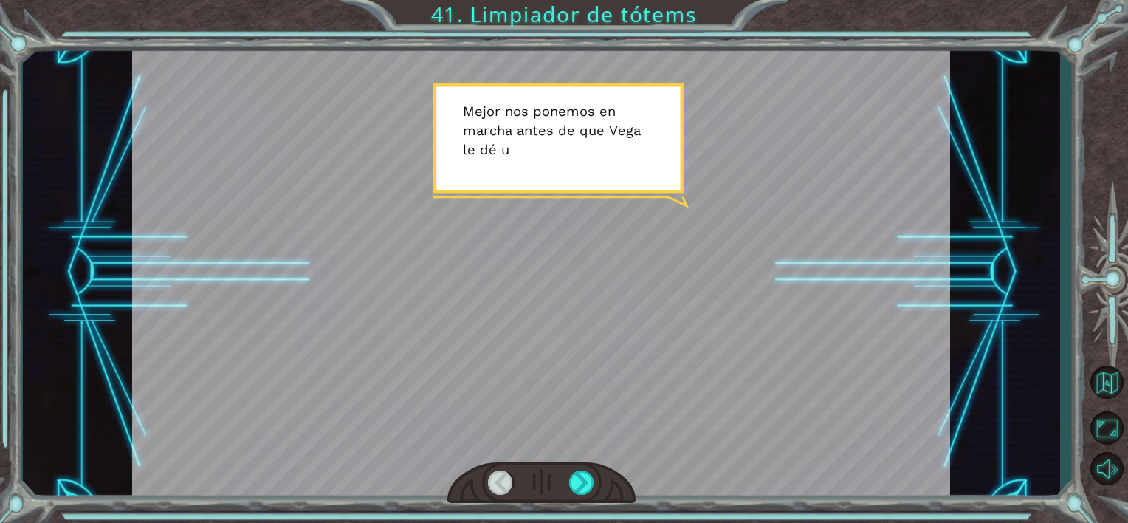
click at [558, 455] on div at bounding box center [541, 272] width 818 height 460
click at [600, 498] on div at bounding box center [542, 482] width 188 height 41
drag, startPoint x: 600, startPoint y: 498, endPoint x: 594, endPoint y: 491, distance: 9.5
click at [595, 493] on div at bounding box center [542, 482] width 188 height 41
click at [577, 486] on div at bounding box center [582, 482] width 26 height 25
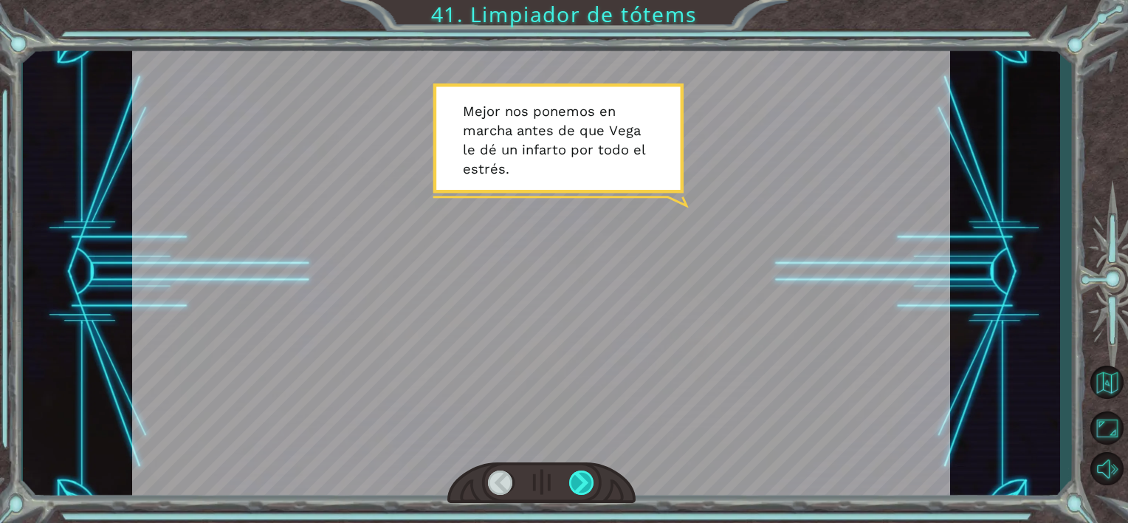
click at [577, 486] on div at bounding box center [582, 482] width 26 height 25
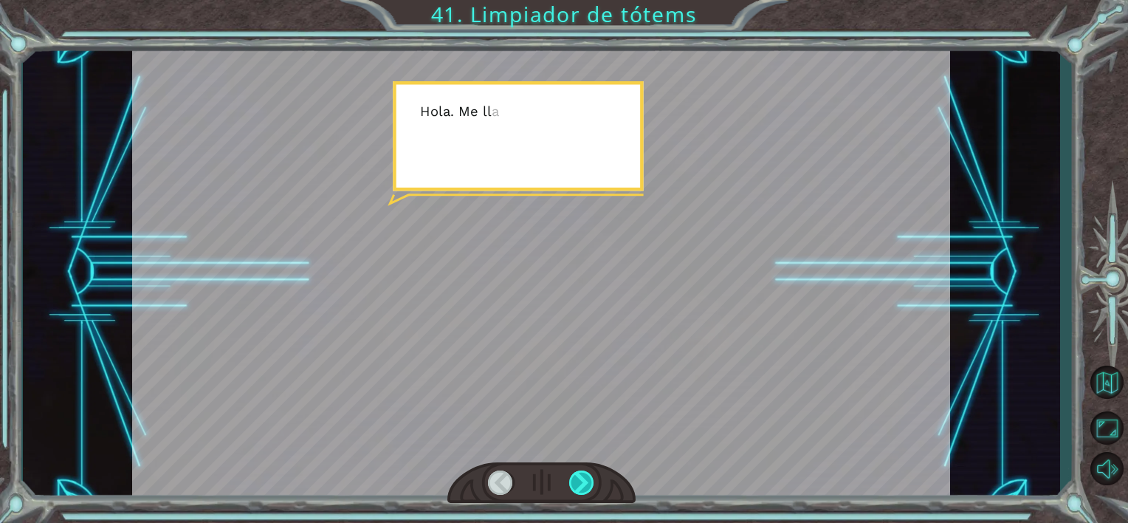
click at [571, 489] on div at bounding box center [582, 482] width 26 height 25
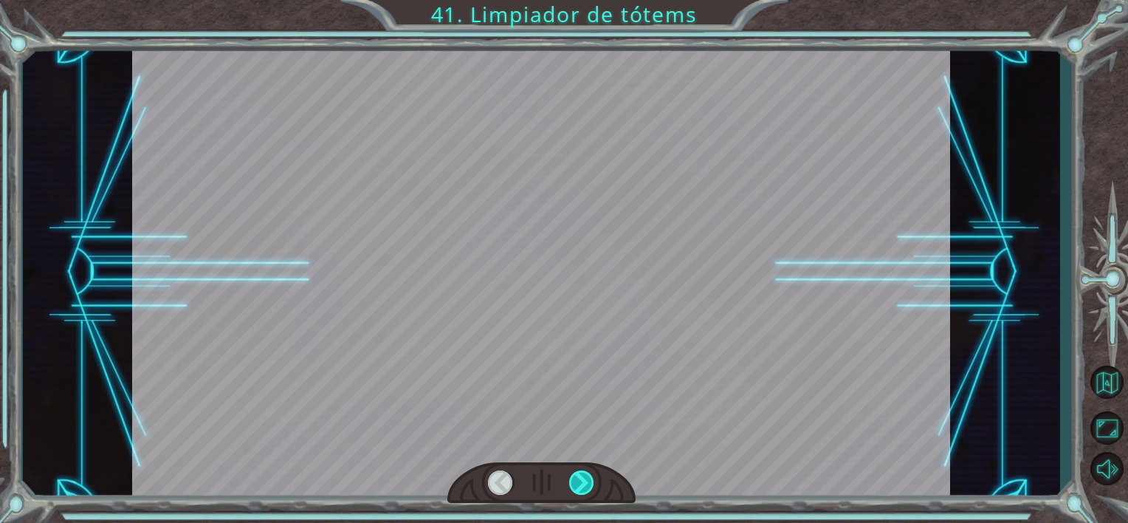
click at [571, 489] on div at bounding box center [582, 482] width 26 height 25
click at [573, 488] on div at bounding box center [582, 482] width 26 height 25
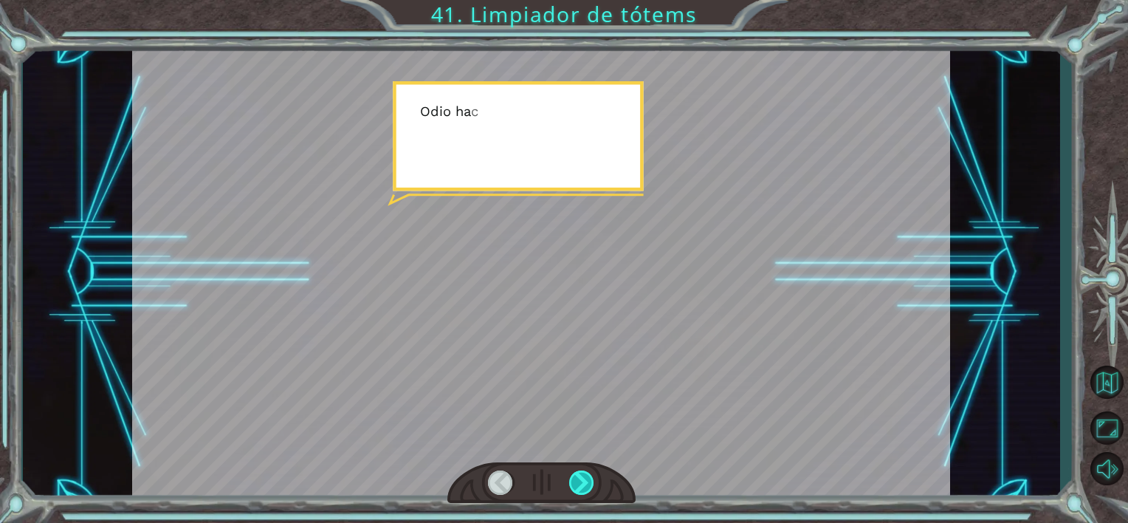
click at [573, 488] on div at bounding box center [582, 482] width 26 height 25
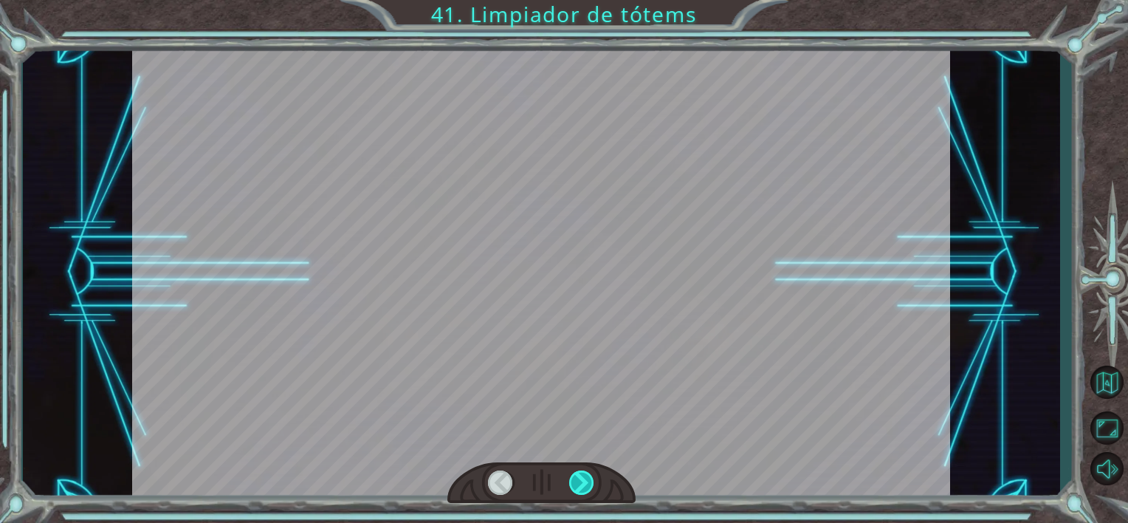
click at [573, 488] on div at bounding box center [582, 482] width 26 height 25
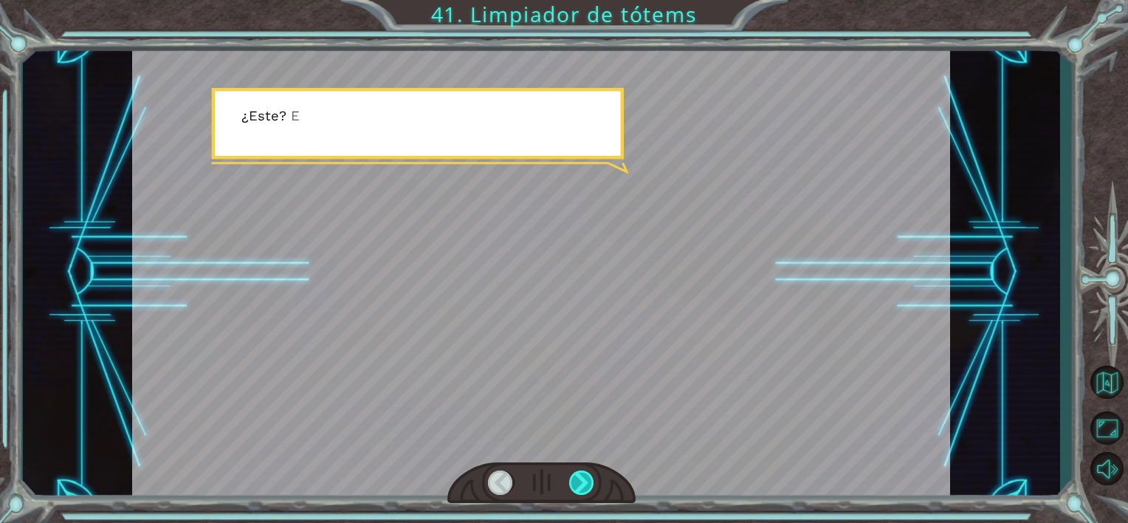
click at [573, 488] on div at bounding box center [582, 482] width 26 height 25
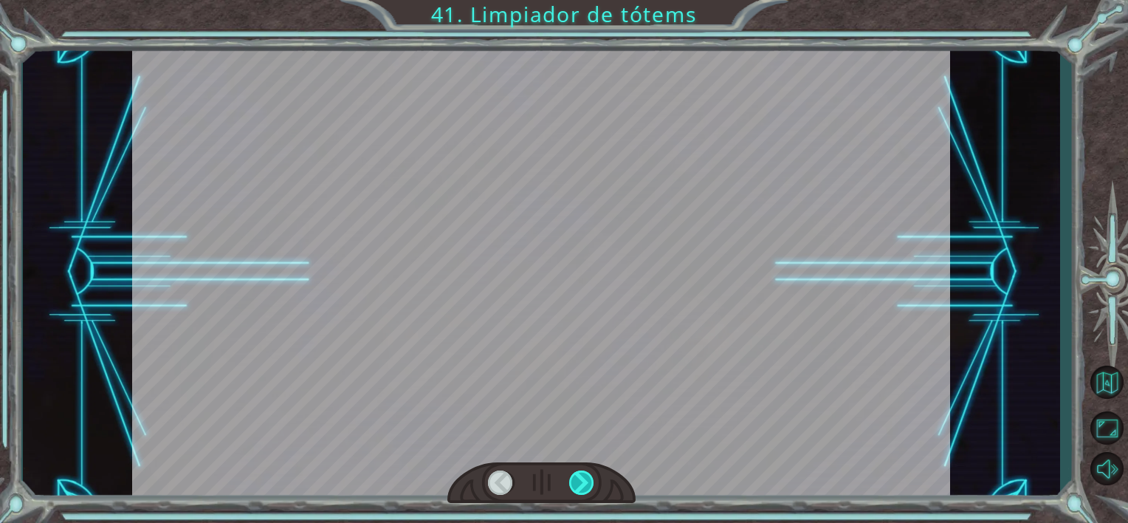
click at [573, 488] on div at bounding box center [582, 482] width 26 height 25
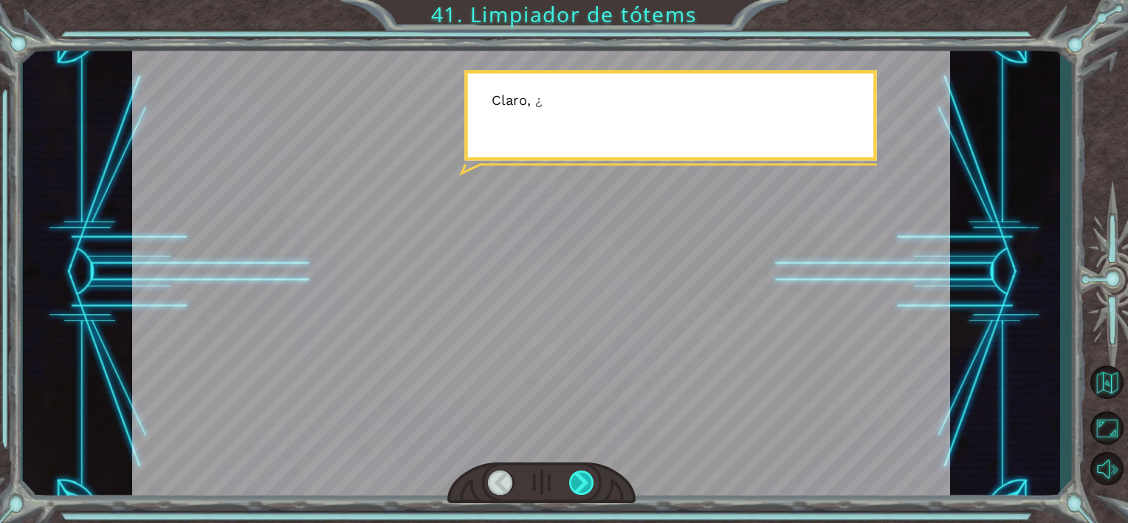
click at [573, 488] on div at bounding box center [582, 482] width 26 height 25
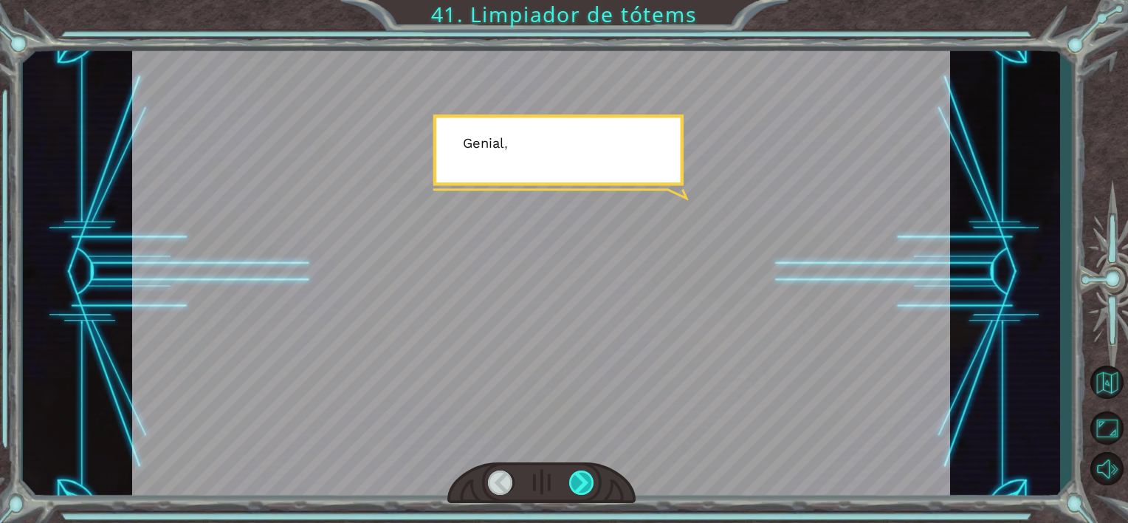
click at [573, 488] on div at bounding box center [582, 482] width 26 height 25
click at [582, 484] on div at bounding box center [582, 482] width 26 height 25
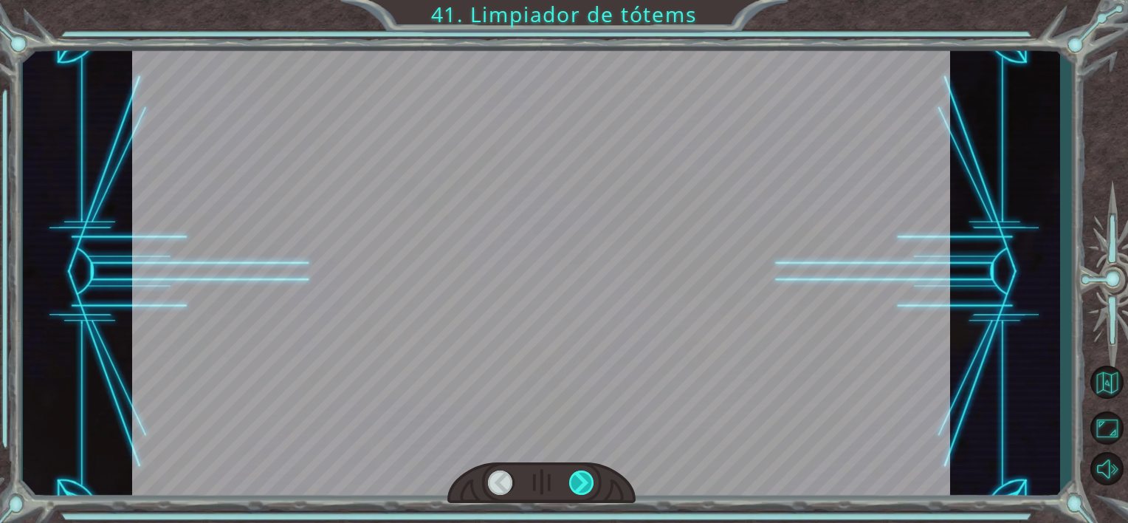
click at [582, 484] on div at bounding box center [582, 482] width 26 height 25
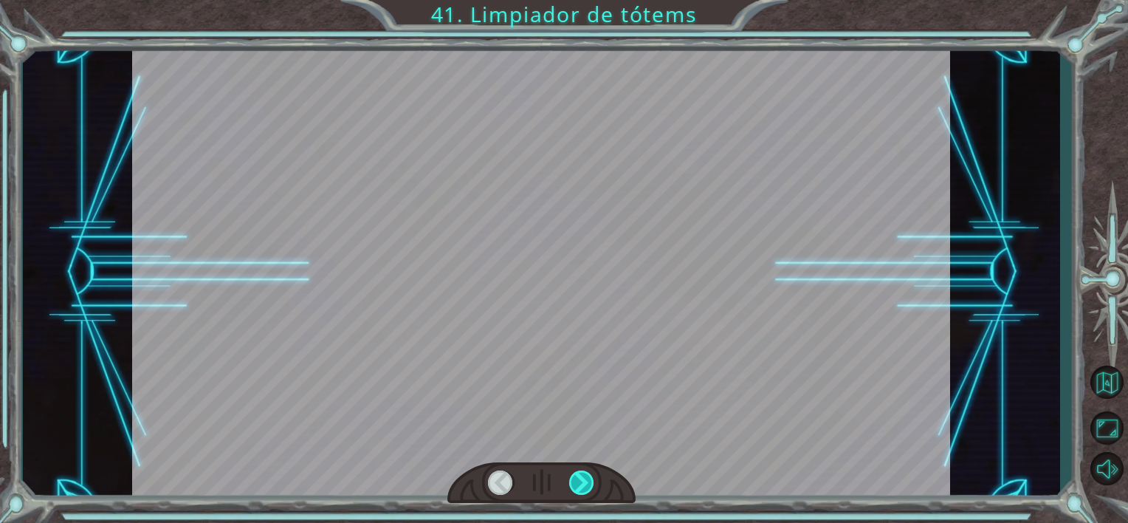
click at [582, 484] on div at bounding box center [582, 482] width 26 height 25
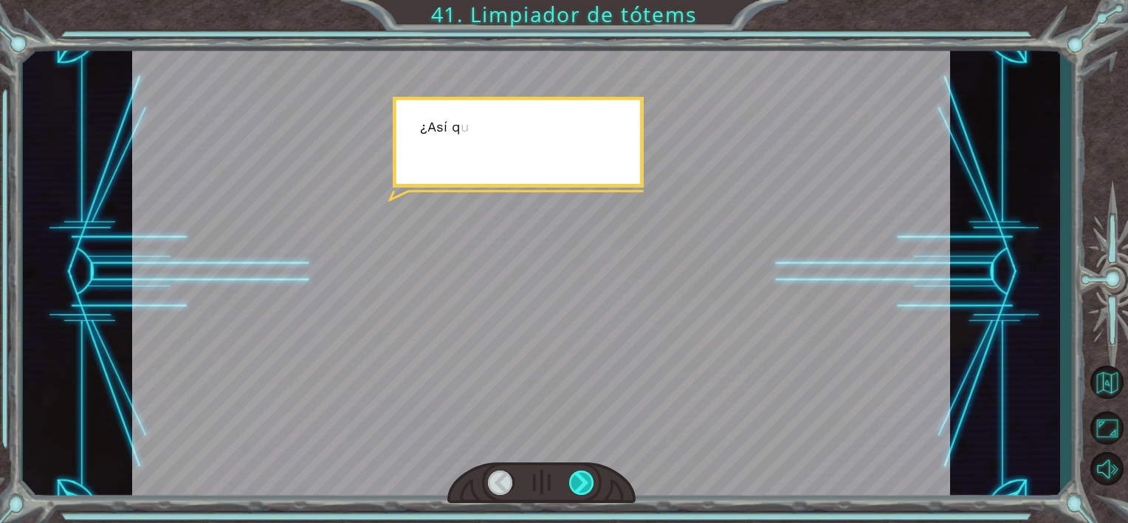
click at [582, 484] on div at bounding box center [582, 482] width 26 height 25
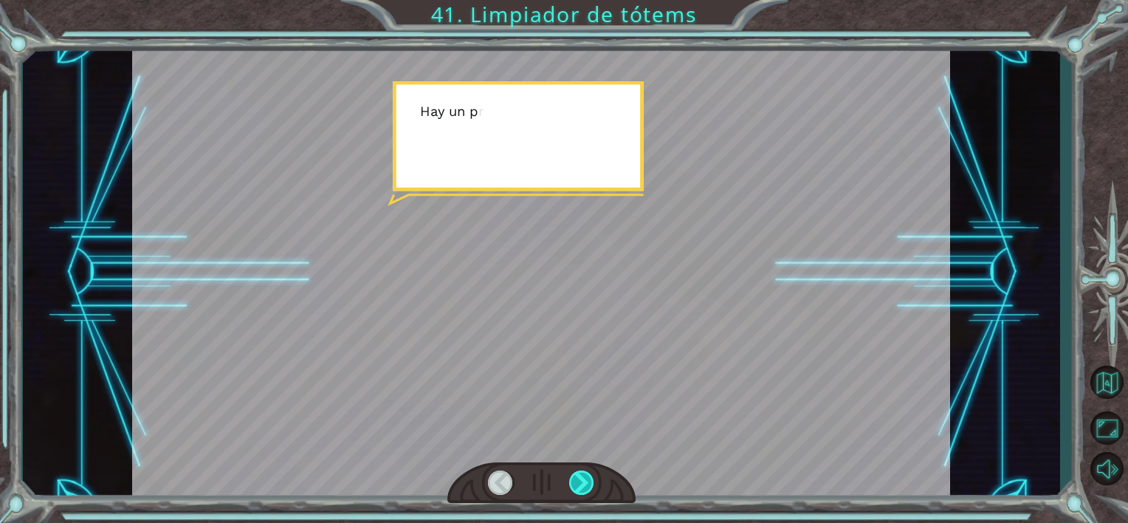
click at [582, 484] on div at bounding box center [582, 482] width 26 height 25
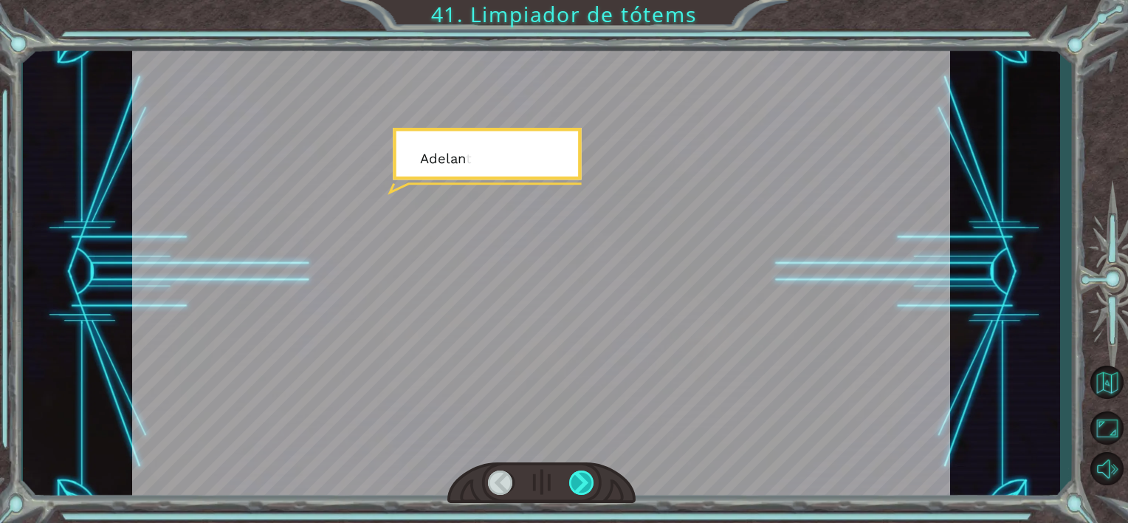
click at [582, 484] on div at bounding box center [582, 482] width 26 height 25
click at [582, 0] on div "Temporary Text M e j o r n o s p o n e m o s e n m a r c h a a n t e s d e q u …" at bounding box center [564, 0] width 1128 height 0
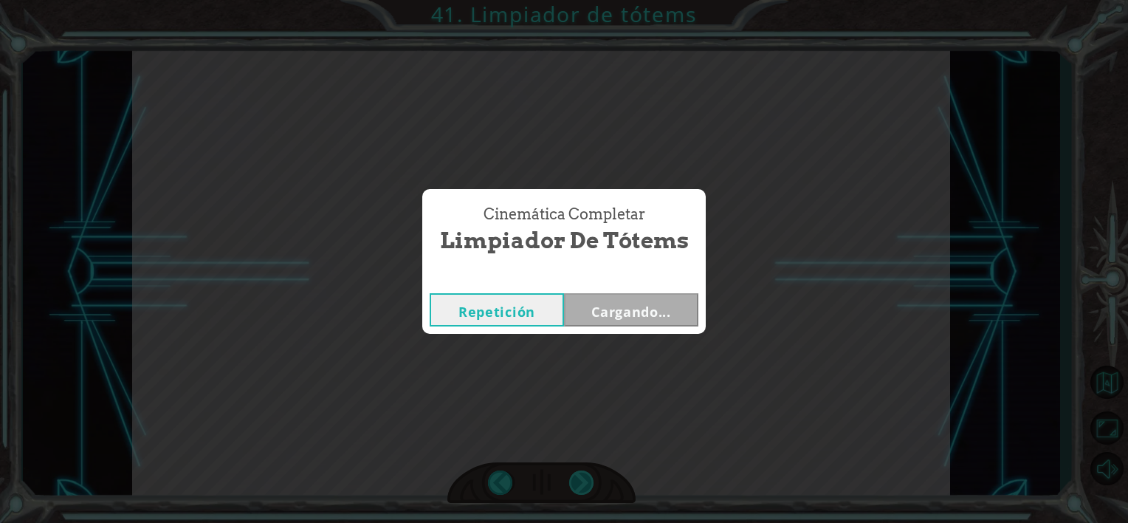
click at [582, 484] on div "Cinemática Completar Limpiador de tótems Repetición Cargando..." at bounding box center [564, 261] width 1128 height 523
click at [582, 484] on div "Cinemática Completar Limpiador de tótems Repetición [GEOGRAPHIC_DATA]" at bounding box center [564, 261] width 1128 height 523
click at [623, 288] on div "Repetición [GEOGRAPHIC_DATA]" at bounding box center [564, 310] width 284 height 48
click at [637, 312] on button "Siguiente" at bounding box center [631, 309] width 134 height 33
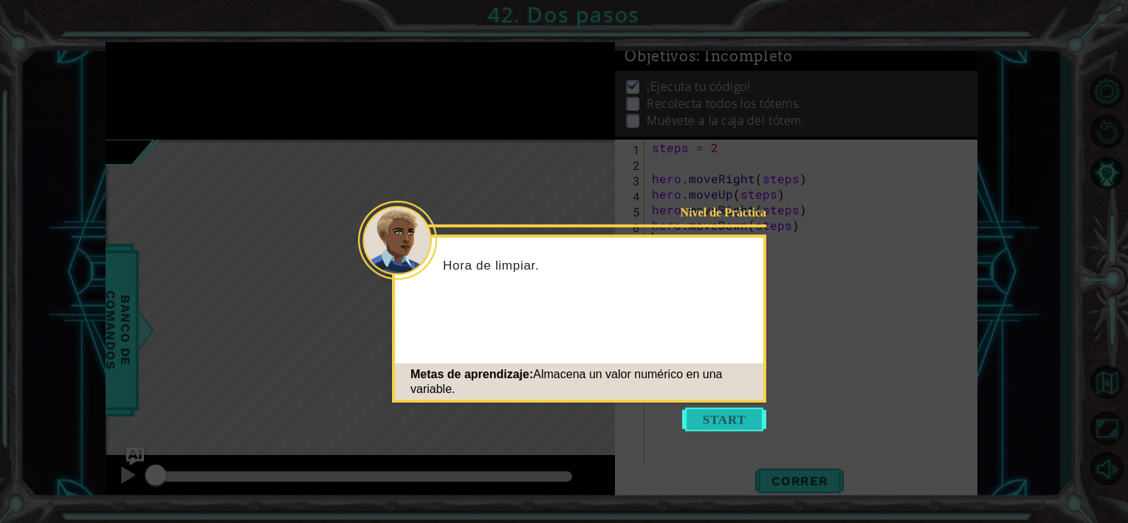
click at [715, 419] on button "Start" at bounding box center [724, 420] width 84 height 24
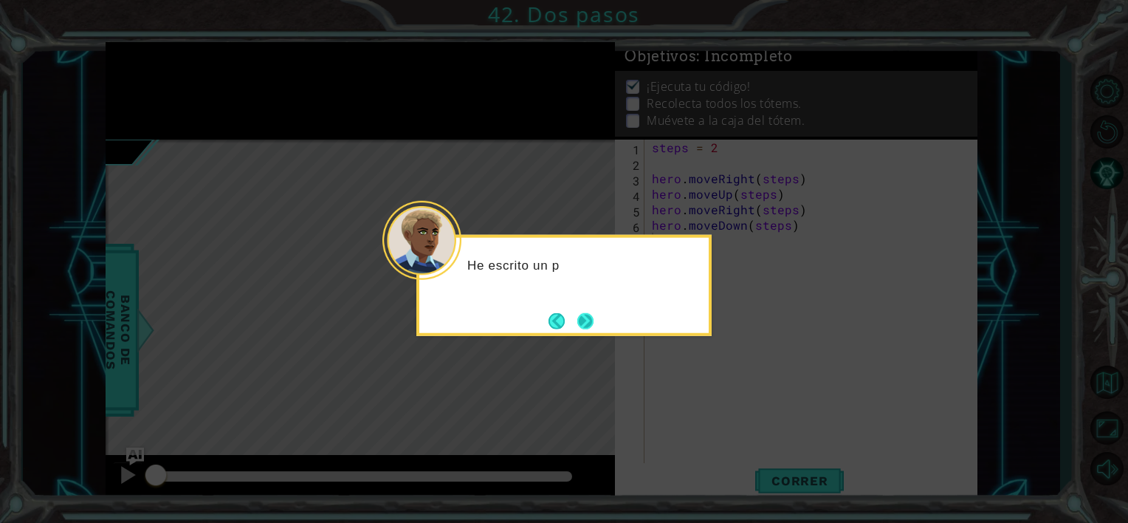
click at [591, 324] on button "Next" at bounding box center [585, 320] width 25 height 25
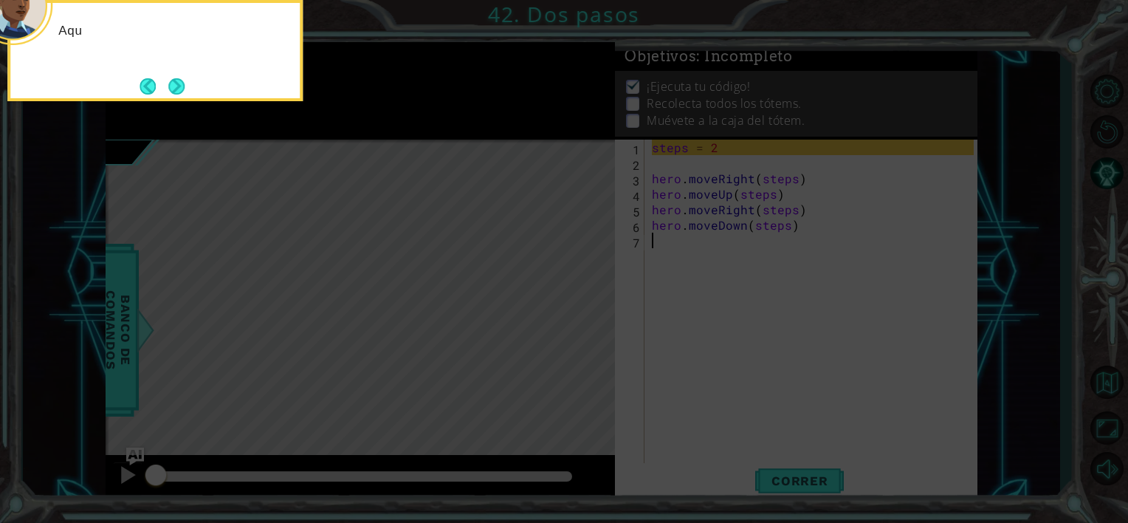
click at [492, 262] on icon at bounding box center [564, 78] width 1128 height 889
drag, startPoint x: 357, startPoint y: 351, endPoint x: 336, endPoint y: 343, distance: 22.2
click at [342, 344] on icon at bounding box center [564, 78] width 1128 height 889
click at [179, 94] on button "Next" at bounding box center [177, 87] width 18 height 18
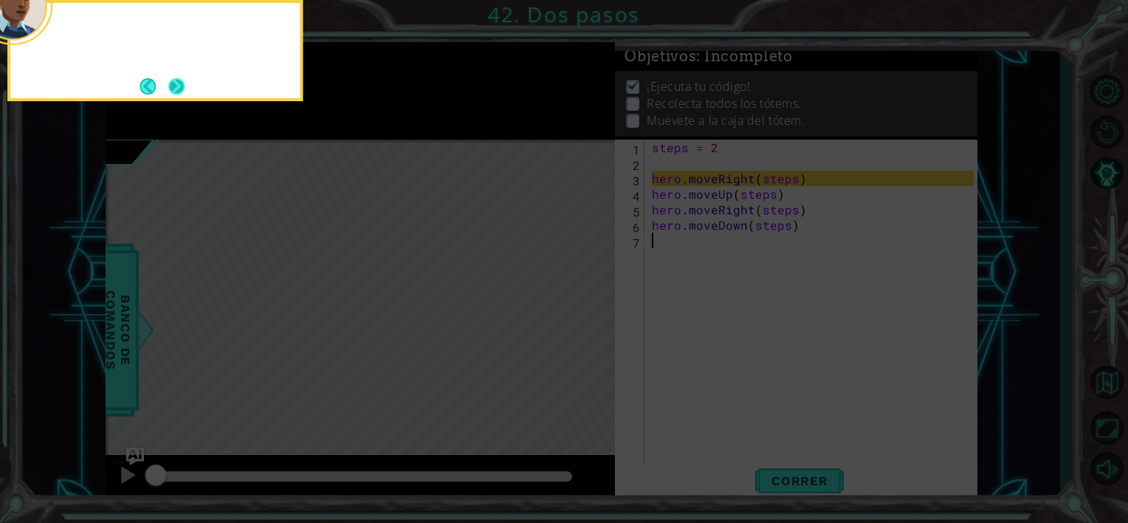
click at [179, 90] on button "Next" at bounding box center [177, 87] width 18 height 18
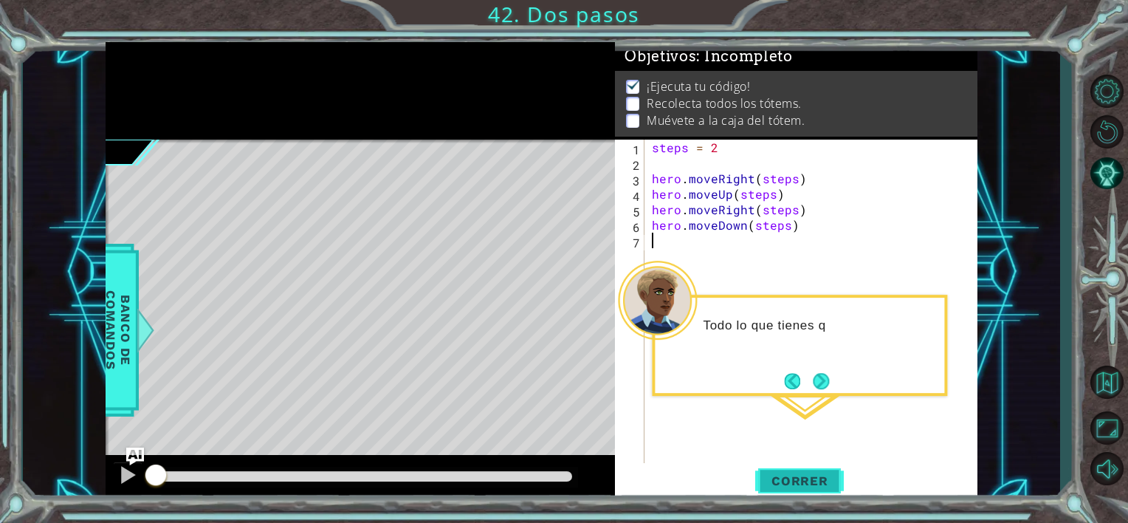
click at [820, 467] on button "Correr" at bounding box center [799, 481] width 89 height 36
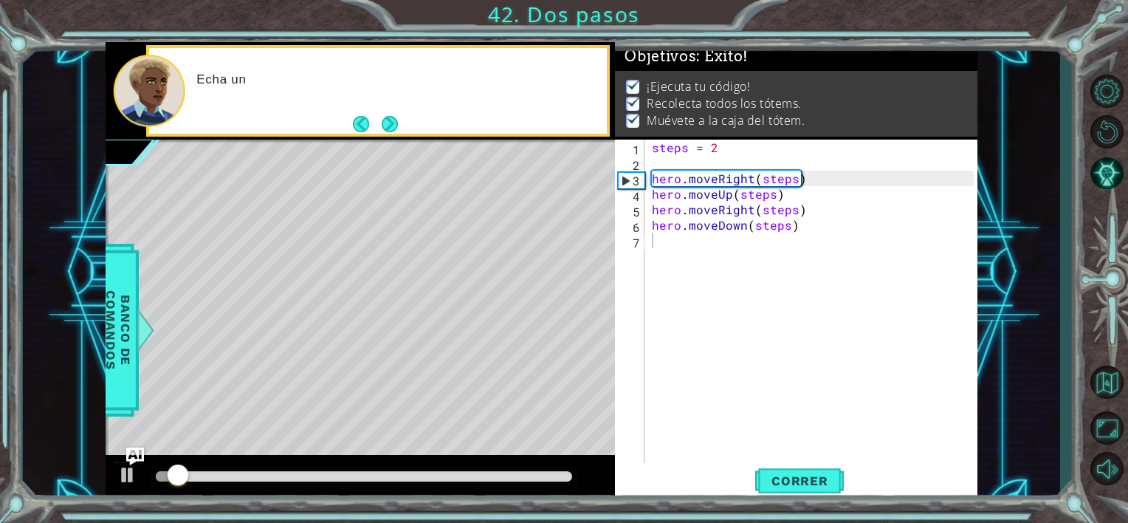
drag, startPoint x: 422, startPoint y: 224, endPoint x: 400, endPoint y: 164, distance: 64.2
click at [422, 224] on div "Level Map" at bounding box center [447, 357] width 682 height 435
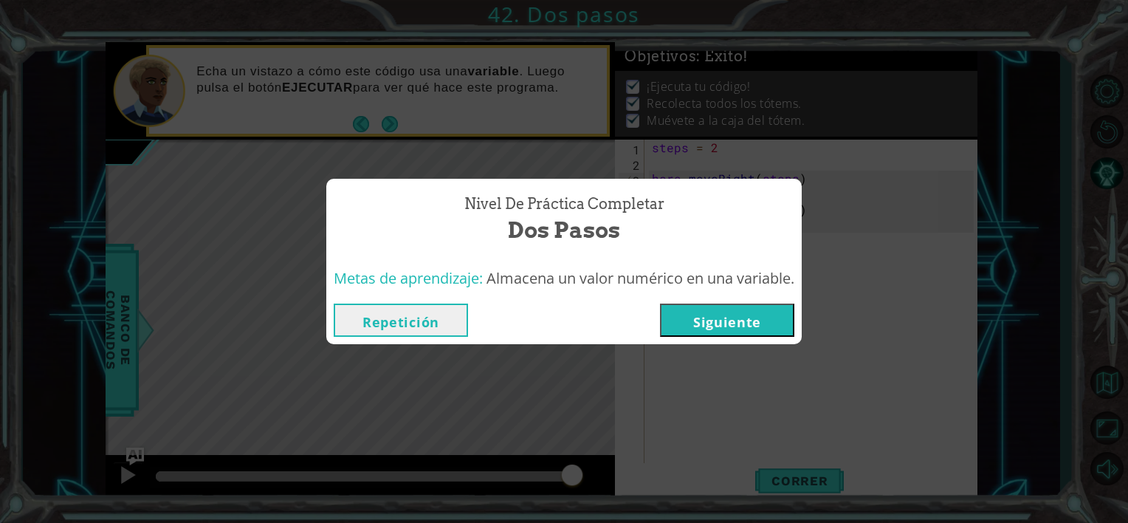
click at [741, 310] on button "Siguiente" at bounding box center [727, 320] width 134 height 33
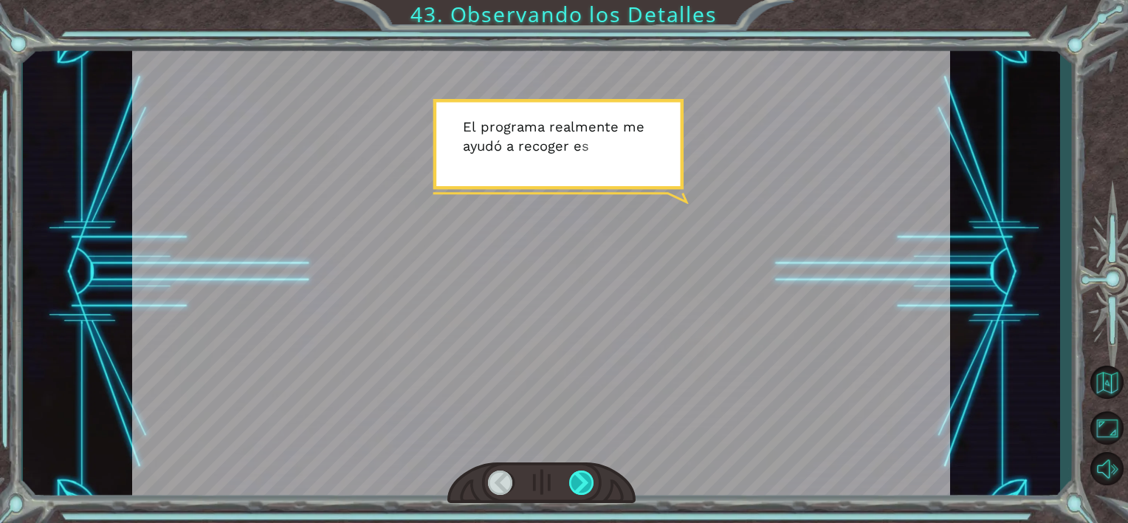
drag, startPoint x: 603, startPoint y: 490, endPoint x: 592, endPoint y: 481, distance: 14.2
click at [600, 487] on div at bounding box center [542, 482] width 188 height 41
click at [591, 481] on div at bounding box center [582, 482] width 26 height 25
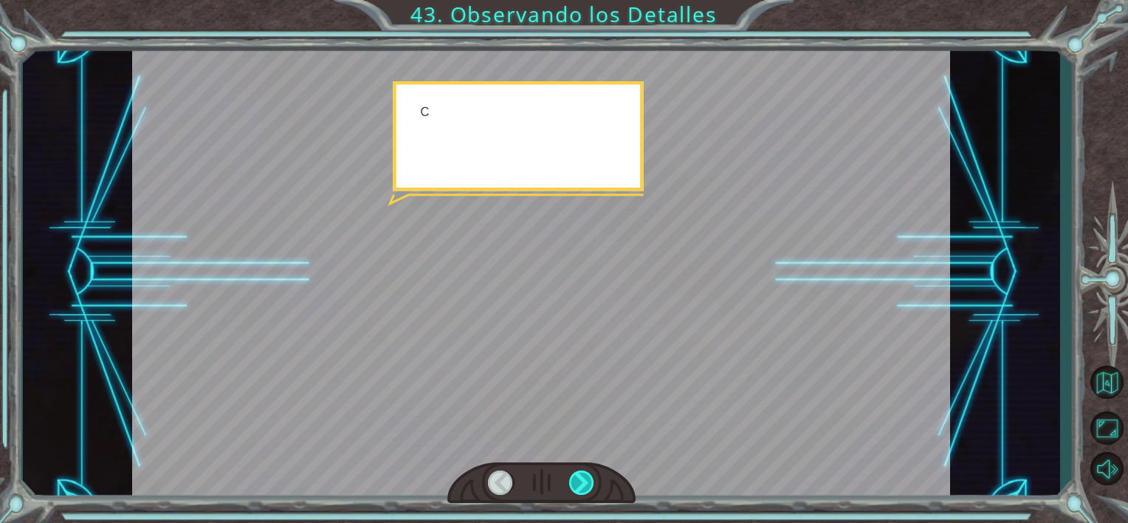
click at [591, 481] on div at bounding box center [582, 482] width 26 height 25
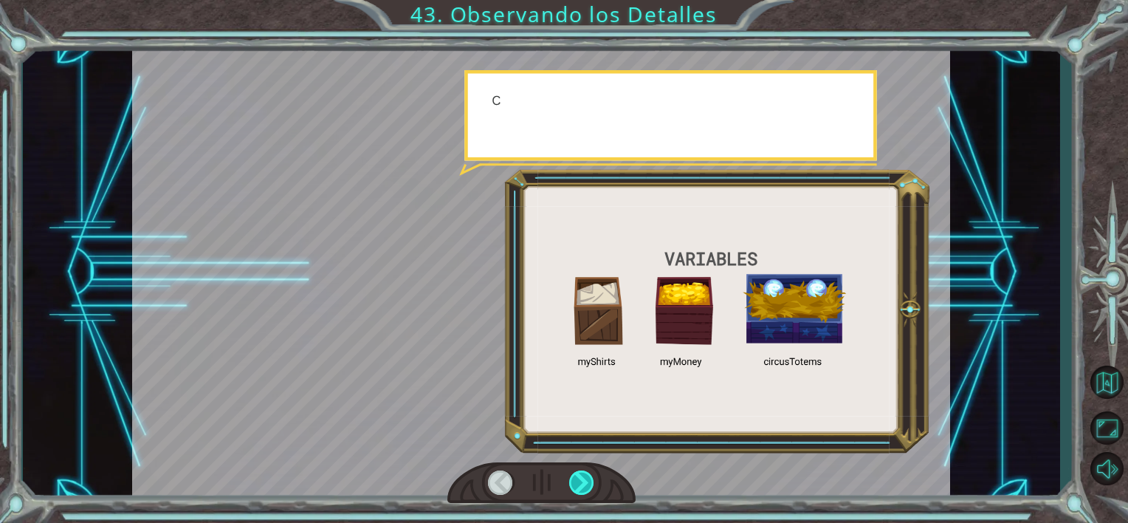
click at [591, 481] on div at bounding box center [582, 482] width 26 height 25
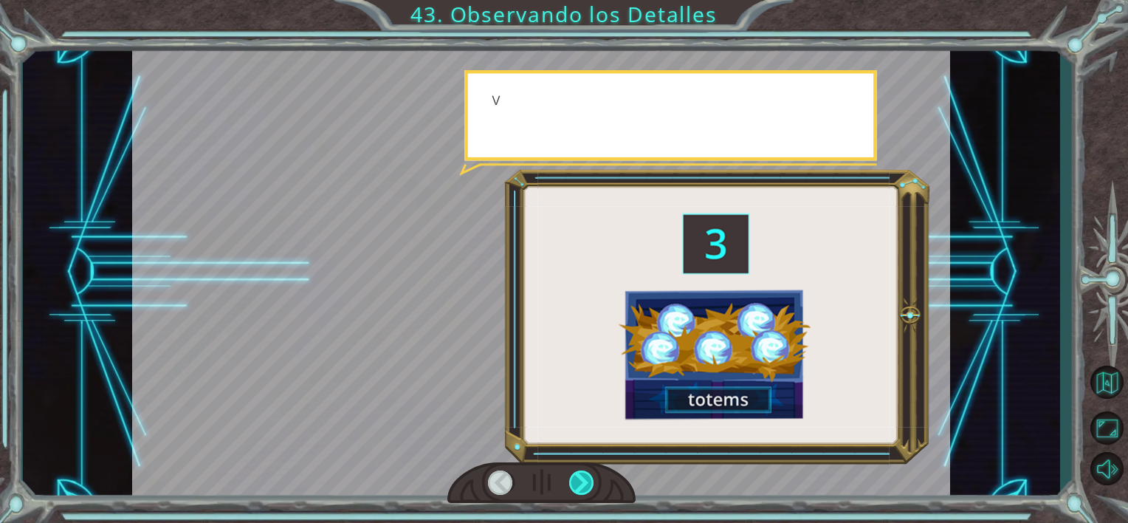
click at [591, 481] on div at bounding box center [582, 482] width 26 height 25
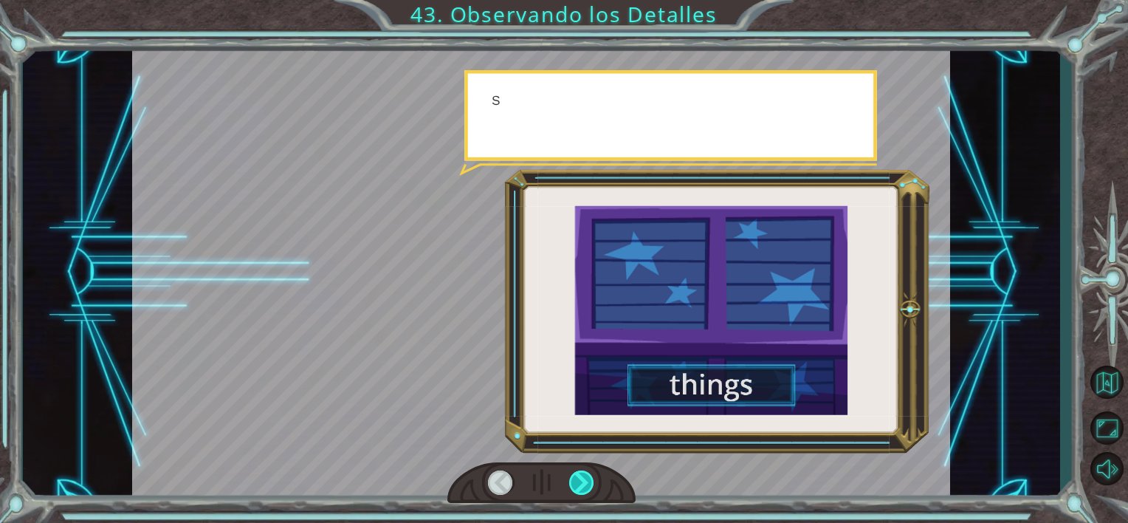
click at [591, 481] on div at bounding box center [582, 482] width 26 height 25
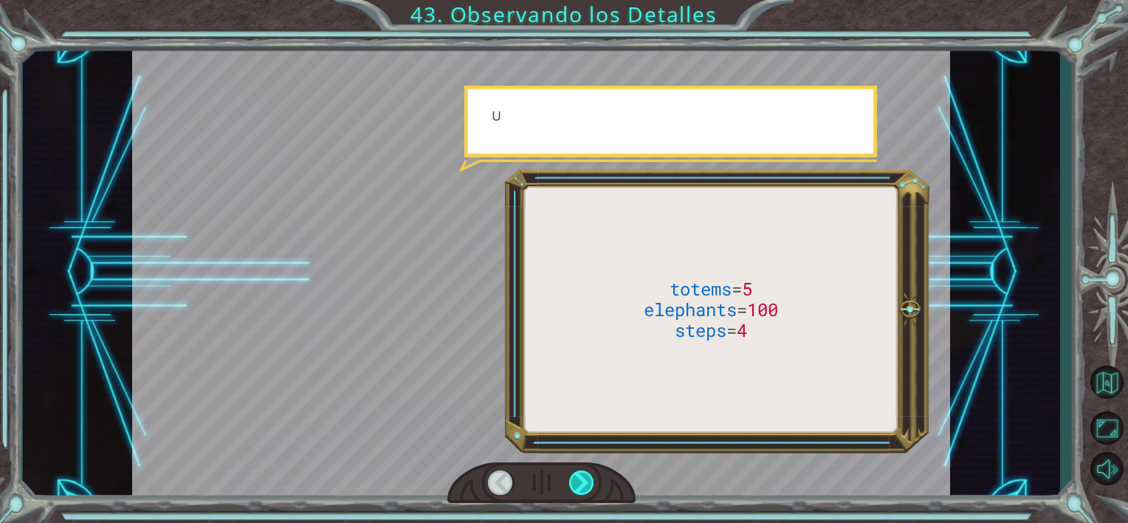
click at [591, 481] on div at bounding box center [582, 482] width 26 height 25
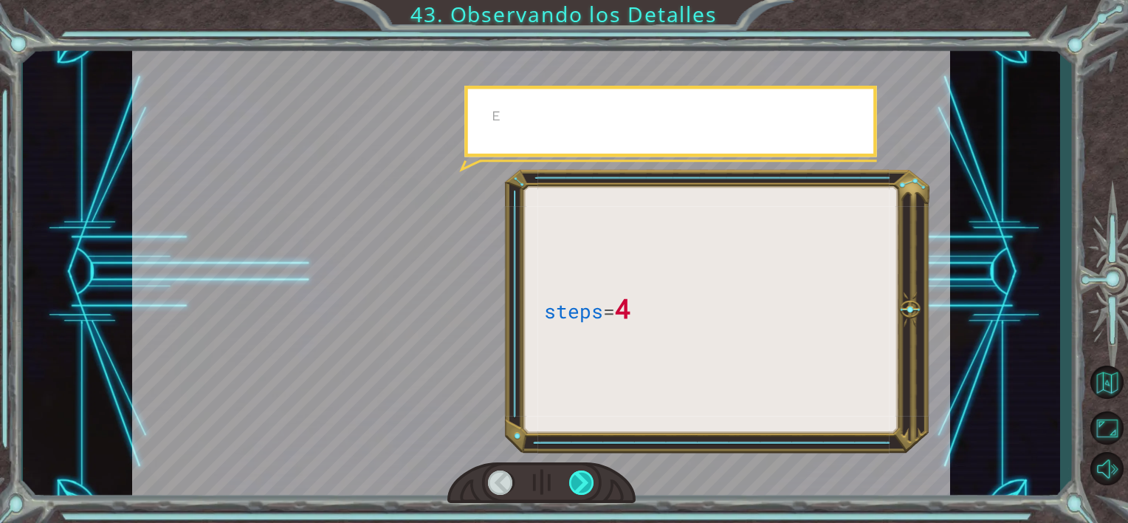
click at [591, 481] on div at bounding box center [582, 482] width 26 height 25
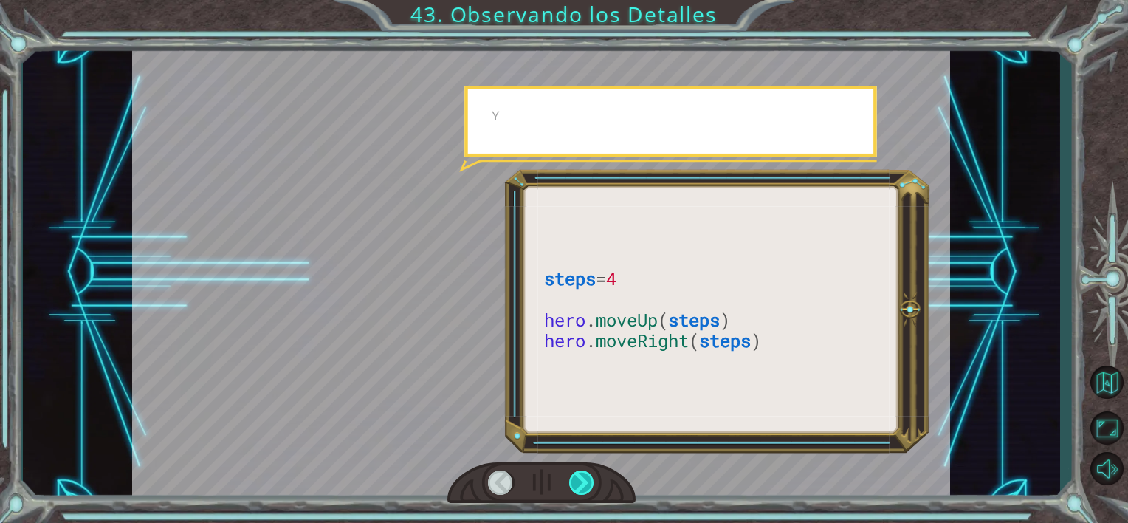
click at [591, 481] on div at bounding box center [582, 482] width 26 height 25
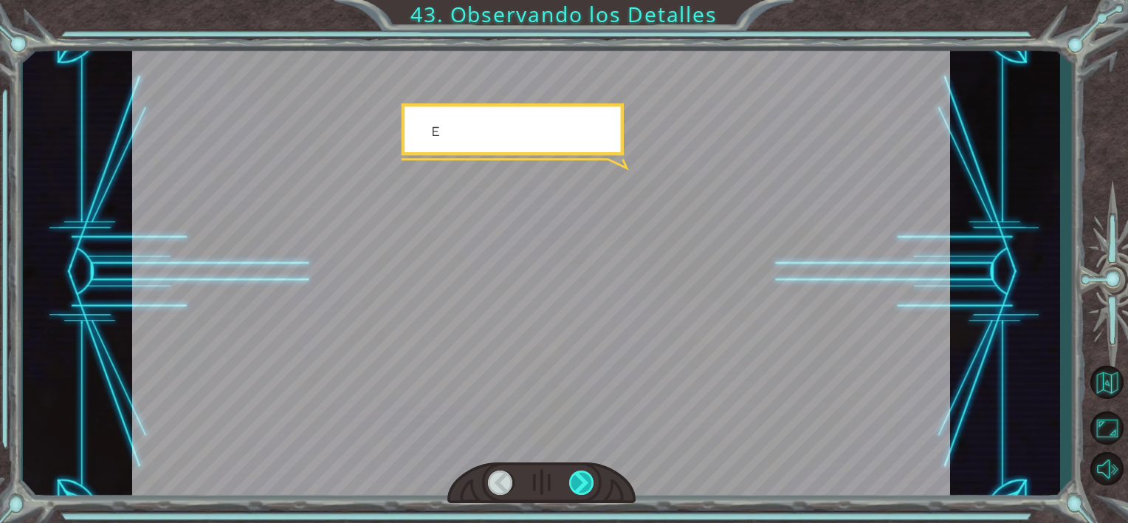
click at [591, 481] on div at bounding box center [582, 482] width 26 height 25
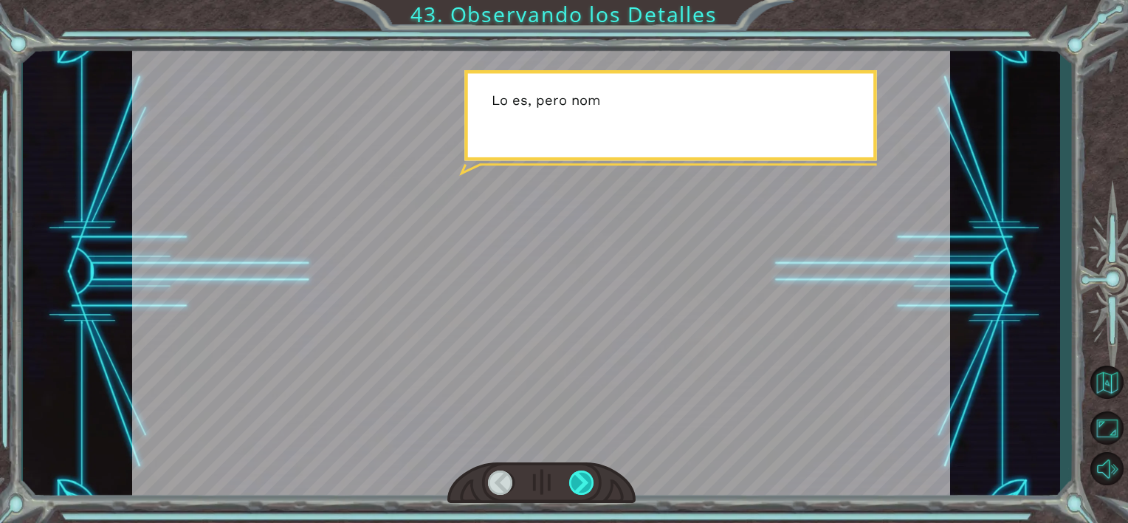
click at [591, 481] on div at bounding box center [582, 482] width 26 height 25
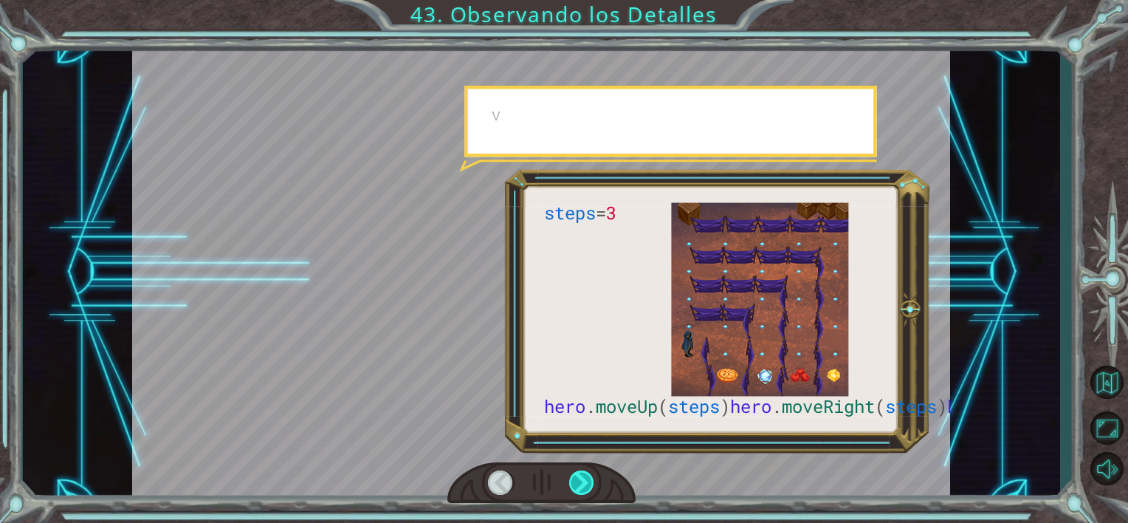
click at [592, 484] on div at bounding box center [582, 482] width 26 height 25
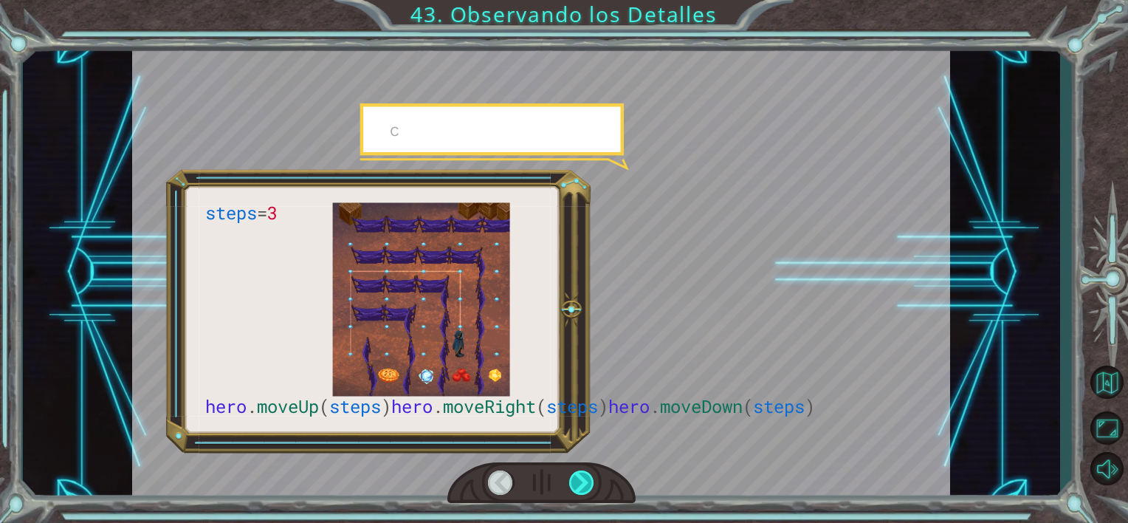
click at [592, 484] on div at bounding box center [582, 482] width 26 height 25
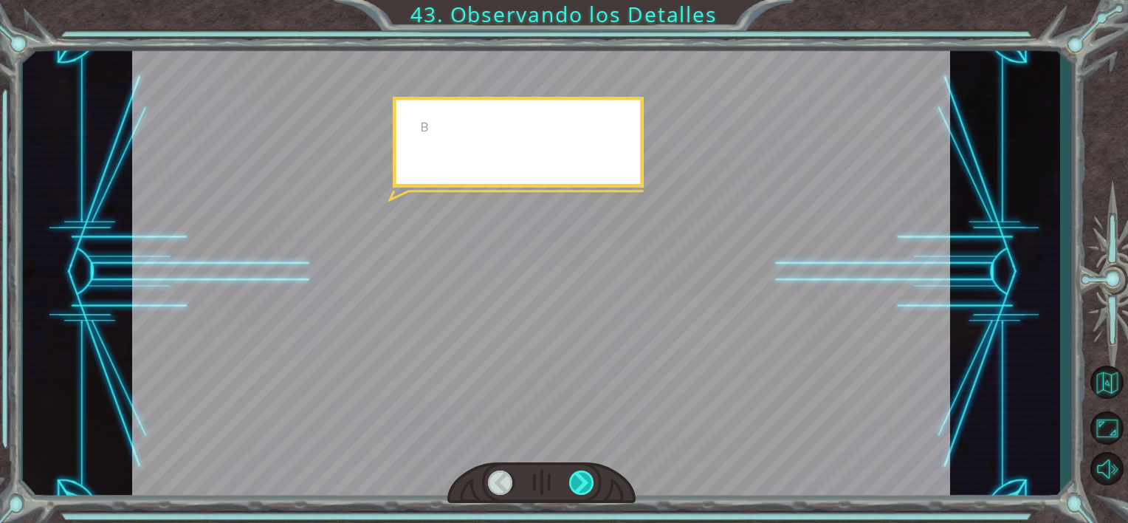
click at [592, 484] on div at bounding box center [582, 482] width 26 height 25
click at [593, 484] on div at bounding box center [582, 482] width 26 height 25
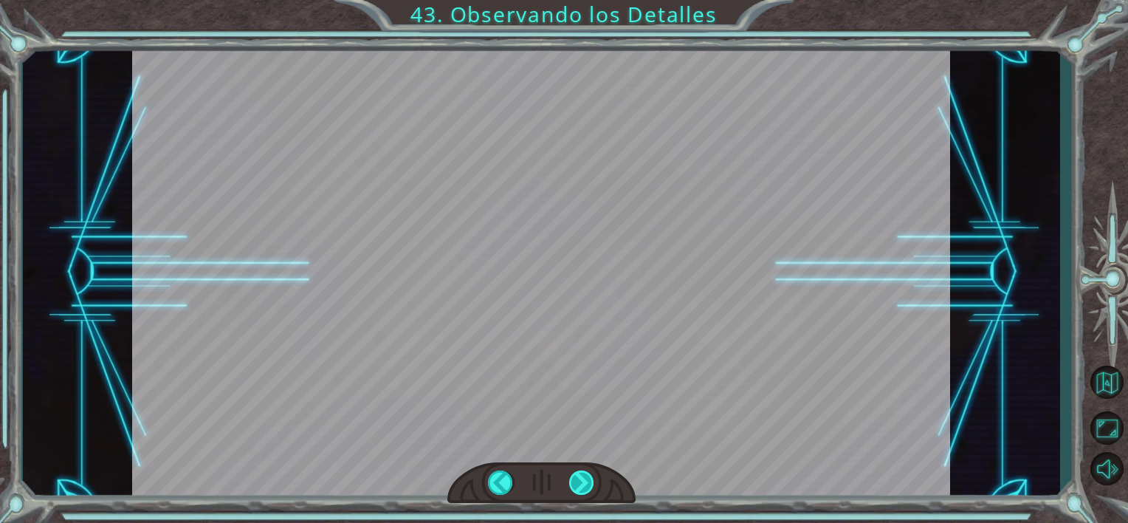
click at [593, 0] on div "steps = 3 hero . moveUp ( steps ) hero . moveRight ( steps ) hero . moveDown ( …" at bounding box center [564, 0] width 1128 height 0
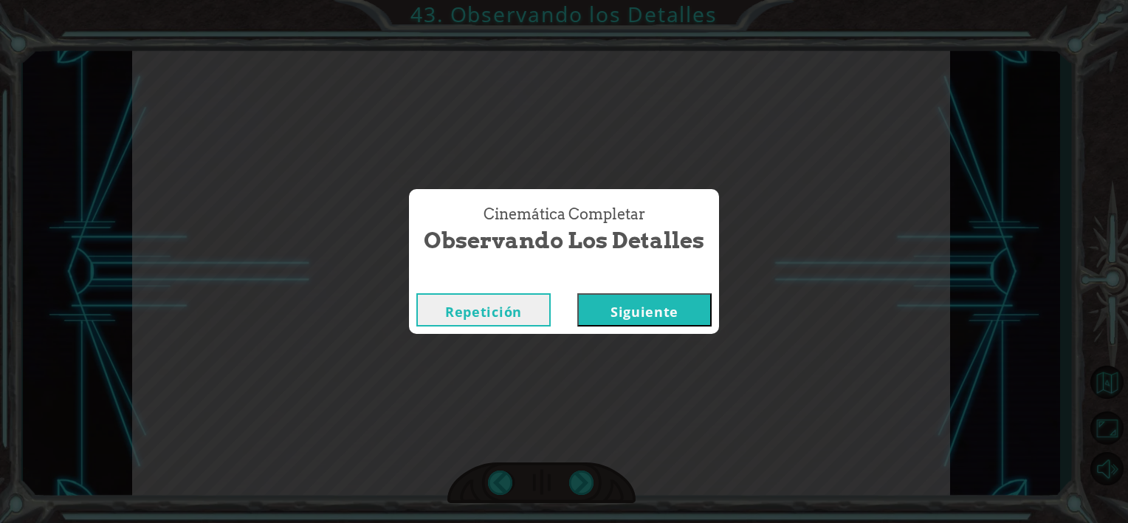
drag, startPoint x: 593, startPoint y: 484, endPoint x: 577, endPoint y: 484, distance: 15.5
click at [577, 484] on div "Cinemática Completar Observando los Detalles Repetición [GEOGRAPHIC_DATA]" at bounding box center [564, 261] width 1128 height 523
drag, startPoint x: 577, startPoint y: 484, endPoint x: 637, endPoint y: 308, distance: 186.4
click at [637, 308] on button "Siguiente" at bounding box center [644, 309] width 134 height 33
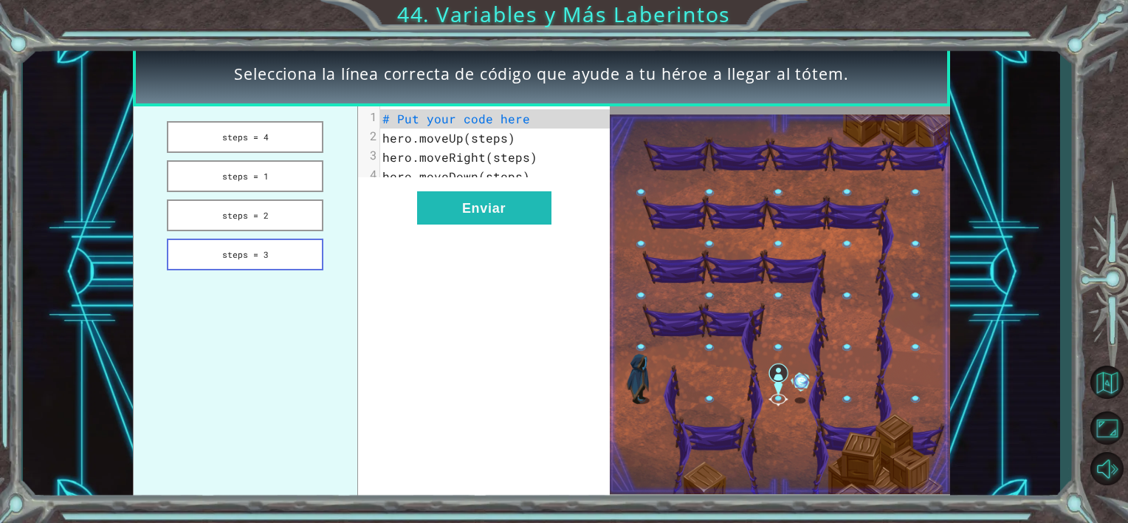
click at [242, 247] on button "steps = 3" at bounding box center [245, 255] width 157 height 32
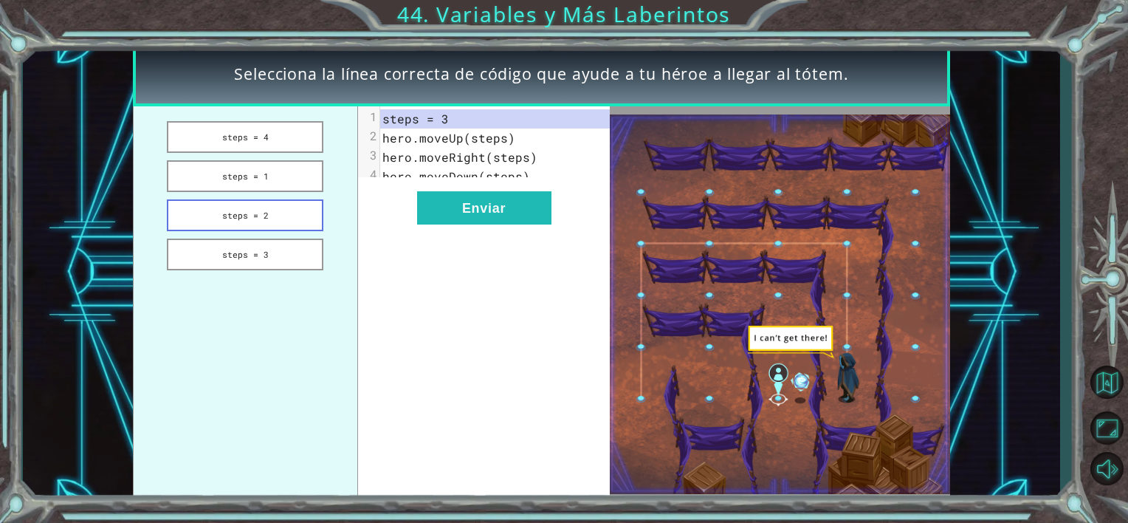
click at [253, 214] on button "steps = 2" at bounding box center [245, 215] width 157 height 32
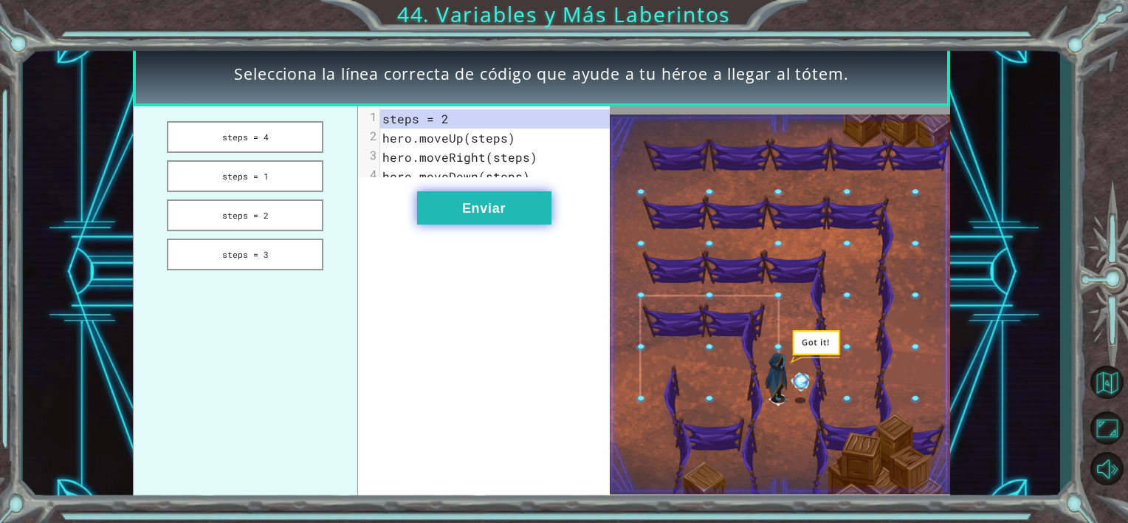
click at [491, 213] on button "Enviar" at bounding box center [484, 207] width 134 height 33
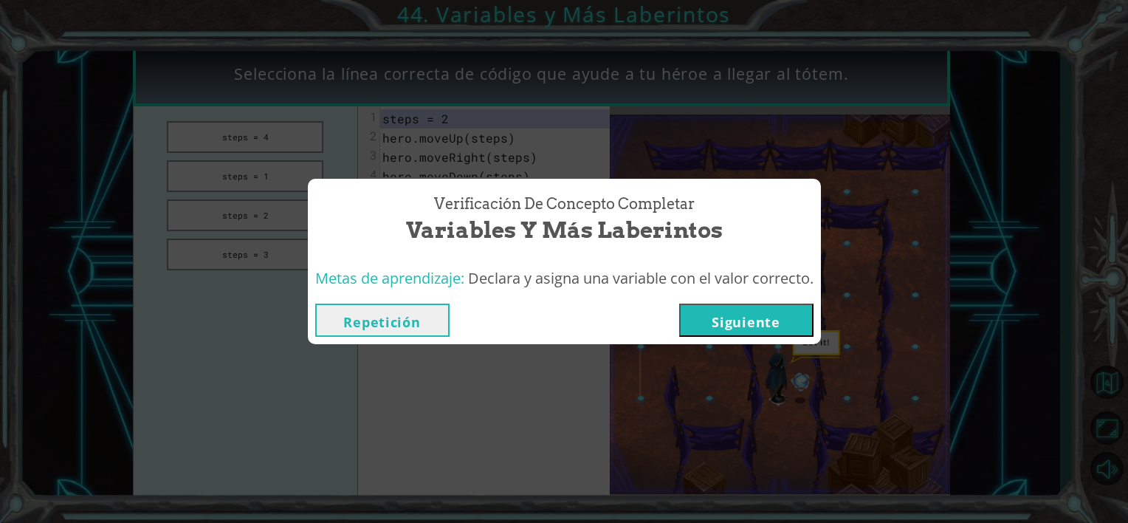
click at [713, 313] on button "Siguiente" at bounding box center [746, 320] width 134 height 33
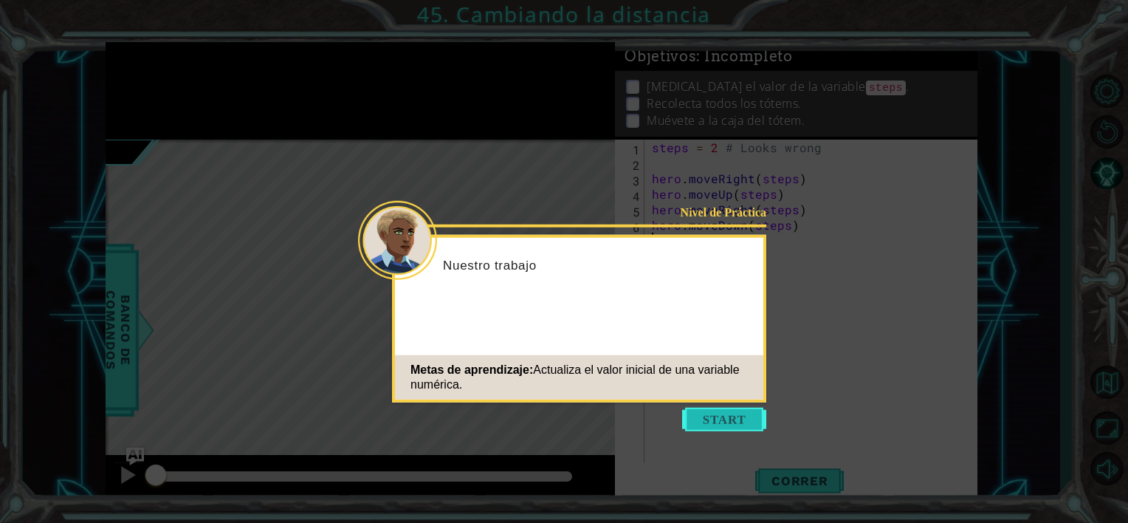
click at [730, 425] on button "Start" at bounding box center [724, 420] width 84 height 24
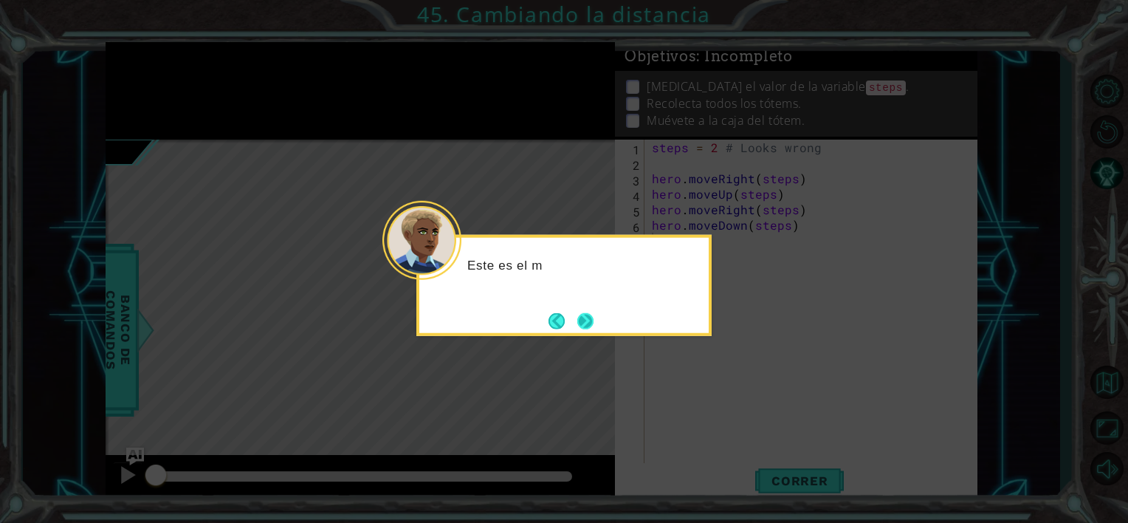
click at [590, 315] on button "Next" at bounding box center [585, 320] width 21 height 21
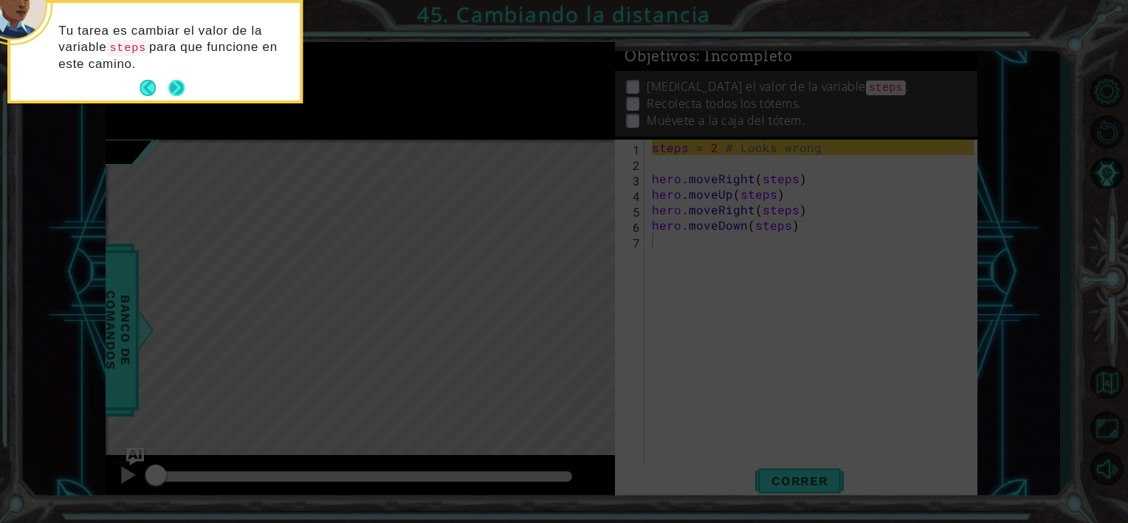
click at [179, 83] on button "Next" at bounding box center [176, 88] width 17 height 17
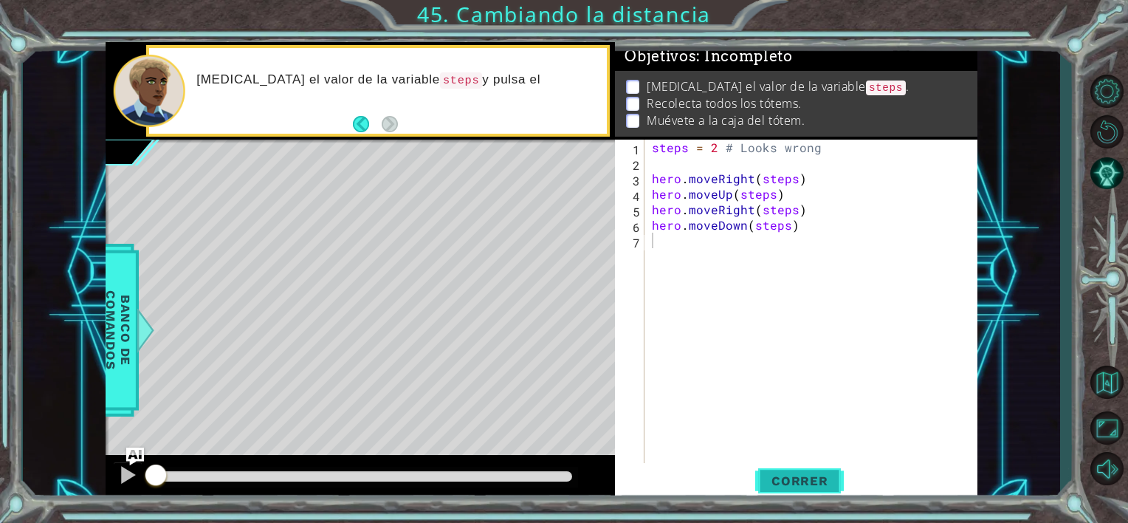
click at [784, 467] on button "Correr" at bounding box center [799, 481] width 89 height 36
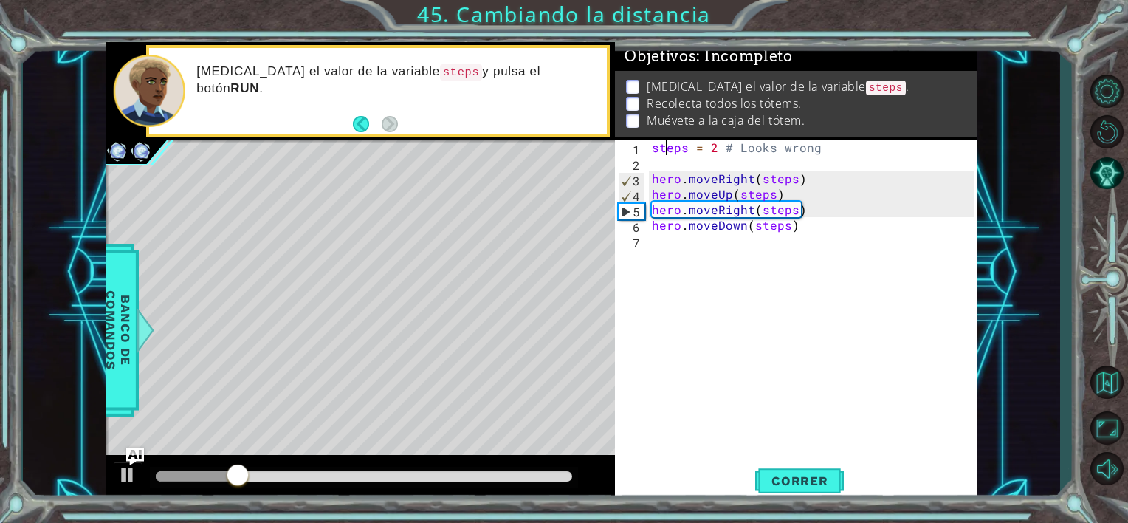
click at [668, 155] on div "steps = 2 # Looks wrong hero . moveRight ( steps ) hero . moveUp ( steps ) hero…" at bounding box center [815, 318] width 332 height 357
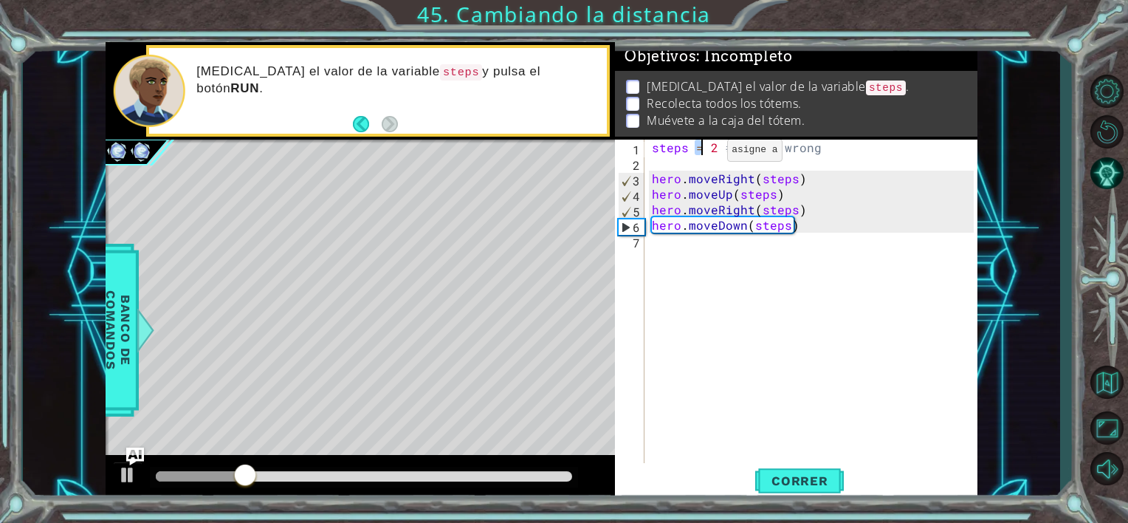
click at [705, 154] on div "steps = 2 # Looks wrong hero . moveRight ( steps ) hero . moveUp ( steps ) hero…" at bounding box center [815, 318] width 332 height 357
click at [716, 154] on div "steps = 2 # Looks wrong hero . moveRight ( steps ) hero . moveUp ( steps ) hero…" at bounding box center [815, 318] width 332 height 357
type textarea "steps = 3 # Looks wrong"
click at [795, 478] on span "Correr" at bounding box center [800, 480] width 86 height 15
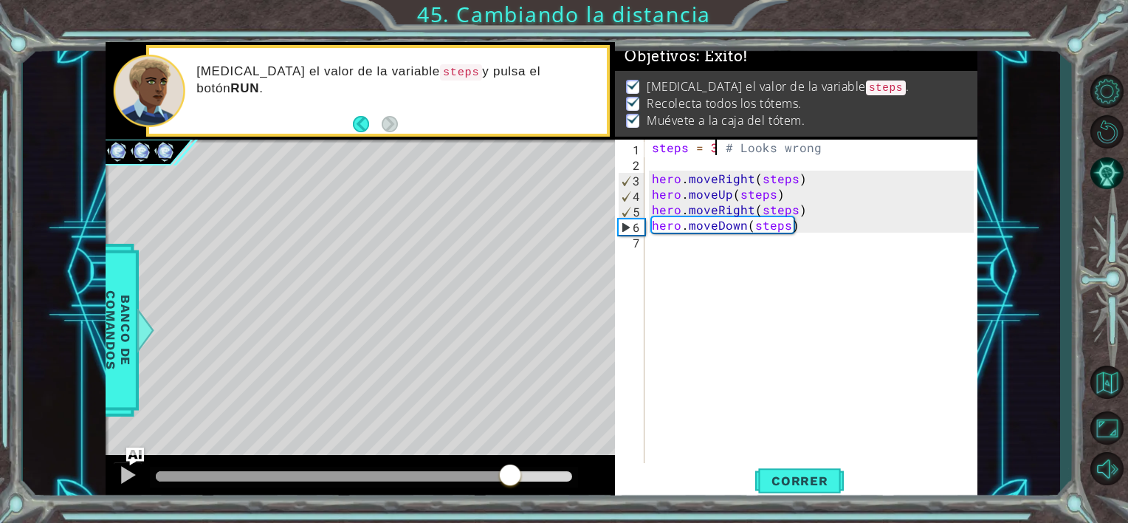
drag, startPoint x: 402, startPoint y: 475, endPoint x: 531, endPoint y: 489, distance: 130.0
click at [524, 489] on div at bounding box center [510, 476] width 27 height 27
click at [805, 476] on span "Correr" at bounding box center [800, 480] width 86 height 15
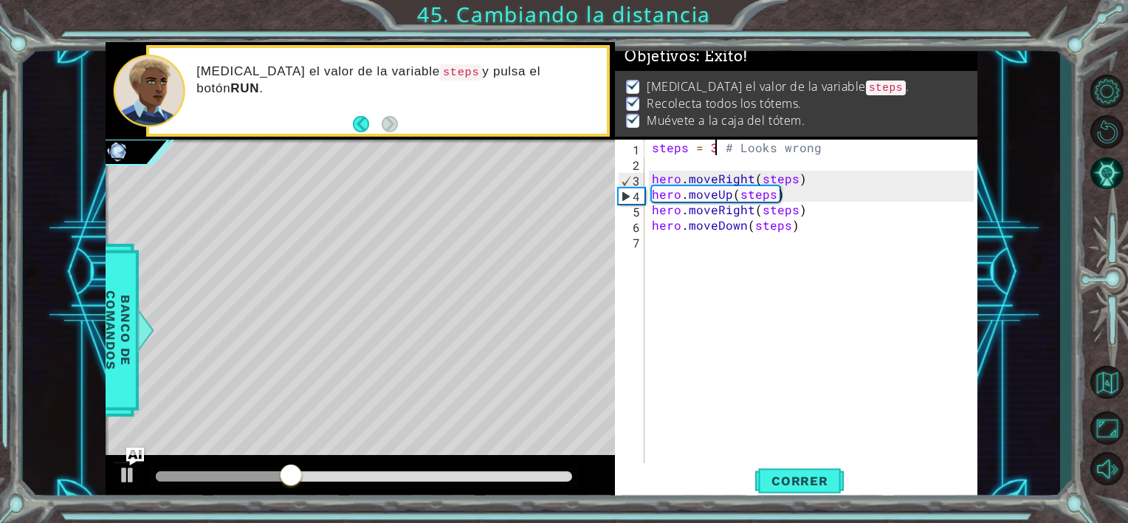
scroll to position [0, 0]
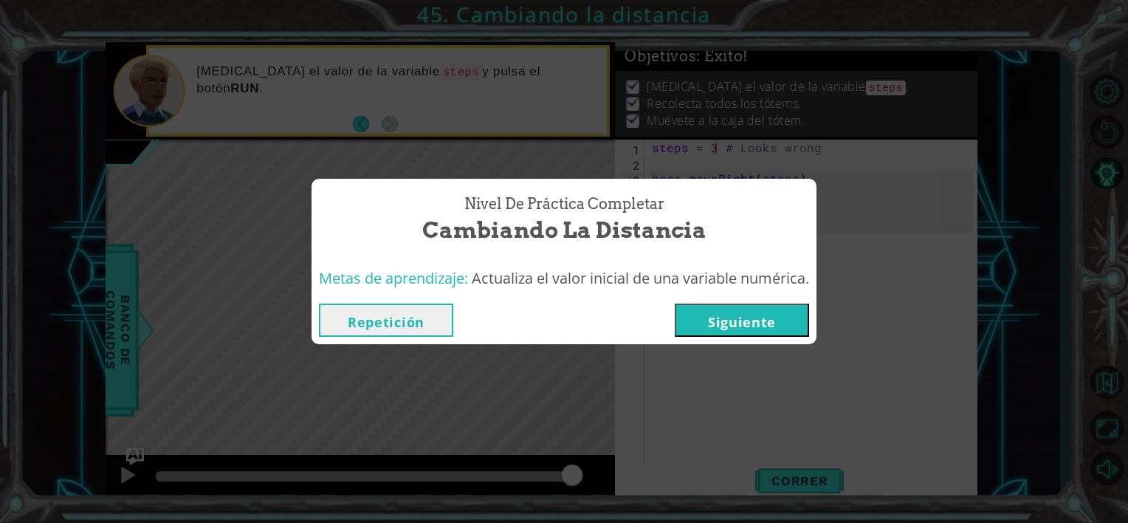
drag, startPoint x: 916, startPoint y: 182, endPoint x: 907, endPoint y: 193, distance: 14.2
click at [916, 183] on div "Nivel de Práctica Completar Cambiando la distancia Metas de aprendizaje: Actual…" at bounding box center [564, 261] width 1128 height 523
click at [773, 325] on button "Siguiente" at bounding box center [742, 320] width 134 height 33
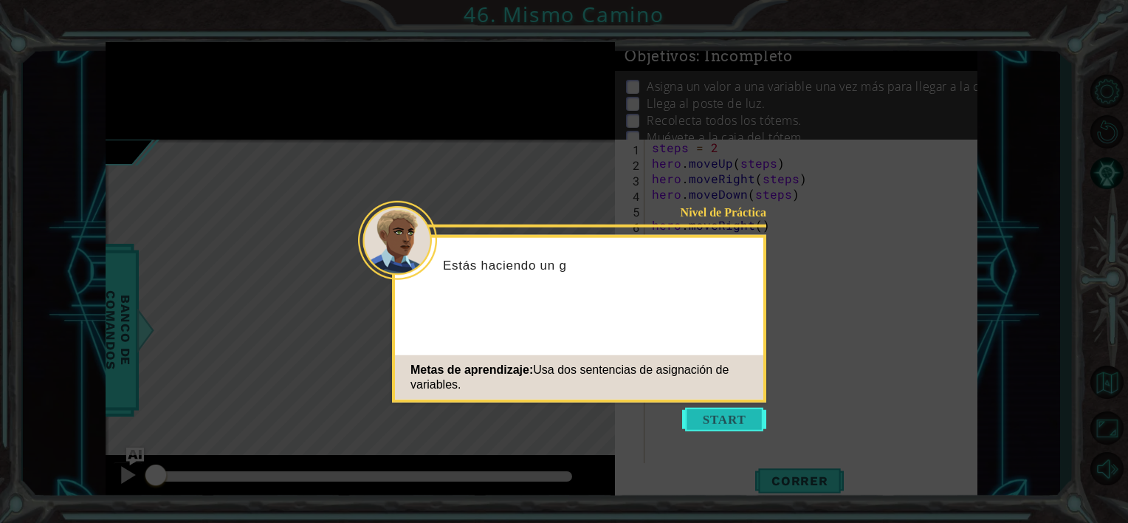
click at [722, 409] on button "Start" at bounding box center [724, 420] width 84 height 24
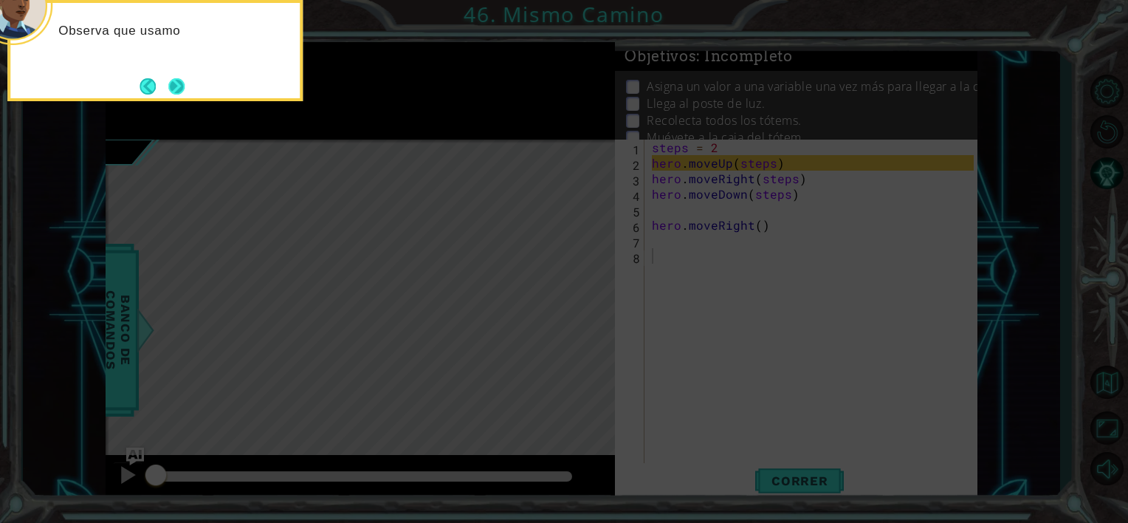
click at [166, 80] on button "Next" at bounding box center [176, 86] width 21 height 21
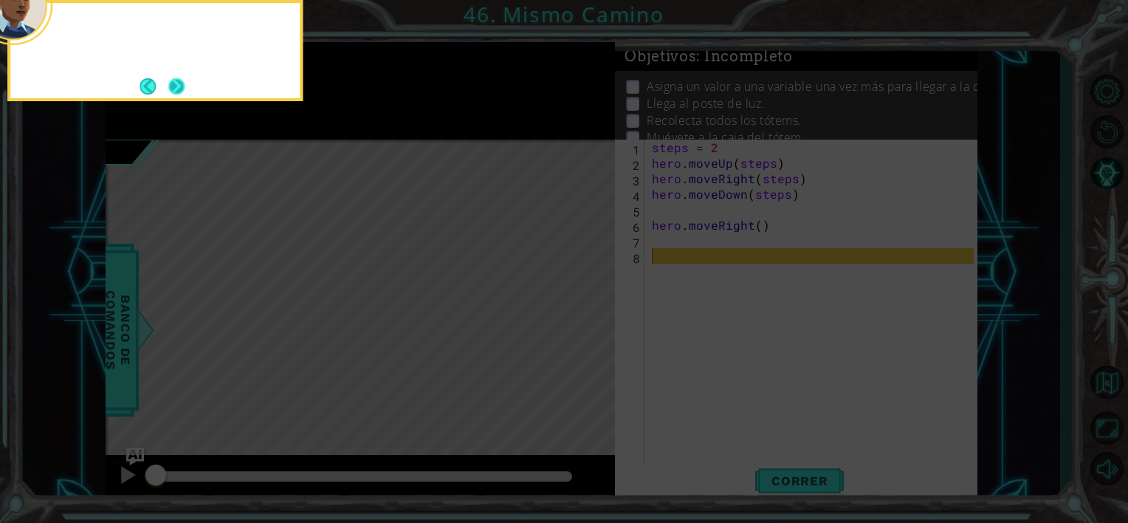
click at [182, 80] on button "Next" at bounding box center [176, 86] width 17 height 17
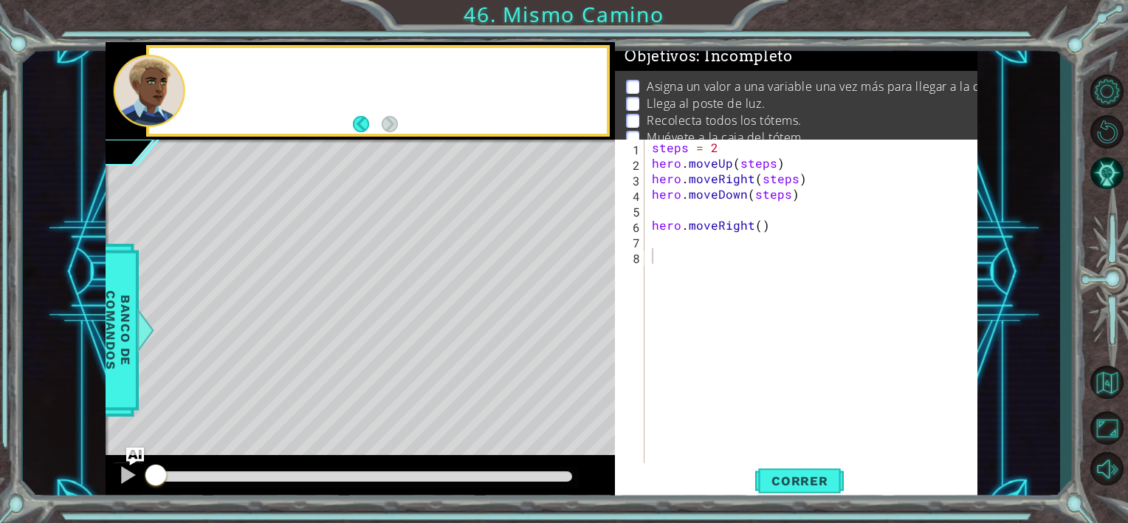
click at [182, 80] on div at bounding box center [150, 91] width 72 height 72
click at [389, 139] on div "Pulsa RUN y lue" at bounding box center [361, 91] width 510 height 98
click at [391, 133] on footer at bounding box center [375, 124] width 45 height 22
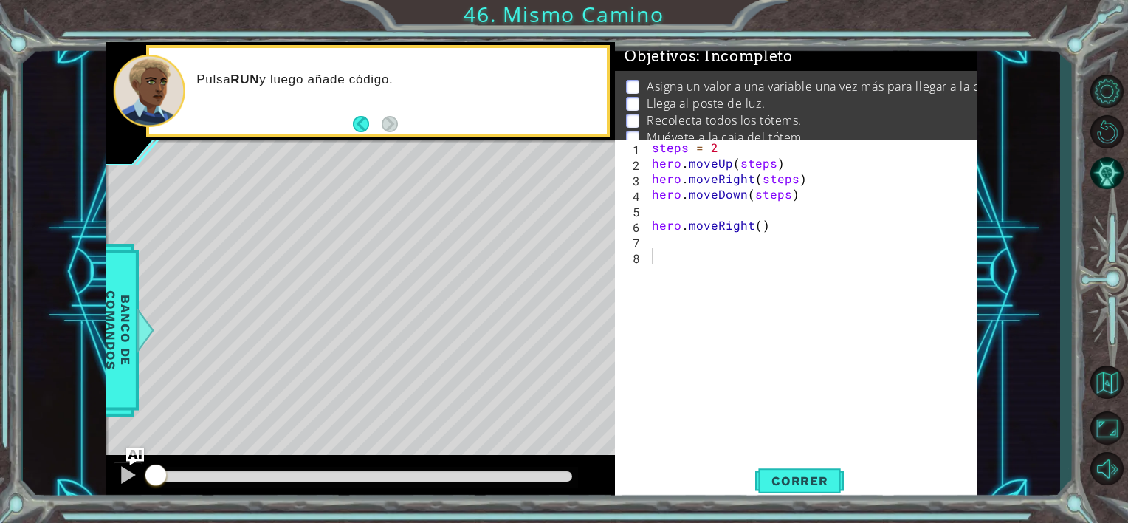
click at [391, 133] on footer at bounding box center [375, 124] width 45 height 22
click at [769, 472] on button "Correr" at bounding box center [799, 481] width 89 height 36
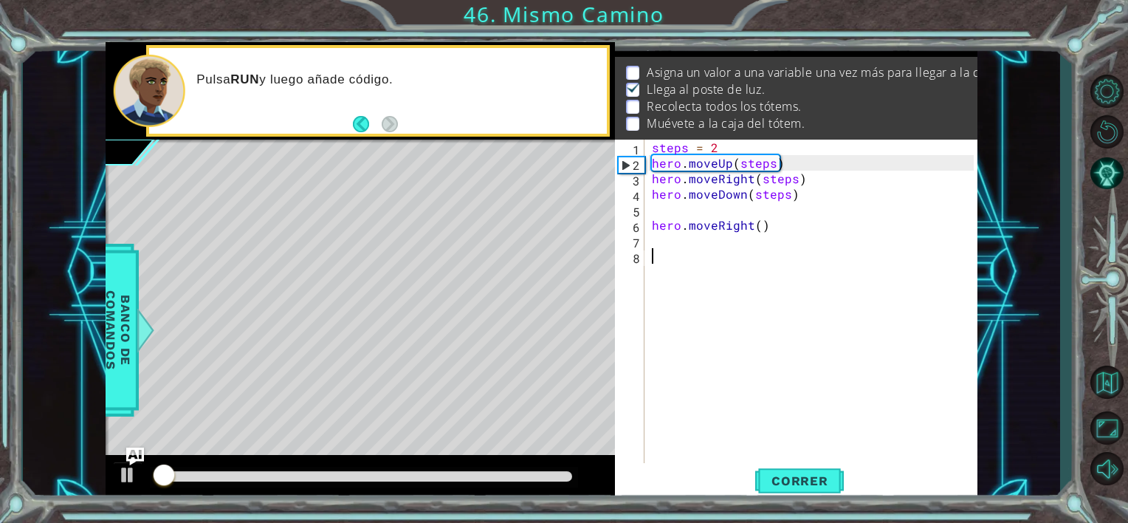
scroll to position [16, 0]
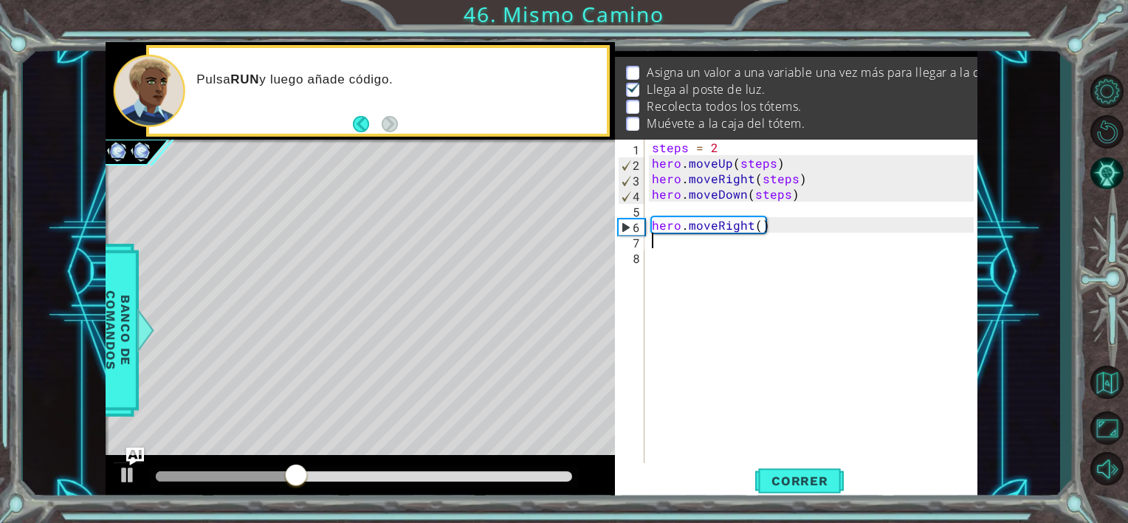
click at [673, 248] on div "steps = 2 hero . moveUp ( steps ) hero . moveRight ( steps ) hero . moveDown ( …" at bounding box center [815, 318] width 332 height 357
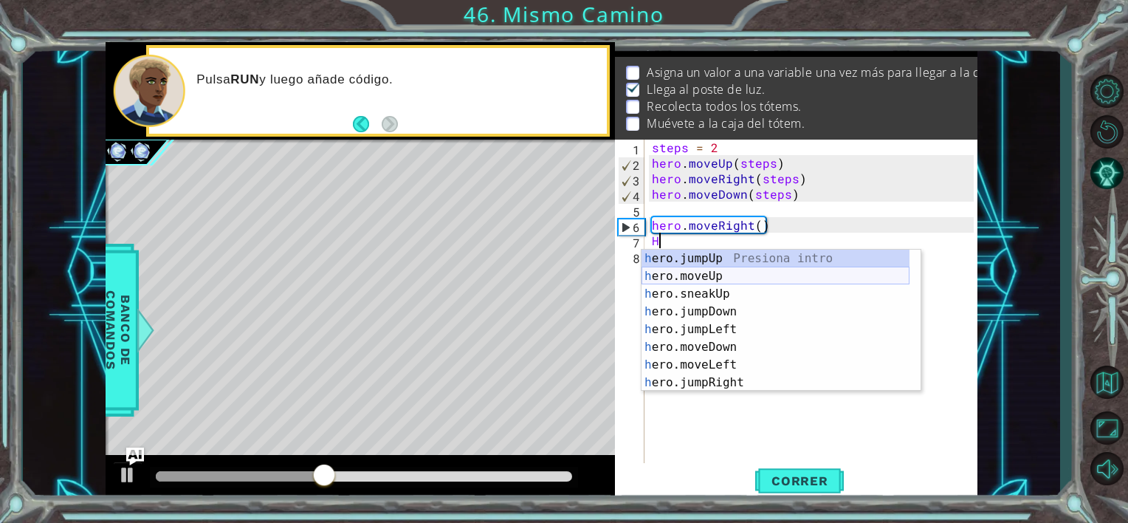
click at [682, 274] on div "h ero.jumpUp Presiona intro h ero.moveUp Presiona intro h ero.sneakUp Presiona …" at bounding box center [776, 338] width 268 height 177
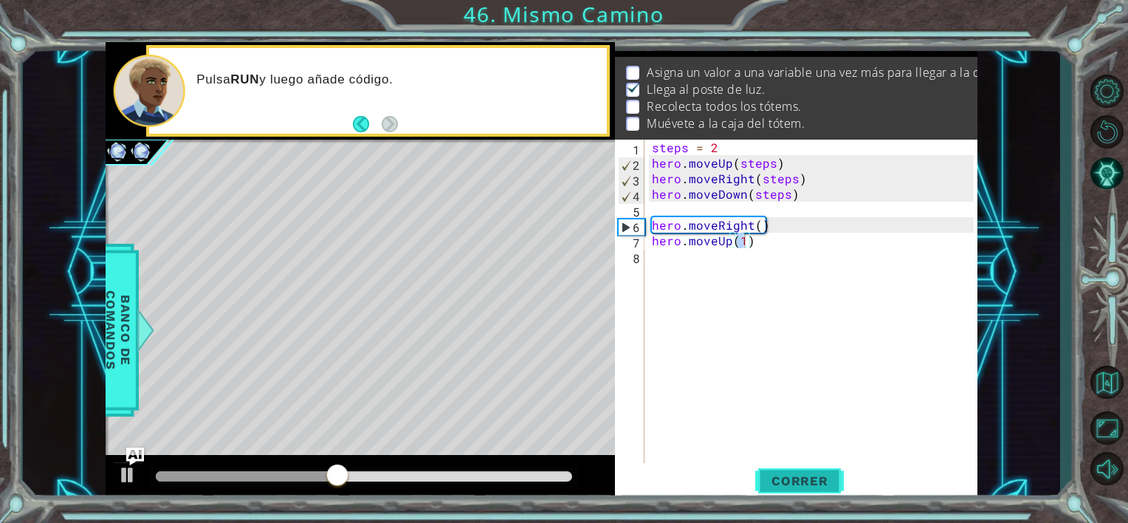
drag, startPoint x: 798, startPoint y: 484, endPoint x: 544, endPoint y: 481, distance: 254.8
click at [798, 483] on span "Correr" at bounding box center [800, 480] width 86 height 15
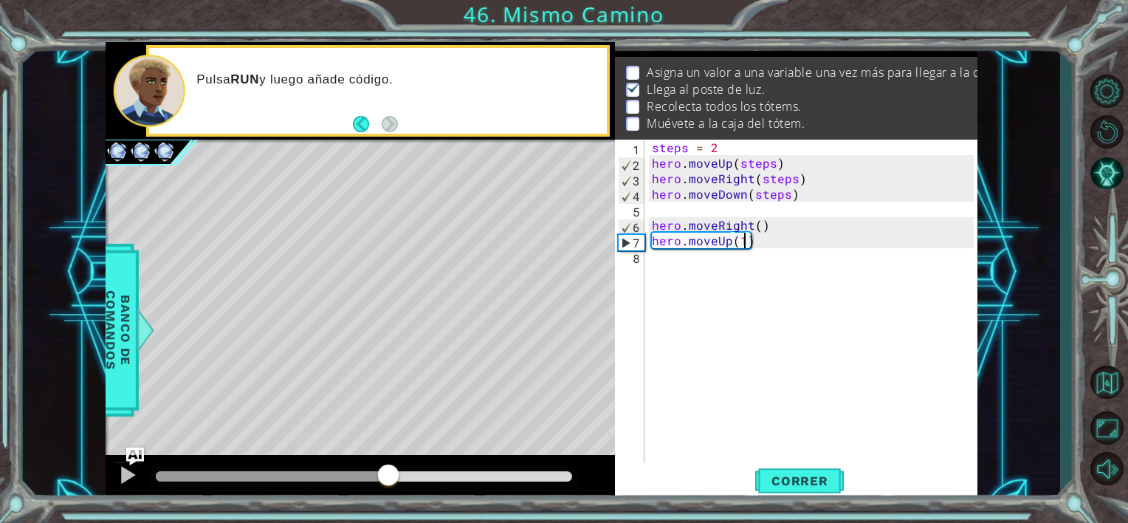
drag, startPoint x: 195, startPoint y: 476, endPoint x: 388, endPoint y: 486, distance: 193.7
click at [388, 486] on div at bounding box center [388, 476] width 27 height 27
type textarea "hero.moveUp(3)"
click at [803, 489] on button "Correr" at bounding box center [799, 481] width 89 height 36
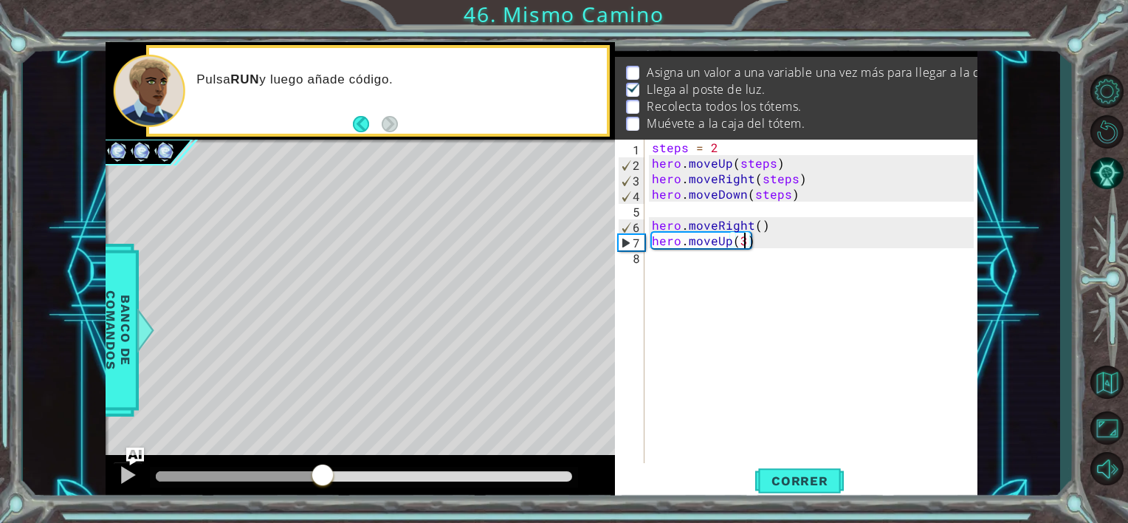
drag, startPoint x: 205, startPoint y: 470, endPoint x: 537, endPoint y: 396, distance: 339.9
click at [331, 463] on div at bounding box center [322, 476] width 27 height 27
click at [683, 284] on div "steps = 2 hero . moveUp ( steps ) hero . moveRight ( steps ) hero . moveDown ( …" at bounding box center [815, 318] width 332 height 357
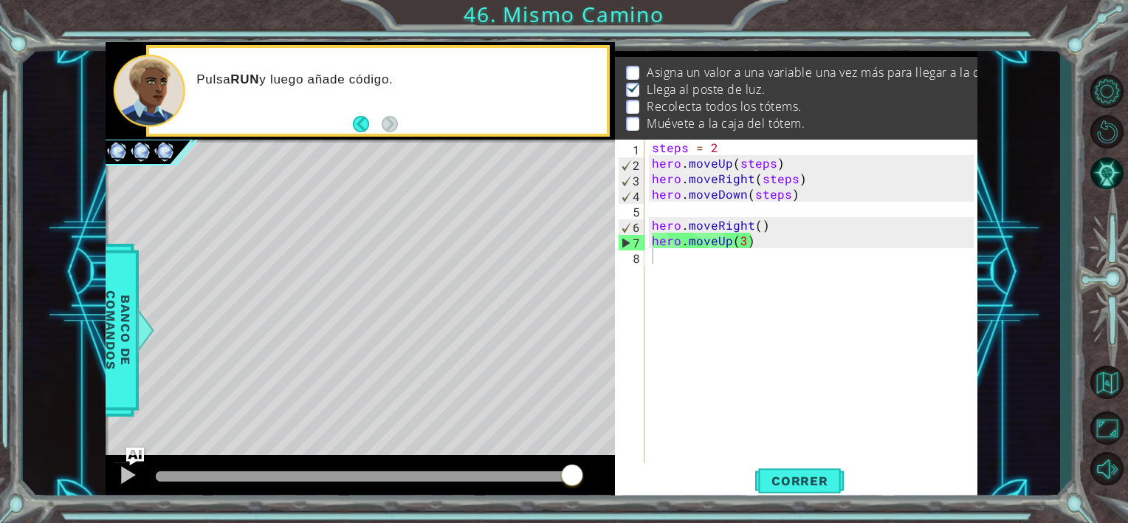
click at [1052, 167] on div "1 ההההההההההההההההההההההההההההההההההההההההההההההההההההההההההההההההההההההההההההה…" at bounding box center [542, 272] width 1038 height 460
click at [774, 479] on span "Correr" at bounding box center [800, 480] width 86 height 15
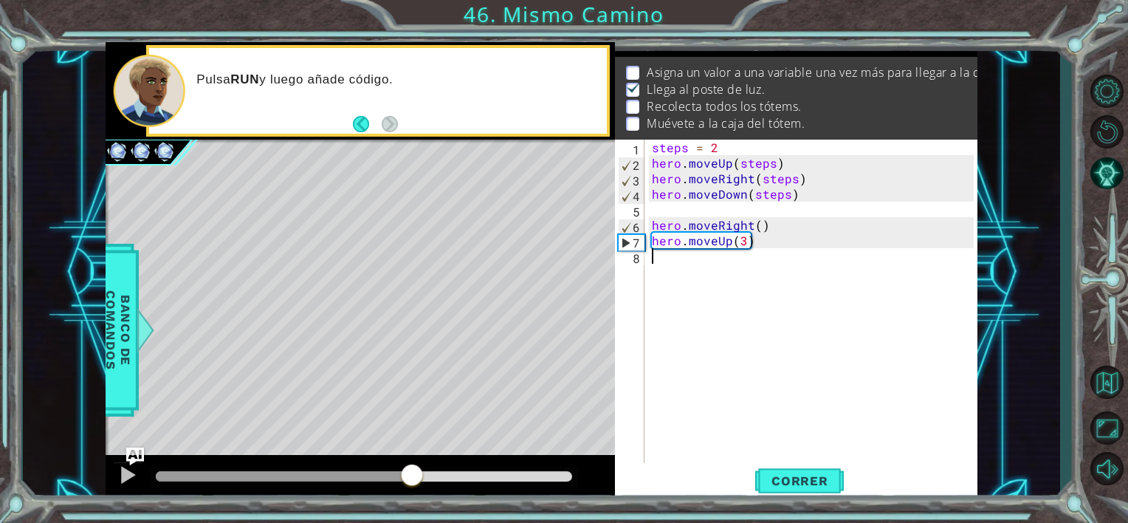
drag, startPoint x: 168, startPoint y: 476, endPoint x: 412, endPoint y: 487, distance: 244.0
click at [412, 487] on div at bounding box center [412, 476] width 27 height 27
click at [721, 273] on div "steps = 2 hero . moveUp ( steps ) hero . moveRight ( steps ) hero . moveDown ( …" at bounding box center [815, 318] width 332 height 357
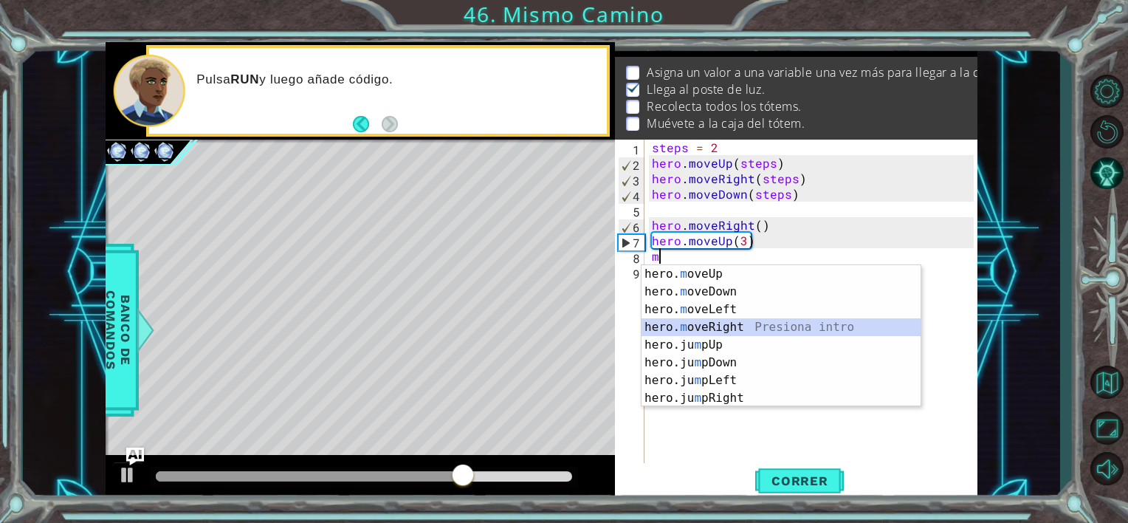
click at [701, 333] on div "hero. m oveUp Presiona intro hero. m oveDown Presiona intro hero. m oveLeft Pre…" at bounding box center [781, 353] width 279 height 177
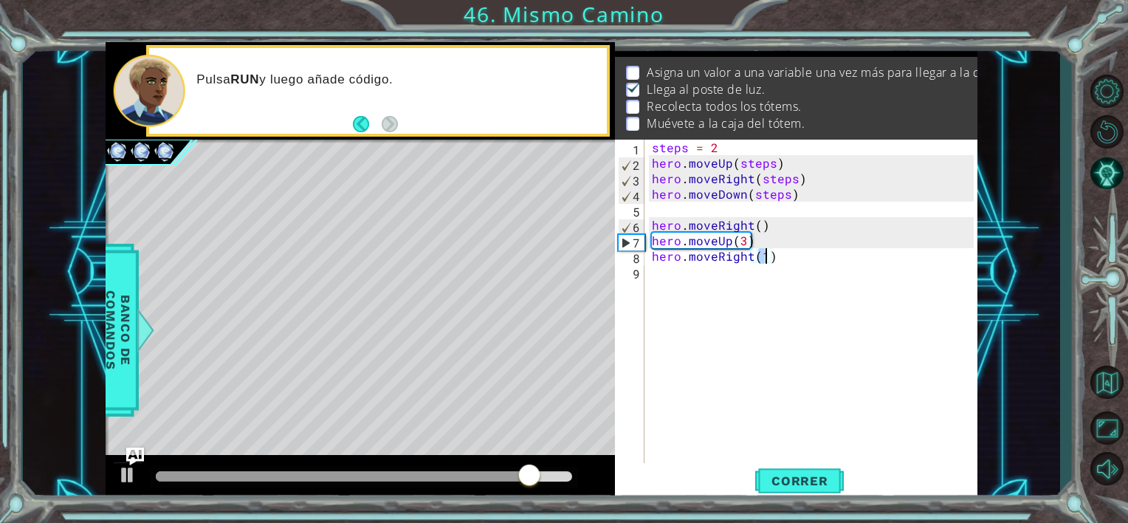
scroll to position [0, 6]
type textarea "hero.moveRight(3)"
click at [772, 483] on span "Correr" at bounding box center [800, 480] width 86 height 15
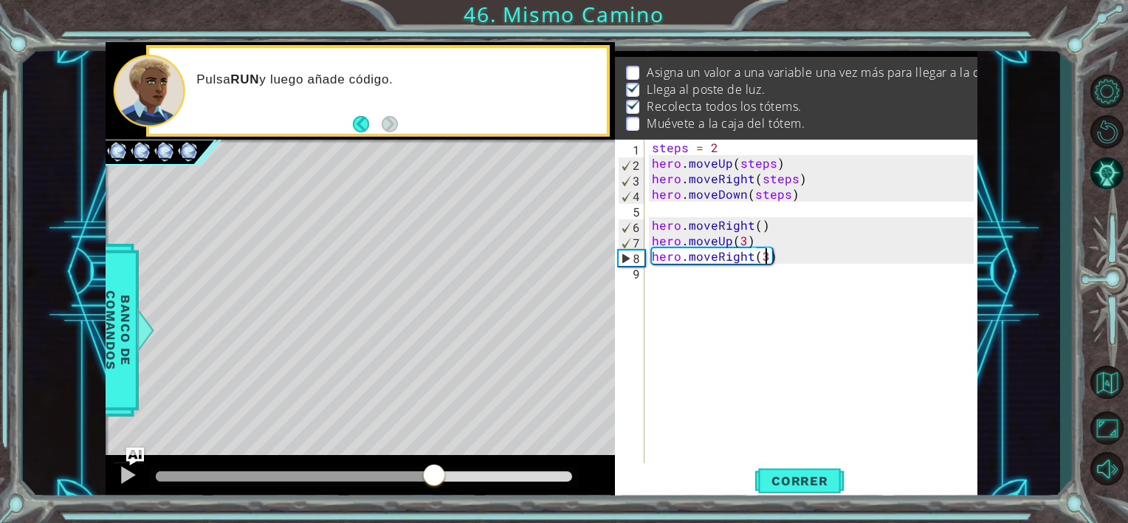
drag, startPoint x: 176, startPoint y: 473, endPoint x: 452, endPoint y: 479, distance: 276.3
click at [436, 475] on div at bounding box center [434, 476] width 27 height 27
click at [796, 214] on div "steps = 2 hero . moveUp ( steps ) hero . moveRight ( steps ) hero . moveDown ( …" at bounding box center [815, 318] width 332 height 357
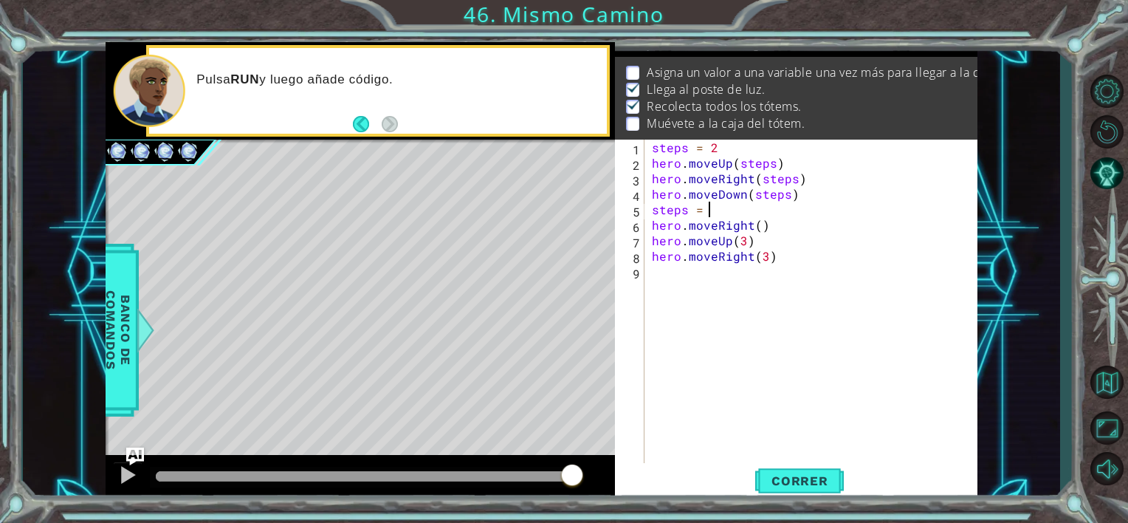
scroll to position [0, 3]
drag, startPoint x: 701, startPoint y: 210, endPoint x: 657, endPoint y: 212, distance: 44.4
click at [657, 212] on div "steps = 2 hero . moveUp ( steps ) hero . moveRight ( steps ) hero . moveDown ( …" at bounding box center [815, 318] width 332 height 357
type textarea "steps = 3"
drag, startPoint x: 650, startPoint y: 210, endPoint x: 737, endPoint y: 212, distance: 87.2
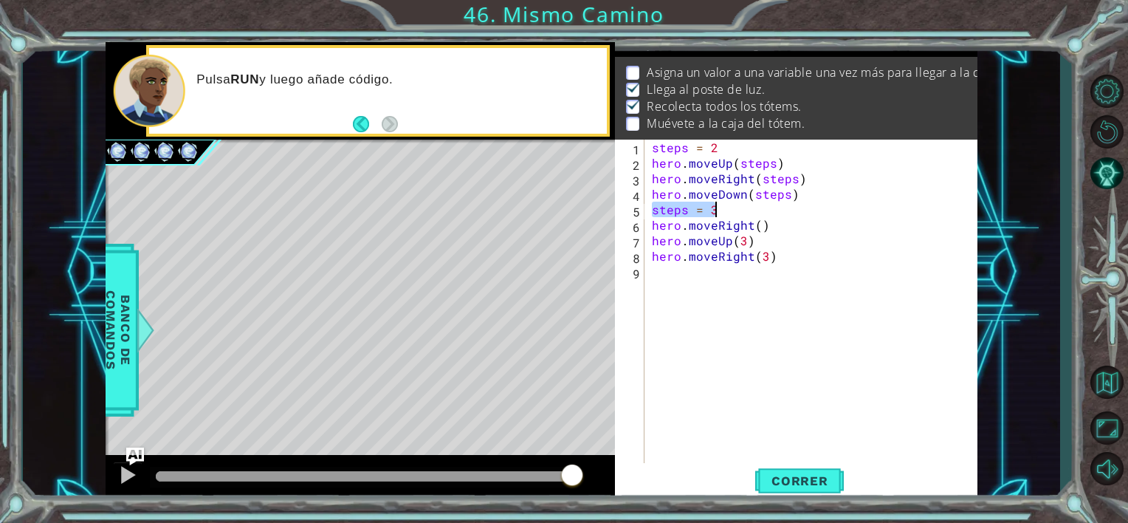
click at [737, 212] on div "steps = 2 hero . moveUp ( steps ) hero . moveRight ( steps ) hero . moveDown ( …" at bounding box center [815, 318] width 332 height 357
click at [790, 226] on div "steps = 2 hero . moveUp ( steps ) hero . moveRight ( steps ) hero . moveDown ( …" at bounding box center [815, 318] width 332 height 357
type textarea "hero.moveRight()"
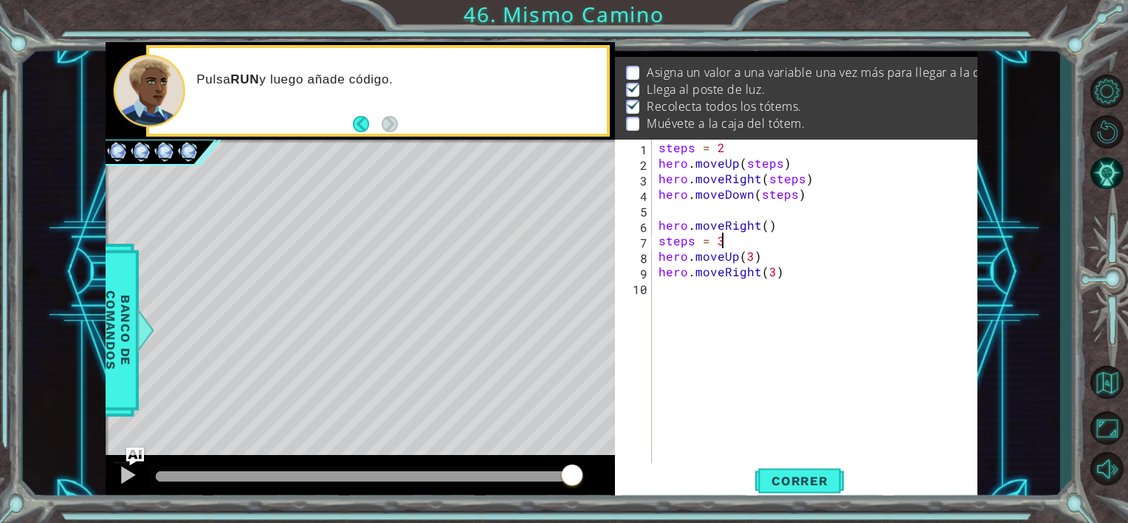
scroll to position [0, 3]
click at [788, 262] on div "steps = 2 hero . moveUp ( steps ) hero . moveRight ( steps ) hero . moveDown ( …" at bounding box center [819, 318] width 326 height 357
click at [755, 262] on div "steps = 2 hero . moveUp ( steps ) hero . moveRight ( steps ) hero . moveDown ( …" at bounding box center [819, 318] width 326 height 357
click at [754, 260] on div "steps = 2 hero . moveUp ( steps ) hero . moveRight ( steps ) hero . moveDown ( …" at bounding box center [819, 318] width 326 height 357
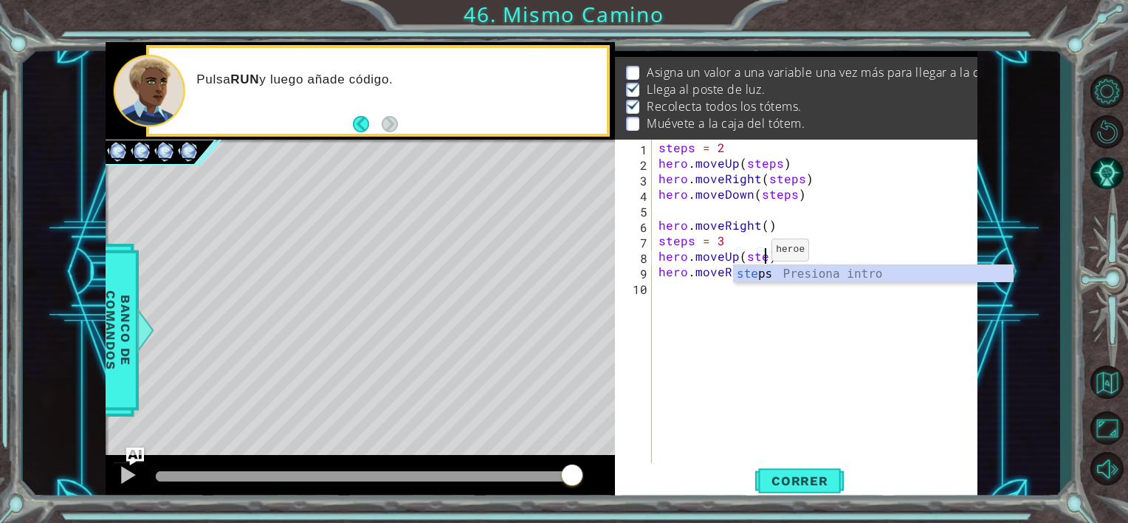
scroll to position [0, 7]
type textarea "hero.moveUp(steps)"
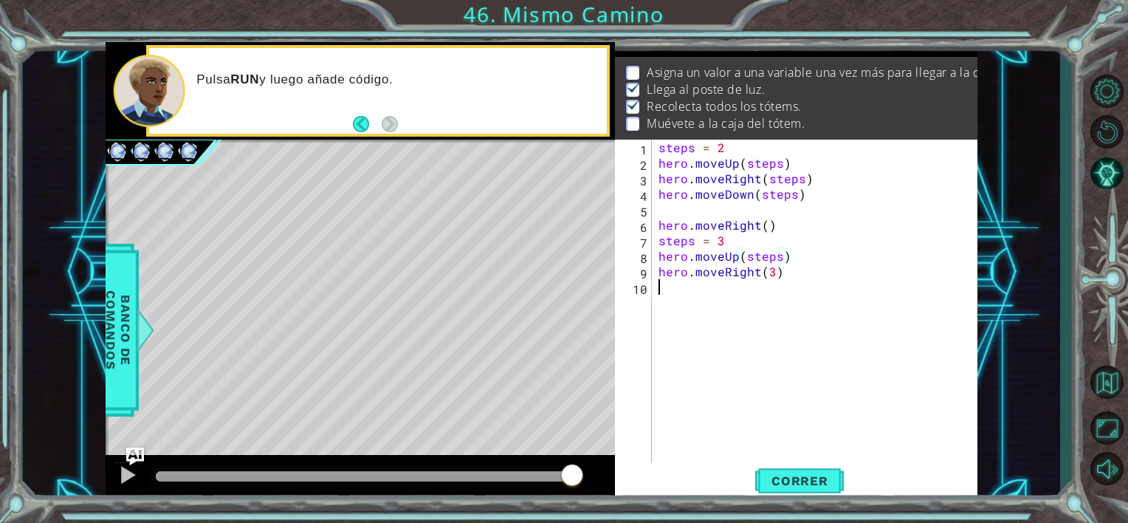
click at [777, 340] on div "steps = 2 hero . moveUp ( steps ) hero . moveRight ( steps ) hero . moveDown ( …" at bounding box center [819, 318] width 326 height 357
click at [769, 271] on div "steps = 2 hero . moveUp ( steps ) hero . moveRight ( steps ) hero . moveDown ( …" at bounding box center [819, 318] width 326 height 357
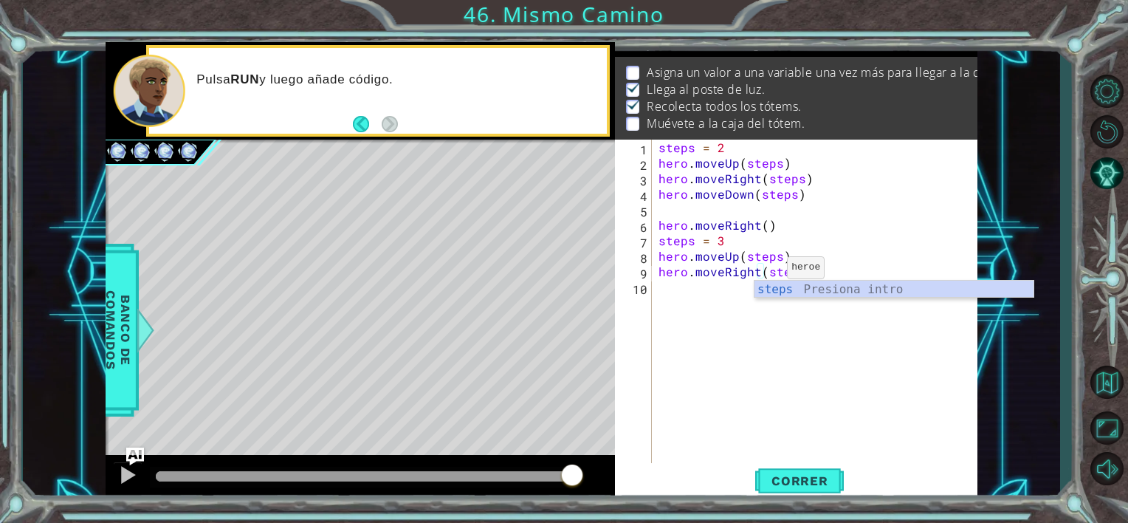
scroll to position [0, 8]
type textarea "hero.moveRight(steps)"
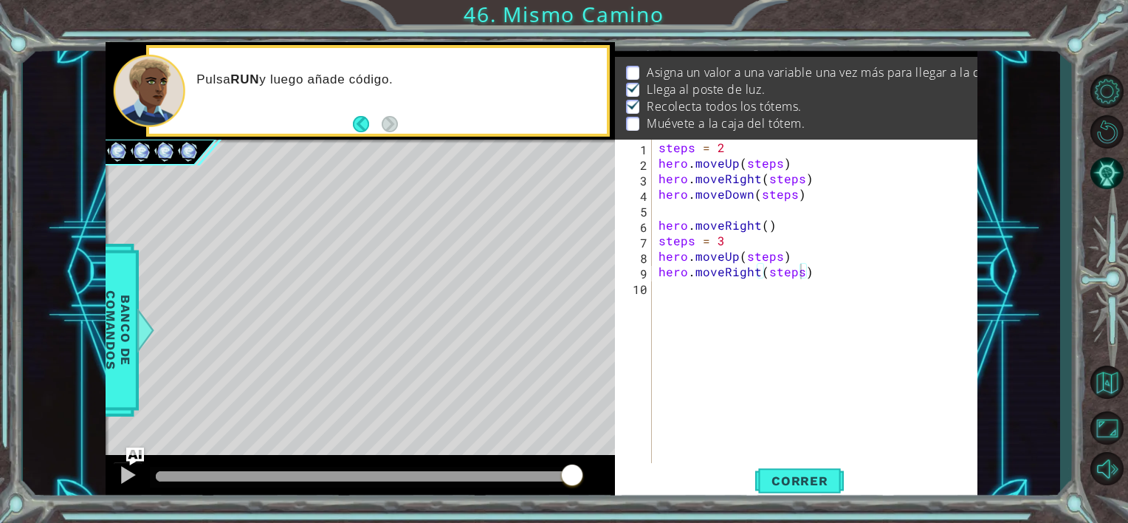
click at [853, 298] on body "1 ההההההההההההההההההההההההההההההההההההההההההההההההההההההההההההההההההההההההההההה…" at bounding box center [564, 261] width 1128 height 523
click at [754, 291] on div "steps = 2 hero . moveUp ( steps ) hero . moveRight ( steps ) hero . moveDown ( …" at bounding box center [819, 318] width 326 height 357
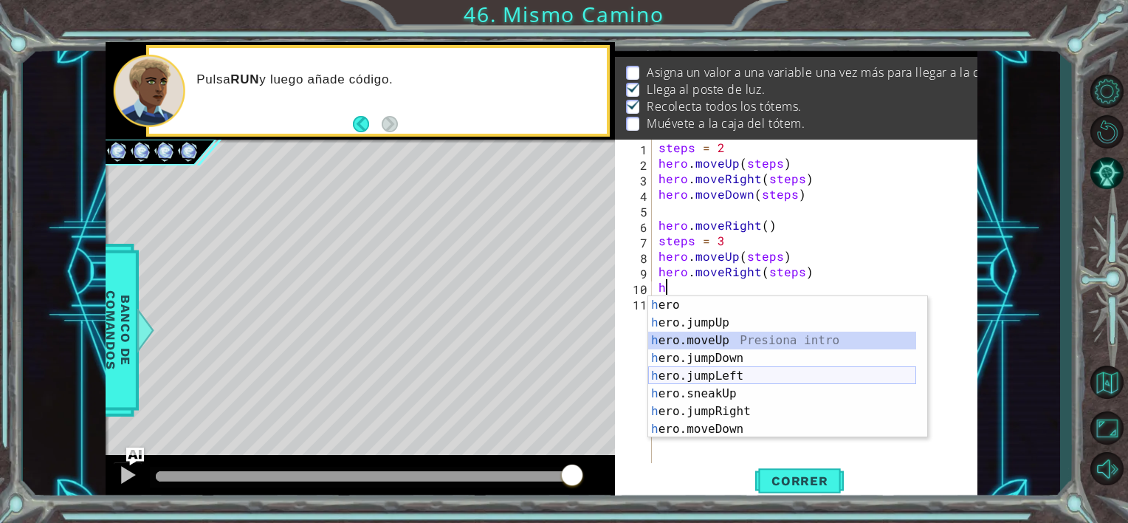
drag, startPoint x: 709, startPoint y: 340, endPoint x: 724, endPoint y: 385, distance: 47.4
click at [724, 385] on div "h ero Presiona intro h ero.jumpUp Presiona intro h ero.moveUp Presiona intro h …" at bounding box center [782, 384] width 268 height 177
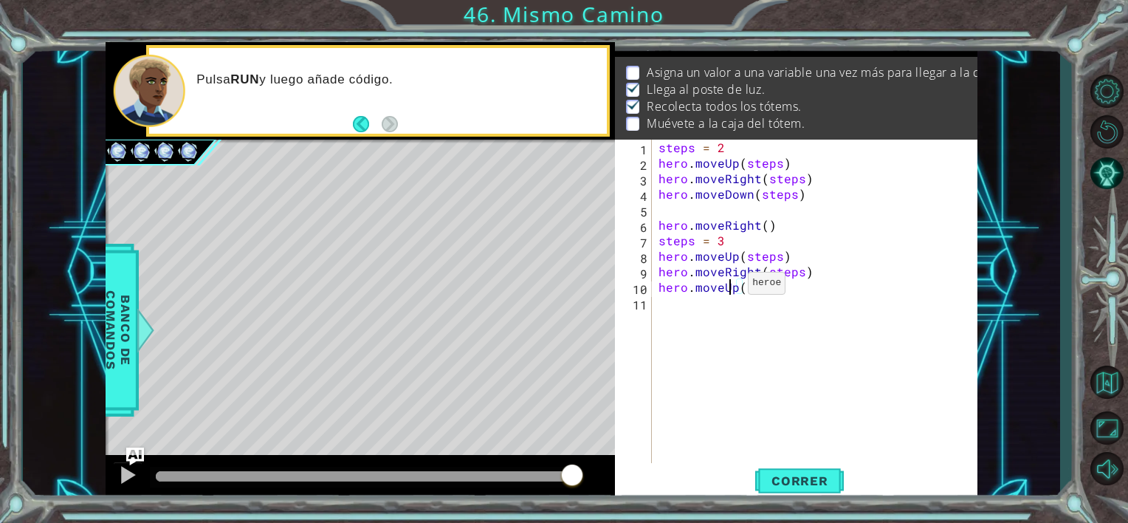
click at [730, 287] on div "steps = 2 hero . moveUp ( steps ) hero . moveRight ( steps ) hero . moveDown ( …" at bounding box center [819, 318] width 326 height 357
click at [731, 287] on div "steps = 2 hero . moveUp ( steps ) hero . moveRight ( steps ) hero . moveDown ( …" at bounding box center [819, 318] width 326 height 357
click at [733, 287] on div "steps = 2 hero . moveUp ( steps ) hero . moveRight ( steps ) hero . moveDown ( …" at bounding box center [819, 318] width 326 height 357
click at [739, 287] on div "steps = 2 hero . moveUp ( steps ) hero . moveRight ( steps ) hero . moveDown ( …" at bounding box center [819, 318] width 326 height 357
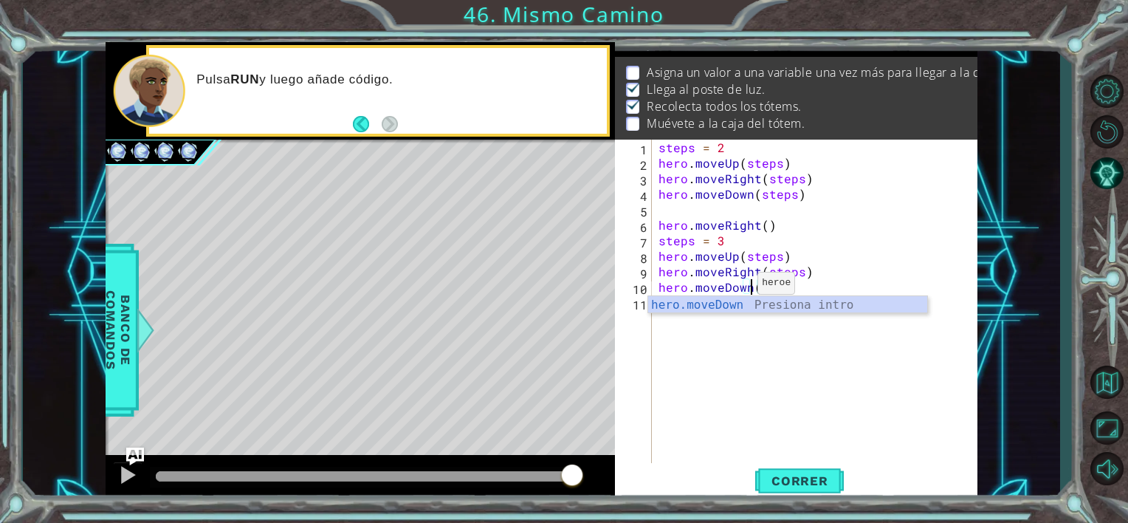
scroll to position [0, 5]
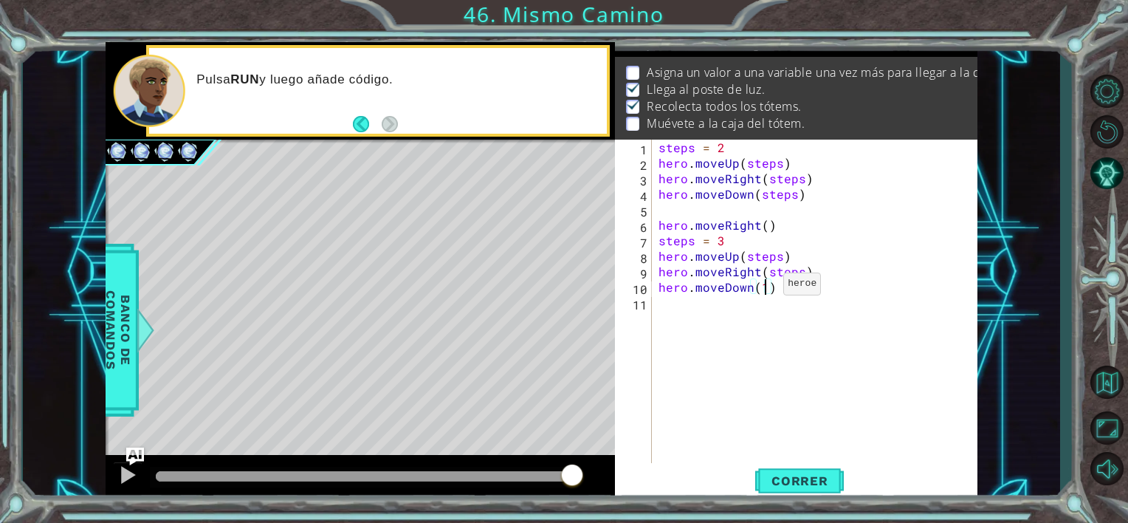
click at [765, 287] on div "steps = 2 hero . moveUp ( steps ) hero . moveRight ( steps ) hero . moveDown ( …" at bounding box center [819, 318] width 326 height 357
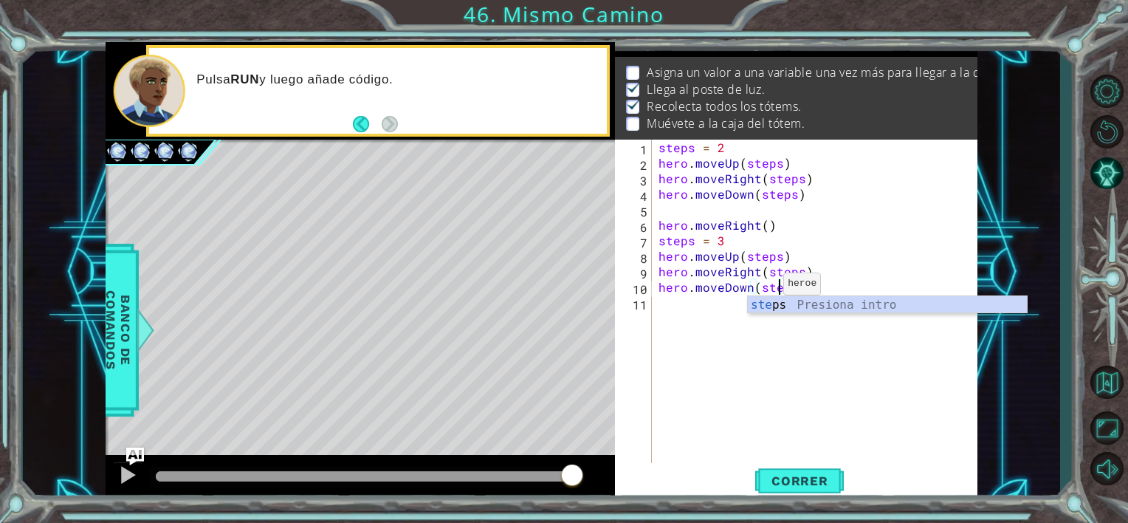
scroll to position [0, 7]
type textarea "hero.moveDown(steps)"
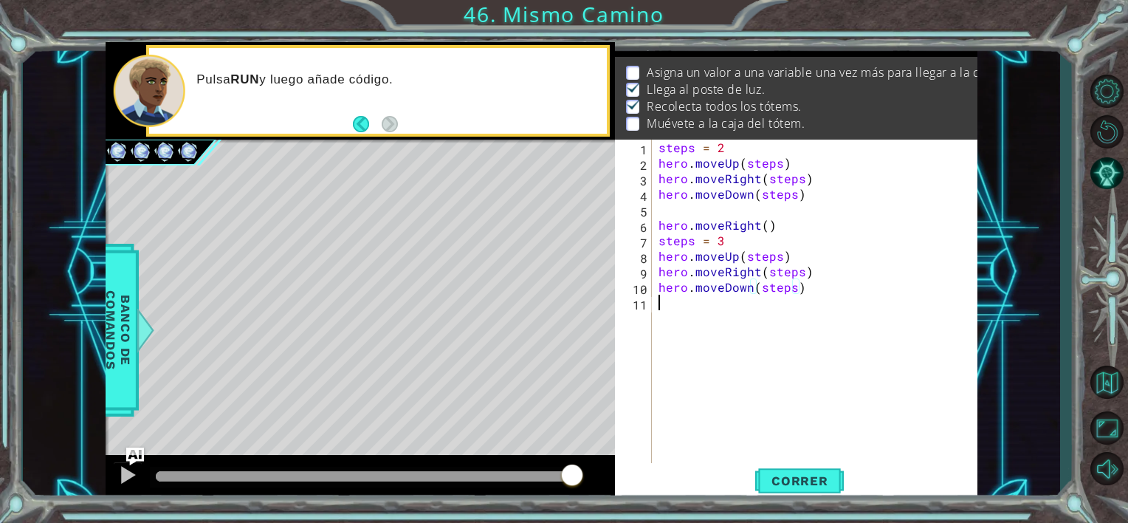
click at [771, 384] on div "steps = 2 hero . moveUp ( steps ) hero . moveRight ( steps ) hero . moveDown ( …" at bounding box center [819, 318] width 326 height 357
click at [810, 487] on span "Correr" at bounding box center [800, 480] width 86 height 15
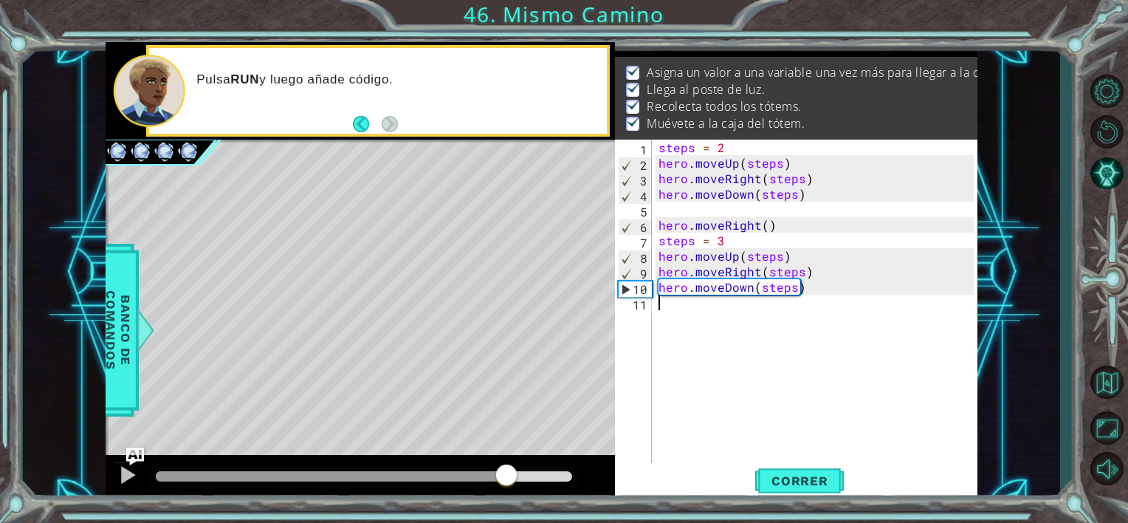
drag, startPoint x: 268, startPoint y: 481, endPoint x: 523, endPoint y: 499, distance: 255.4
click at [522, 499] on div at bounding box center [361, 478] width 510 height 47
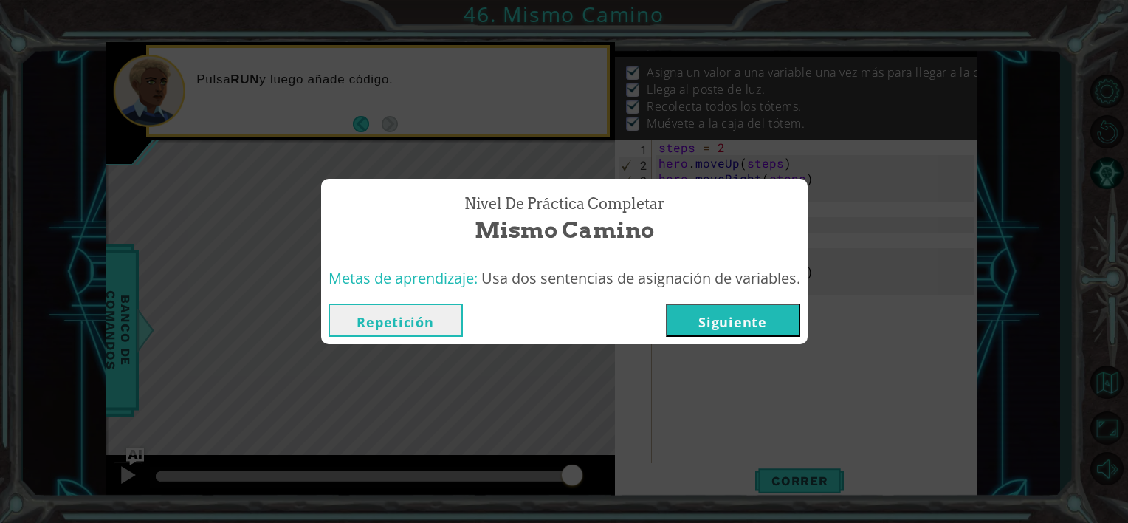
click at [720, 318] on button "Siguiente" at bounding box center [733, 320] width 134 height 33
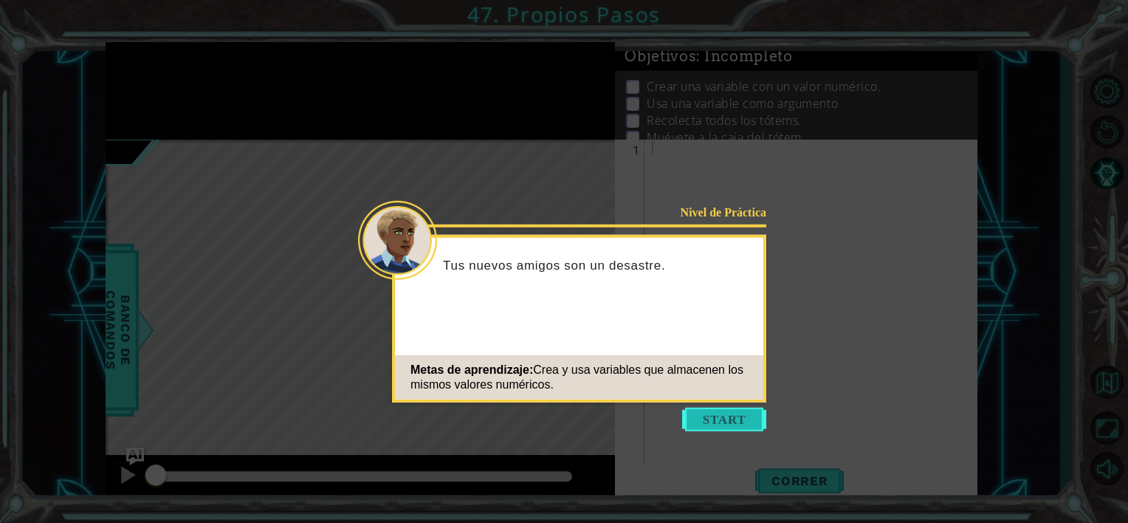
click at [731, 419] on button "Start" at bounding box center [724, 420] width 84 height 24
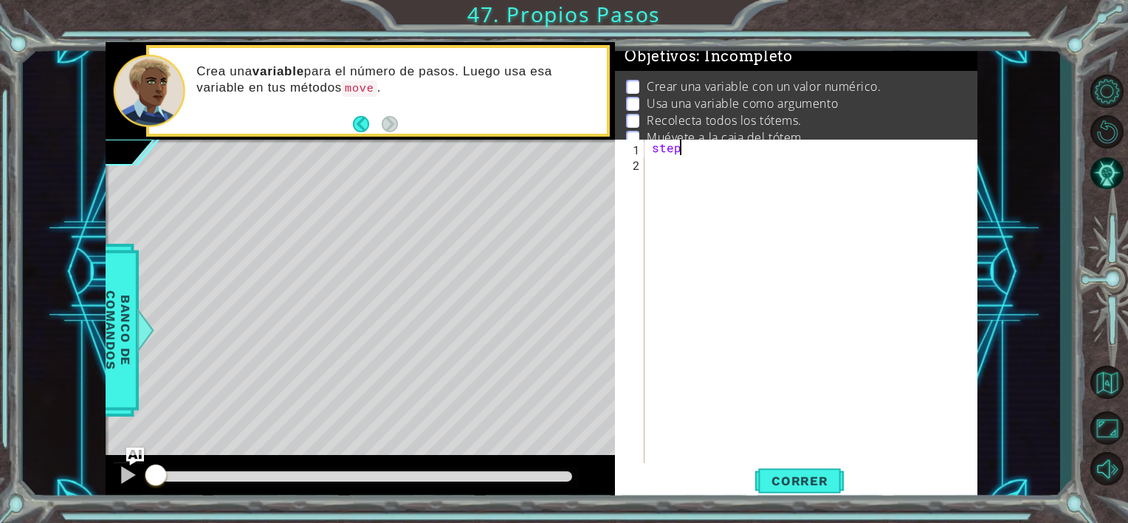
scroll to position [0, 1]
type textarea "steps = 3"
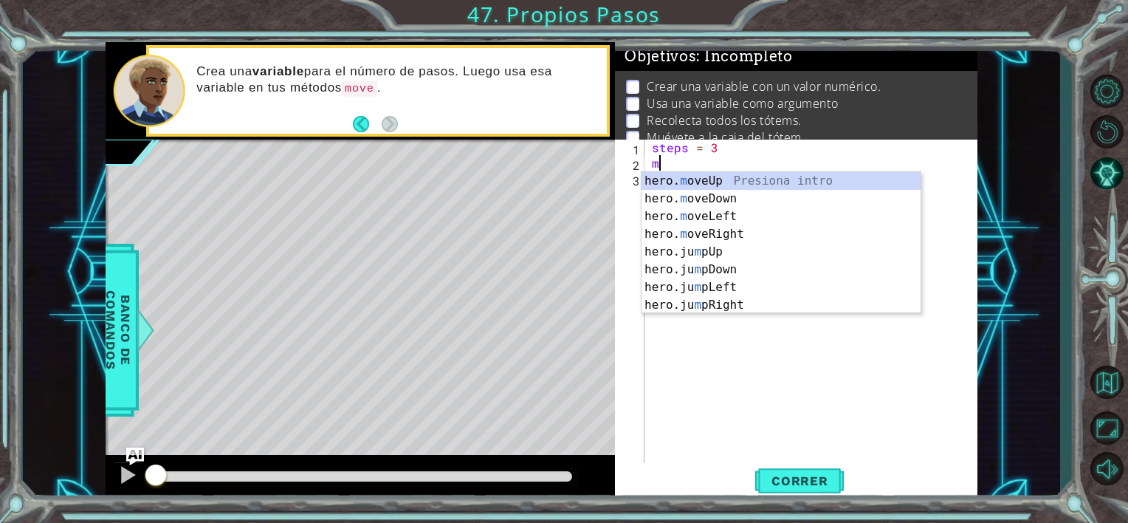
scroll to position [0, 0]
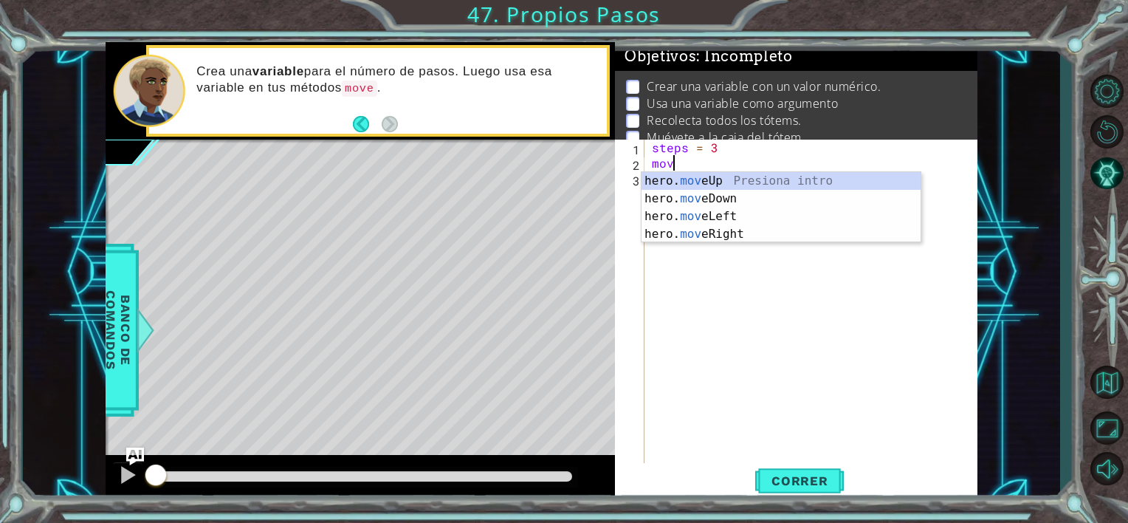
click at [712, 177] on div "hero. mov eUp Presiona intro hero. mov eDown Presiona intro hero. mov eLeft Pre…" at bounding box center [781, 225] width 279 height 106
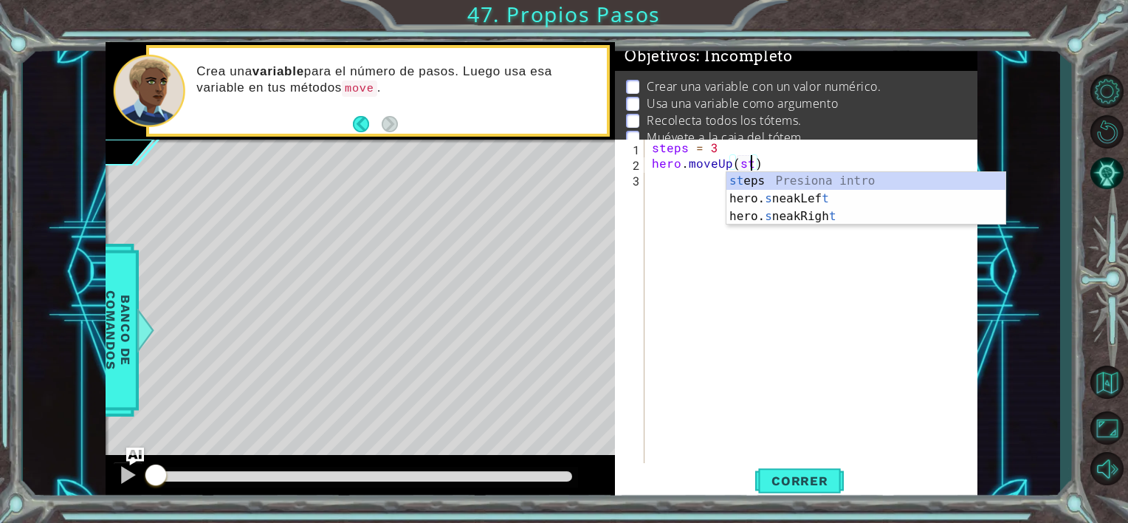
type textarea "hero.moveUp(steps)"
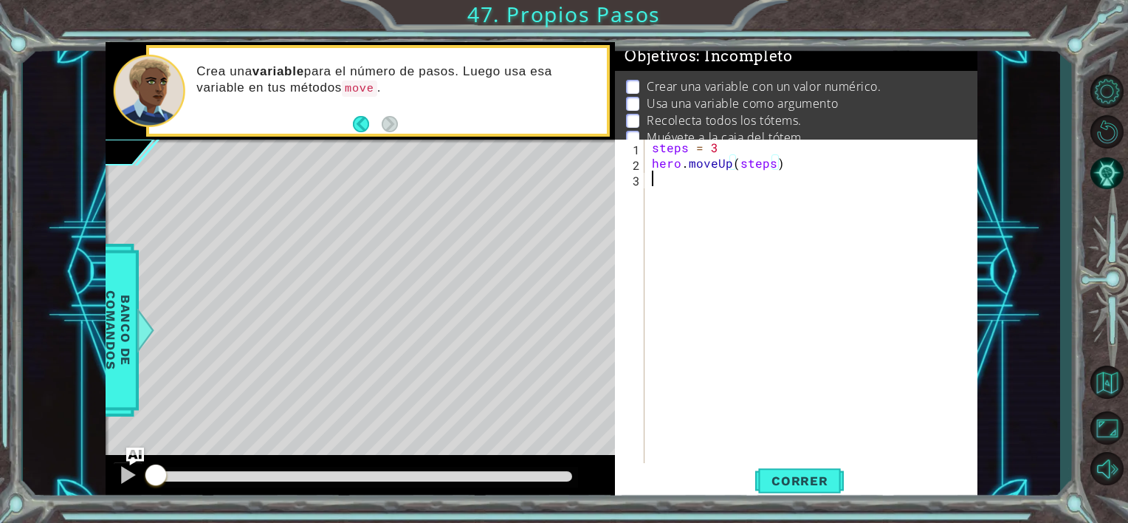
click at [649, 183] on div "steps = 3 hero . moveUp ( steps )" at bounding box center [815, 318] width 332 height 357
type textarea "h"
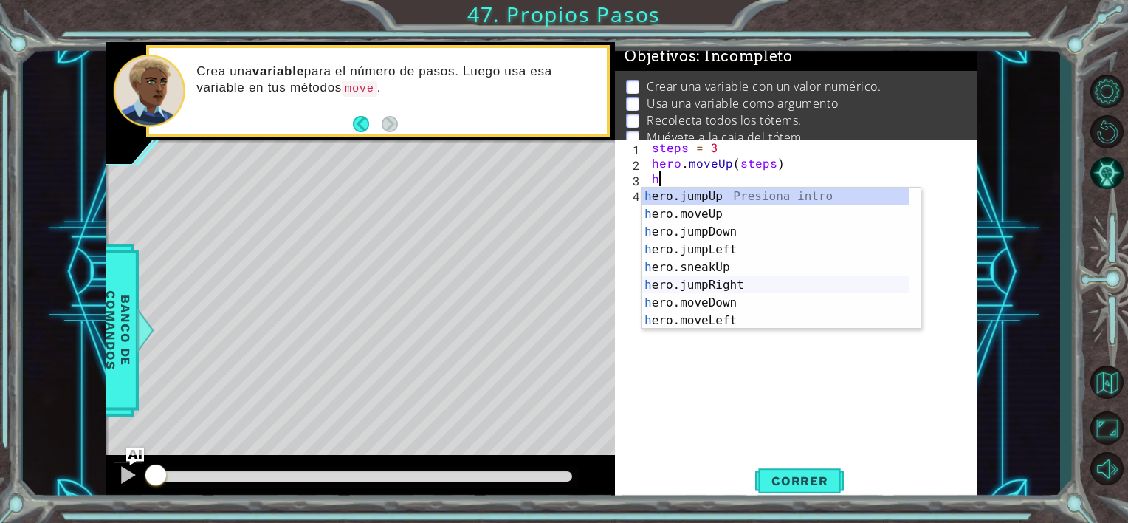
click at [691, 283] on div "h ero.jumpUp Presiona intro h ero.moveUp Presiona intro h ero.jumpDown Presiona…" at bounding box center [776, 276] width 268 height 177
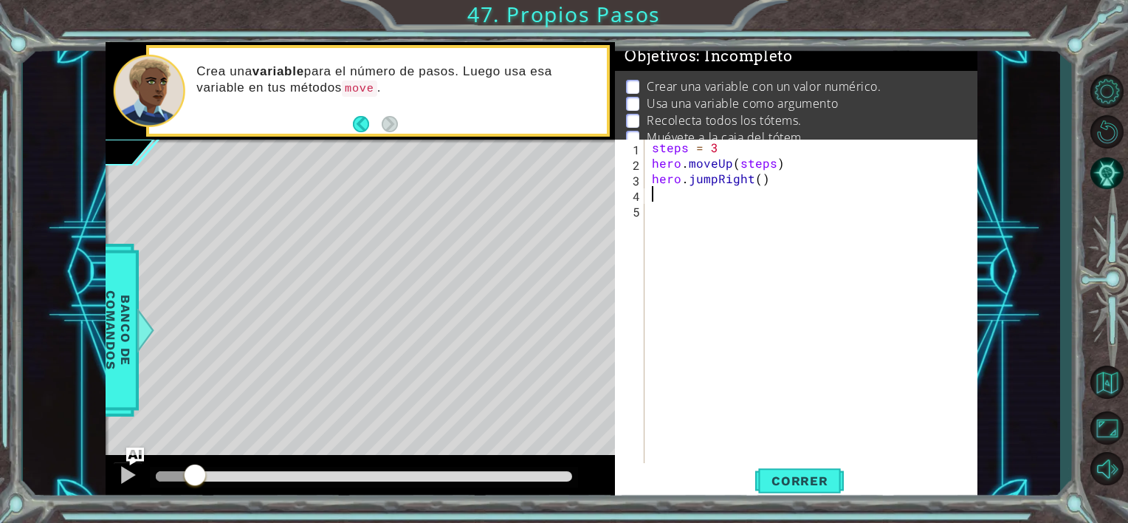
drag, startPoint x: 162, startPoint y: 477, endPoint x: 178, endPoint y: 476, distance: 15.5
click at [137, 476] on button at bounding box center [128, 477] width 30 height 30
click at [774, 487] on span "Correr" at bounding box center [800, 480] width 86 height 15
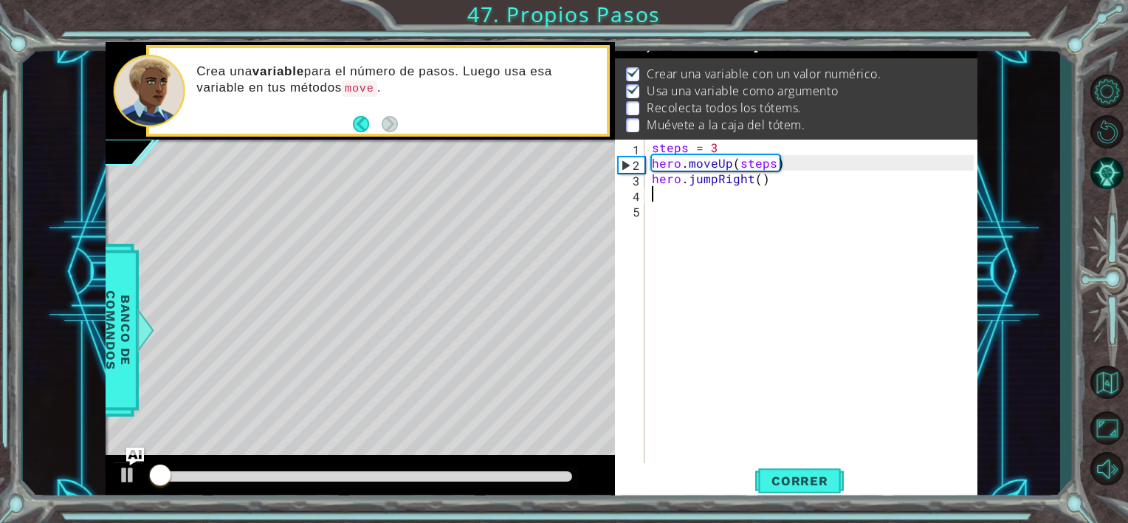
scroll to position [16, 0]
drag, startPoint x: 165, startPoint y: 473, endPoint x: 122, endPoint y: 474, distance: 42.9
click at [122, 474] on div at bounding box center [361, 478] width 510 height 47
click at [122, 474] on div at bounding box center [127, 474] width 19 height 19
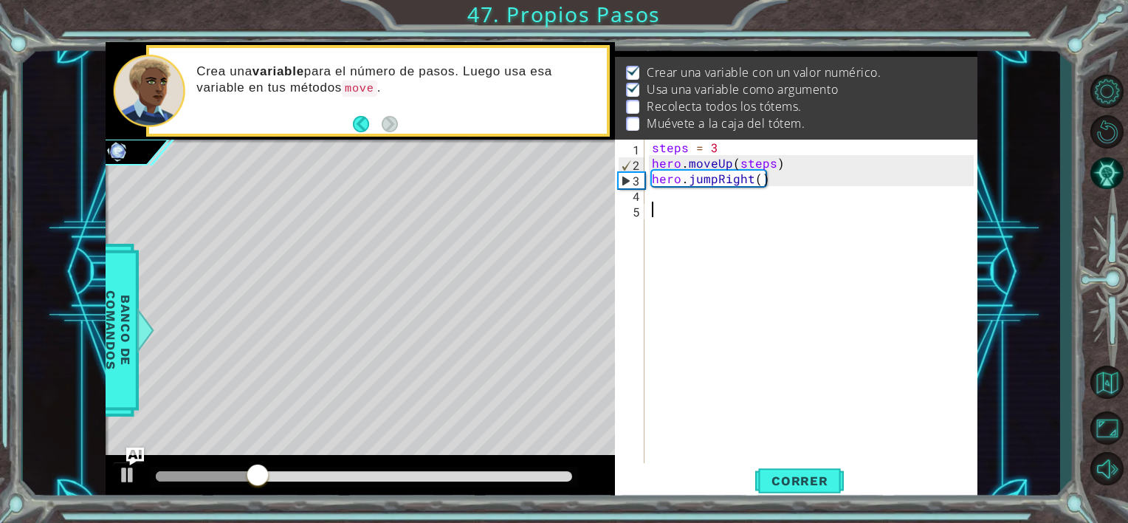
drag, startPoint x: 851, startPoint y: 226, endPoint x: 843, endPoint y: 246, distance: 21.8
click at [851, 226] on div "steps = 3 hero . moveUp ( steps ) hero . jumpRight ( )" at bounding box center [815, 318] width 332 height 357
click at [871, 220] on div "steps = 3 hero . moveUp ( steps ) hero . jumpRight ( )" at bounding box center [815, 318] width 332 height 357
click at [869, 200] on div "steps = 3 hero . moveUp ( steps ) hero . jumpRight ( )" at bounding box center [815, 318] width 332 height 357
click at [882, 161] on div "steps = 3 hero . moveUp ( steps ) hero . jumpRight ( )" at bounding box center [815, 318] width 332 height 357
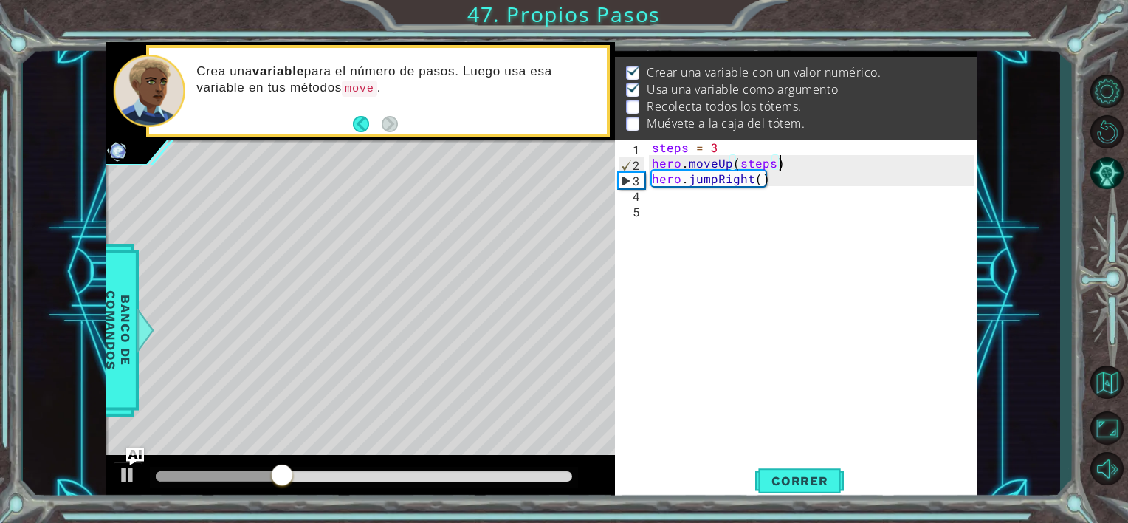
click at [894, 184] on div "steps = 3 hero . moveUp ( steps ) hero . jumpRight ( )" at bounding box center [815, 318] width 332 height 357
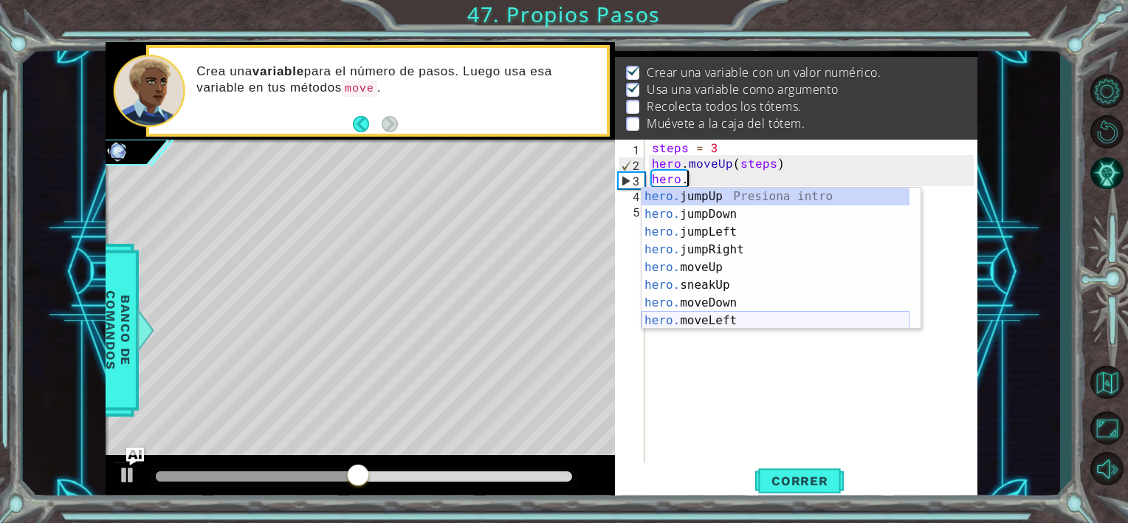
scroll to position [89, 0]
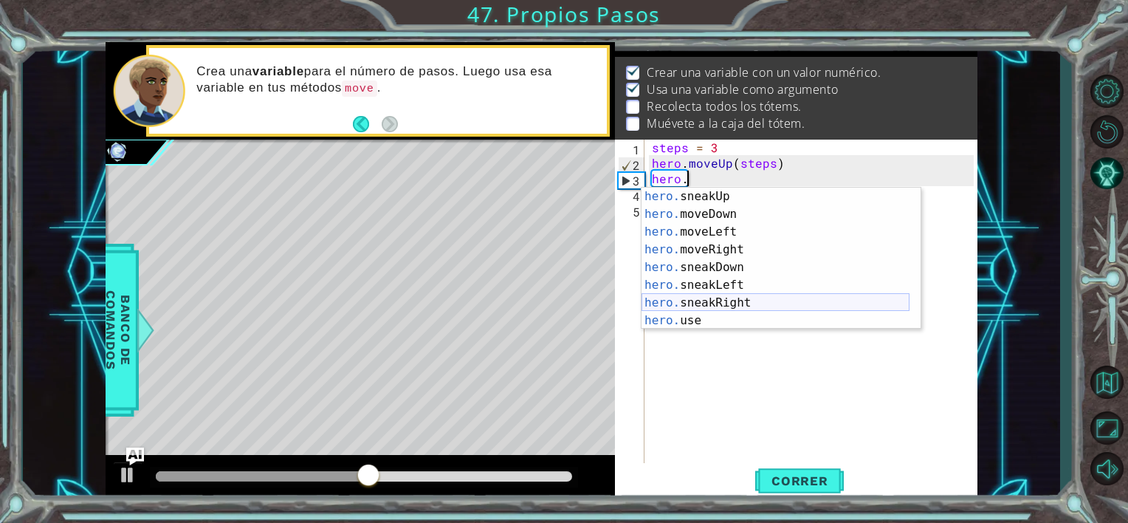
click at [716, 298] on div "hero. sneakUp Presiona intro hero. moveDown Presiona intro hero. moveLeft Presi…" at bounding box center [776, 276] width 268 height 177
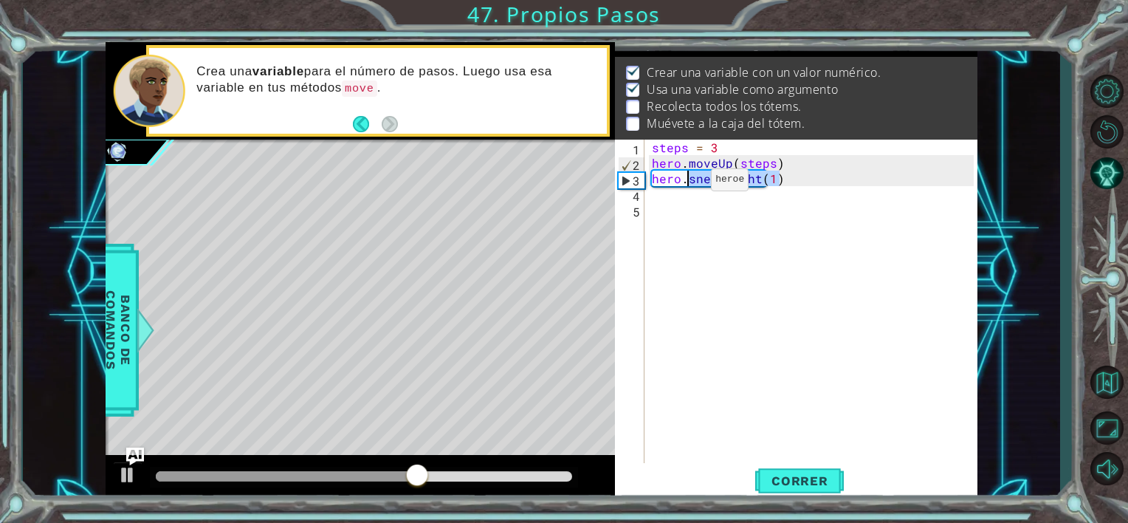
drag, startPoint x: 783, startPoint y: 174, endPoint x: 686, endPoint y: 183, distance: 97.1
click at [686, 183] on div "steps = 3 hero . moveUp ( steps ) hero . sneakRight ( 1 )" at bounding box center [815, 318] width 332 height 357
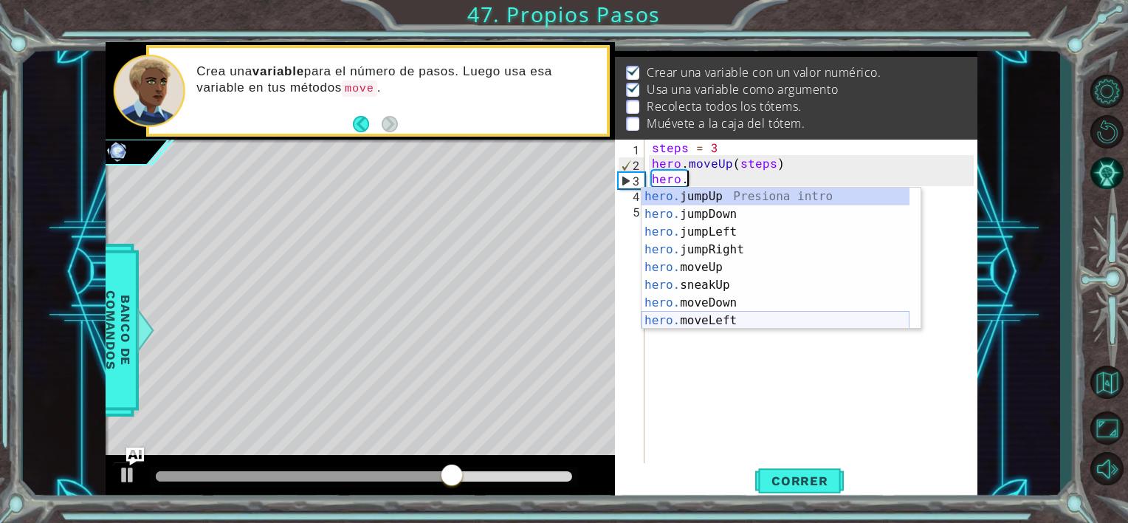
scroll to position [44, 0]
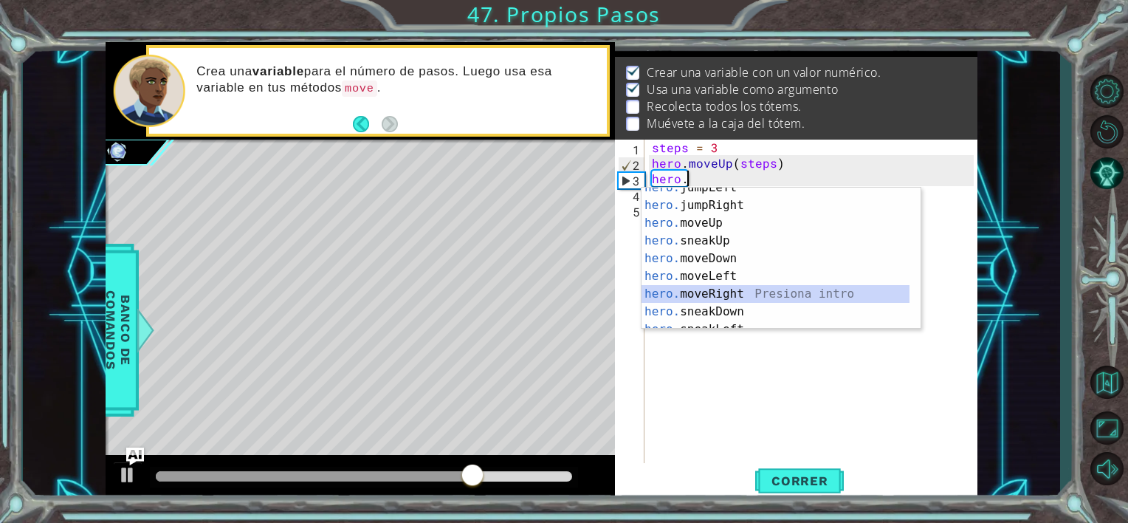
click at [717, 291] on div "hero. jumpLeft Presiona intro hero. jumpRight Presiona intro hero. moveUp Presi…" at bounding box center [776, 267] width 268 height 177
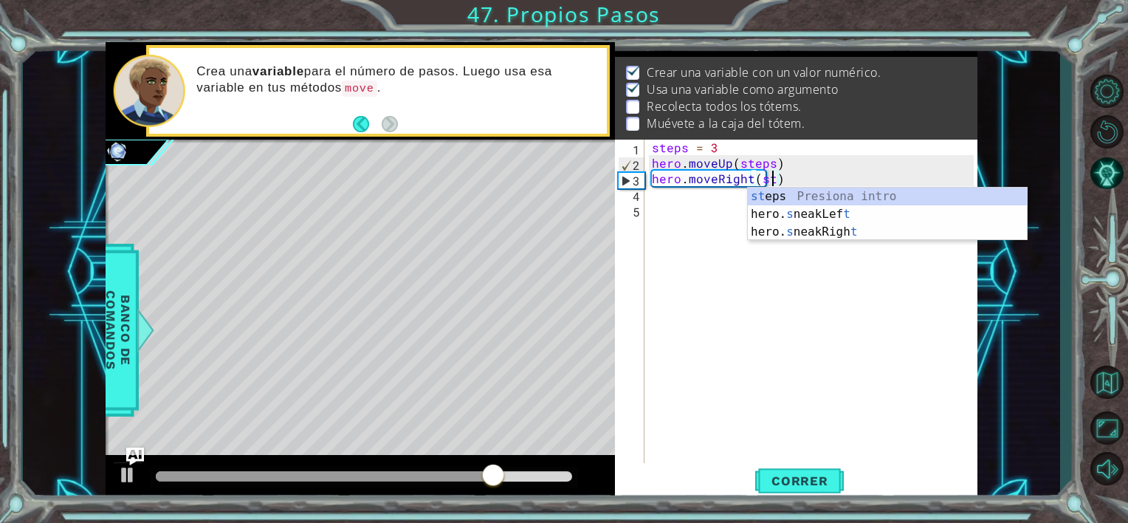
scroll to position [0, 7]
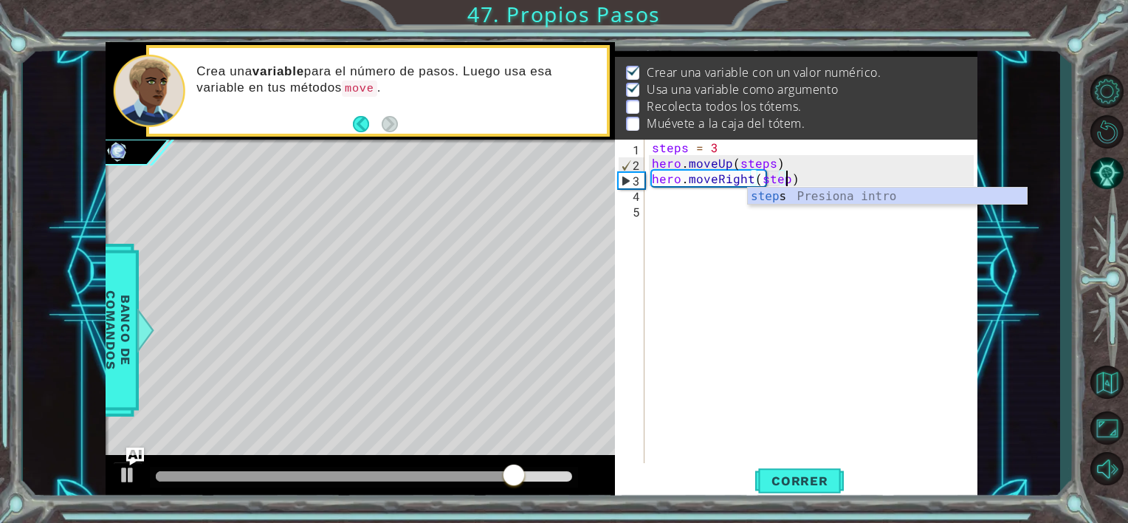
type textarea "hero.moveRight(steps)"
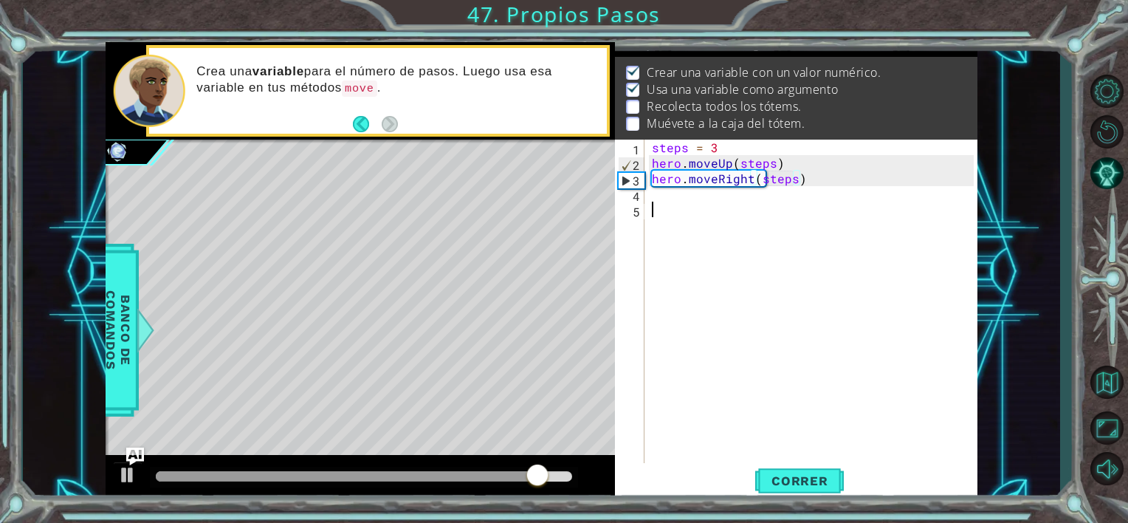
drag, startPoint x: 715, startPoint y: 213, endPoint x: 717, endPoint y: 201, distance: 12.0
click at [717, 201] on div "steps = 3 hero . moveUp ( steps ) hero . moveRight ( steps )" at bounding box center [815, 318] width 332 height 357
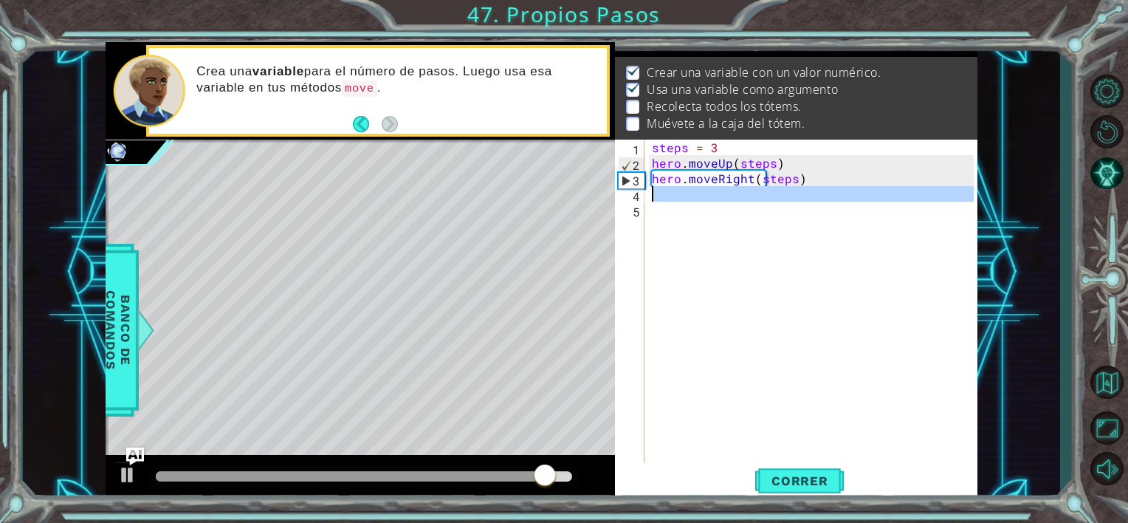
click at [704, 216] on div "steps = 3 hero . moveUp ( steps ) hero . moveRight ( steps )" at bounding box center [811, 303] width 325 height 326
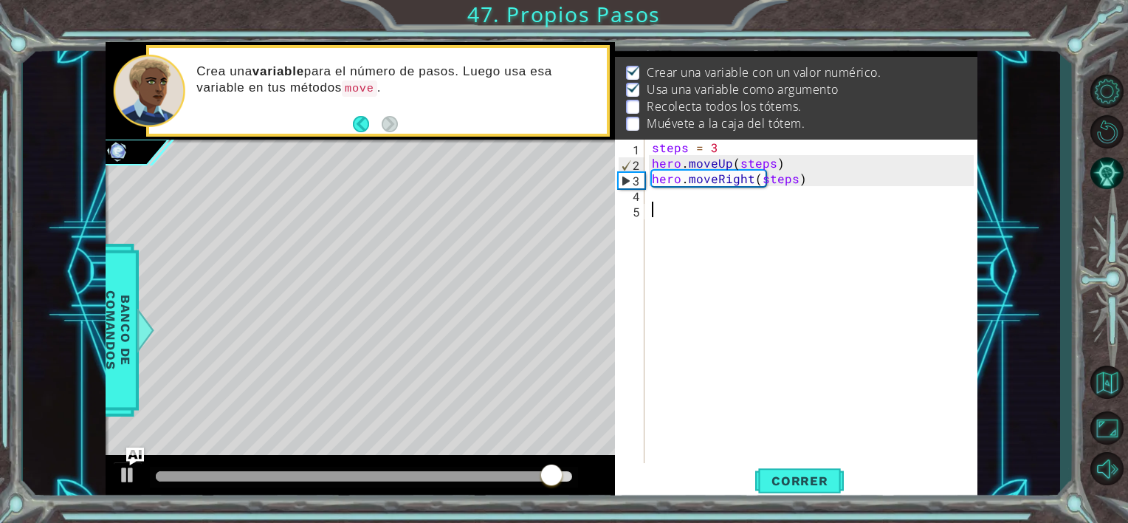
click at [682, 200] on div "steps = 3 hero . moveUp ( steps ) hero . moveRight ( steps )" at bounding box center [815, 318] width 332 height 357
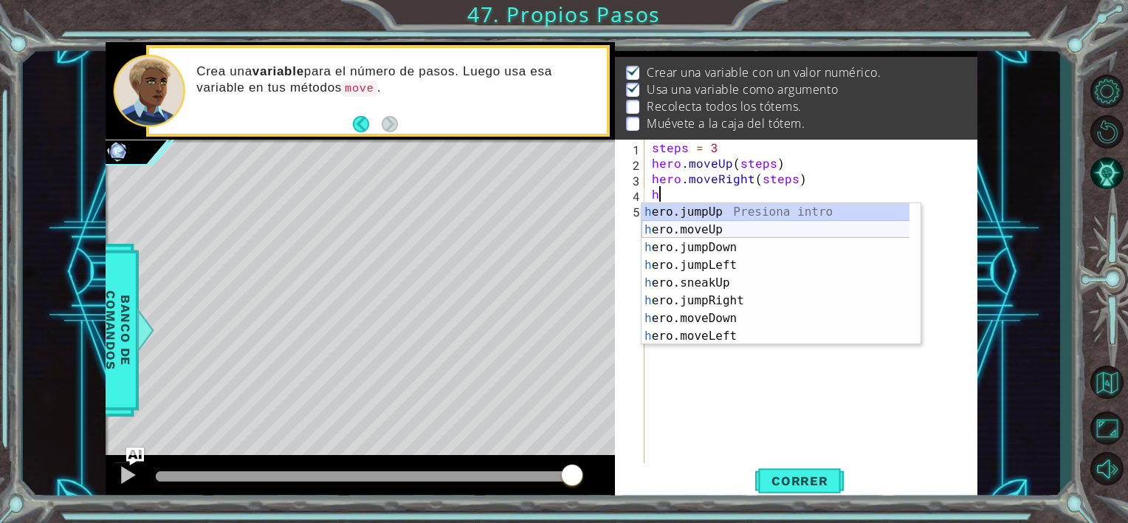
click at [706, 231] on div "h ero.jumpUp Presiona intro h ero.moveUp Presiona intro h ero.jumpDown Presiona…" at bounding box center [781, 291] width 279 height 177
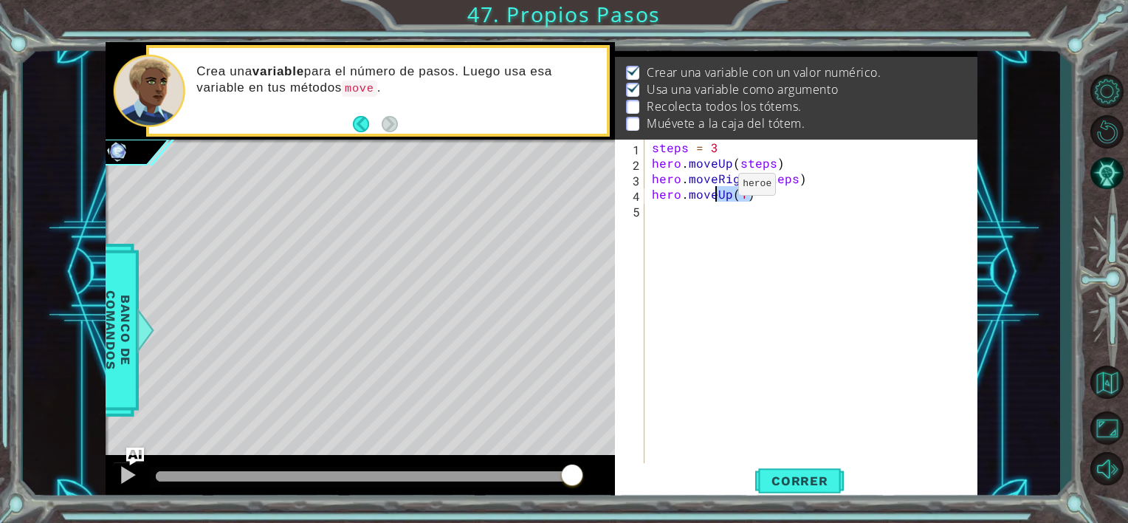
drag, startPoint x: 769, startPoint y: 188, endPoint x: 713, endPoint y: 188, distance: 55.4
click at [713, 188] on div "steps = 3 hero . moveUp ( steps ) hero . moveRight ( steps ) hero . moveUp ( 1 )" at bounding box center [815, 318] width 332 height 357
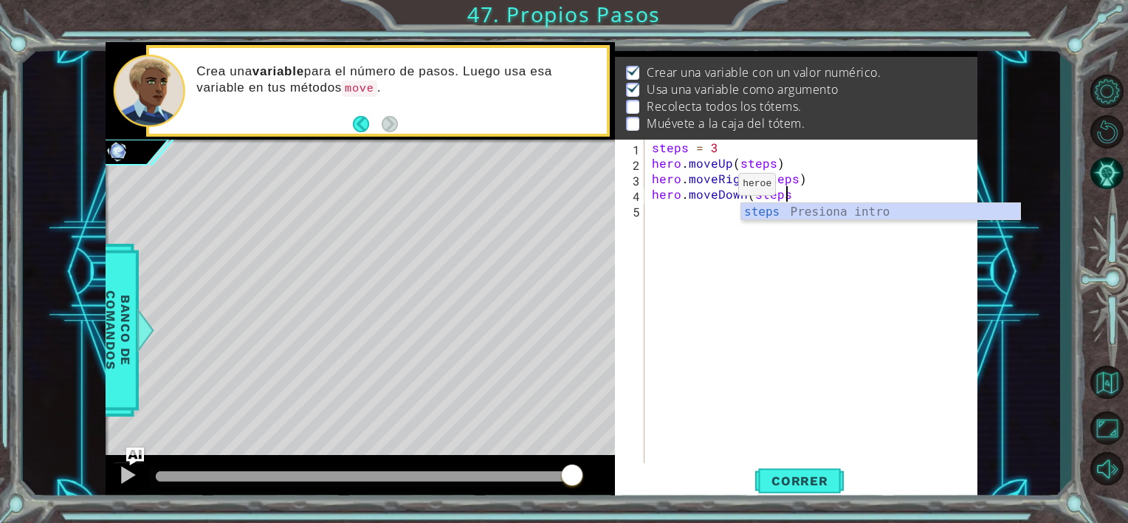
scroll to position [0, 7]
type textarea "hero.moveDown(steps)"
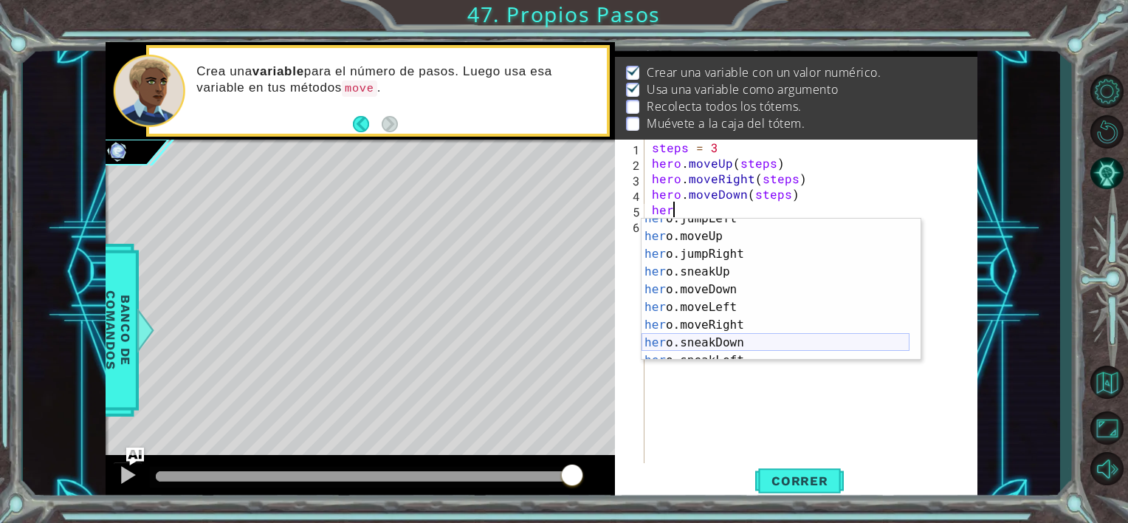
scroll to position [89, 0]
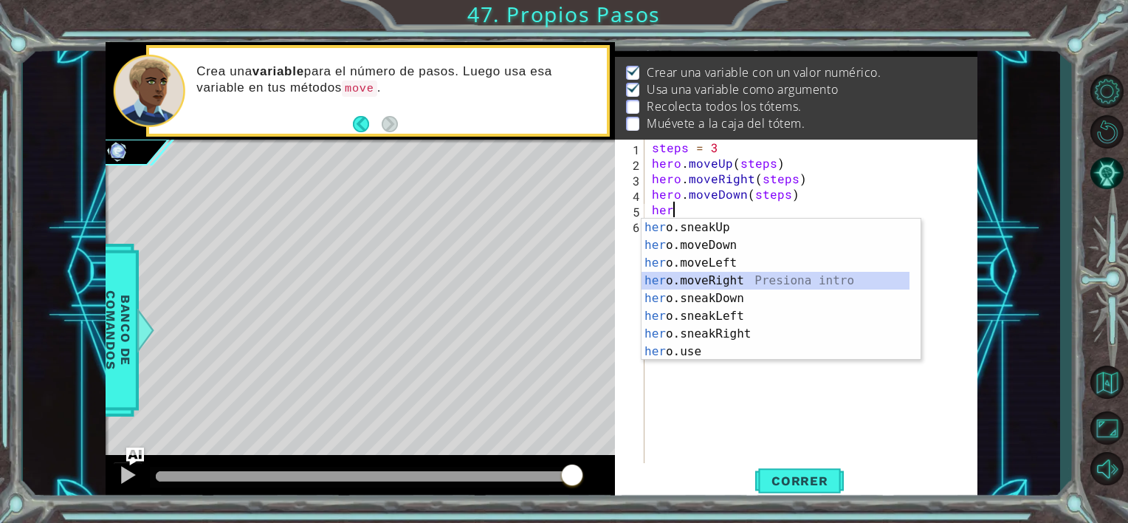
click at [716, 281] on div "her o.sneakUp Presiona intro her o.moveDown Presiona intro her o.moveLeft Presi…" at bounding box center [776, 307] width 268 height 177
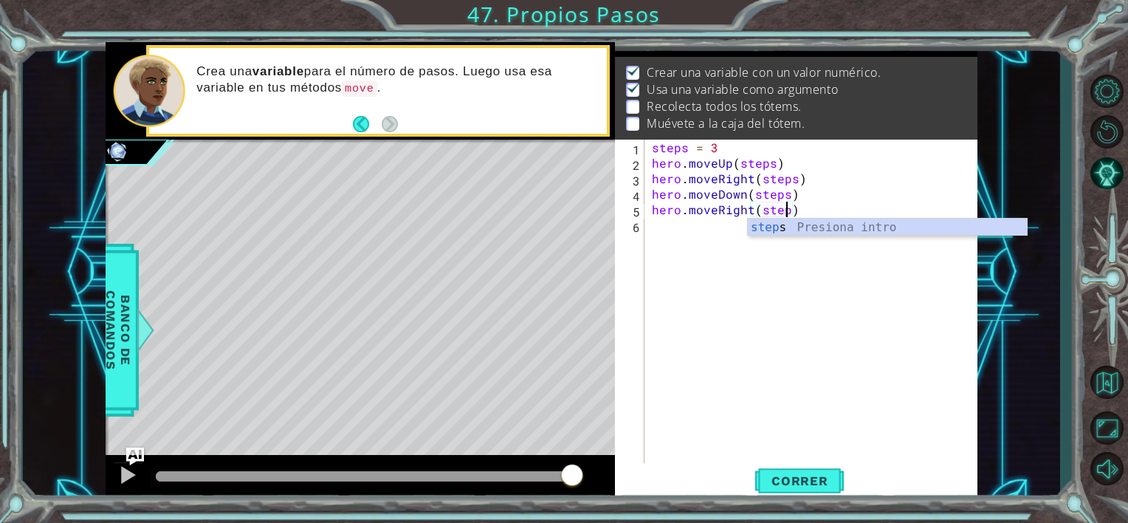
scroll to position [0, 8]
type textarea "hero.moveRight(steps)"
click at [810, 482] on span "Correr" at bounding box center [800, 480] width 86 height 15
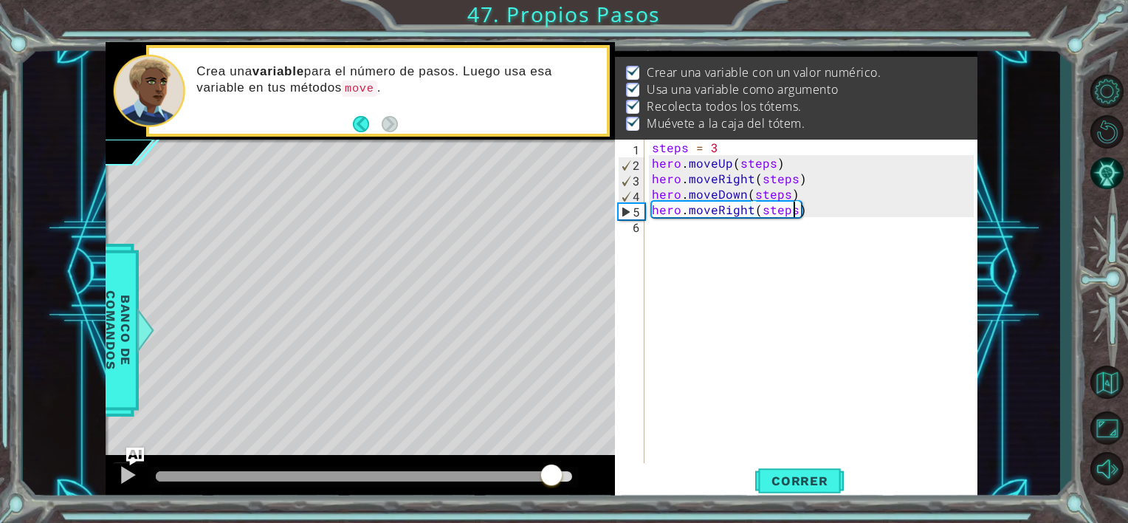
drag, startPoint x: 189, startPoint y: 469, endPoint x: 622, endPoint y: 496, distance: 433.6
click at [615, 498] on div "1 ההההההההההההההההההההההההההההההההההההההההההההההההההההההההההההההההההההההההההההה…" at bounding box center [542, 272] width 872 height 460
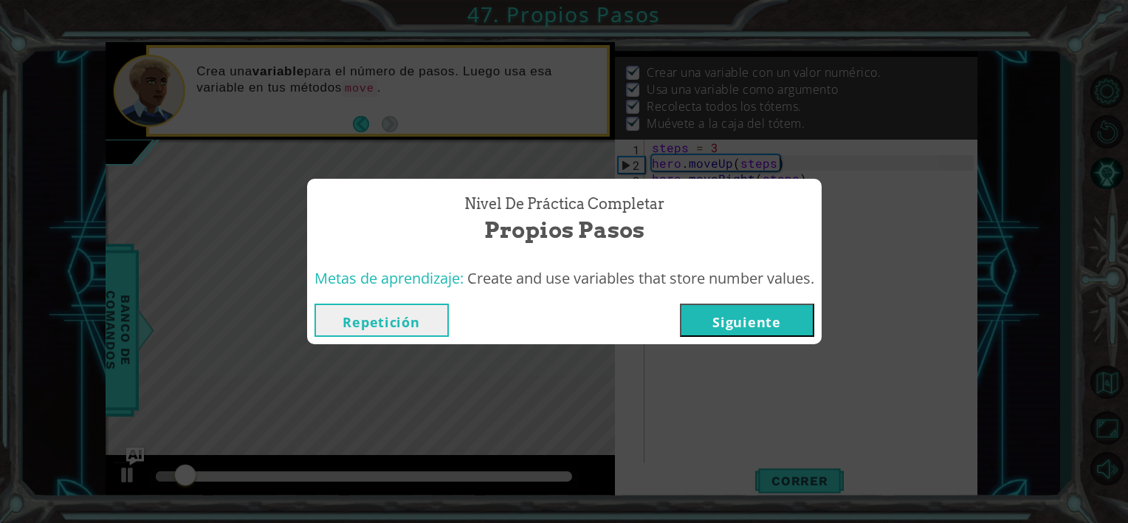
click at [752, 317] on button "Siguiente" at bounding box center [747, 320] width 134 height 33
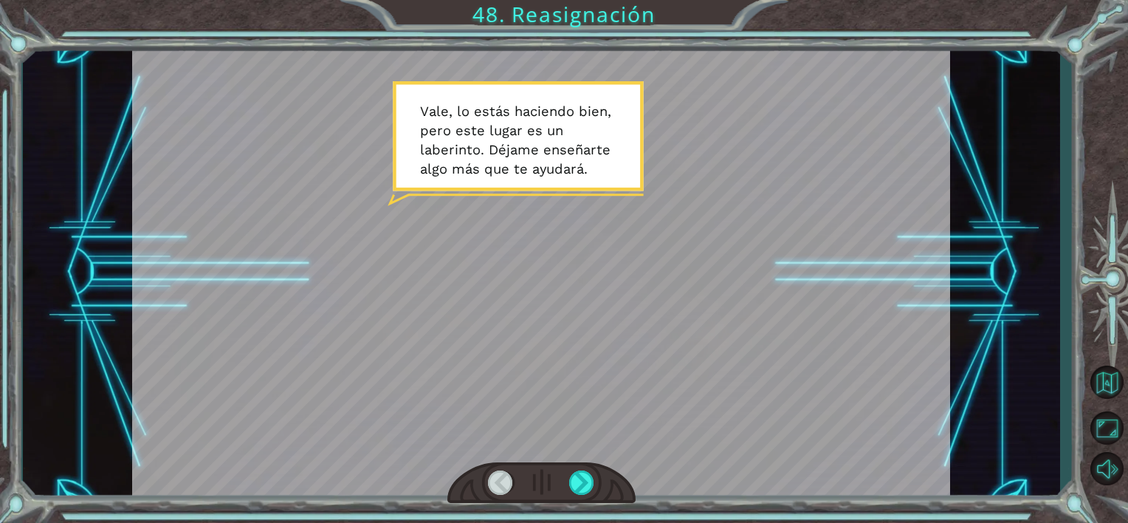
click at [580, 496] on div at bounding box center [542, 482] width 188 height 41
click at [580, 491] on div at bounding box center [582, 482] width 26 height 25
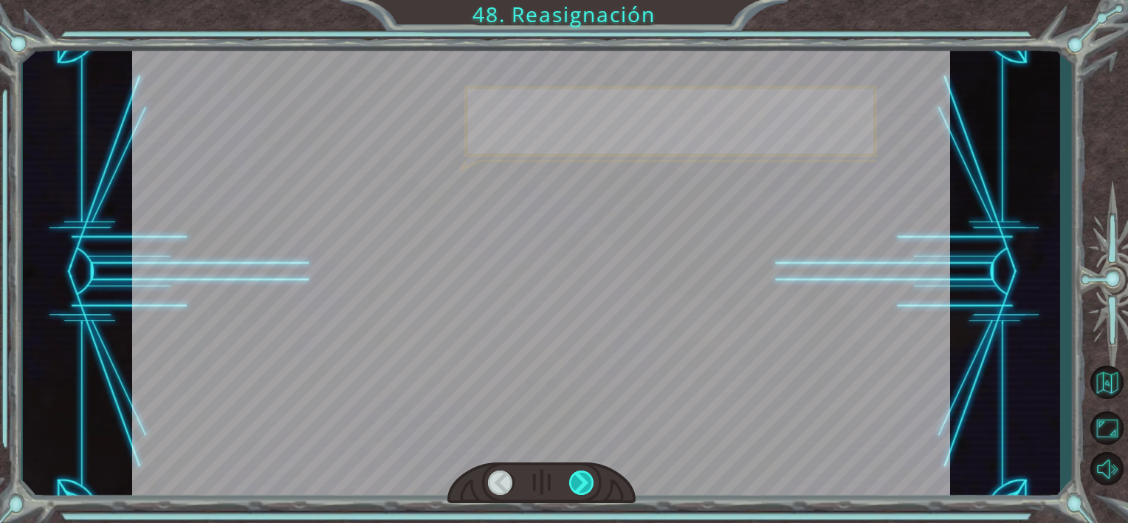
click at [583, 487] on div at bounding box center [582, 482] width 26 height 25
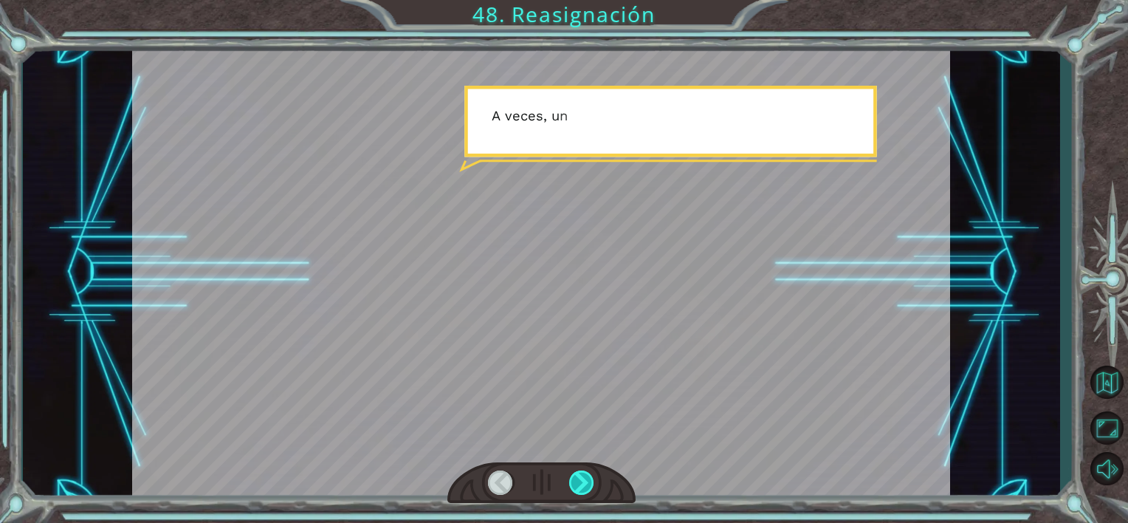
click at [583, 484] on div at bounding box center [582, 482] width 26 height 25
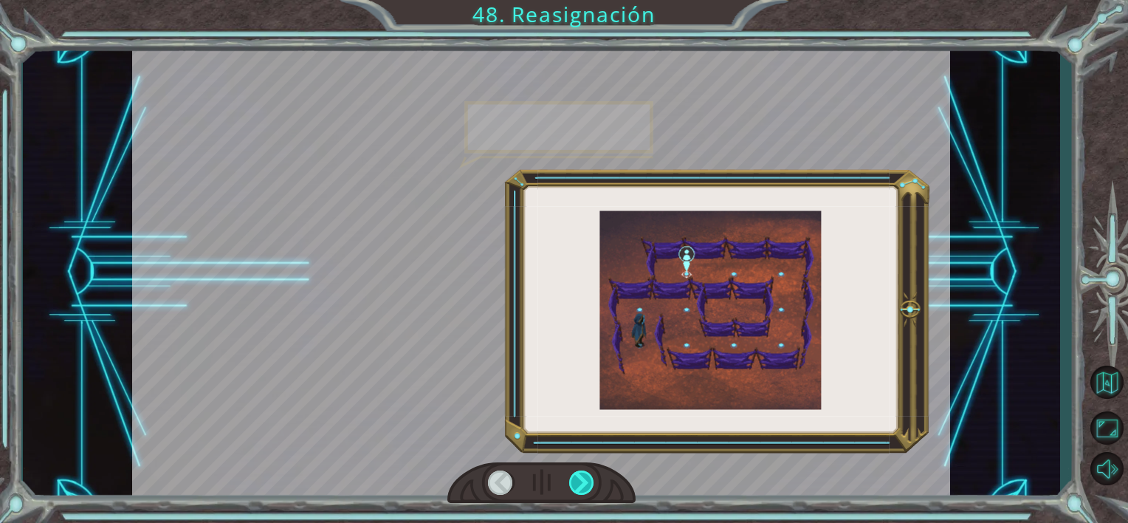
click at [583, 484] on div at bounding box center [582, 482] width 26 height 25
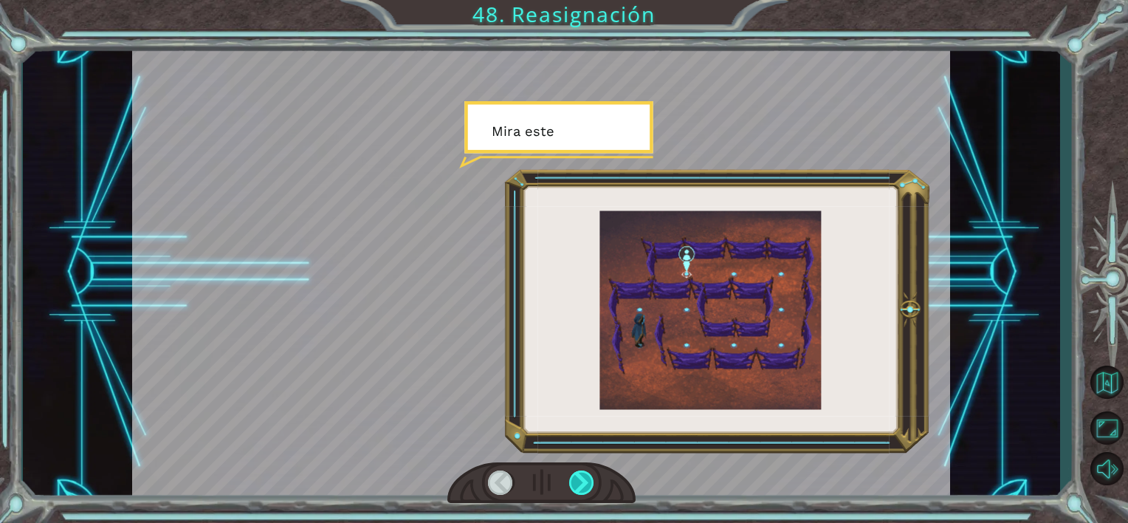
click at [583, 484] on div at bounding box center [582, 482] width 26 height 25
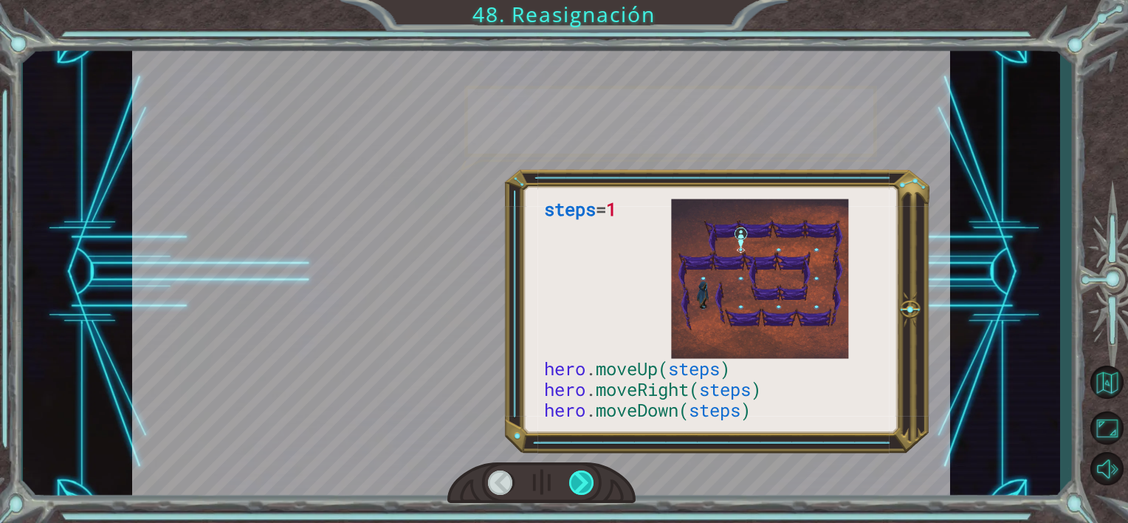
click at [586, 479] on div at bounding box center [582, 482] width 26 height 25
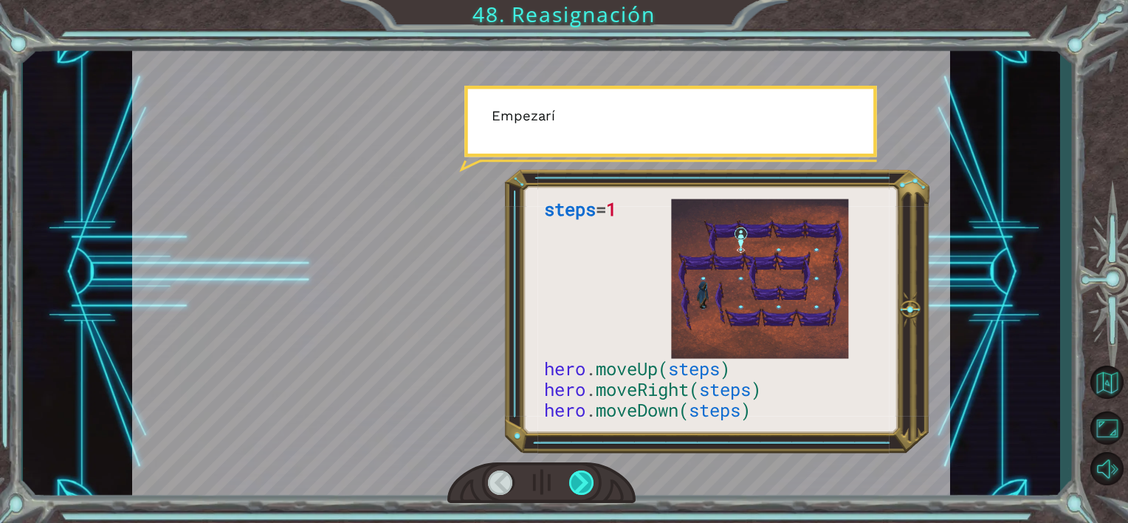
click at [586, 479] on div at bounding box center [582, 482] width 26 height 25
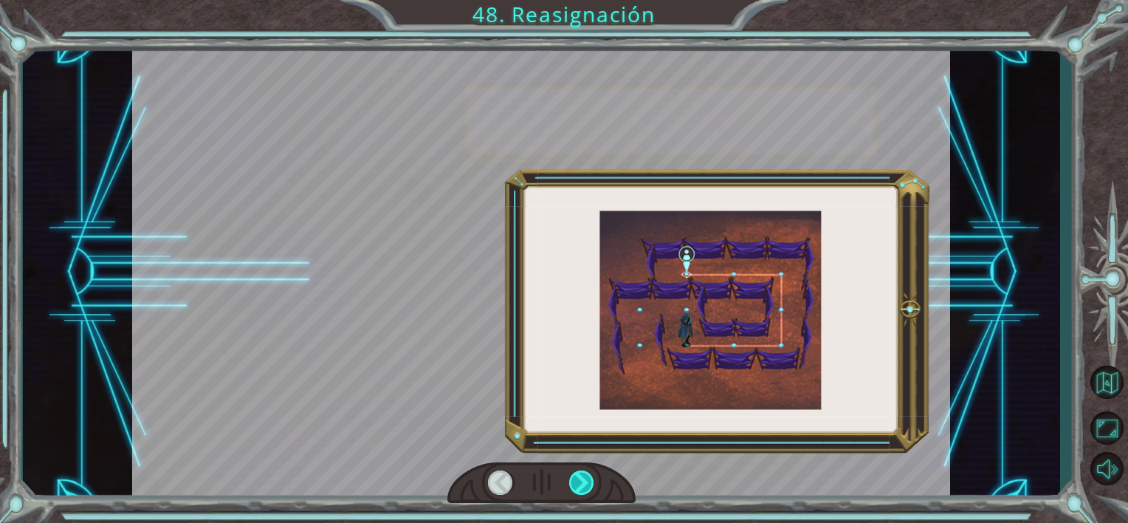
click at [586, 479] on div at bounding box center [582, 482] width 26 height 25
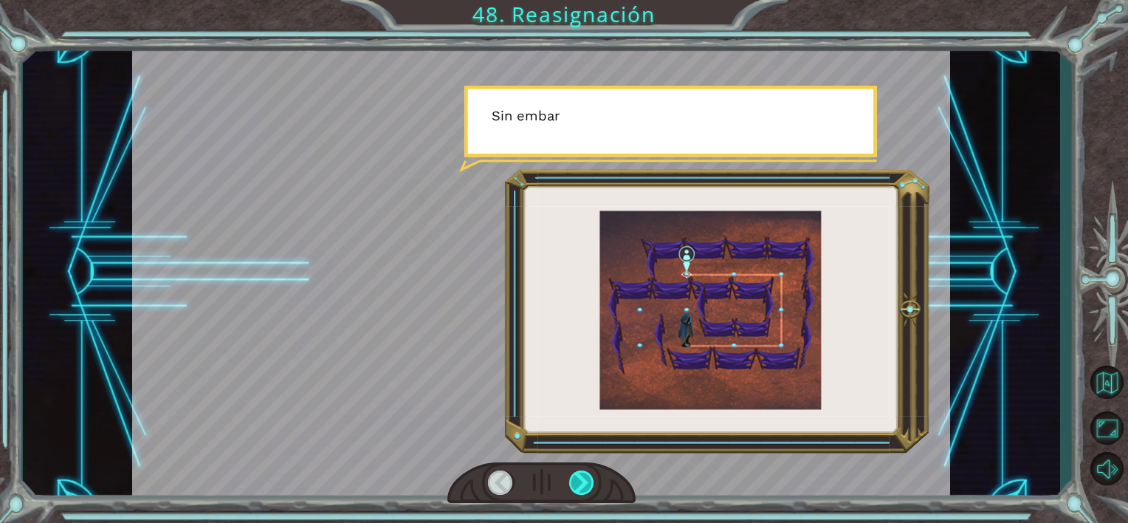
drag, startPoint x: 586, startPoint y: 479, endPoint x: 591, endPoint y: 472, distance: 8.4
click at [587, 477] on div at bounding box center [582, 482] width 26 height 25
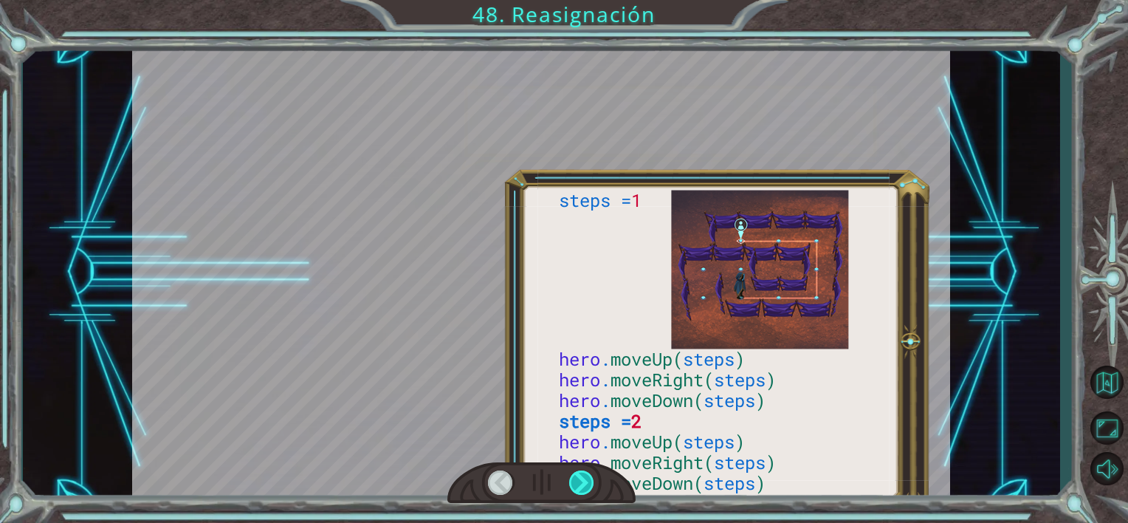
click at [591, 472] on div at bounding box center [582, 482] width 26 height 25
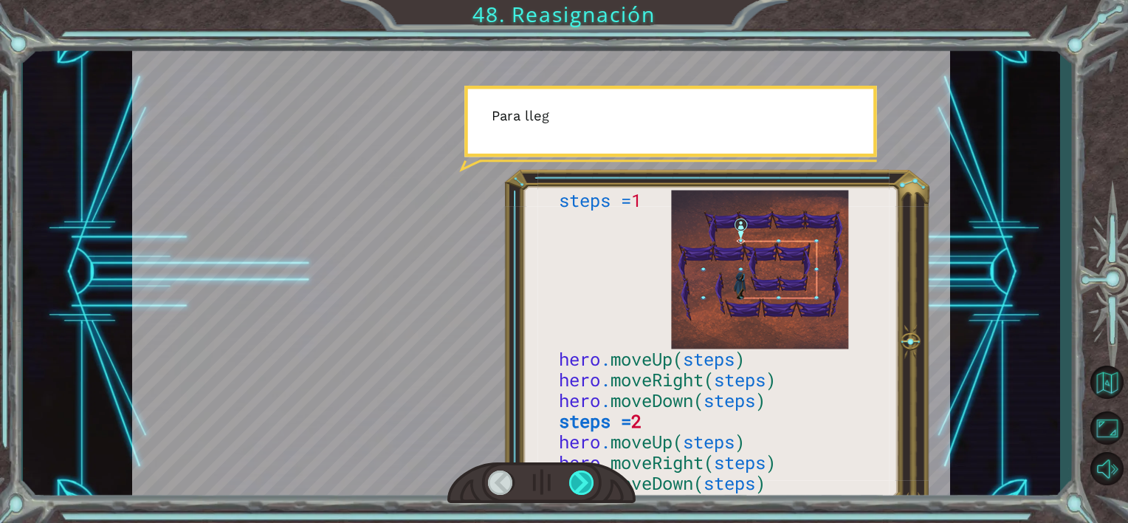
click at [590, 473] on div at bounding box center [582, 482] width 26 height 25
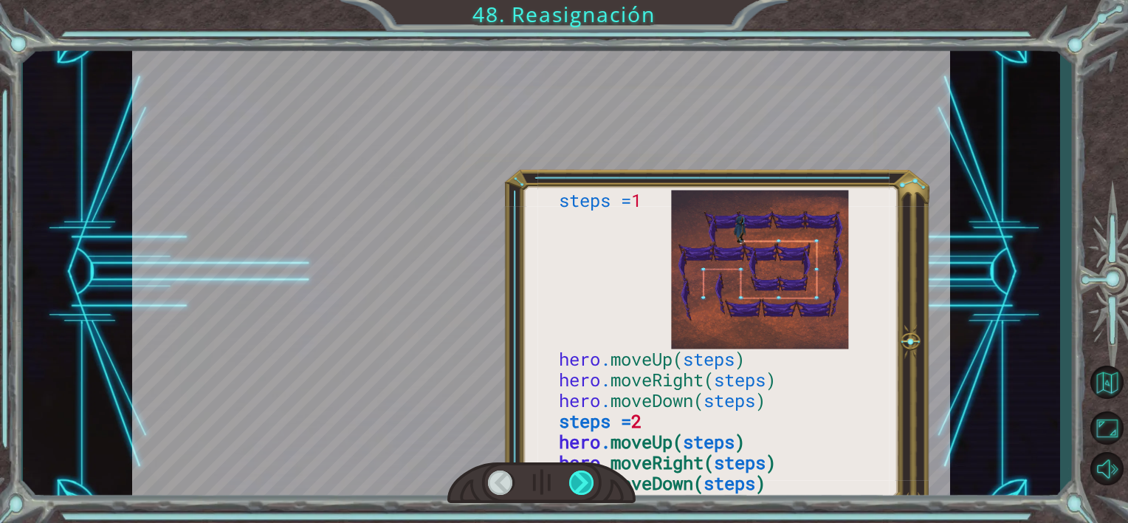
click at [590, 473] on div at bounding box center [582, 482] width 26 height 25
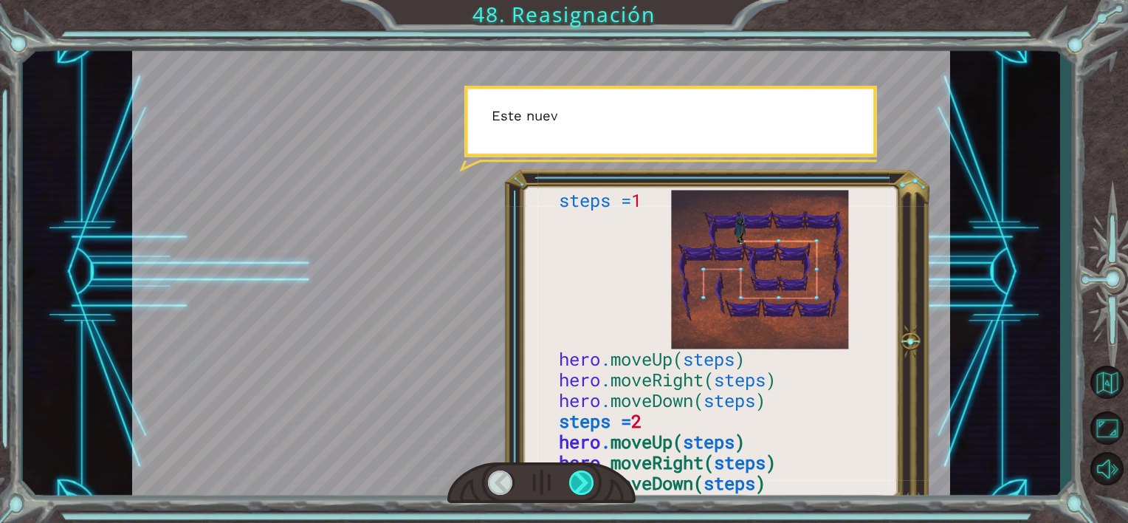
click at [590, 473] on div at bounding box center [582, 482] width 26 height 25
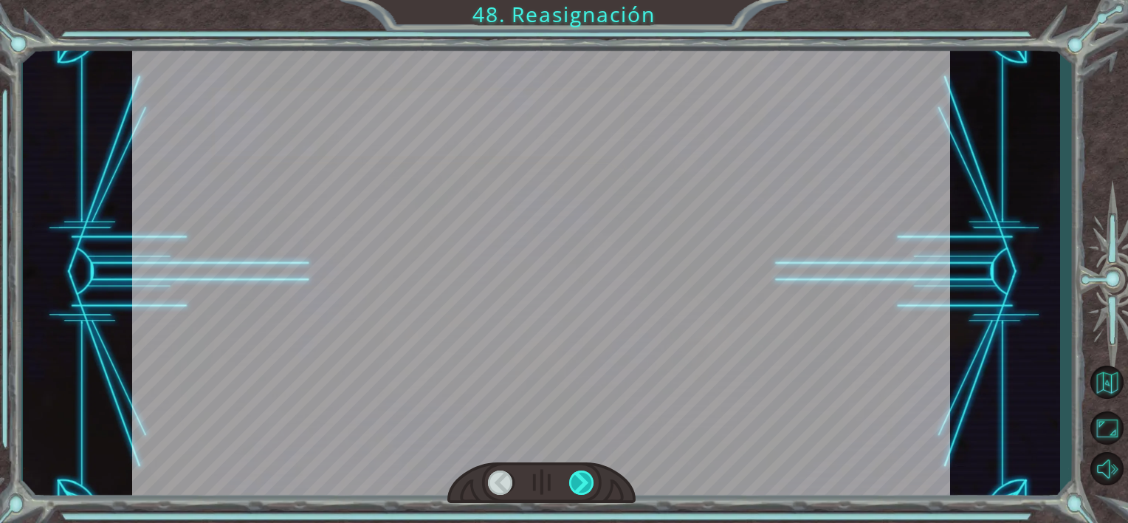
click at [590, 473] on div at bounding box center [582, 482] width 26 height 25
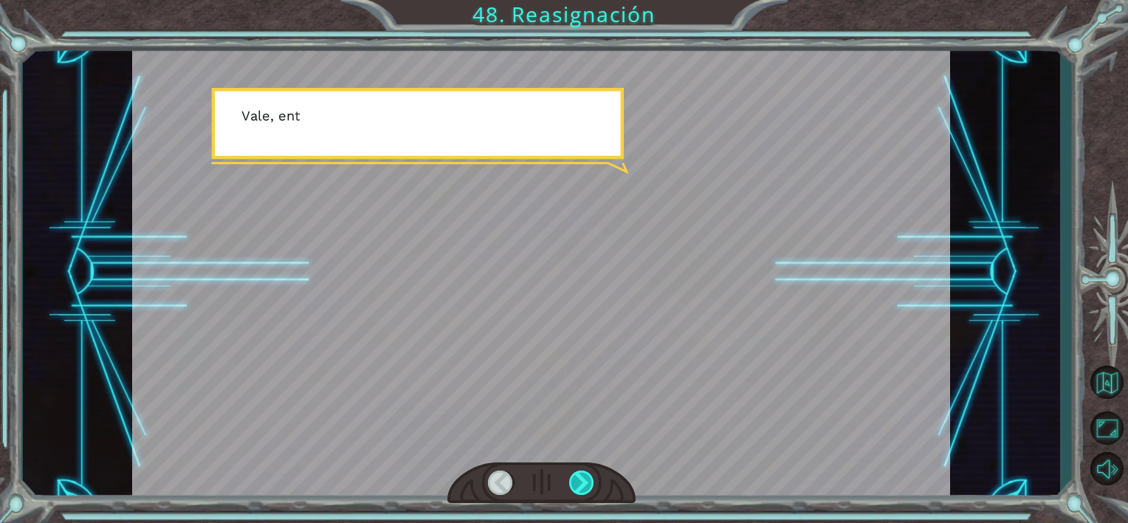
click at [590, 473] on div at bounding box center [582, 482] width 26 height 25
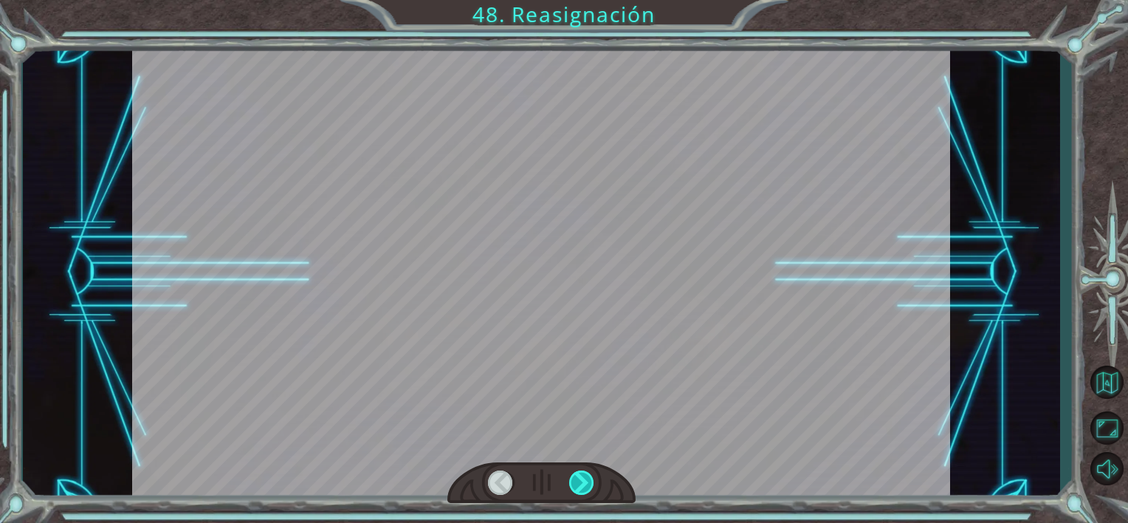
click at [590, 473] on div at bounding box center [582, 482] width 26 height 25
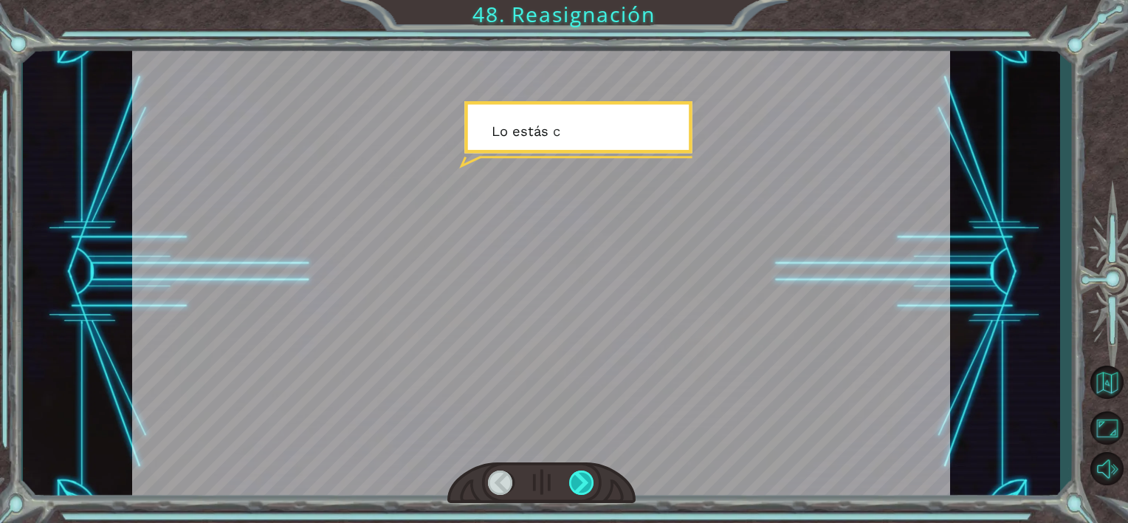
click at [590, 473] on div at bounding box center [582, 482] width 26 height 25
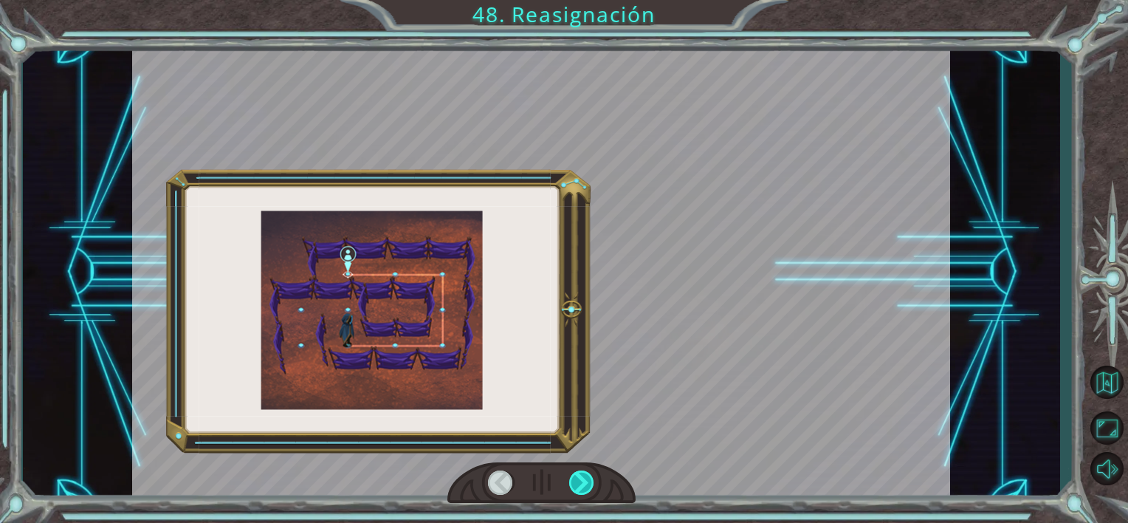
click at [590, 473] on div at bounding box center [582, 482] width 26 height 25
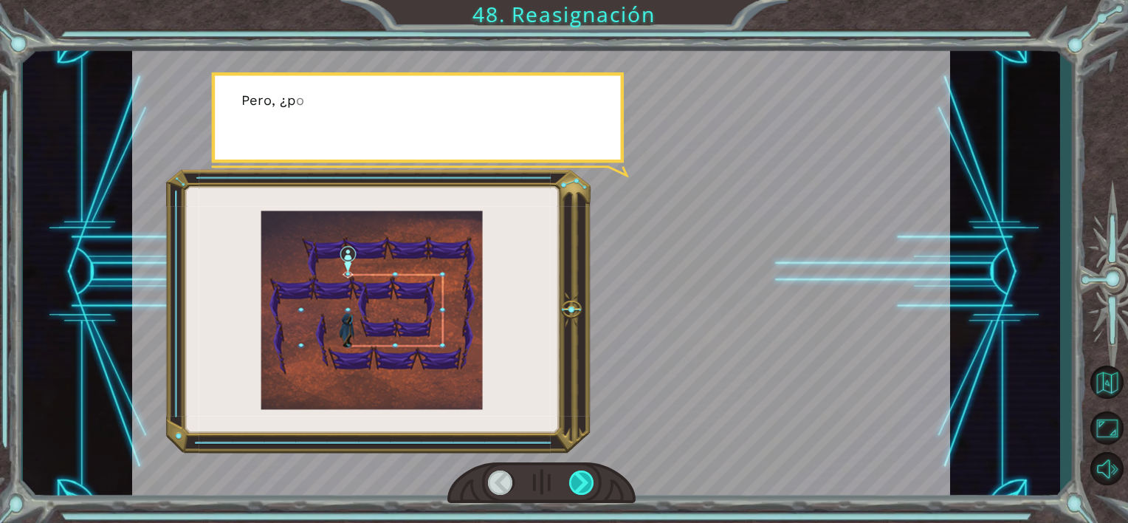
click at [590, 473] on div at bounding box center [582, 482] width 26 height 25
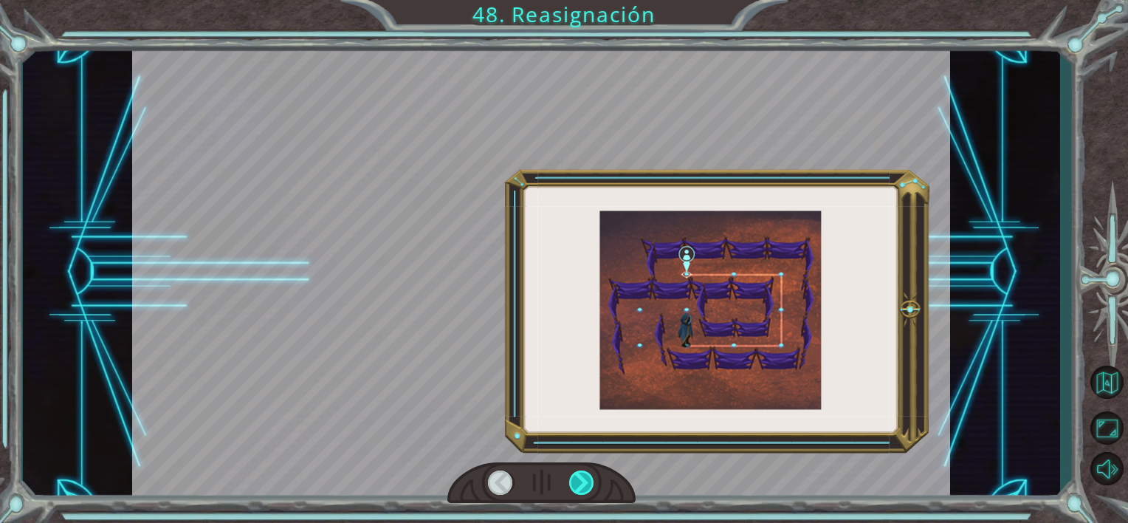
click at [590, 473] on div at bounding box center [582, 482] width 26 height 25
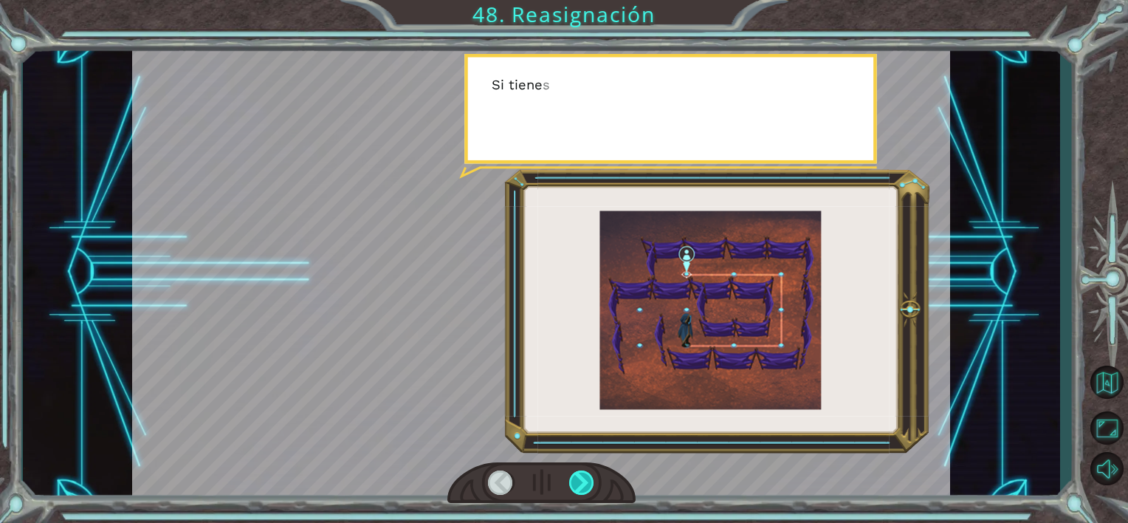
click at [590, 473] on div at bounding box center [582, 482] width 26 height 25
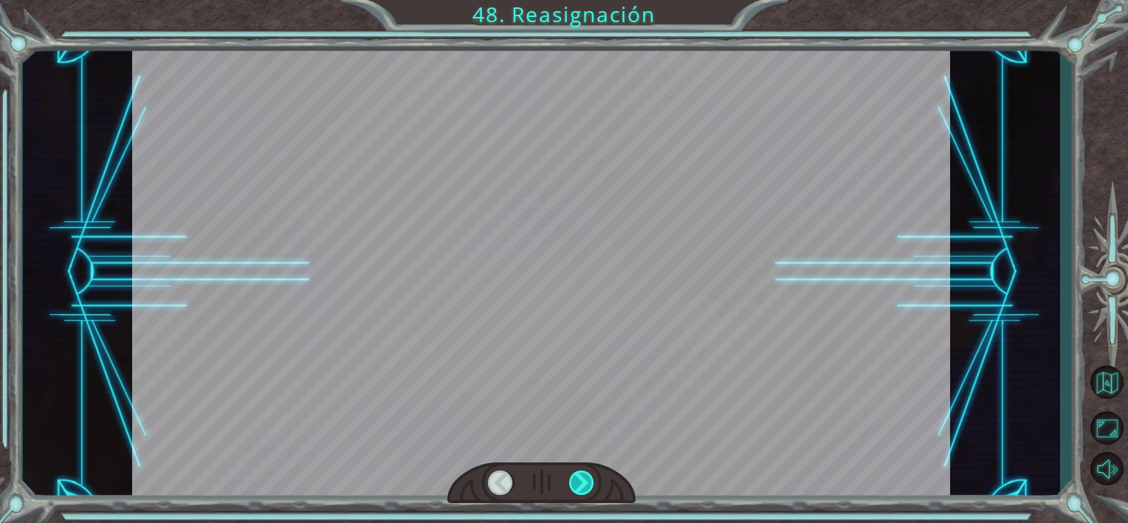
click at [590, 473] on div at bounding box center [582, 482] width 26 height 25
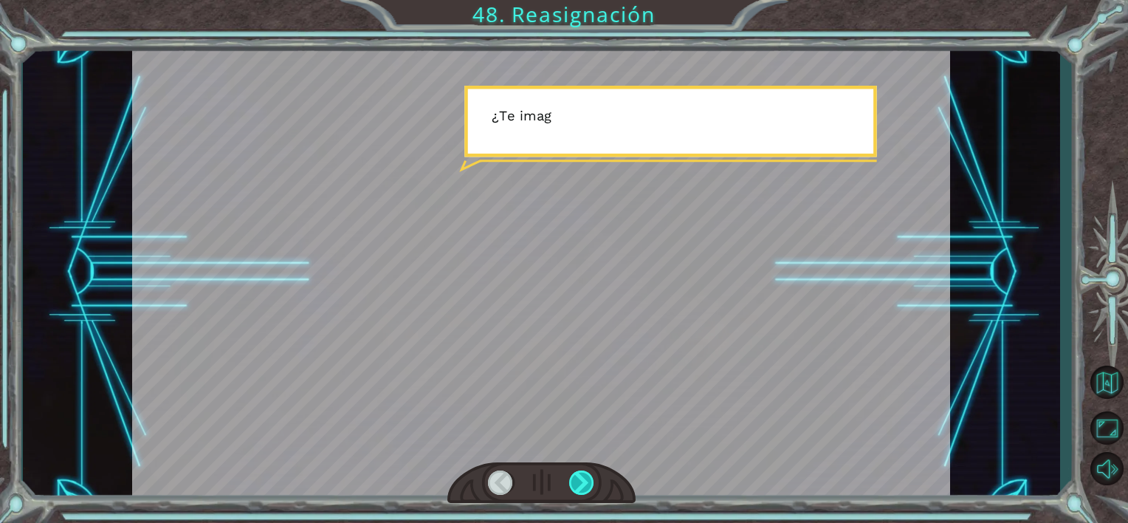
click at [590, 473] on div at bounding box center [582, 482] width 26 height 25
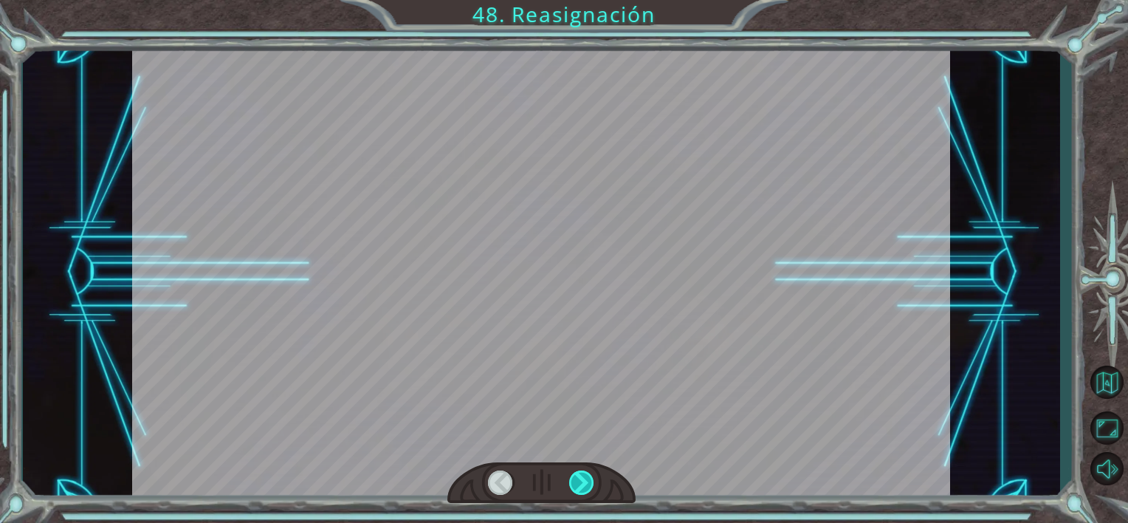
click at [590, 473] on div at bounding box center [582, 482] width 26 height 25
click at [583, 487] on div at bounding box center [582, 482] width 26 height 25
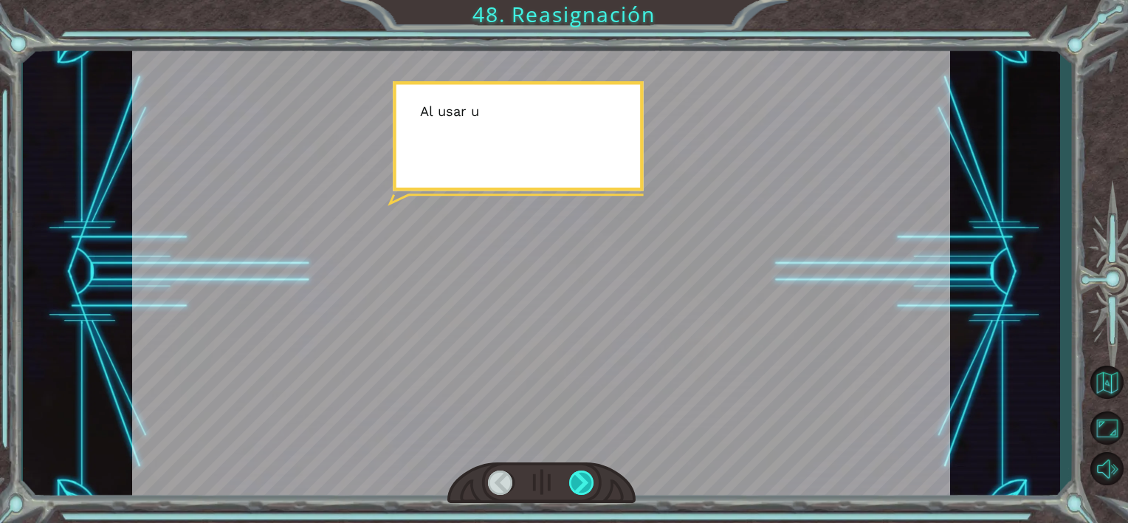
click at [583, 487] on div at bounding box center [582, 482] width 26 height 25
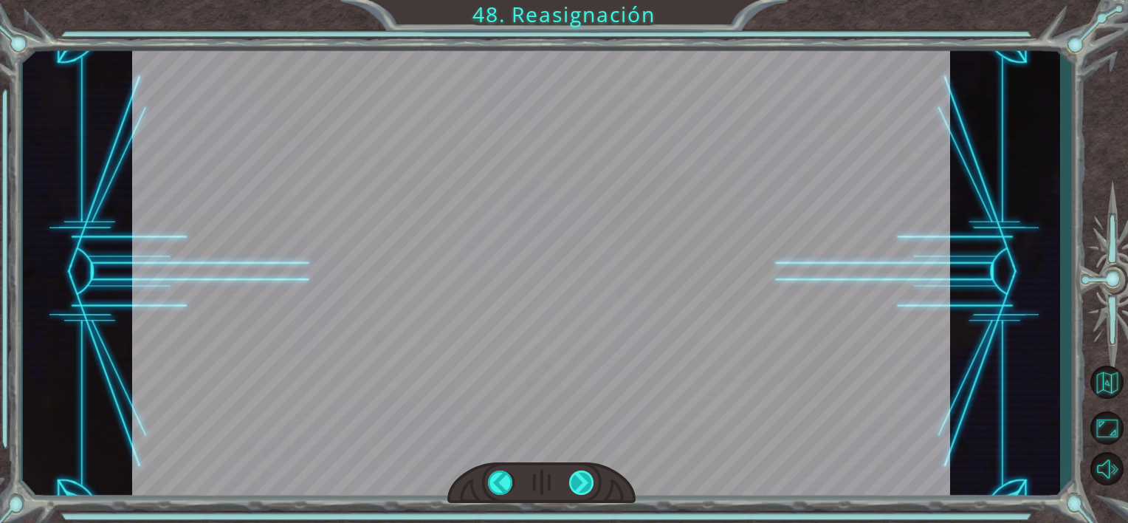
click at [583, 487] on div at bounding box center [582, 482] width 26 height 25
click at [583, 0] on div "V a l e , [PERSON_NAME] á s h a c i e n d o b i e n , p e r o e s t e l u g a r…" at bounding box center [564, 0] width 1128 height 0
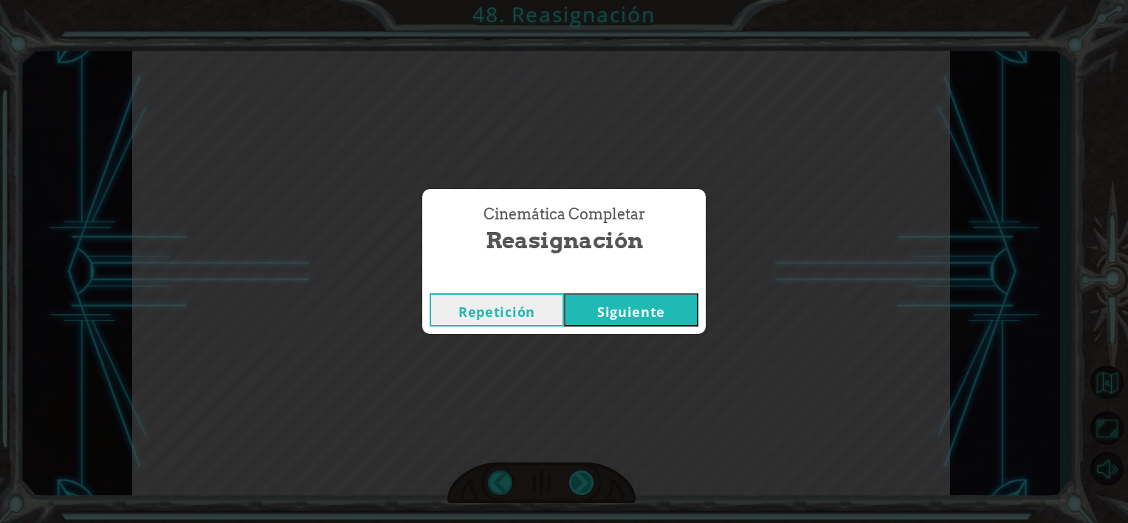
click at [583, 487] on div "Cinemática Completar Reasignación Repetición [GEOGRAPHIC_DATA]" at bounding box center [564, 261] width 1128 height 523
drag, startPoint x: 583, startPoint y: 487, endPoint x: 629, endPoint y: 323, distance: 169.5
click at [629, 323] on button "Siguiente" at bounding box center [631, 309] width 134 height 33
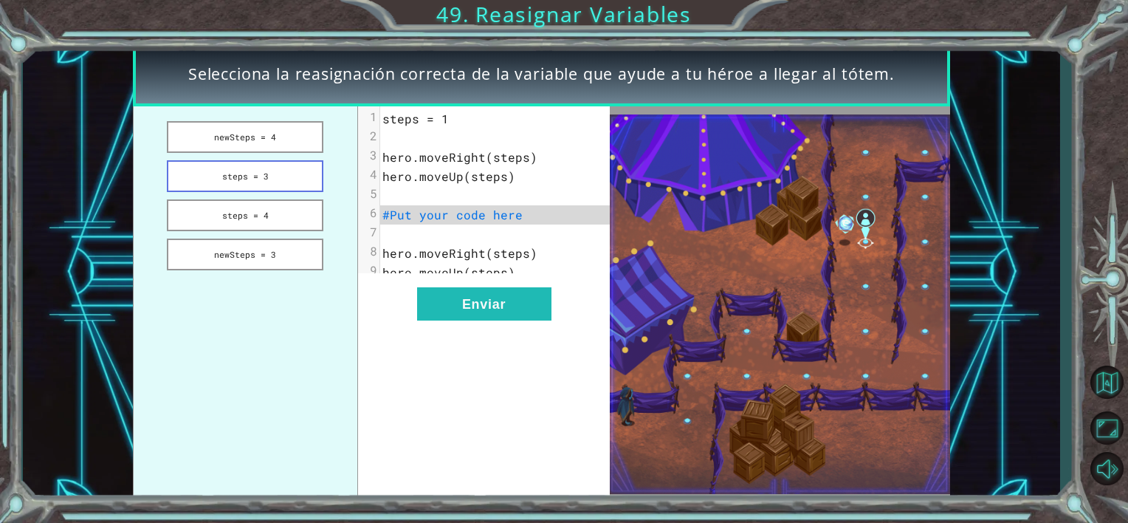
click at [264, 173] on button "steps = 3" at bounding box center [245, 176] width 157 height 32
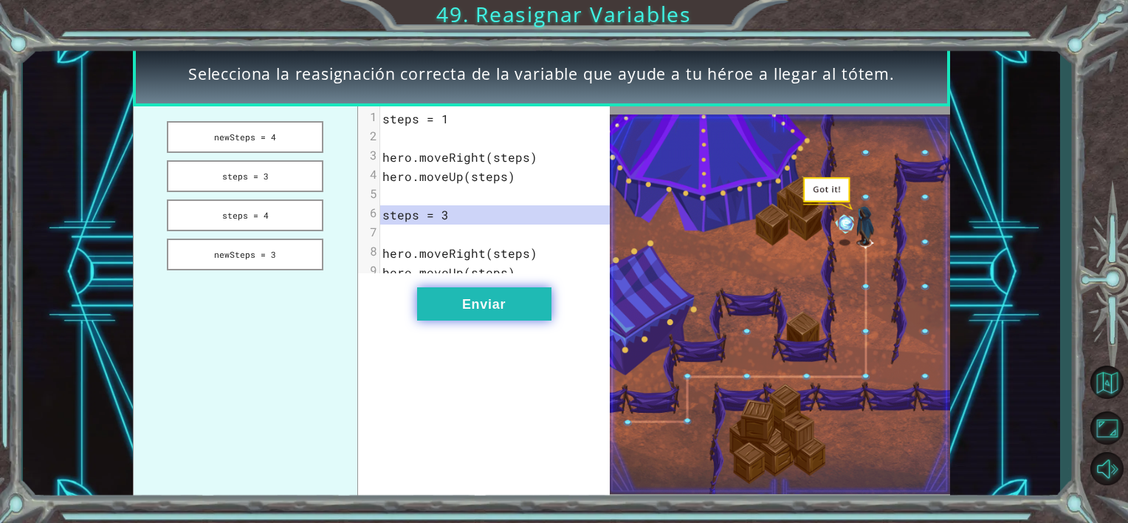
click at [494, 316] on button "Enviar" at bounding box center [484, 303] width 134 height 33
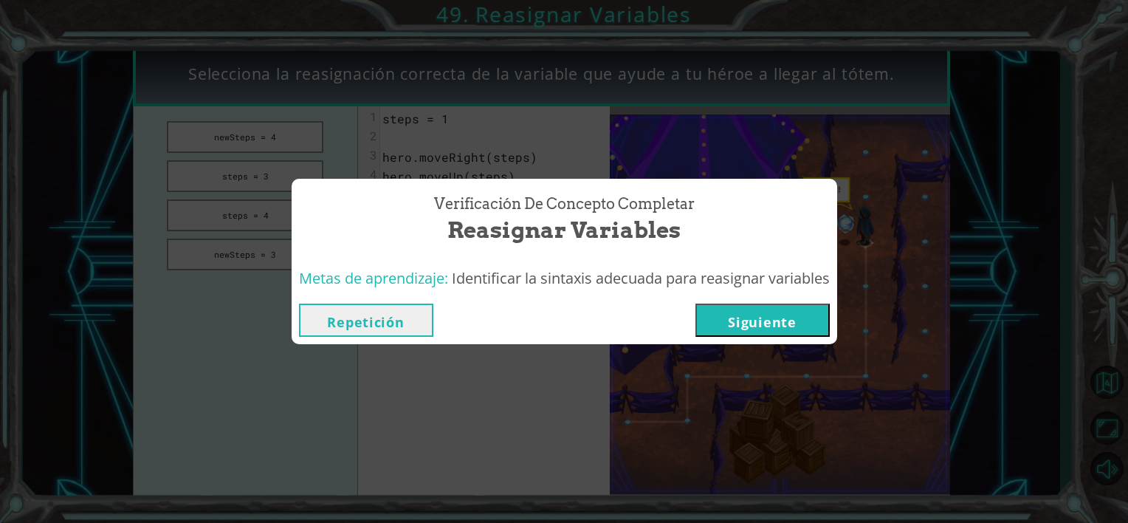
click at [744, 310] on button "Siguiente" at bounding box center [763, 320] width 134 height 33
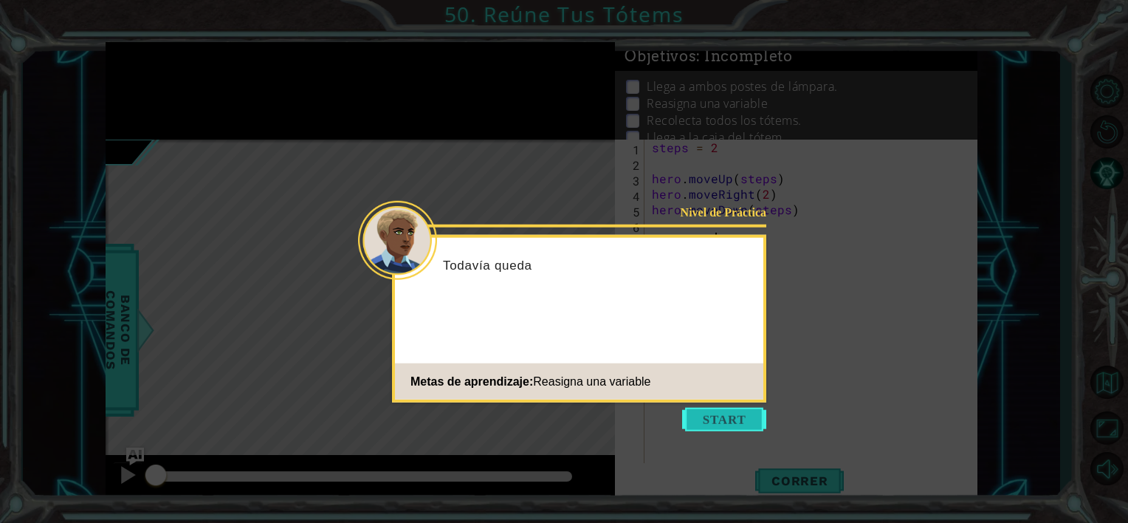
click at [700, 421] on button "Start" at bounding box center [724, 420] width 84 height 24
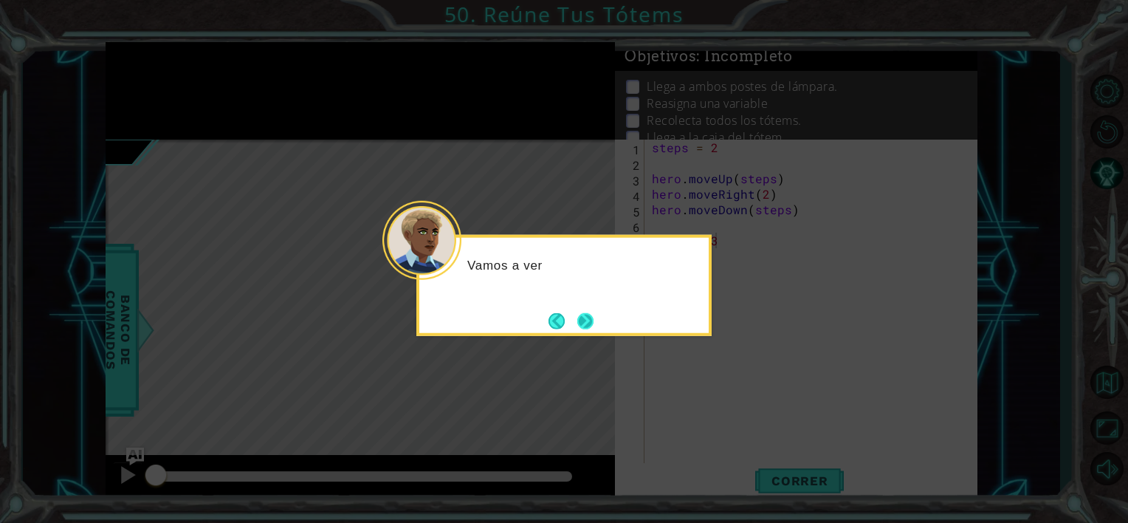
click at [591, 333] on div "Vamos a ver" at bounding box center [563, 285] width 295 height 101
drag, startPoint x: 591, startPoint y: 333, endPoint x: 593, endPoint y: 320, distance: 13.5
click at [594, 323] on button "Next" at bounding box center [585, 320] width 17 height 17
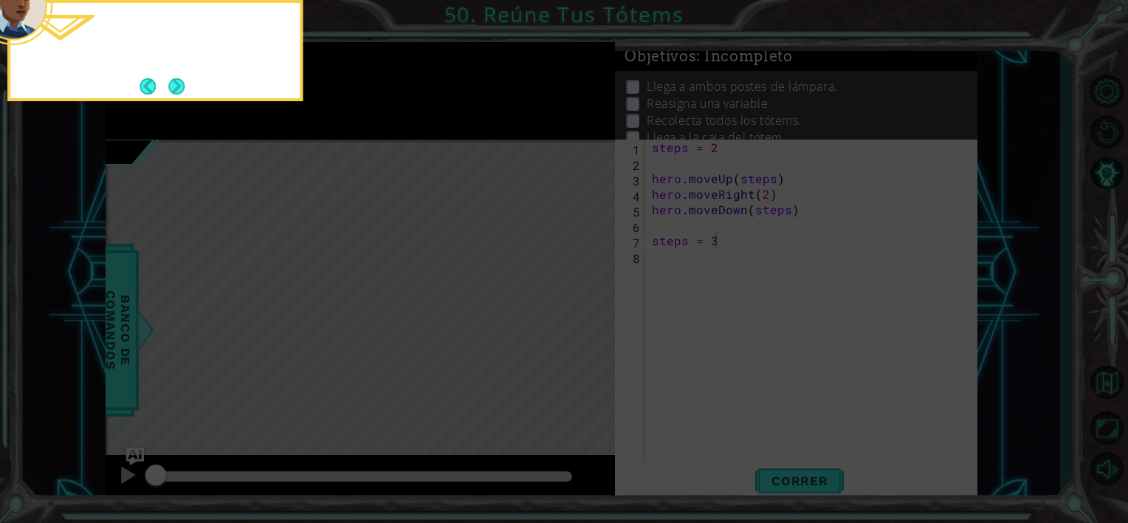
click at [593, 320] on icon at bounding box center [564, 78] width 1128 height 889
click at [171, 82] on button "Next" at bounding box center [176, 85] width 21 height 21
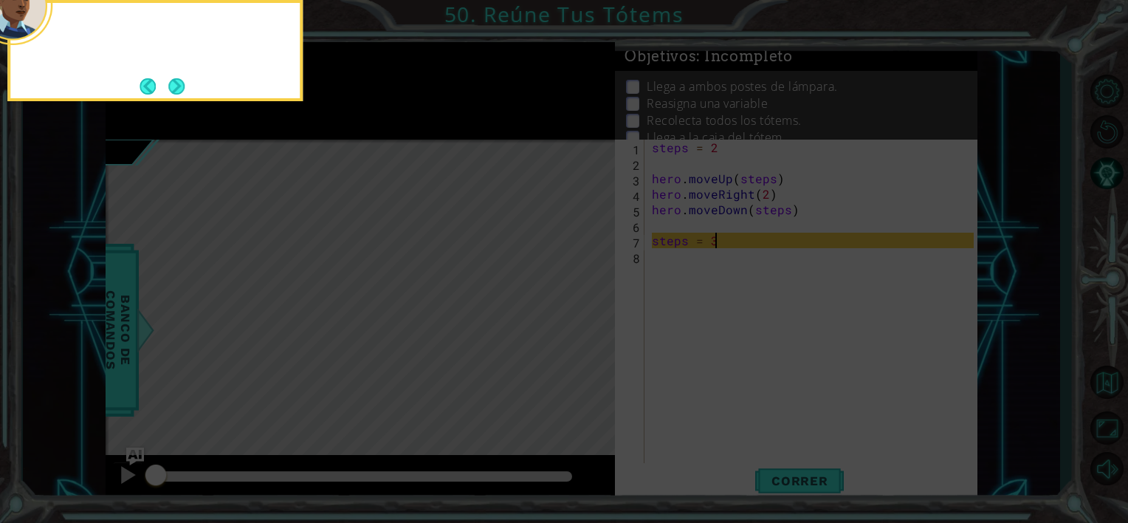
click at [171, 82] on button "Next" at bounding box center [176, 86] width 17 height 17
click at [179, 86] on button "Next" at bounding box center [176, 86] width 16 height 16
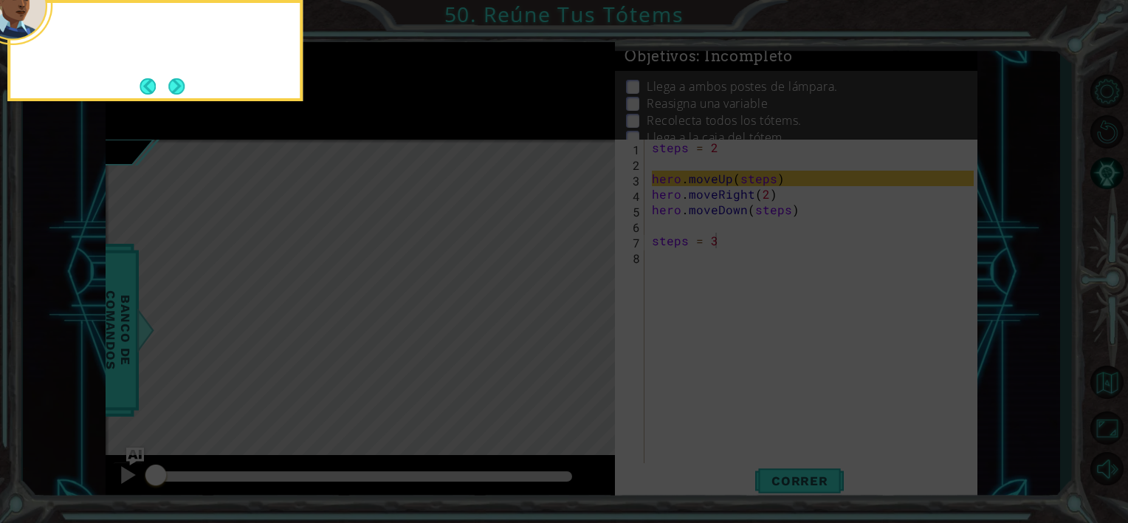
click at [174, 86] on button "Next" at bounding box center [176, 86] width 17 height 17
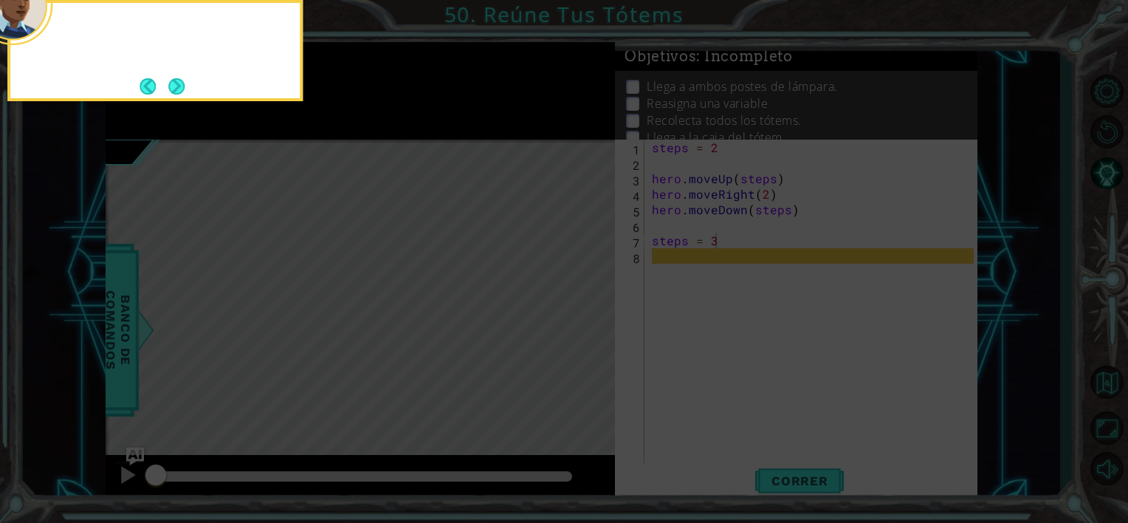
click at [174, 86] on button "Next" at bounding box center [176, 86] width 17 height 17
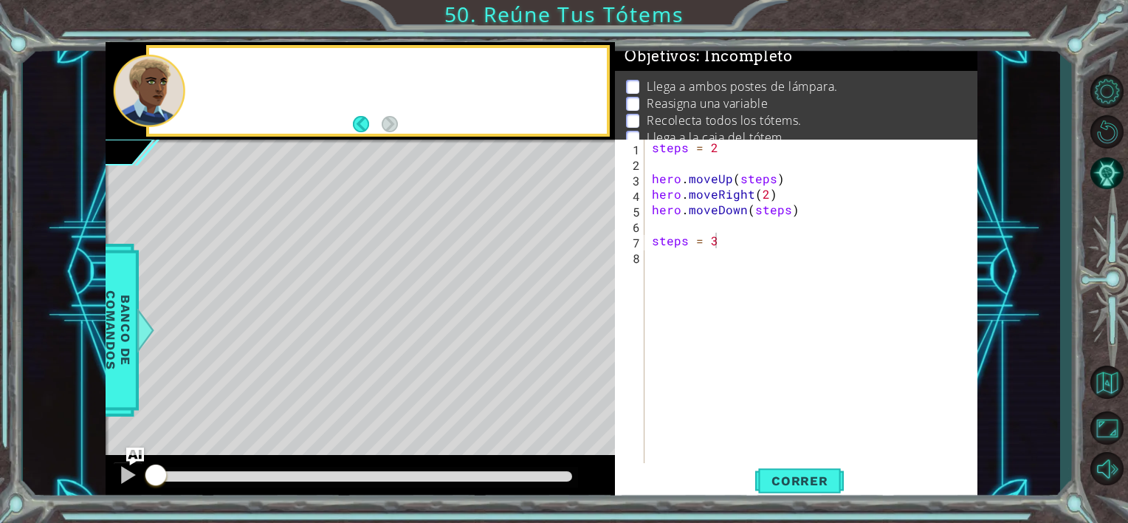
click at [174, 86] on div at bounding box center [150, 91] width 72 height 72
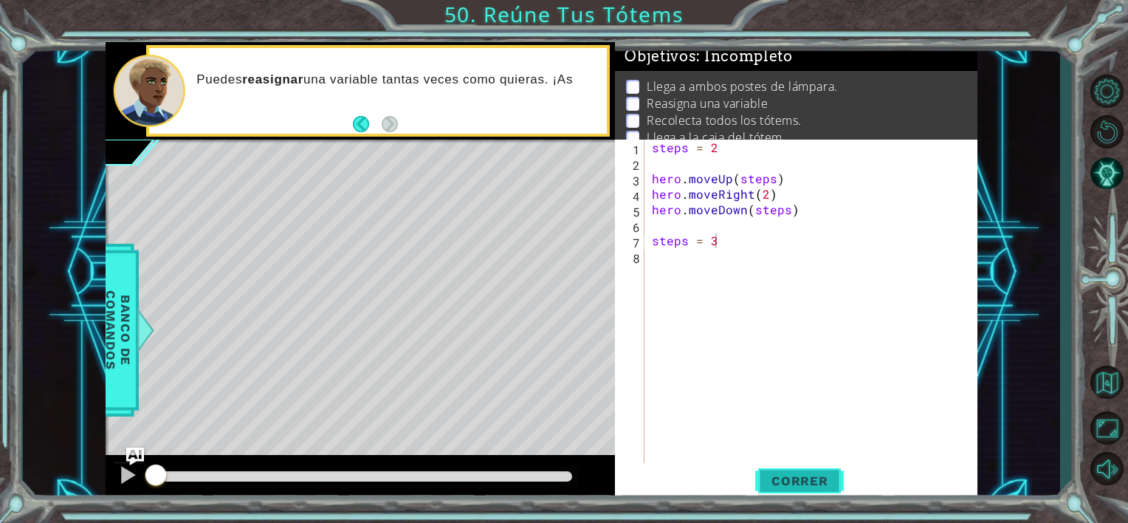
click at [834, 483] on span "Correr" at bounding box center [800, 480] width 86 height 15
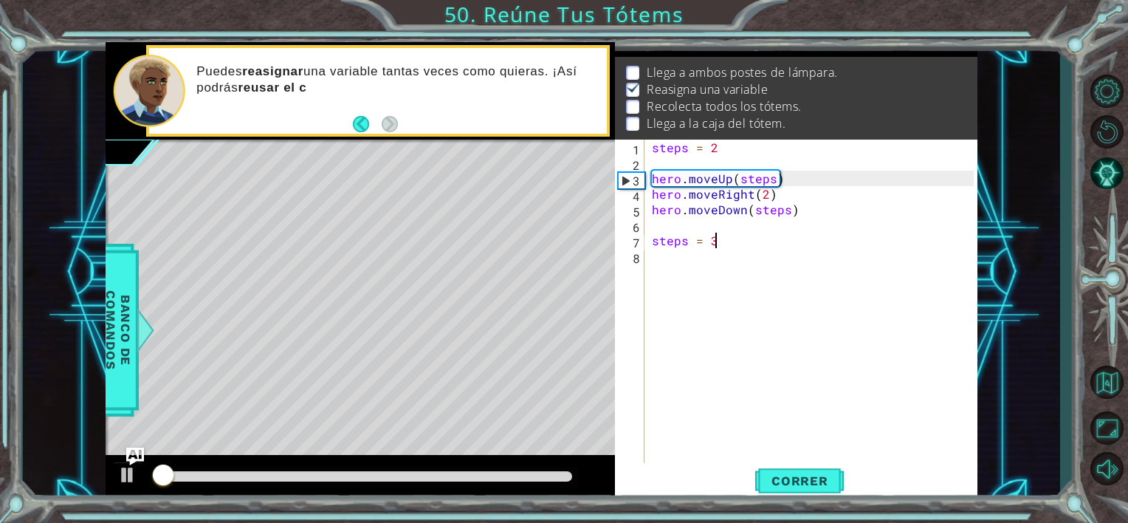
scroll to position [16, 0]
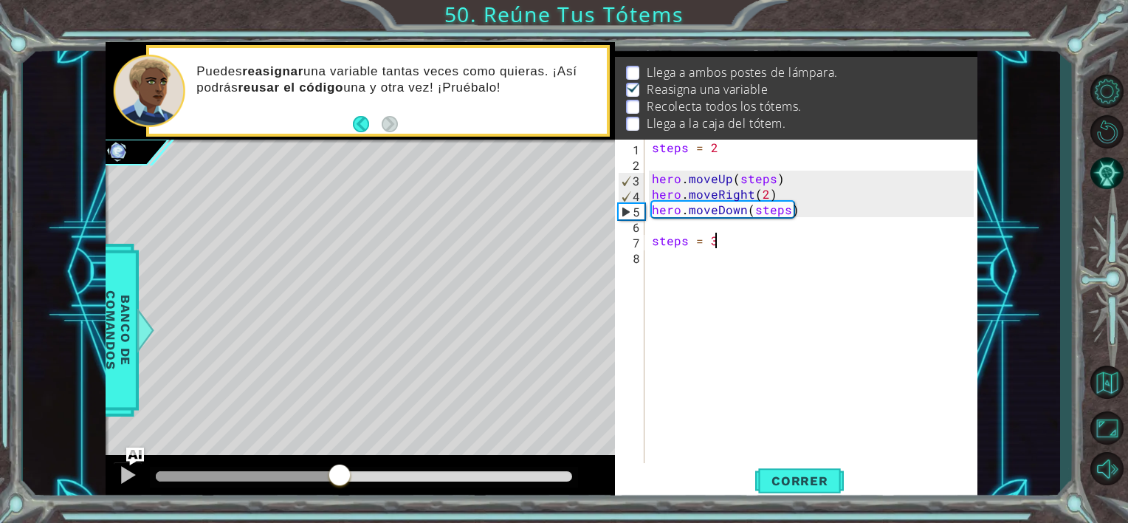
drag, startPoint x: 189, startPoint y: 476, endPoint x: 343, endPoint y: 479, distance: 153.6
click at [342, 479] on div at bounding box center [339, 476] width 27 height 27
click at [688, 260] on div "steps = 2 hero . moveUp ( steps ) hero . moveRight ( 2 ) hero . moveDown ( step…" at bounding box center [815, 318] width 332 height 357
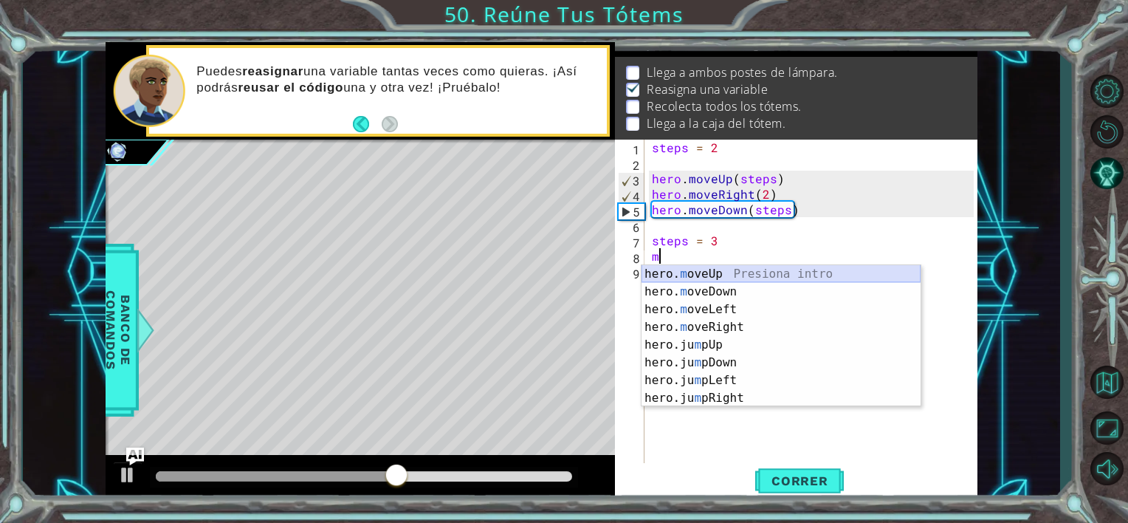
drag, startPoint x: 671, startPoint y: 269, endPoint x: 700, endPoint y: 269, distance: 29.5
click at [671, 269] on div "hero. m oveUp Presiona intro hero. m oveDown Presiona intro hero. m oveLeft Pre…" at bounding box center [781, 353] width 279 height 177
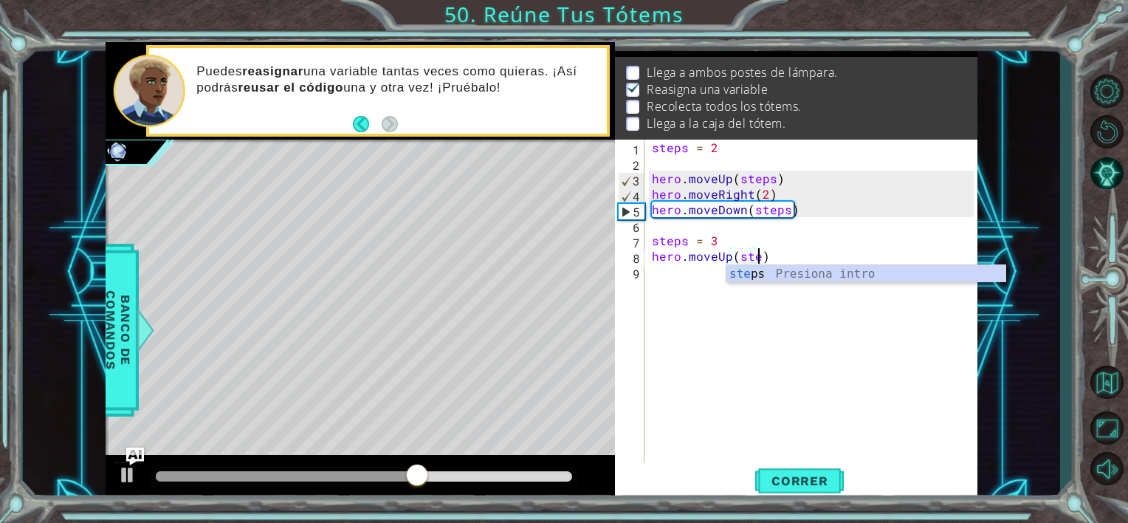
scroll to position [0, 7]
type textarea "hero.moveUp(steps)"
click at [674, 390] on div "steps = 2 hero . moveUp ( steps ) hero . moveRight ( 2 ) hero . moveDown ( step…" at bounding box center [815, 318] width 332 height 357
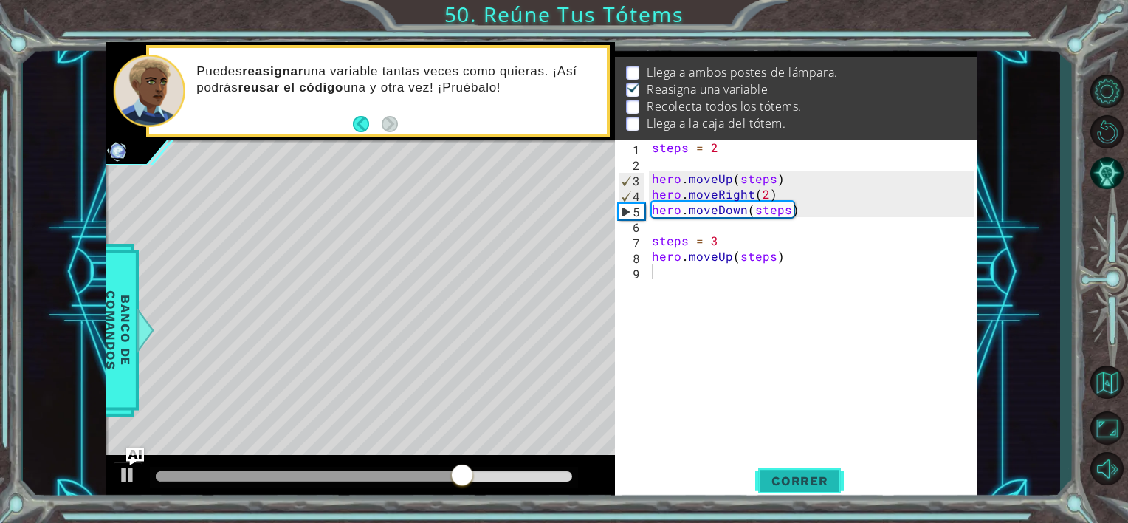
click at [803, 481] on span "Correr" at bounding box center [800, 480] width 86 height 15
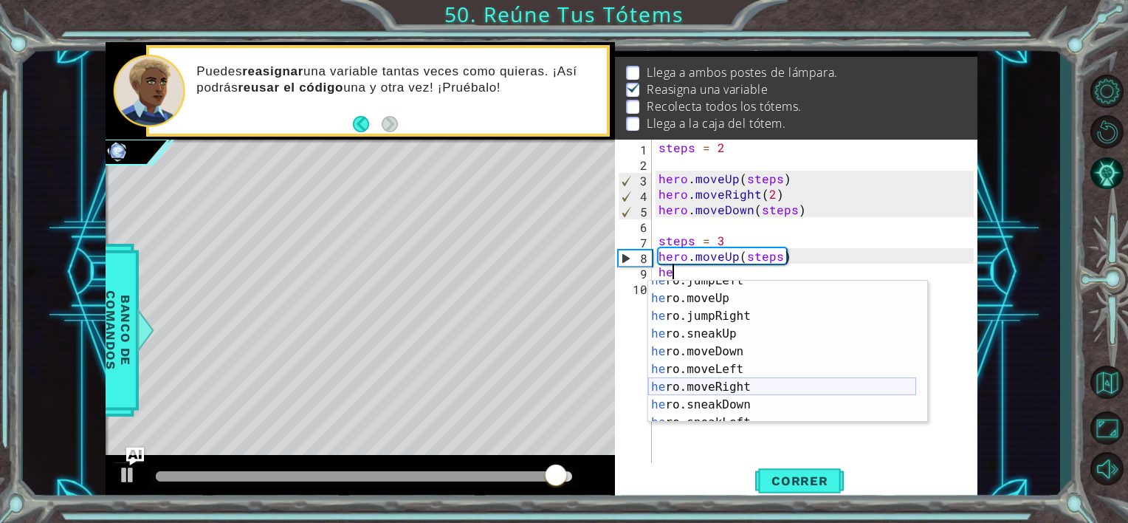
scroll to position [89, 0]
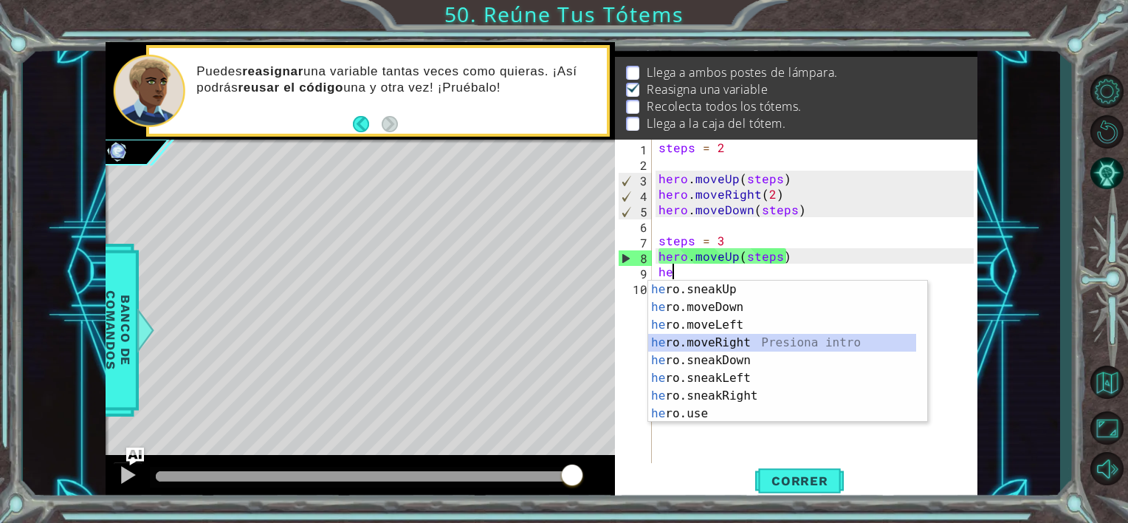
click at [712, 341] on div "he ro.sneakUp Presiona intro he ro.moveDown Presiona intro he ro.moveLeft Presi…" at bounding box center [782, 369] width 268 height 177
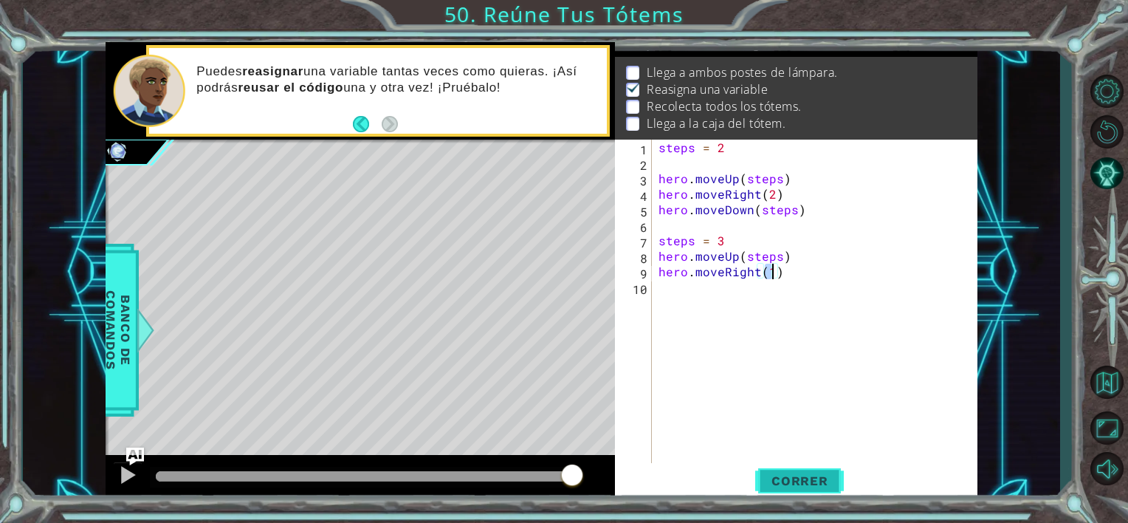
drag, startPoint x: 777, startPoint y: 474, endPoint x: 741, endPoint y: 473, distance: 35.5
click at [776, 474] on span "Correr" at bounding box center [800, 480] width 86 height 15
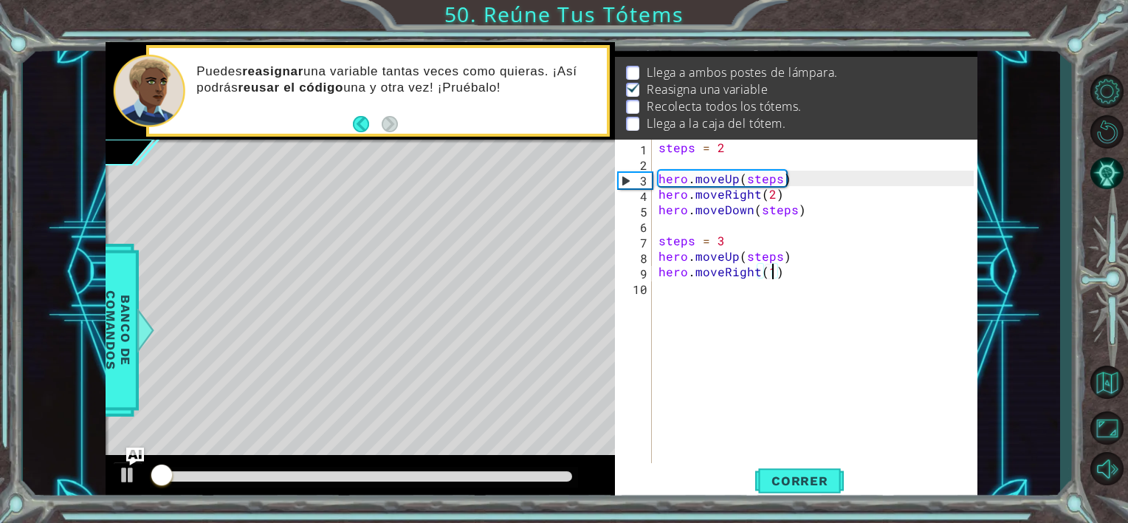
scroll to position [16, 0]
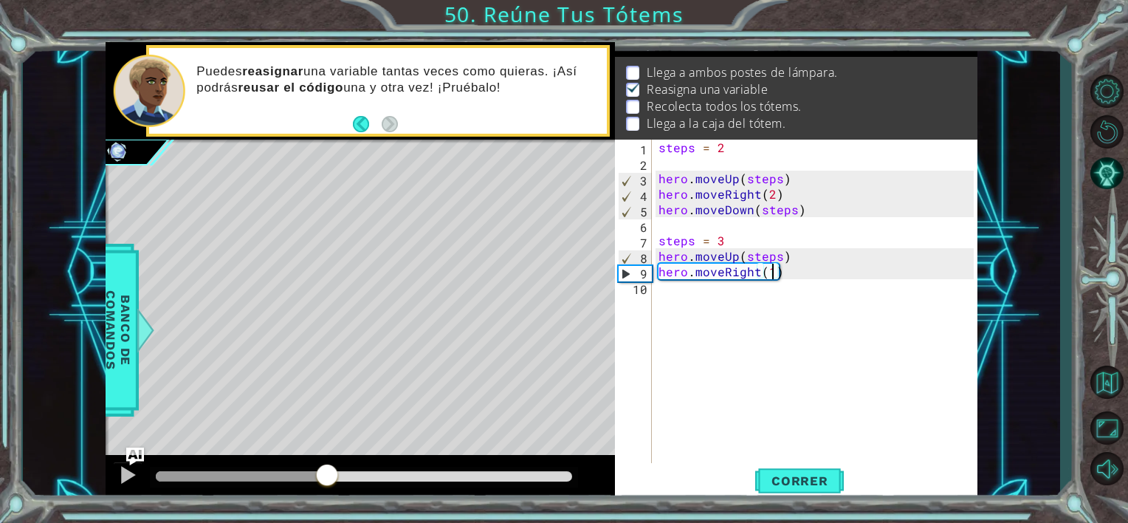
drag, startPoint x: 171, startPoint y: 468, endPoint x: 495, endPoint y: 439, distance: 324.8
click at [335, 476] on div at bounding box center [327, 476] width 27 height 27
type textarea "hero.moveRight(2)"
click at [798, 487] on span "Correr" at bounding box center [800, 480] width 86 height 15
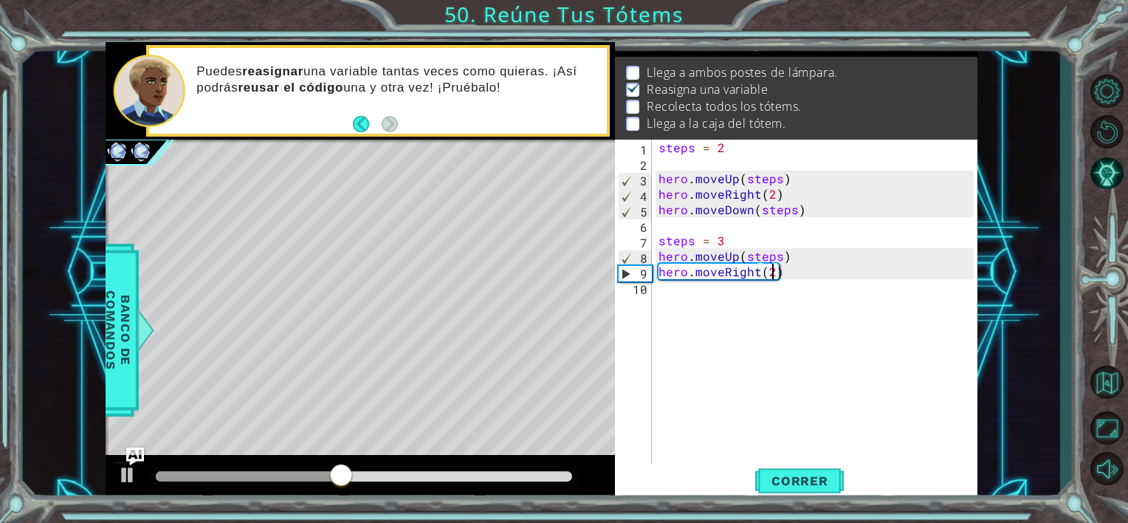
click at [713, 313] on div "steps = 2 hero . moveUp ( steps ) hero . moveRight ( 2 ) hero . moveDown ( step…" at bounding box center [819, 318] width 326 height 357
type textarea "h"
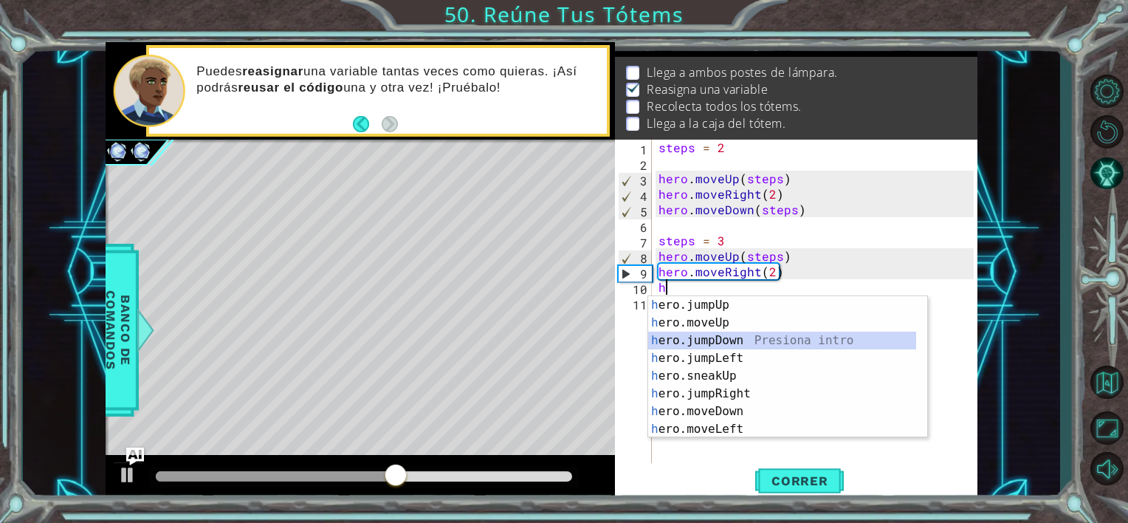
click at [718, 342] on div "h ero.jumpUp Presiona intro h ero.moveUp Presiona intro h ero.jumpDown Presiona…" at bounding box center [782, 384] width 268 height 177
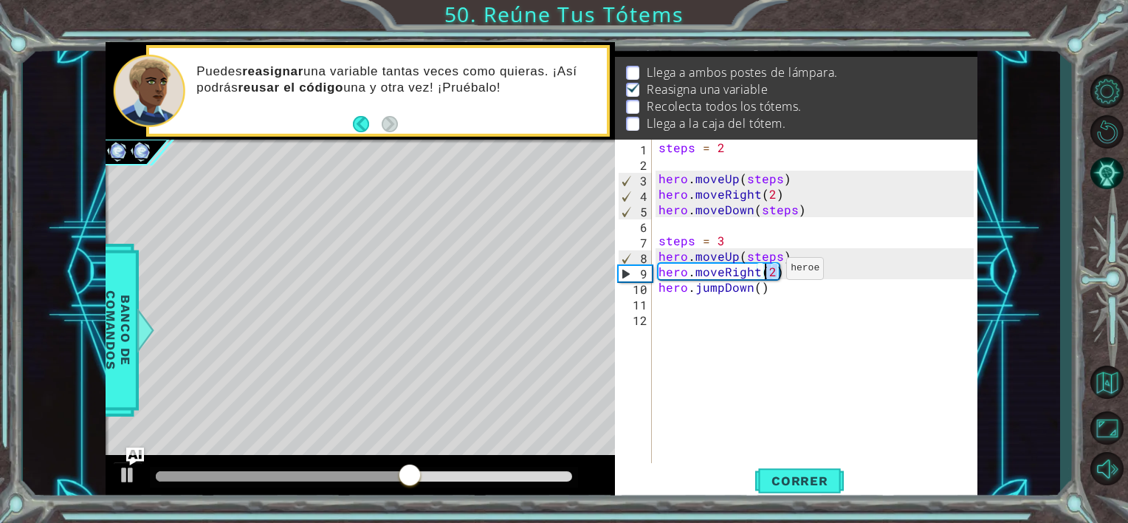
drag, startPoint x: 778, startPoint y: 269, endPoint x: 769, endPoint y: 292, distance: 24.8
click at [769, 292] on div "steps = 2 hero . moveUp ( steps ) hero . moveRight ( 2 ) hero . moveDown ( step…" at bounding box center [819, 318] width 326 height 357
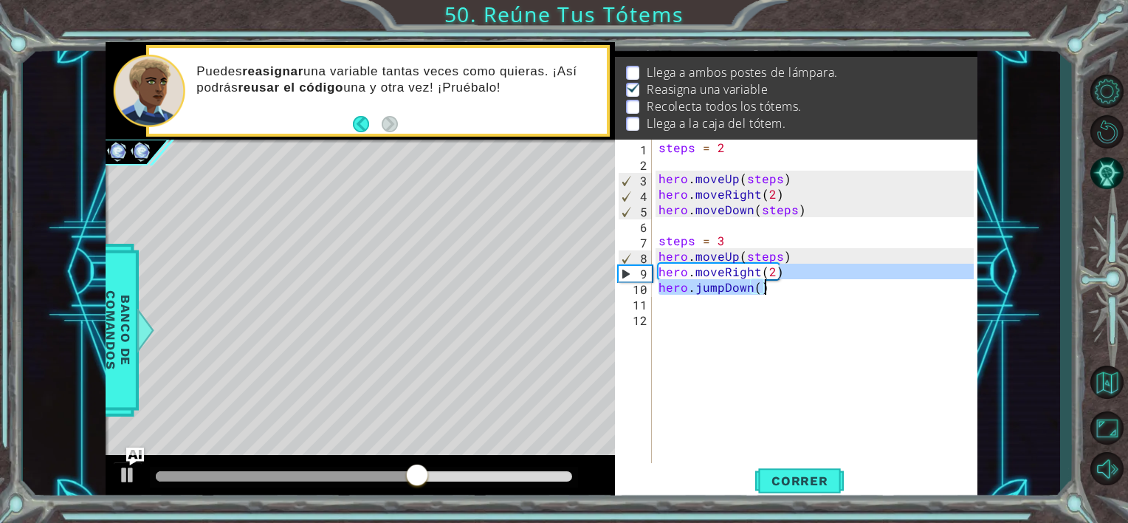
click at [769, 292] on div "steps = 2 hero . moveUp ( steps ) hero . moveRight ( 2 ) hero . moveDown ( step…" at bounding box center [815, 303] width 318 height 326
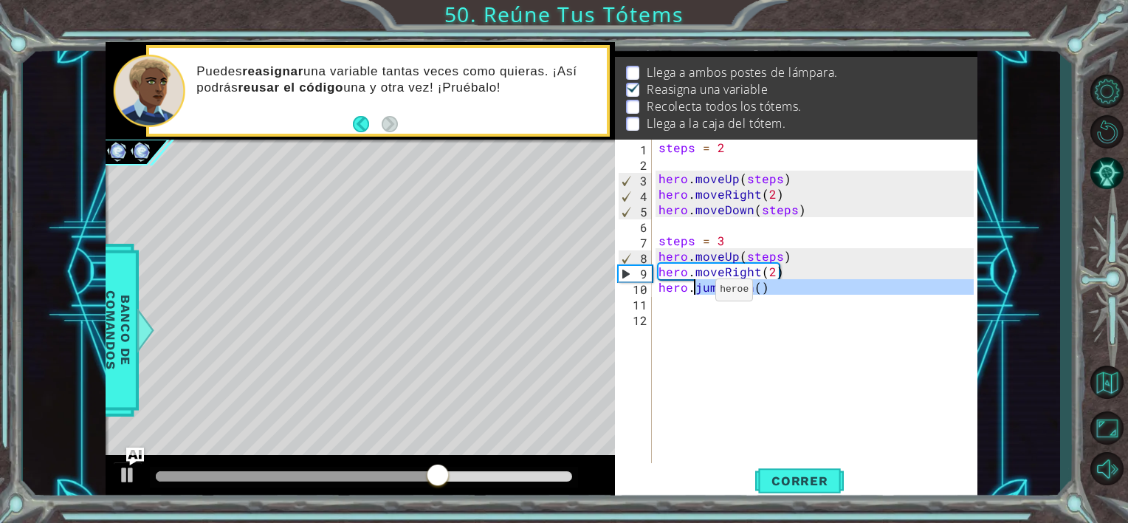
drag, startPoint x: 775, startPoint y: 295, endPoint x: 697, endPoint y: 293, distance: 78.3
click at [697, 293] on div "steps = 2 hero . moveUp ( steps ) hero . moveRight ( 2 ) hero . moveDown ( step…" at bounding box center [819, 318] width 326 height 357
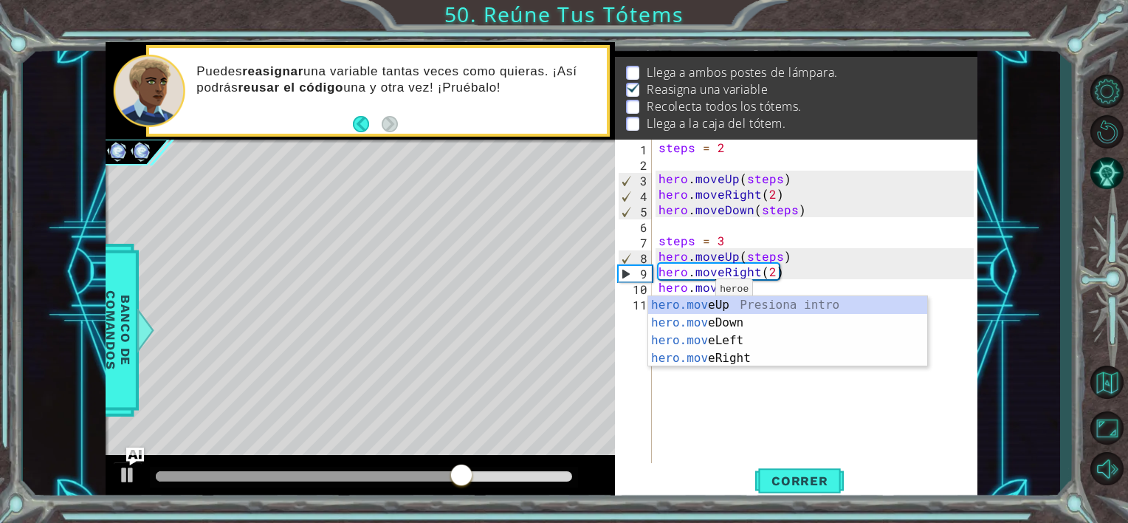
scroll to position [0, 3]
click at [694, 316] on div "hero.move Up Presiona intro hero.move Down Presiona intro hero.move Left Presio…" at bounding box center [787, 349] width 279 height 106
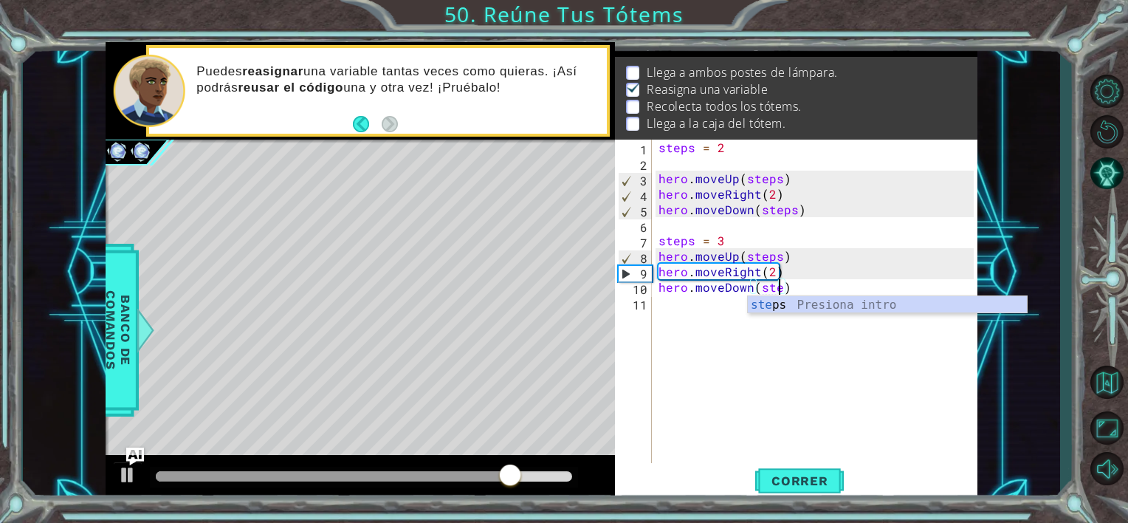
scroll to position [0, 7]
type textarea "hero.moveDown(steps)"
click at [775, 481] on span "Correr" at bounding box center [800, 480] width 86 height 15
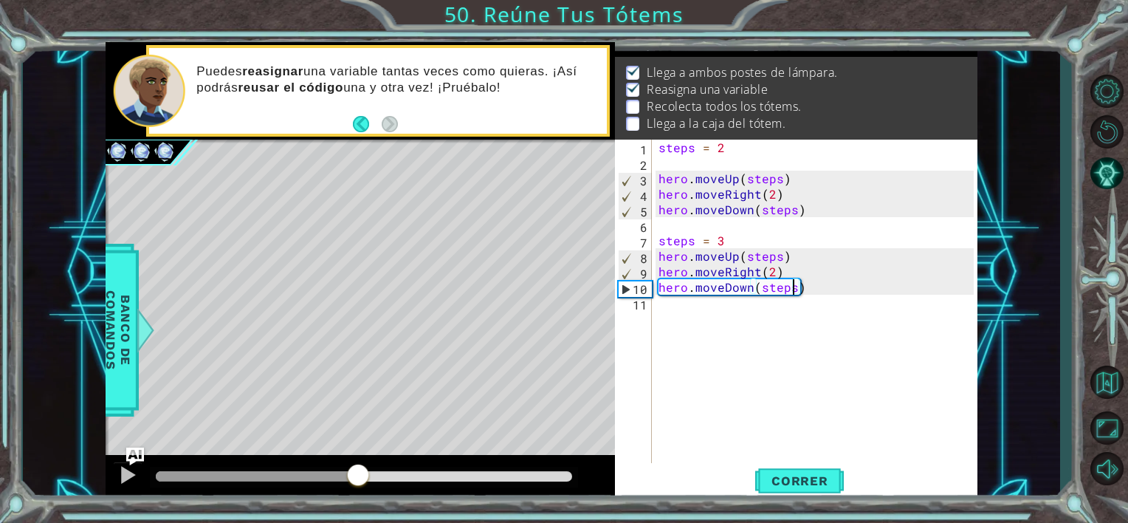
drag, startPoint x: 276, startPoint y: 476, endPoint x: 377, endPoint y: 467, distance: 100.9
click at [369, 470] on div at bounding box center [358, 476] width 27 height 27
click at [738, 366] on div "steps = 2 hero . moveUp ( steps ) hero . moveRight ( 2 ) hero . moveDown ( step…" at bounding box center [819, 318] width 326 height 357
type textarea "steps = 4"
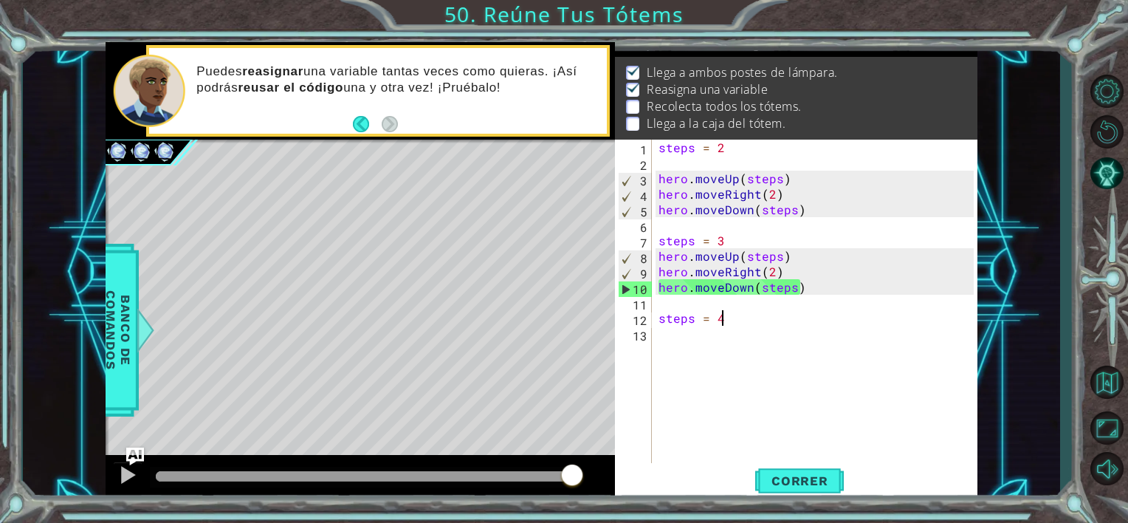
scroll to position [0, 0]
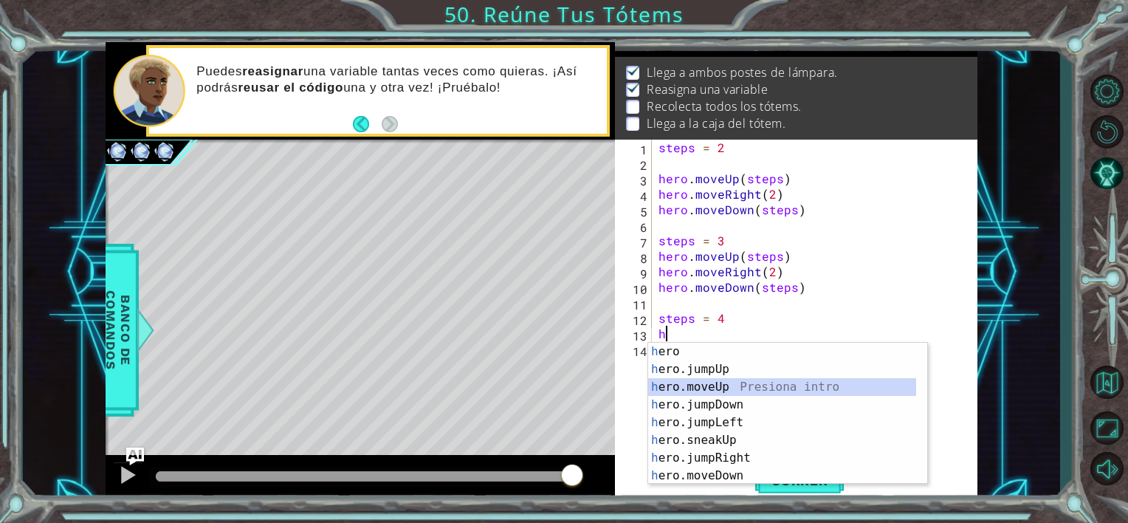
click at [700, 383] on div "h ero Presiona intro h ero.jumpUp Presiona intro h ero.moveUp Presiona intro h …" at bounding box center [787, 431] width 279 height 177
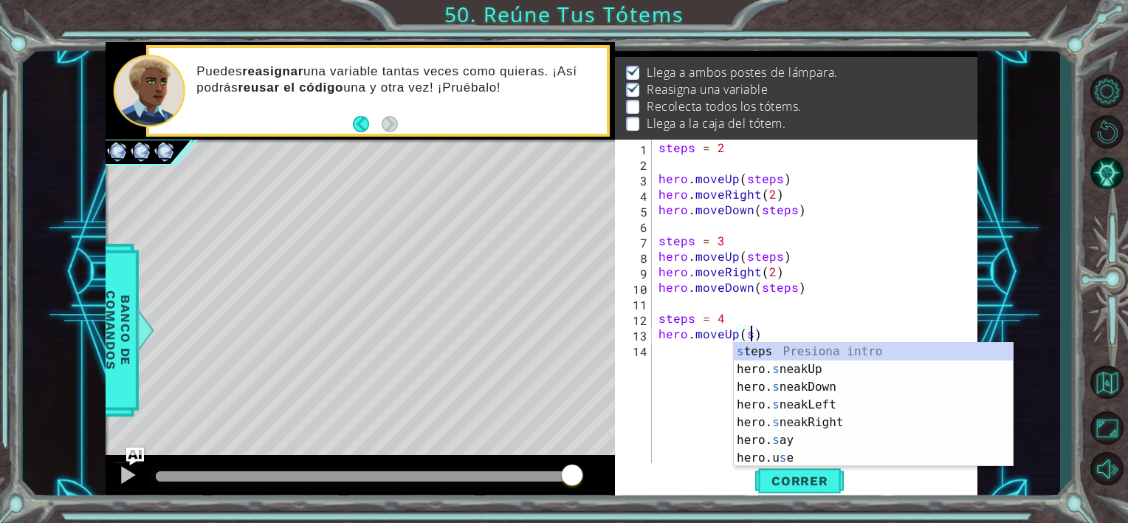
scroll to position [0, 6]
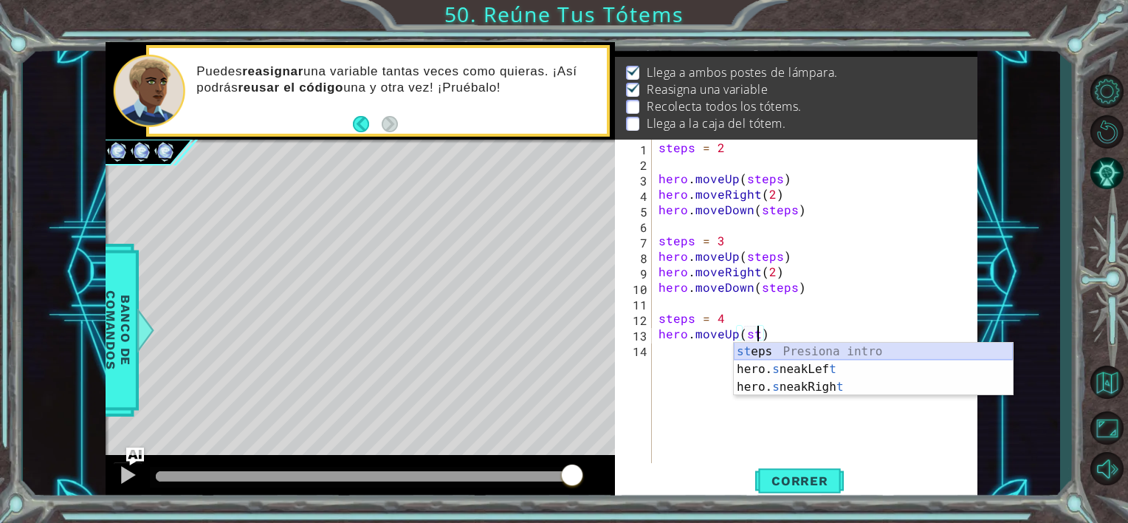
click at [746, 347] on div "st eps Presiona intro hero. s neakLef t Presiona intro hero. s neakRigh t Presi…" at bounding box center [873, 387] width 279 height 89
type textarea "hero.moveUp(steps)"
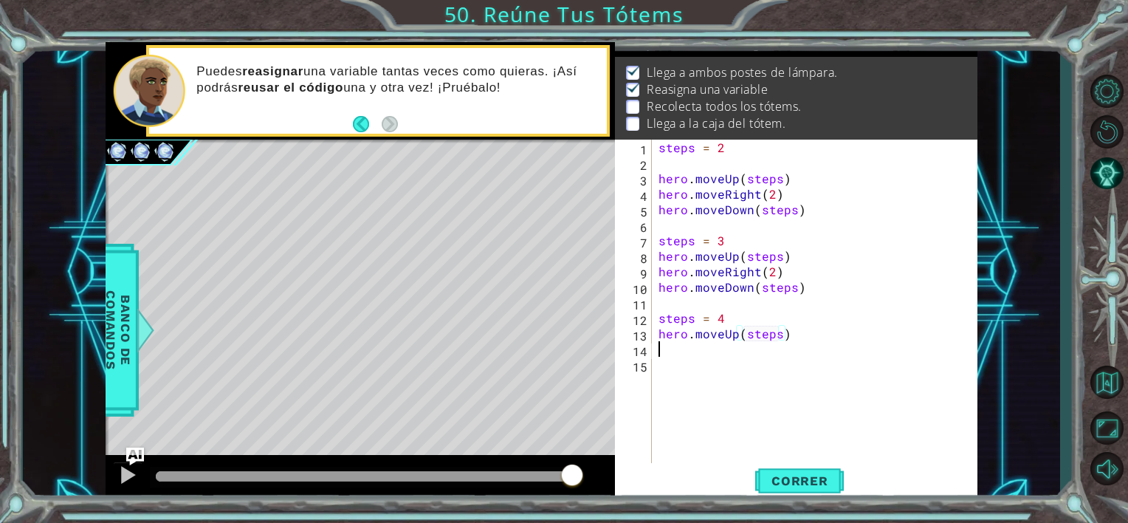
scroll to position [0, 0]
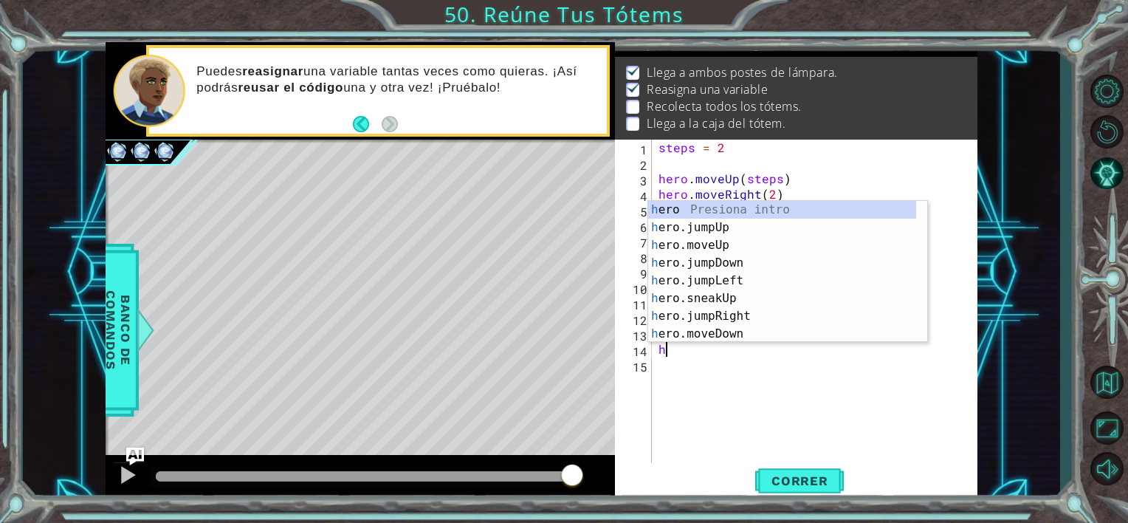
type textarea "he"
click at [709, 300] on div "he ro Presiona intro he ro.jumpUp Presiona intro he ro.jumpDown Presiona intro …" at bounding box center [782, 289] width 268 height 177
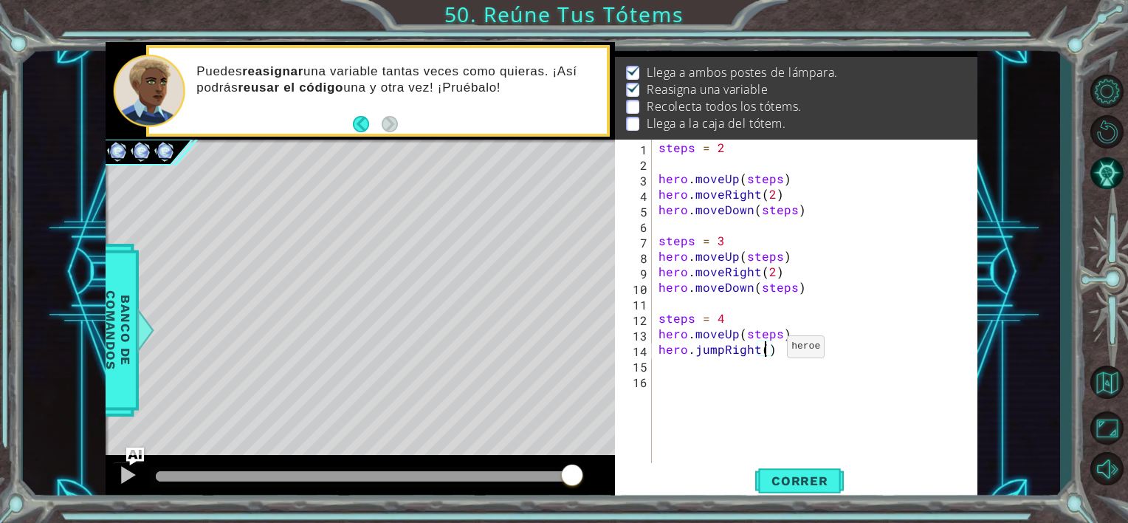
click at [769, 350] on div "steps = 2 hero . moveUp ( steps ) hero . moveRight ( 2 ) hero . moveDown ( step…" at bounding box center [819, 318] width 326 height 357
drag, startPoint x: 792, startPoint y: 484, endPoint x: 391, endPoint y: 462, distance: 401.6
click at [792, 484] on span "Correr" at bounding box center [800, 480] width 86 height 15
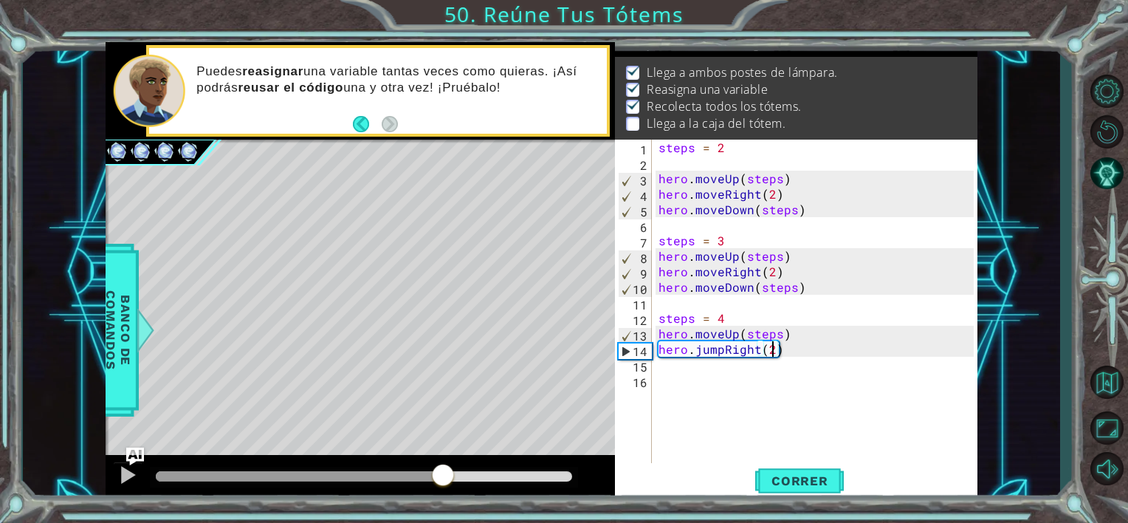
drag, startPoint x: 166, startPoint y: 475, endPoint x: 540, endPoint y: 427, distance: 376.7
click at [449, 461] on div at bounding box center [361, 478] width 510 height 47
type textarea "hero.jumpRight()"
click at [672, 374] on div "steps = 2 hero . moveUp ( steps ) hero . moveRight ( 2 ) hero . moveDown ( step…" at bounding box center [819, 318] width 326 height 357
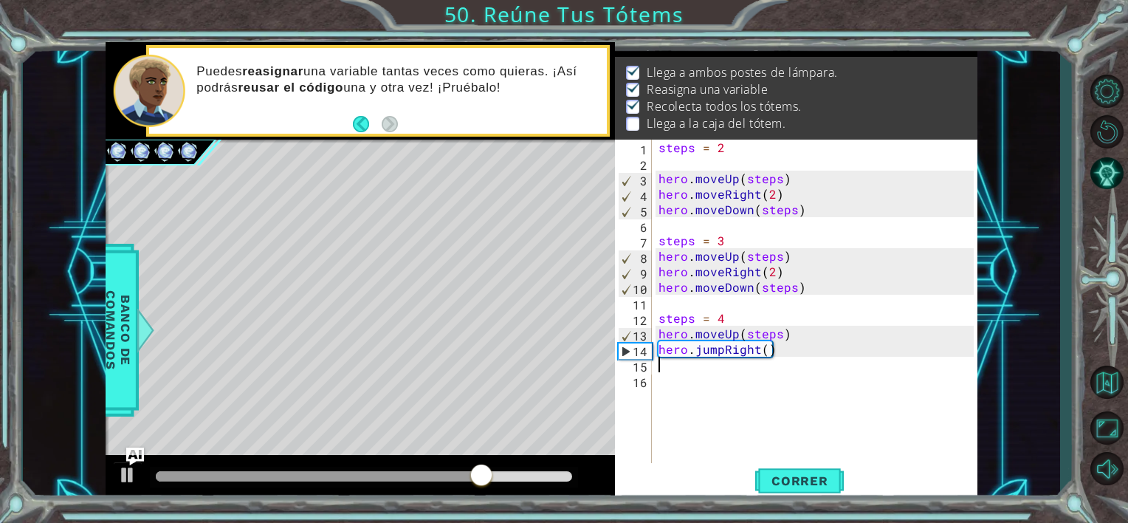
click at [661, 363] on div "steps = 2 hero . moveUp ( steps ) hero . moveRight ( 2 ) hero . moveDown ( step…" at bounding box center [819, 318] width 326 height 357
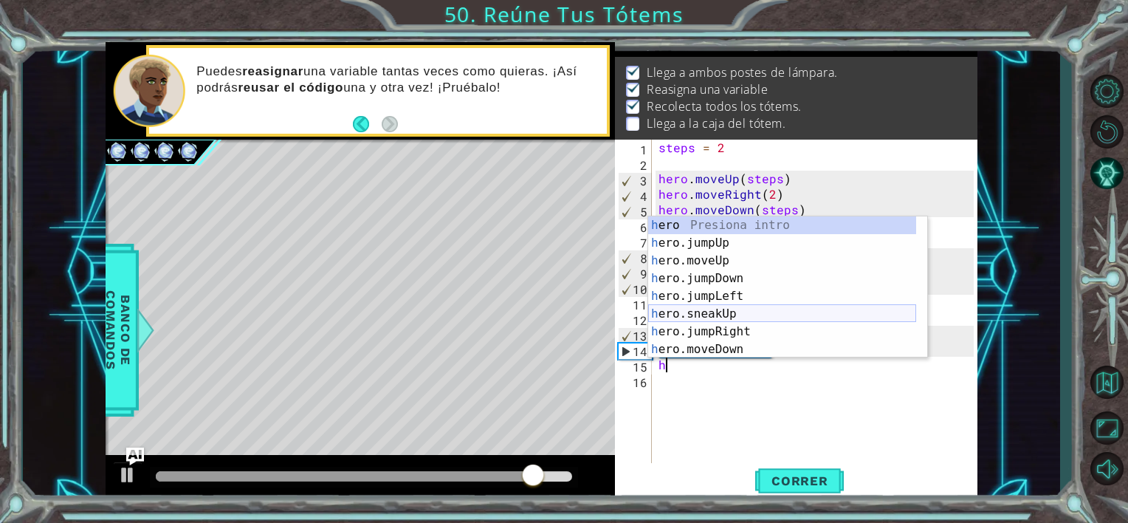
scroll to position [44, 0]
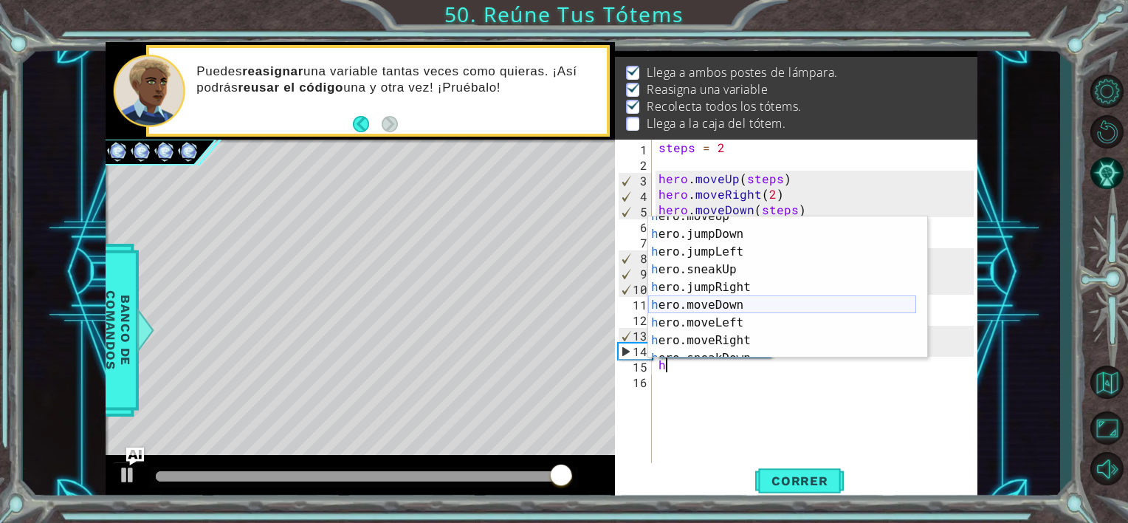
click at [710, 304] on div "h ero.moveUp Presiona intro h ero.jumpDown Presiona intro h ero.jumpLeft Presio…" at bounding box center [782, 296] width 268 height 177
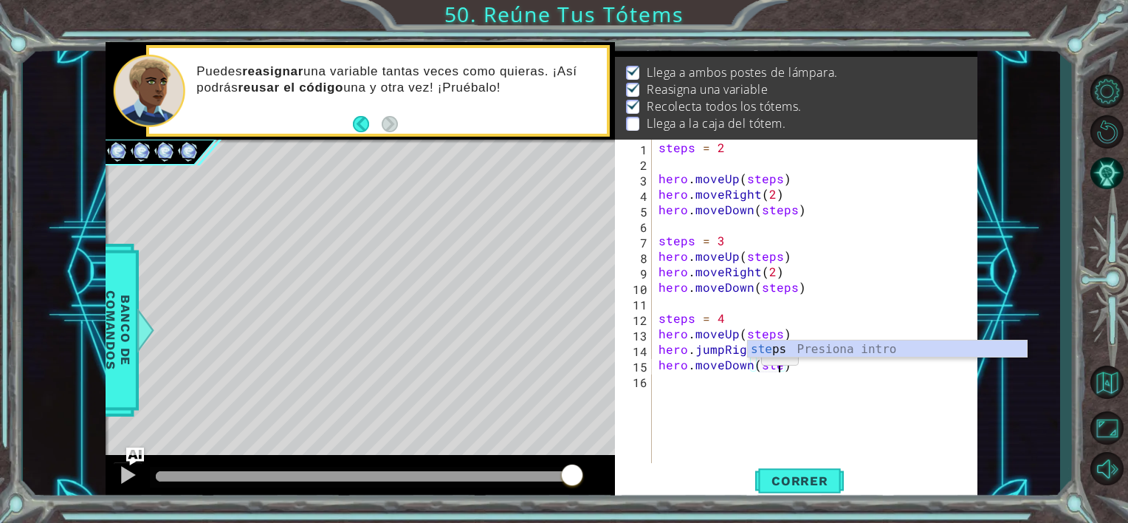
scroll to position [0, 7]
type textarea "hero.moveDown(steps)"
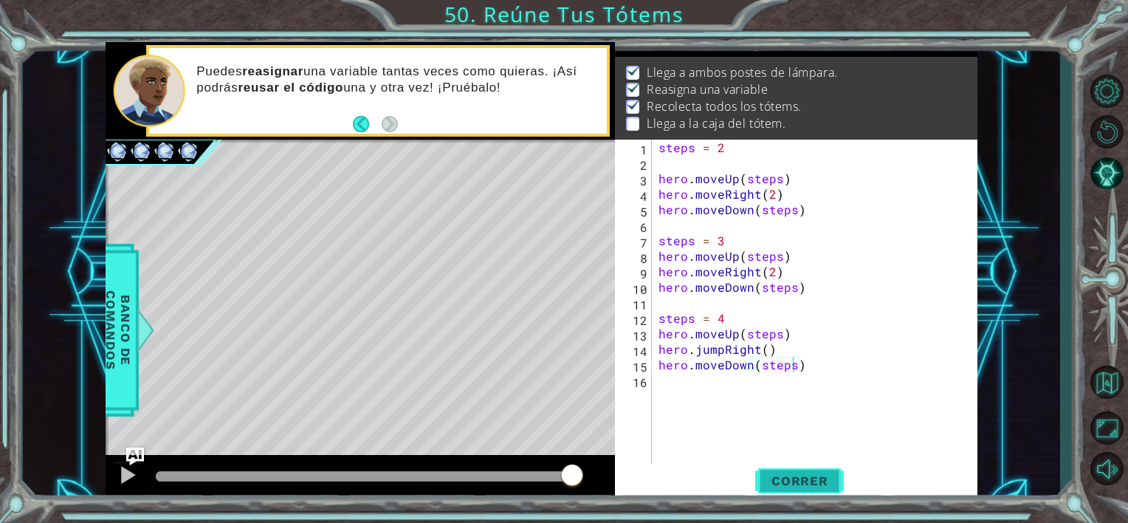
click at [781, 476] on span "Correr" at bounding box center [800, 480] width 86 height 15
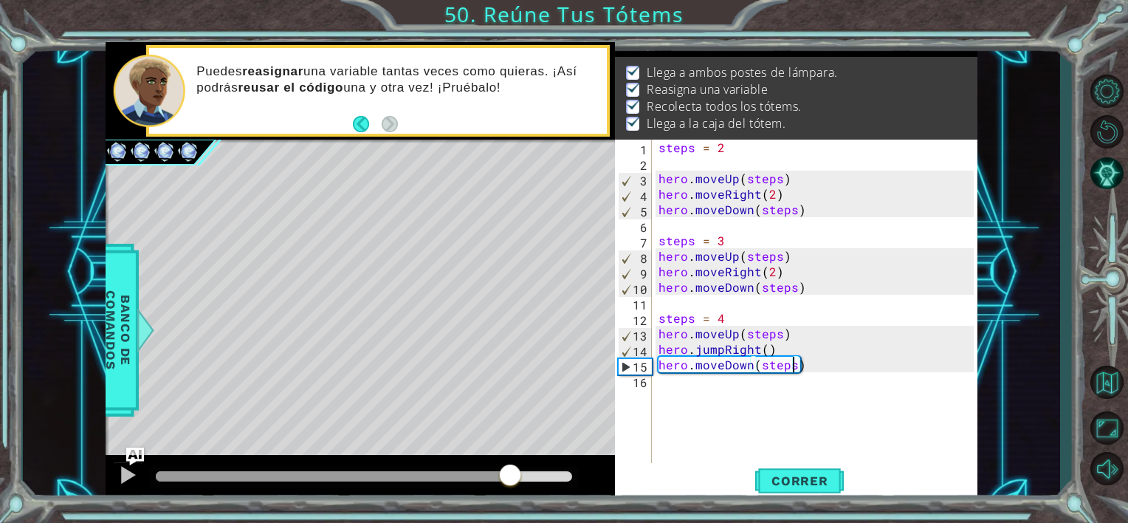
drag, startPoint x: 177, startPoint y: 473, endPoint x: 518, endPoint y: 474, distance: 341.2
click at [518, 474] on div at bounding box center [510, 476] width 27 height 27
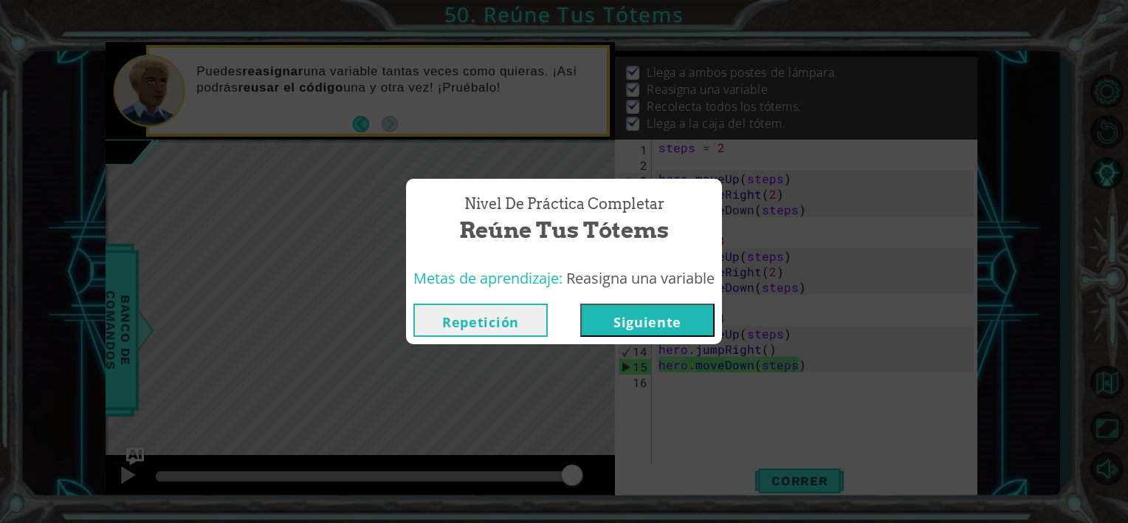
click at [665, 320] on button "Siguiente" at bounding box center [647, 320] width 134 height 33
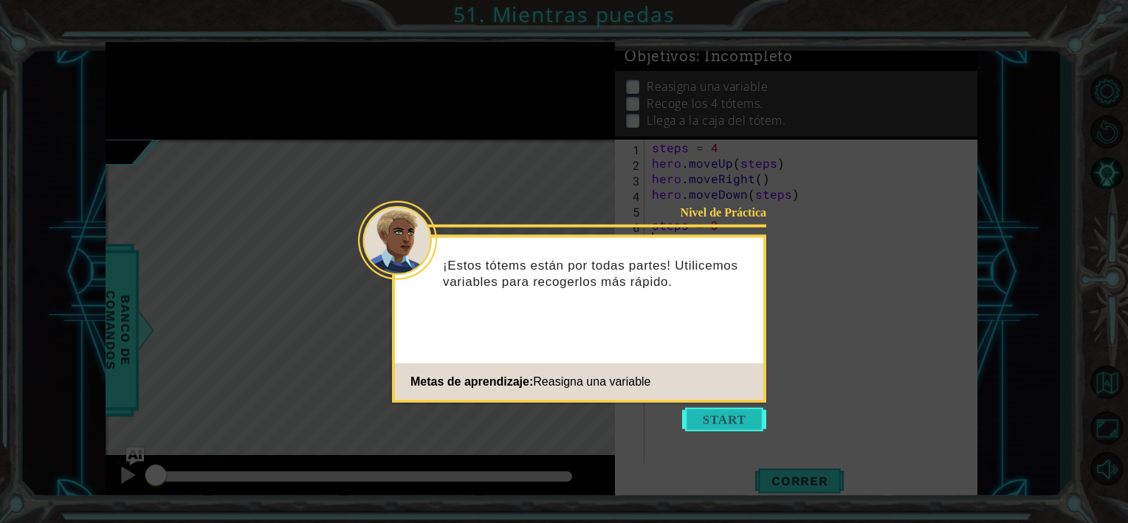
click at [724, 429] on button "Start" at bounding box center [724, 420] width 84 height 24
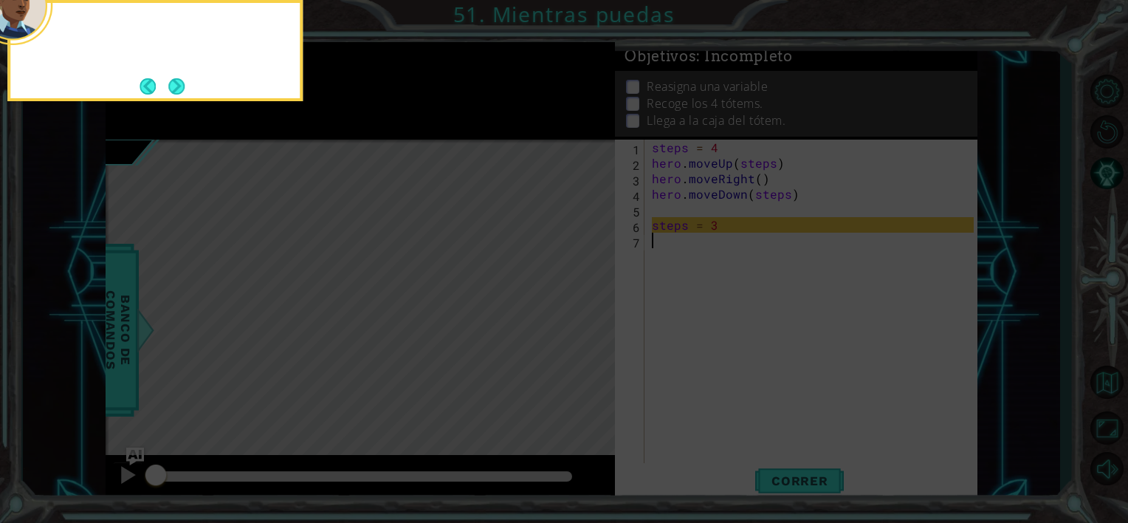
click at [730, 422] on icon at bounding box center [564, 78] width 1128 height 889
click at [170, 88] on button "Next" at bounding box center [176, 86] width 17 height 17
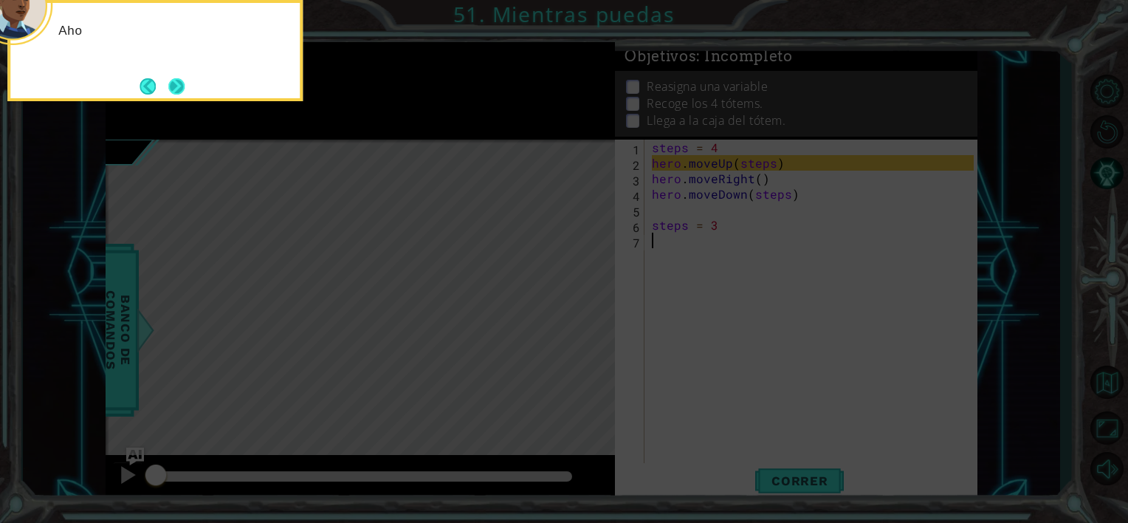
click at [173, 86] on button "Next" at bounding box center [177, 86] width 18 height 18
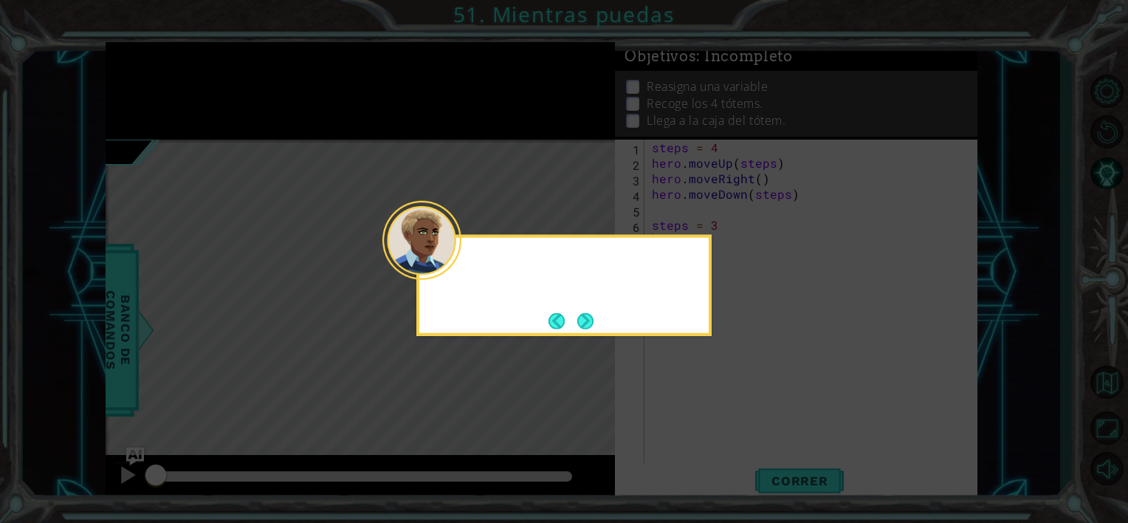
click at [171, 85] on icon at bounding box center [564, 261] width 1128 height 523
click at [588, 326] on button "Next" at bounding box center [585, 320] width 17 height 17
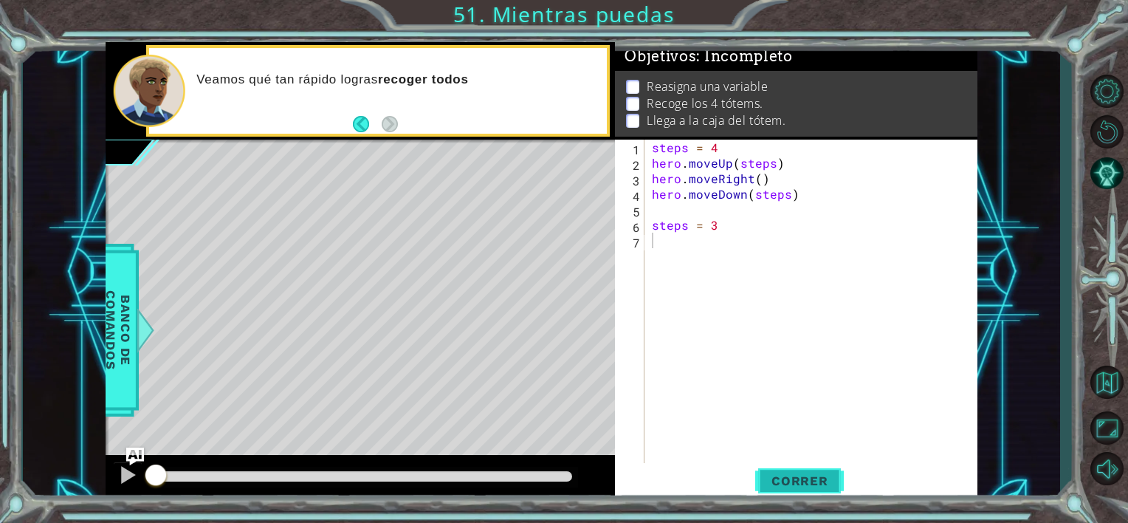
click at [801, 484] on span "Correr" at bounding box center [800, 480] width 86 height 15
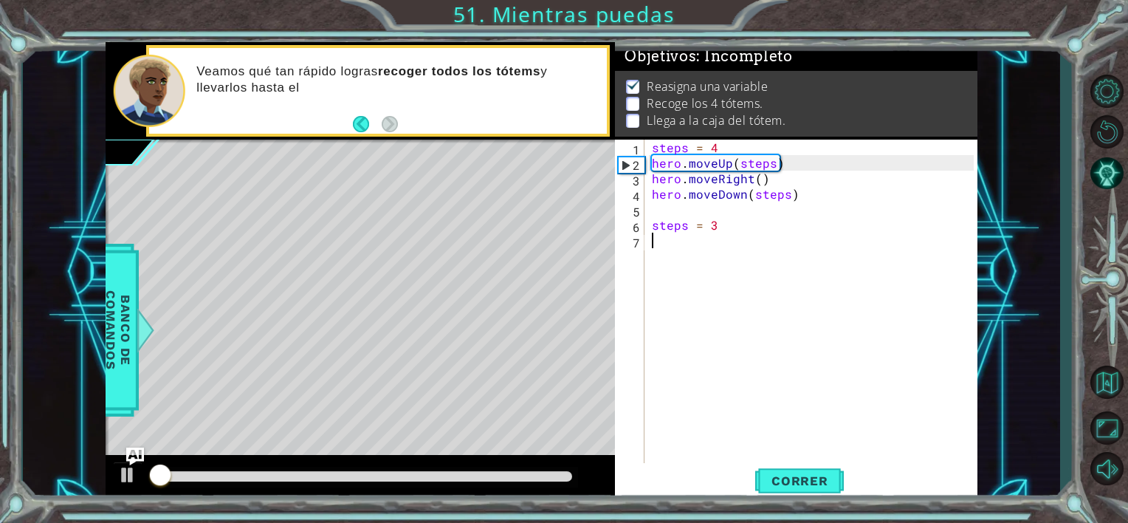
scroll to position [7, 0]
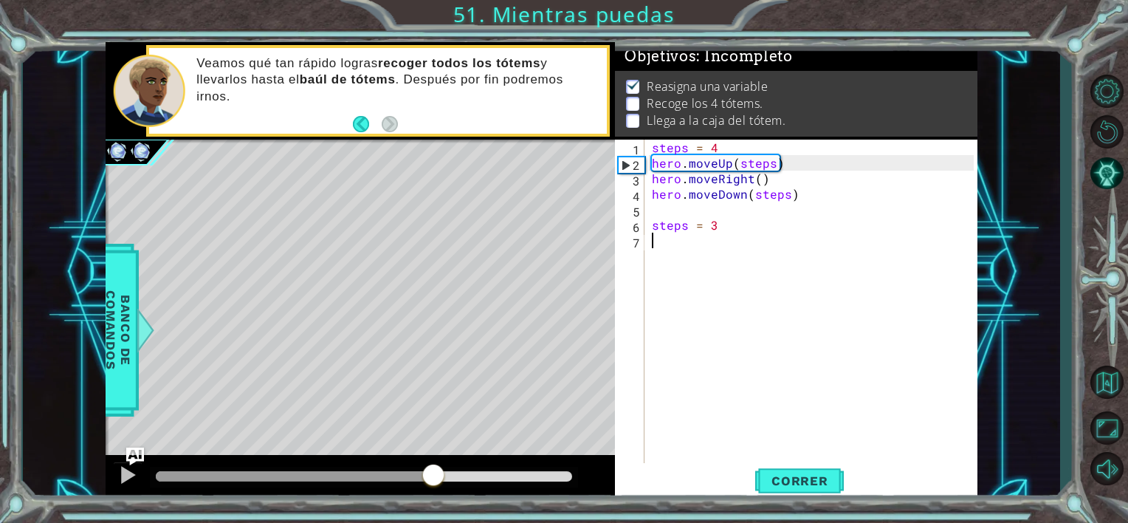
drag, startPoint x: 160, startPoint y: 470, endPoint x: 443, endPoint y: 499, distance: 285.1
click at [436, 499] on div at bounding box center [361, 478] width 510 height 47
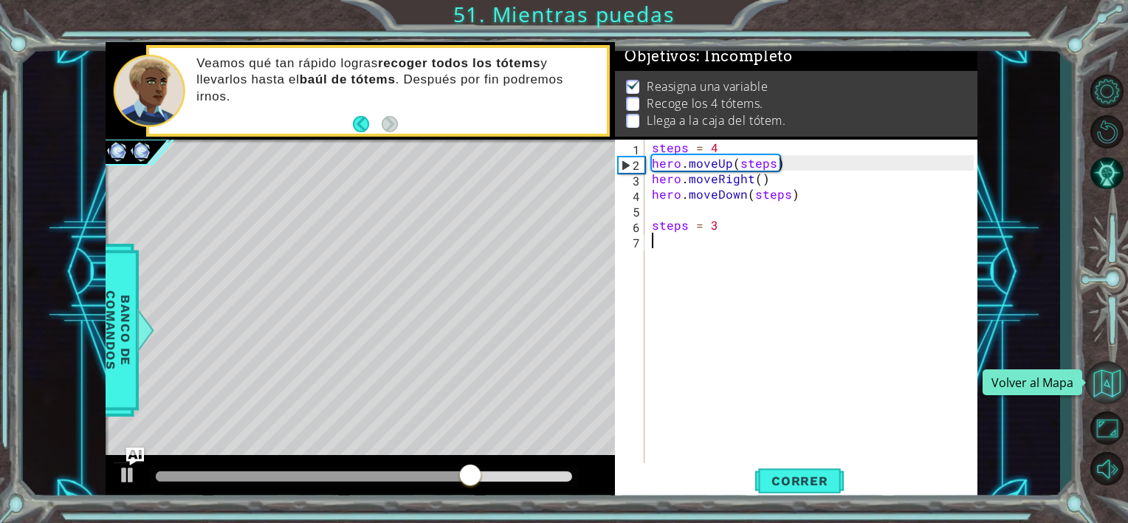
click at [1103, 387] on button "Volver al Mapa" at bounding box center [1107, 382] width 43 height 43
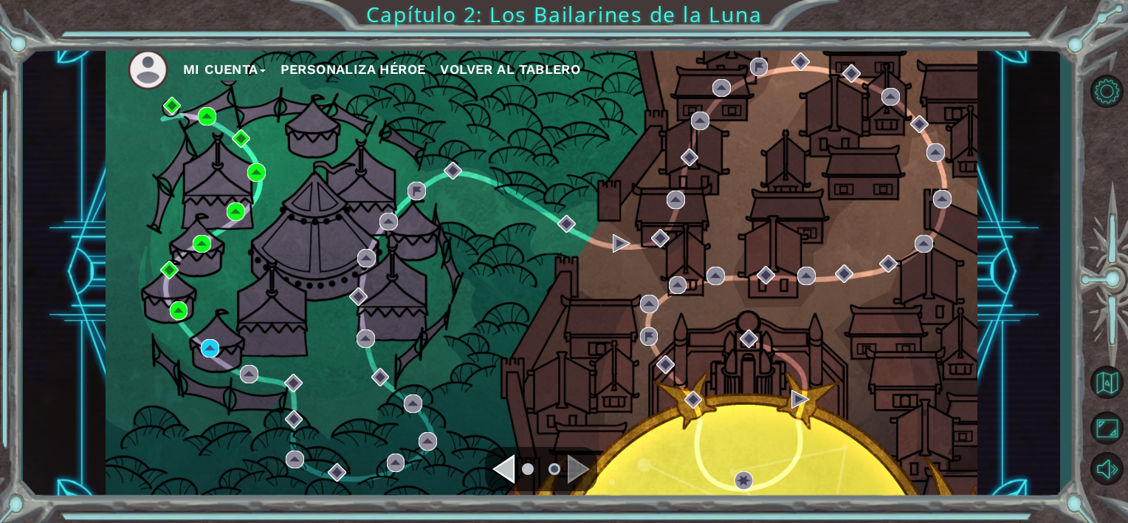
click at [505, 467] on div "Navigate to the previous page" at bounding box center [504, 469] width 22 height 30
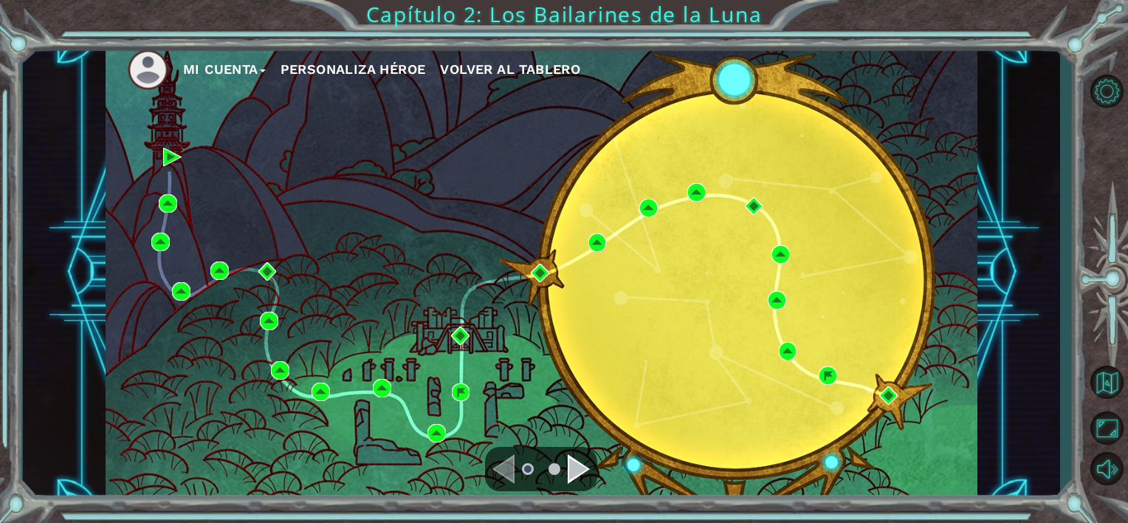
click at [566, 465] on ul at bounding box center [541, 469] width 53 height 30
click at [572, 465] on div "Navigate to the next page" at bounding box center [579, 469] width 22 height 30
